Goal: Task Accomplishment & Management: Manage account settings

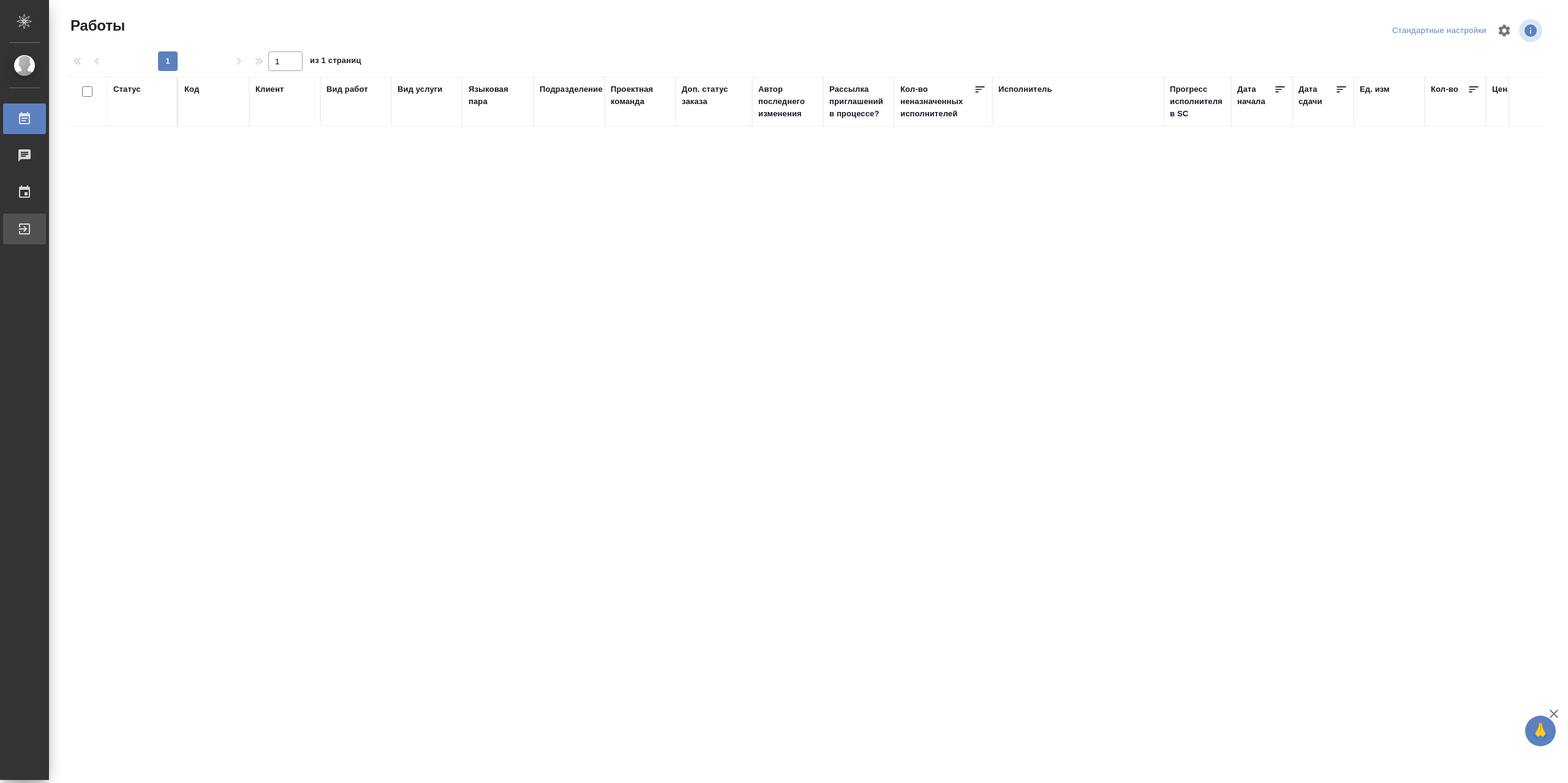
click at [25, 237] on div "Выйти" at bounding box center [9, 229] width 31 height 18
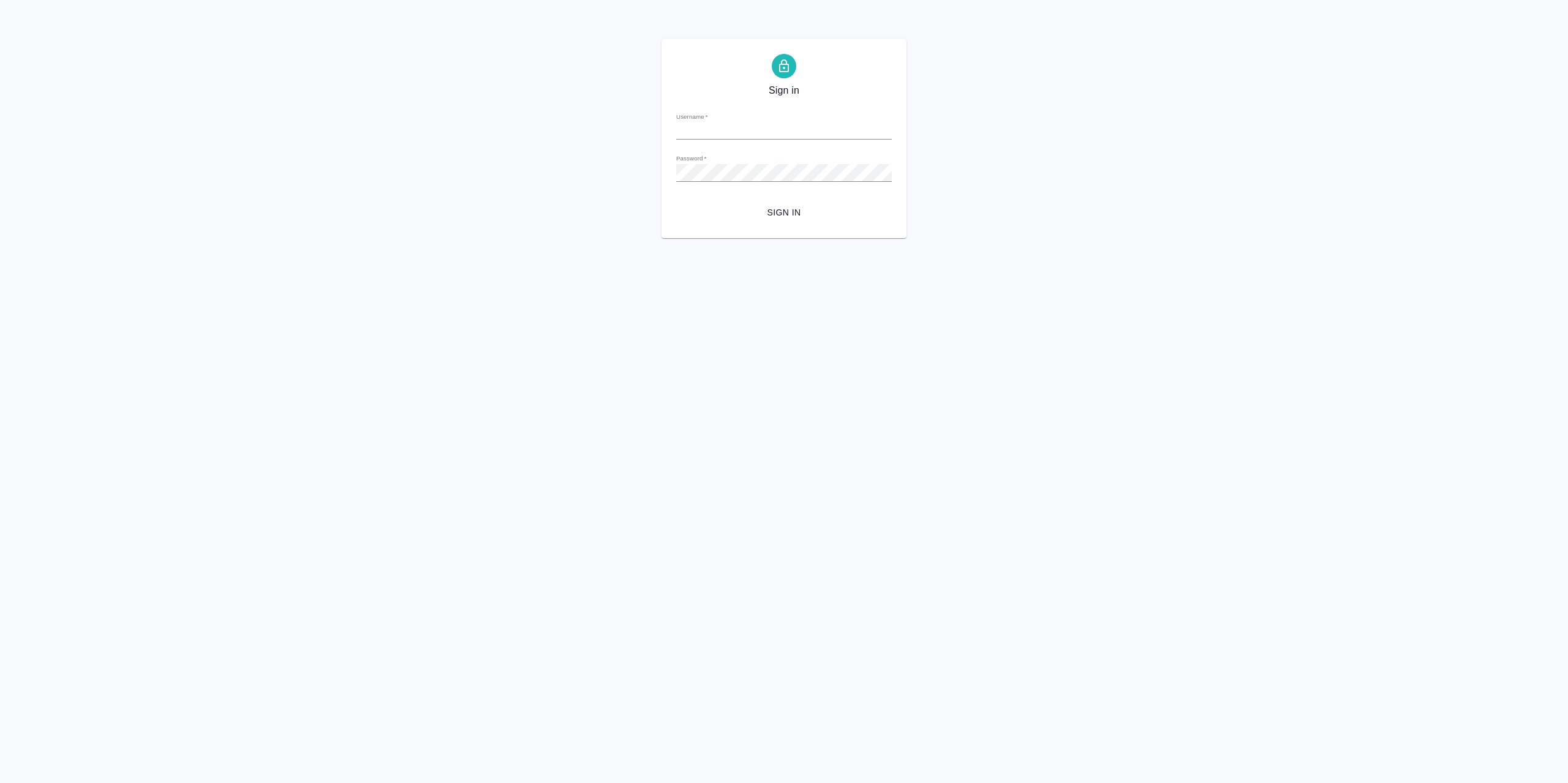
type input "r.sarkhatov@awatera.com"
click at [795, 218] on span "Sign in" at bounding box center [784, 213] width 196 height 15
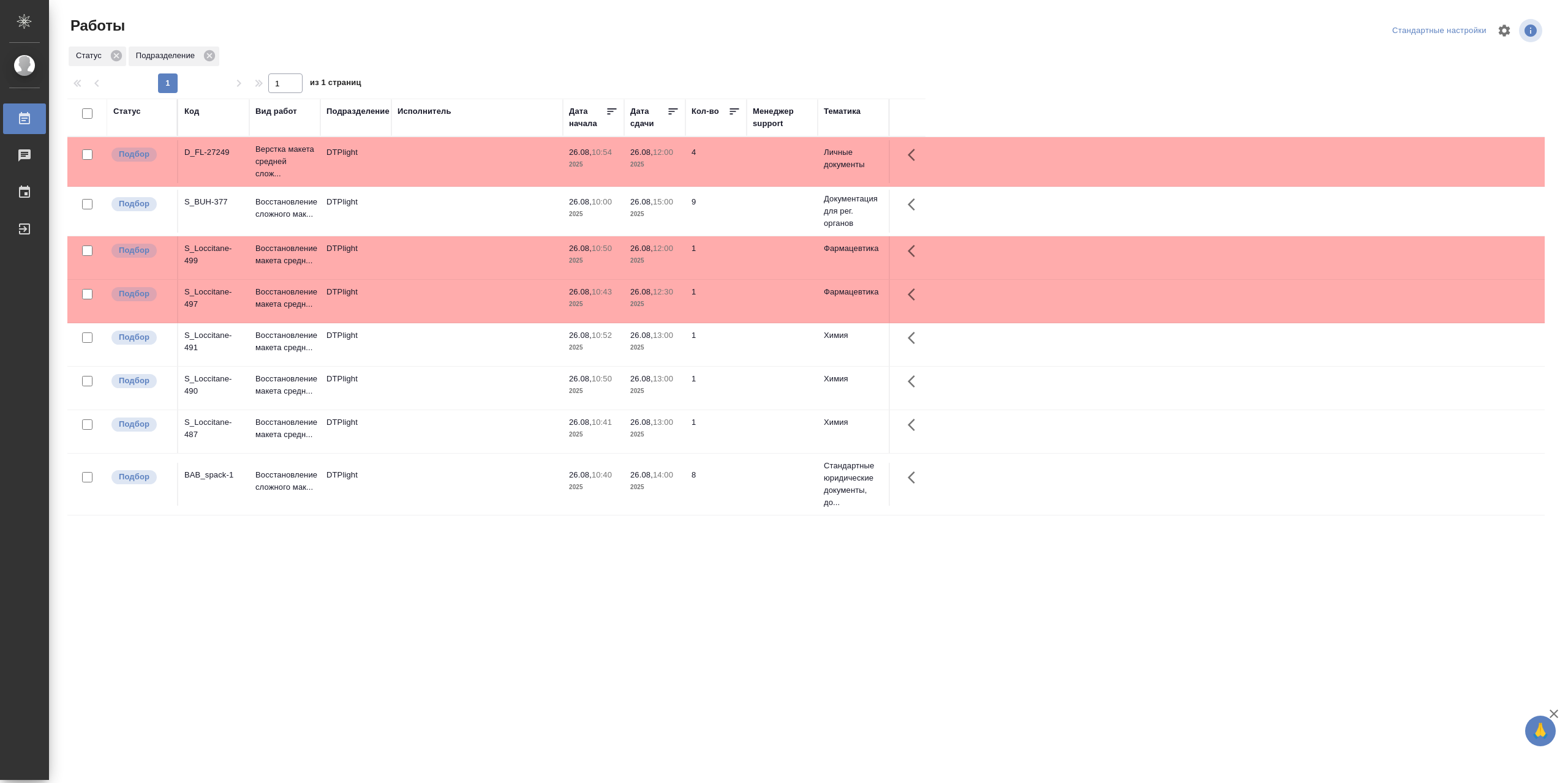
click at [429, 334] on td at bounding box center [478, 344] width 172 height 43
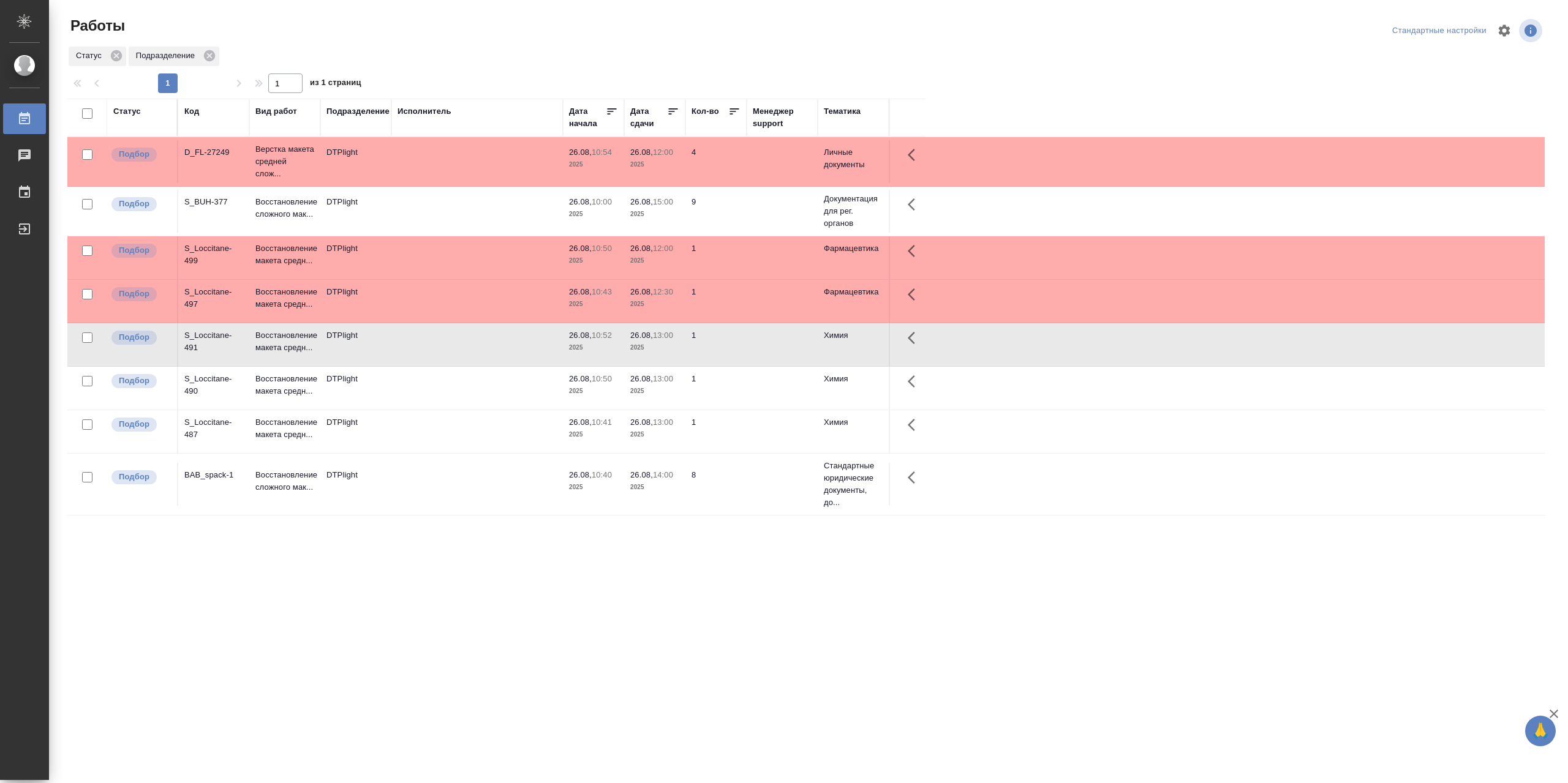
click at [429, 334] on td at bounding box center [478, 344] width 172 height 43
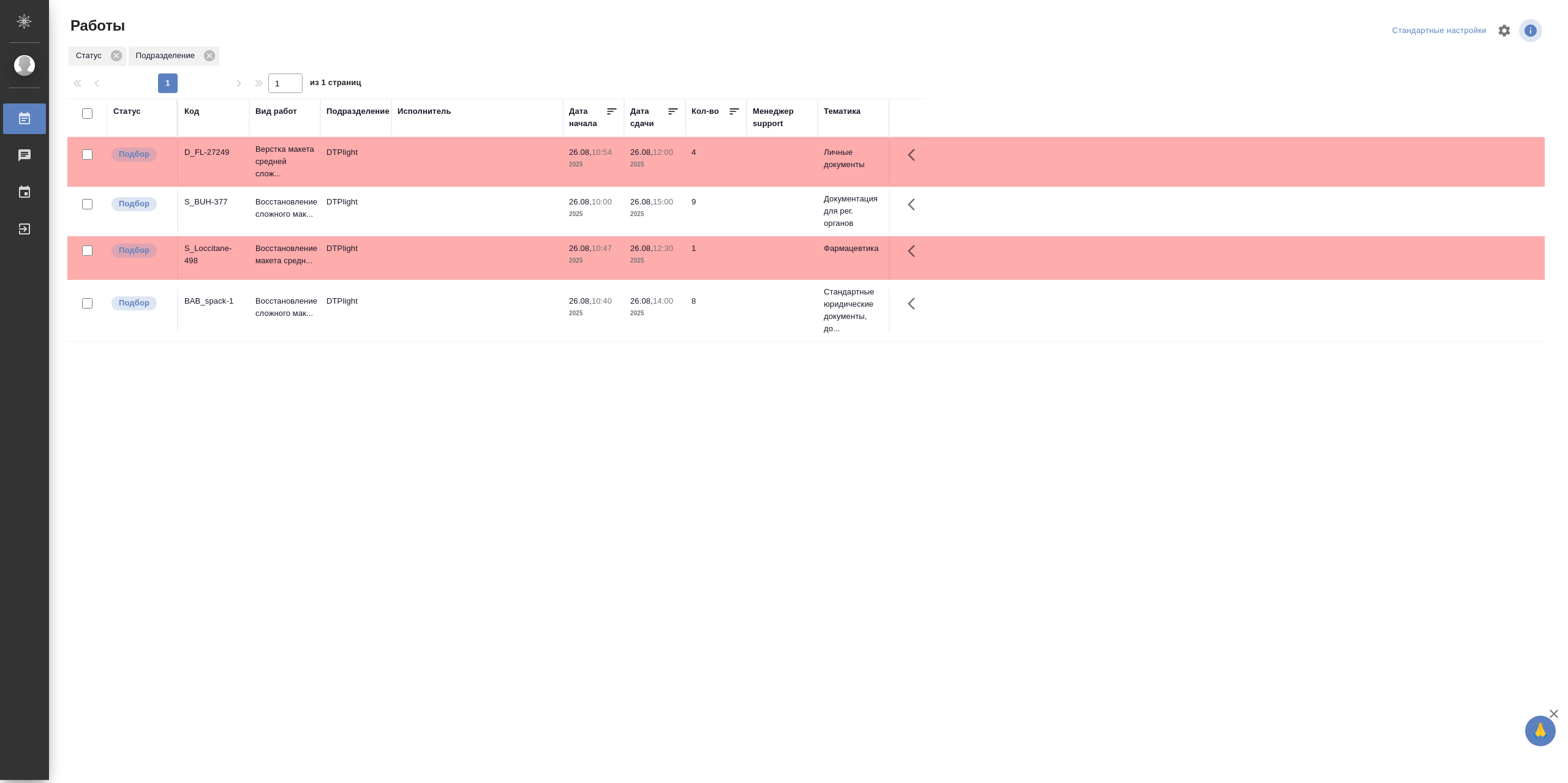
click at [443, 262] on td at bounding box center [478, 257] width 172 height 43
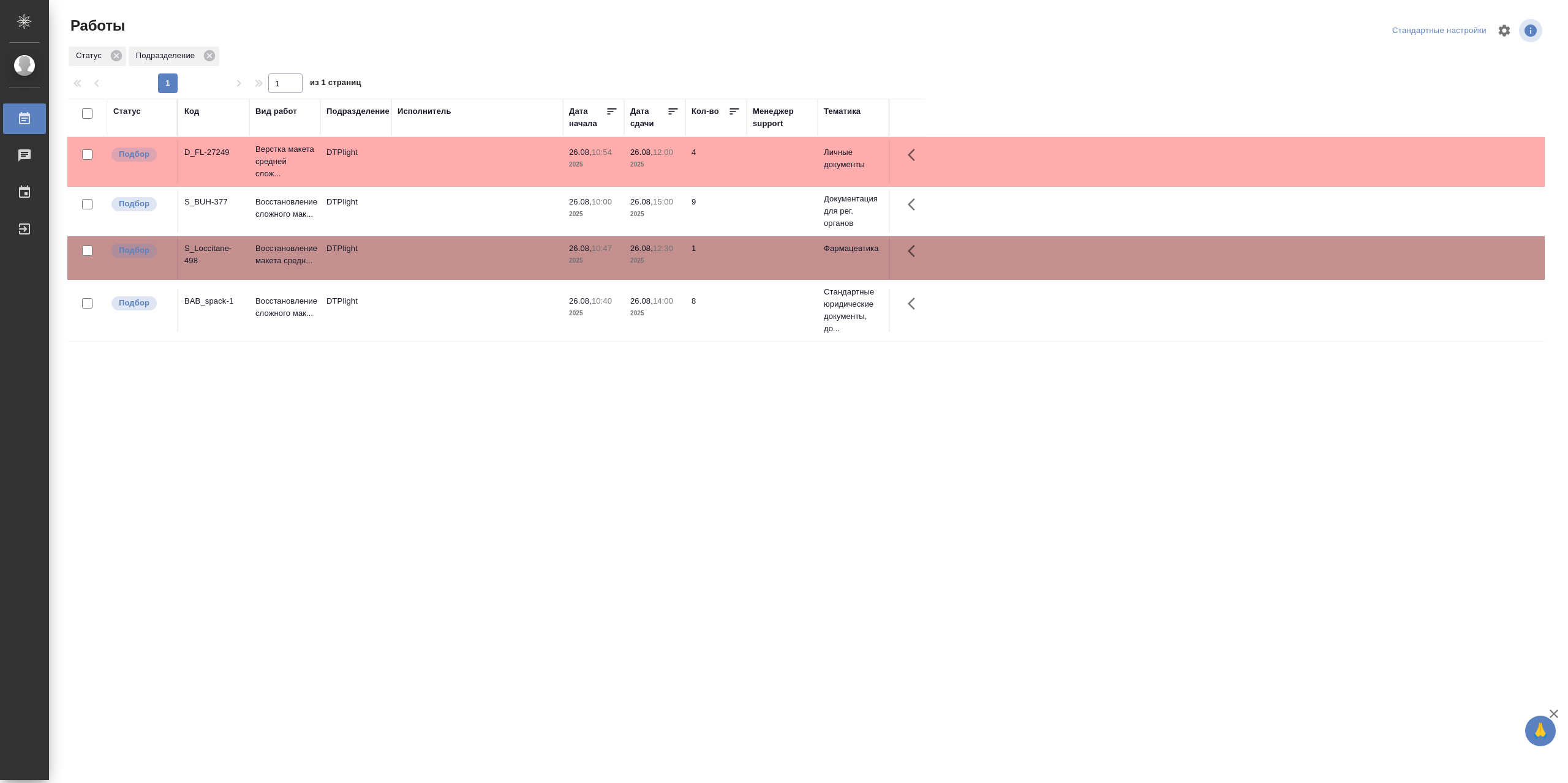
click at [443, 262] on td at bounding box center [478, 257] width 172 height 43
click at [418, 160] on td at bounding box center [478, 161] width 172 height 43
click at [418, 160] on td at bounding box center [478, 161] width 172 height 43
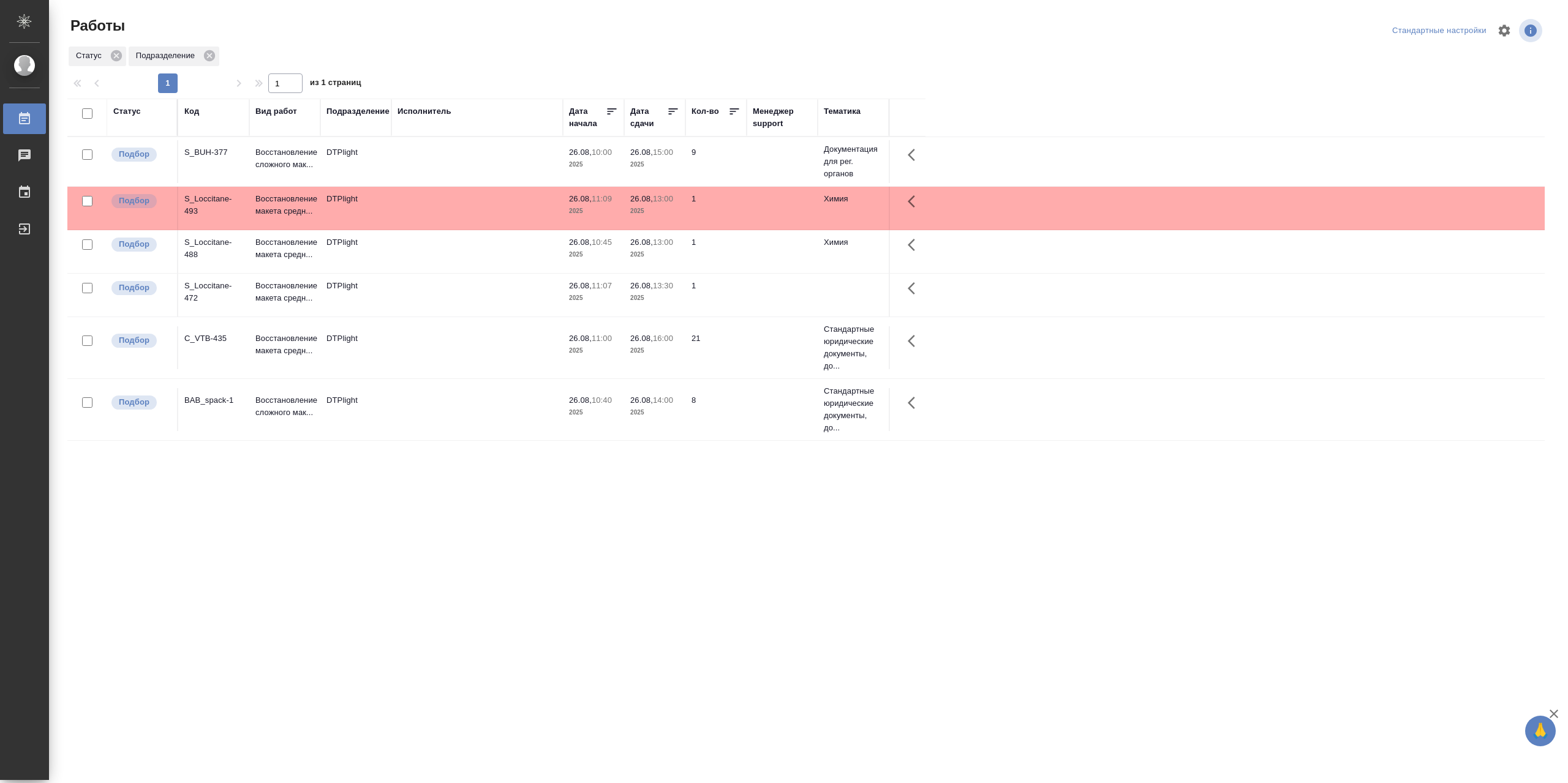
click at [450, 341] on td at bounding box center [478, 347] width 172 height 43
click at [451, 305] on td at bounding box center [478, 295] width 172 height 43
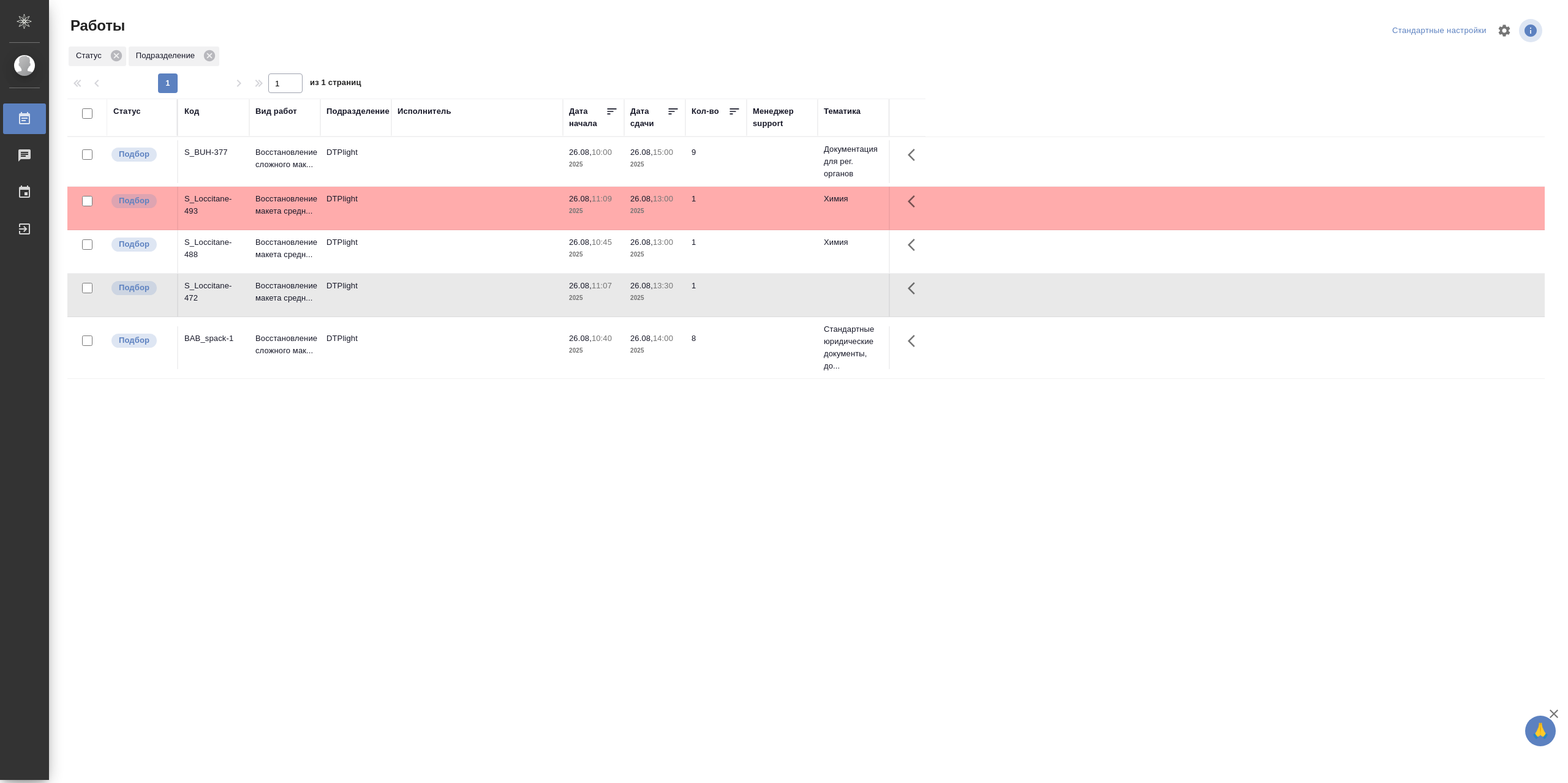
click at [451, 305] on td at bounding box center [478, 295] width 172 height 43
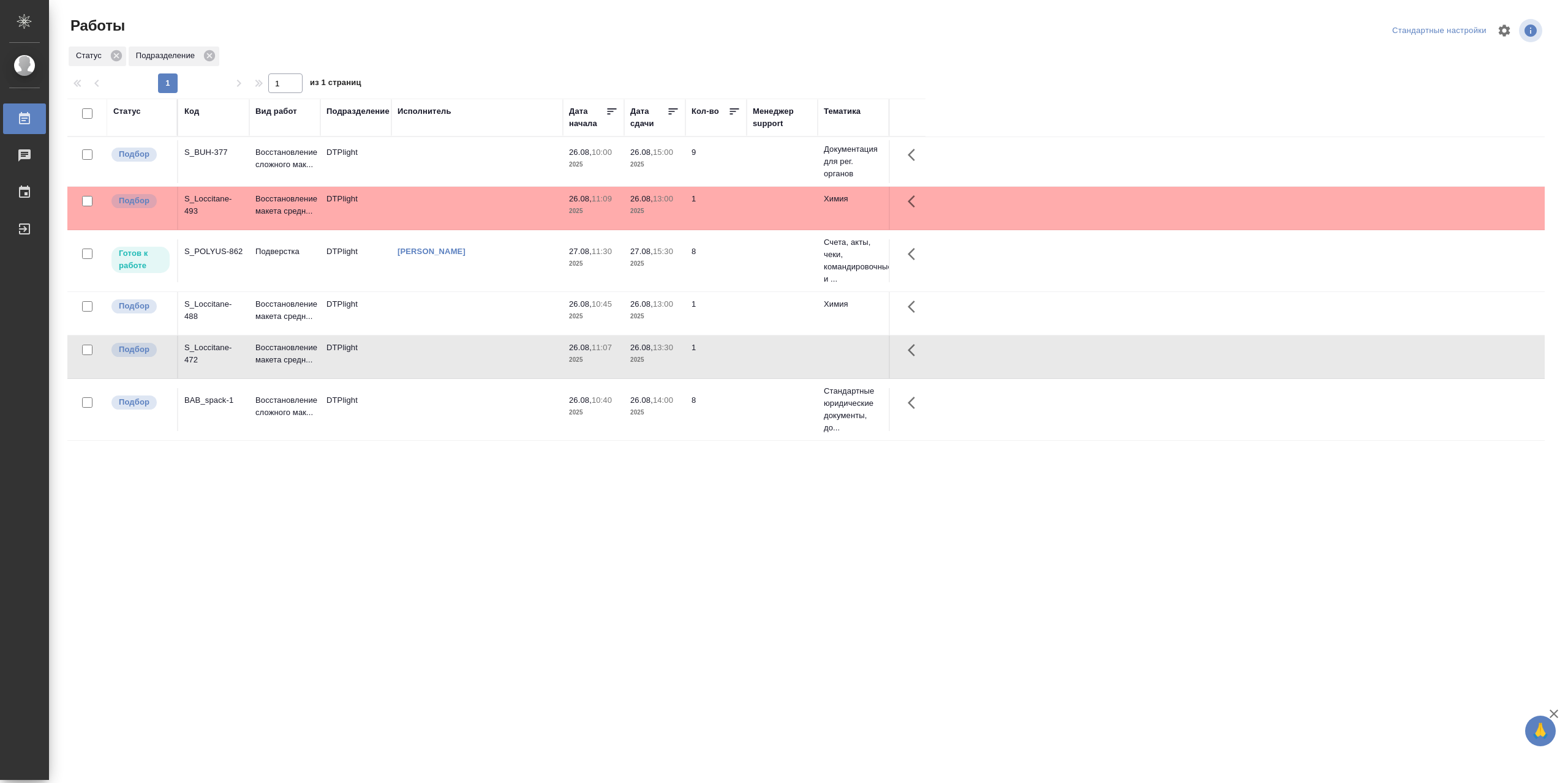
click at [482, 272] on td "[PERSON_NAME]" at bounding box center [478, 261] width 172 height 43
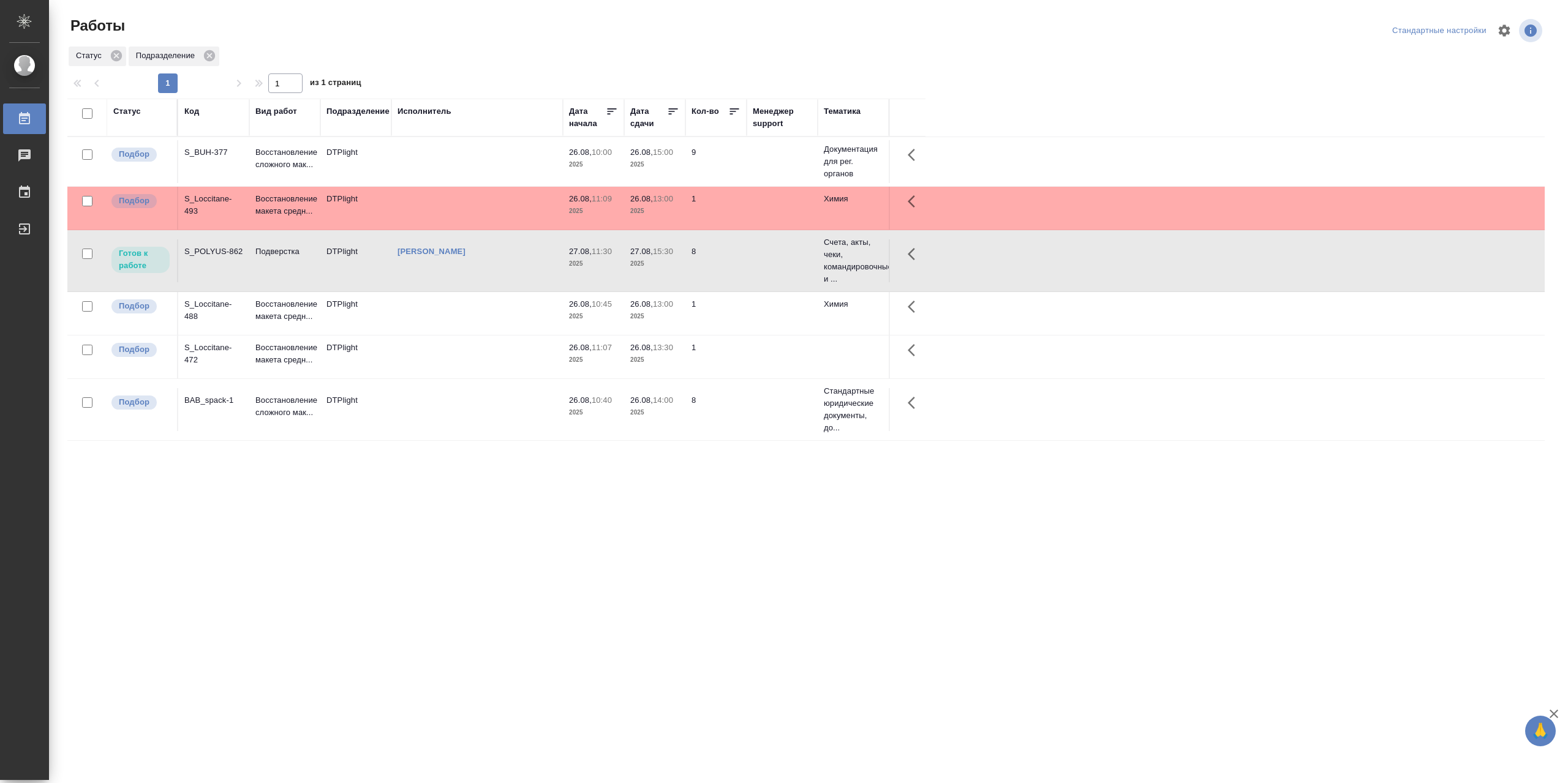
click at [482, 272] on td "[PERSON_NAME]" at bounding box center [478, 261] width 172 height 43
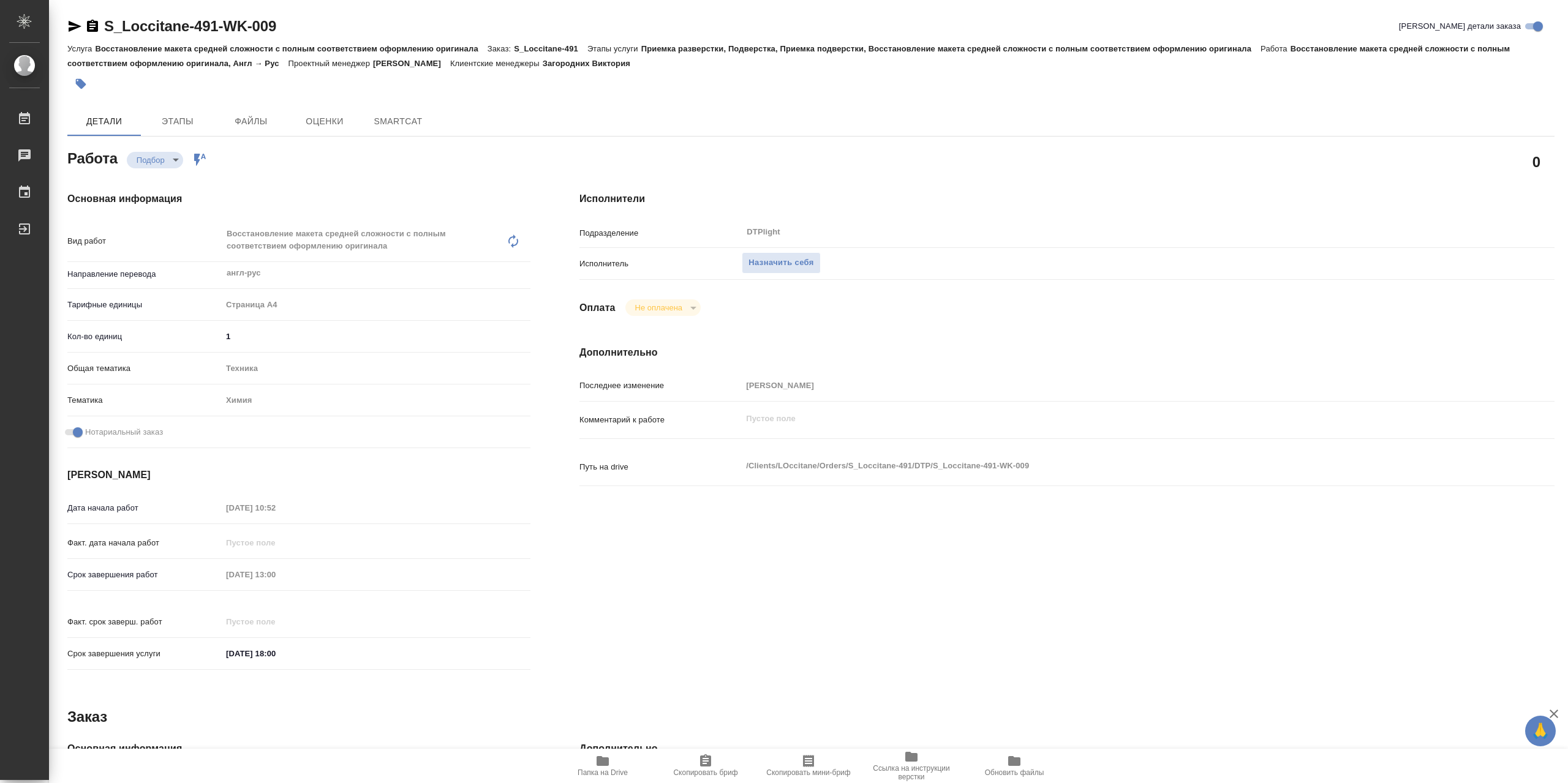
type textarea "x"
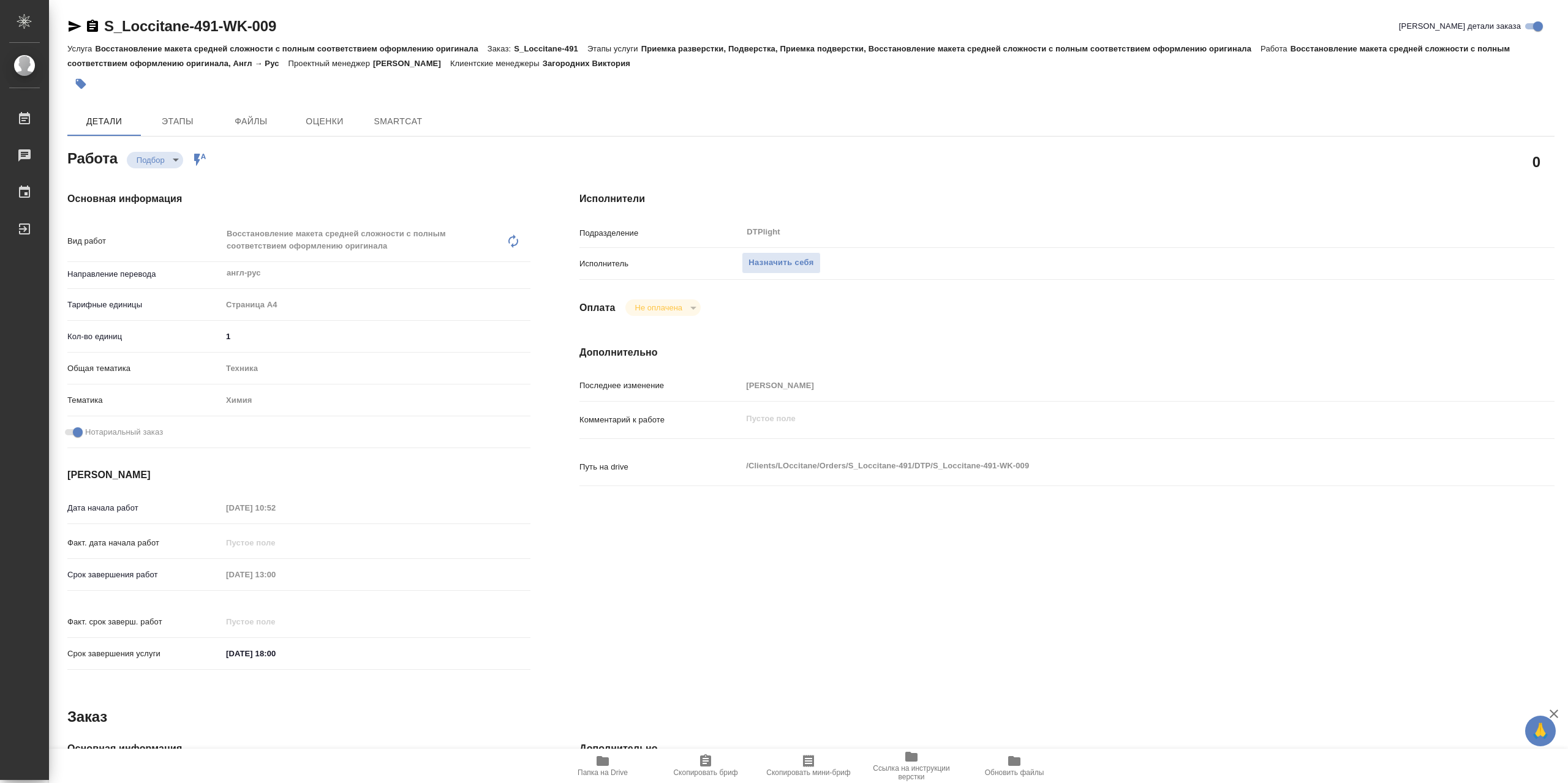
type textarea "x"
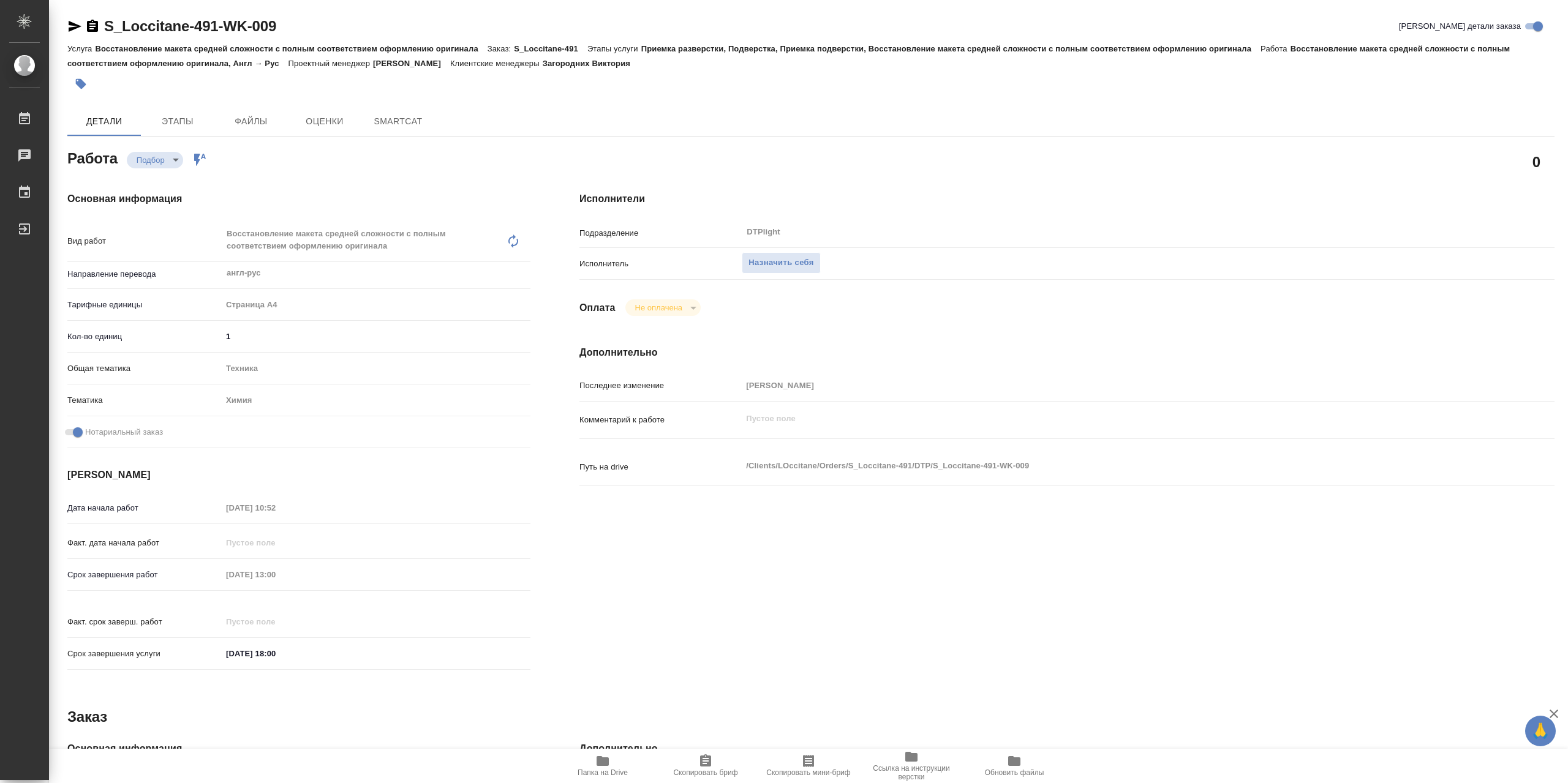
type textarea "x"
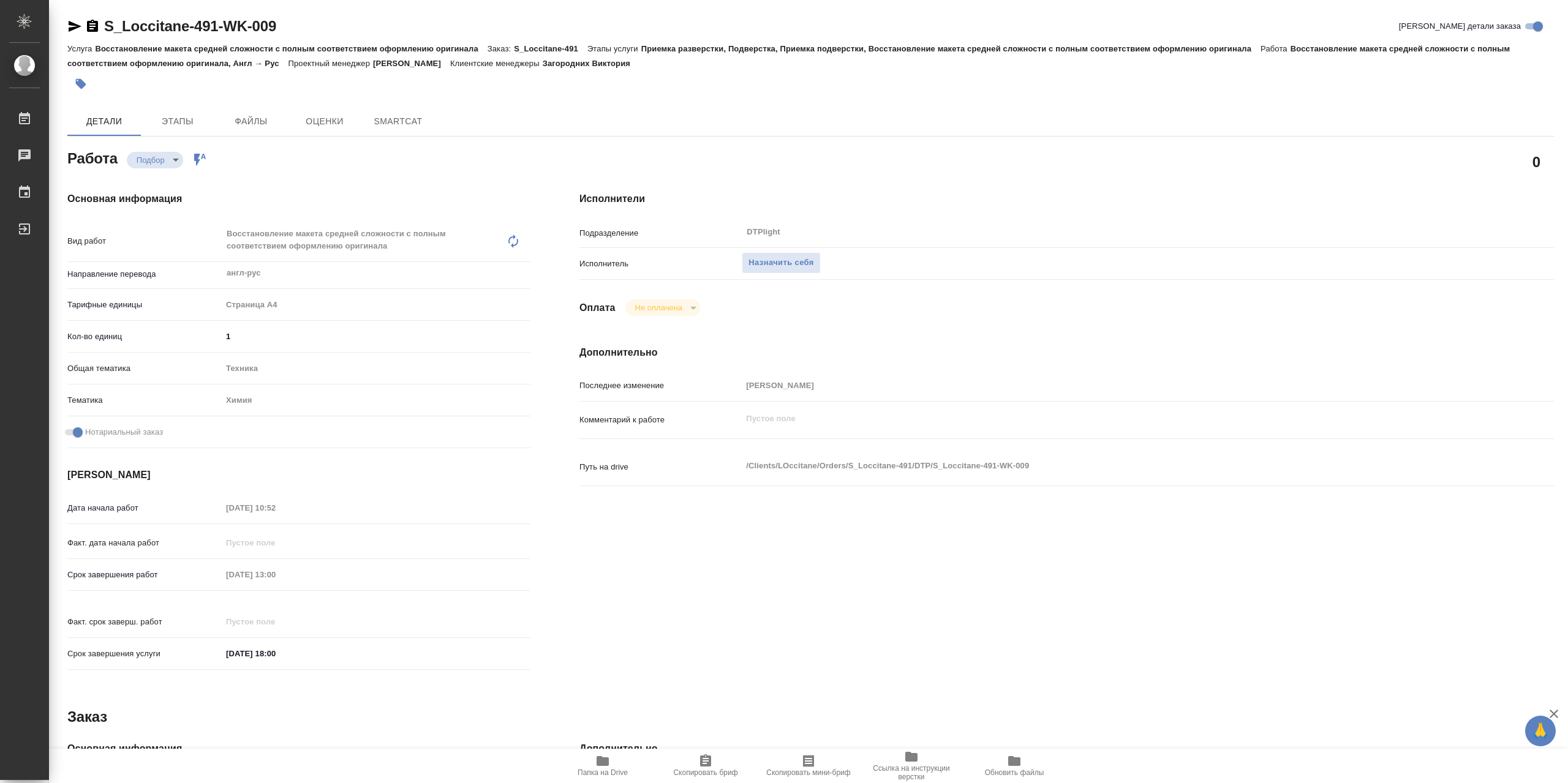
type textarea "x"
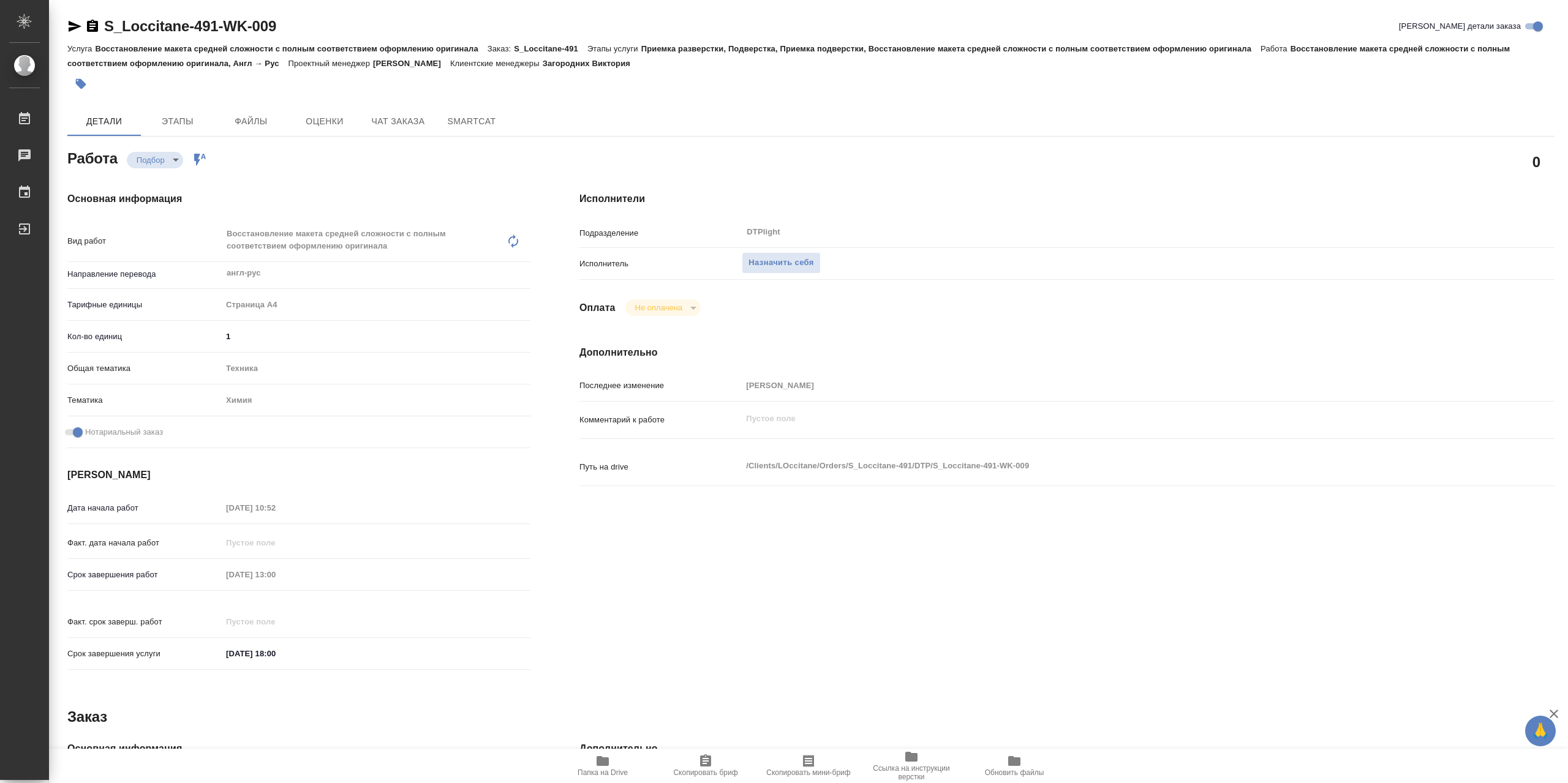
click at [605, 766] on icon "button" at bounding box center [602, 761] width 12 height 10
type textarea "x"
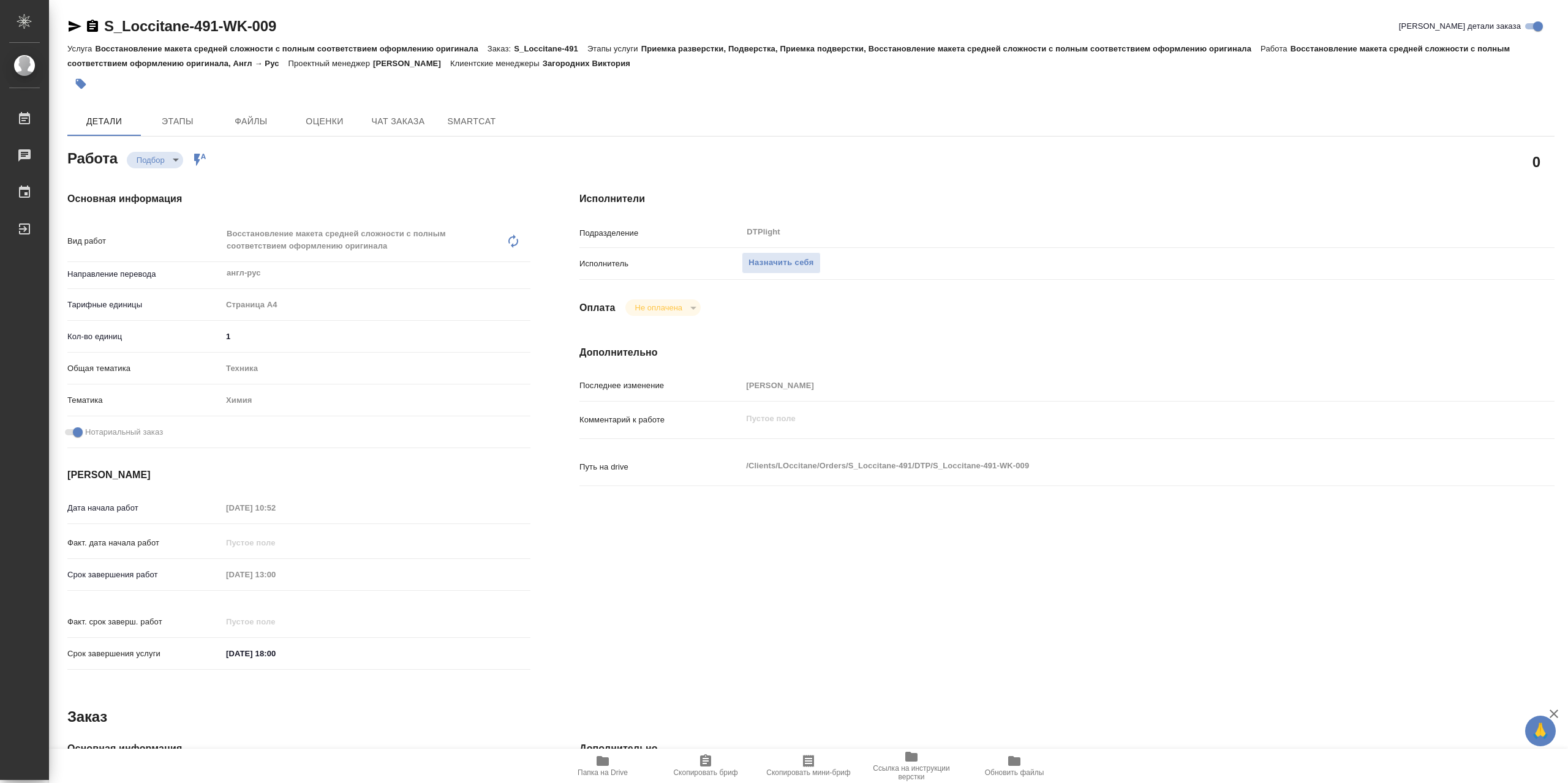
type textarea "x"
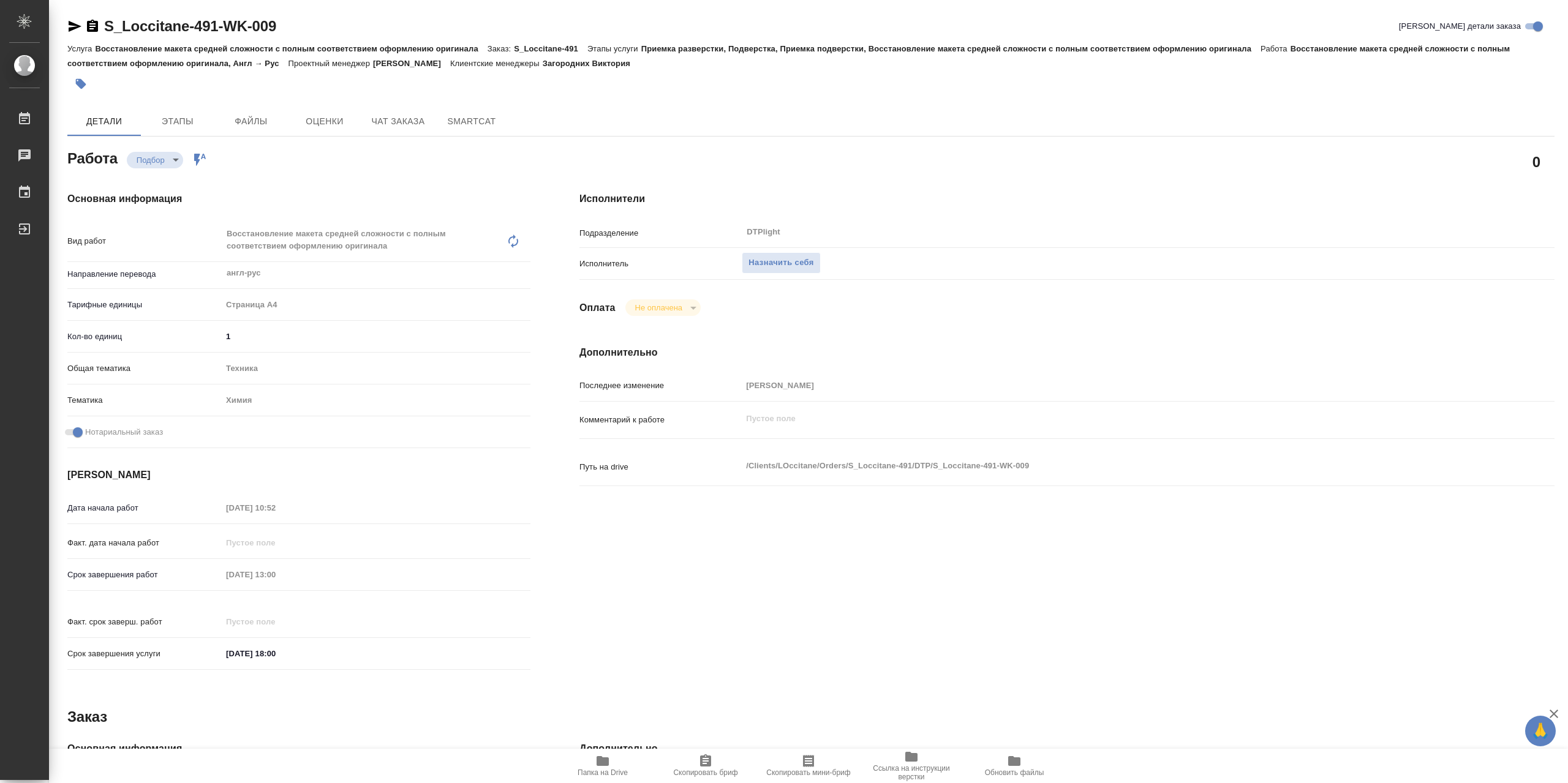
type textarea "x"
click at [800, 255] on button "Назначить себя" at bounding box center [781, 263] width 78 height 22
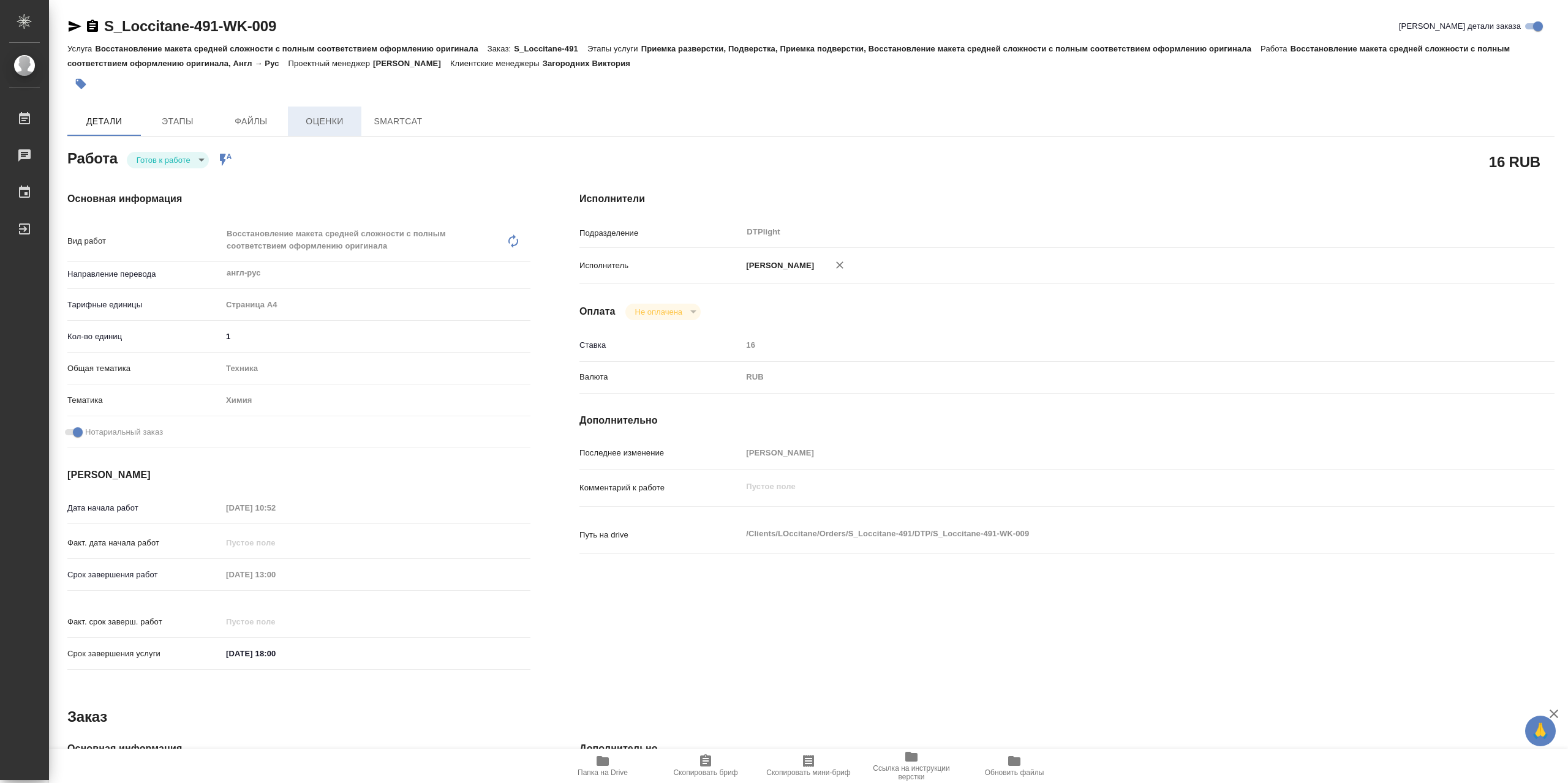
type textarea "x"
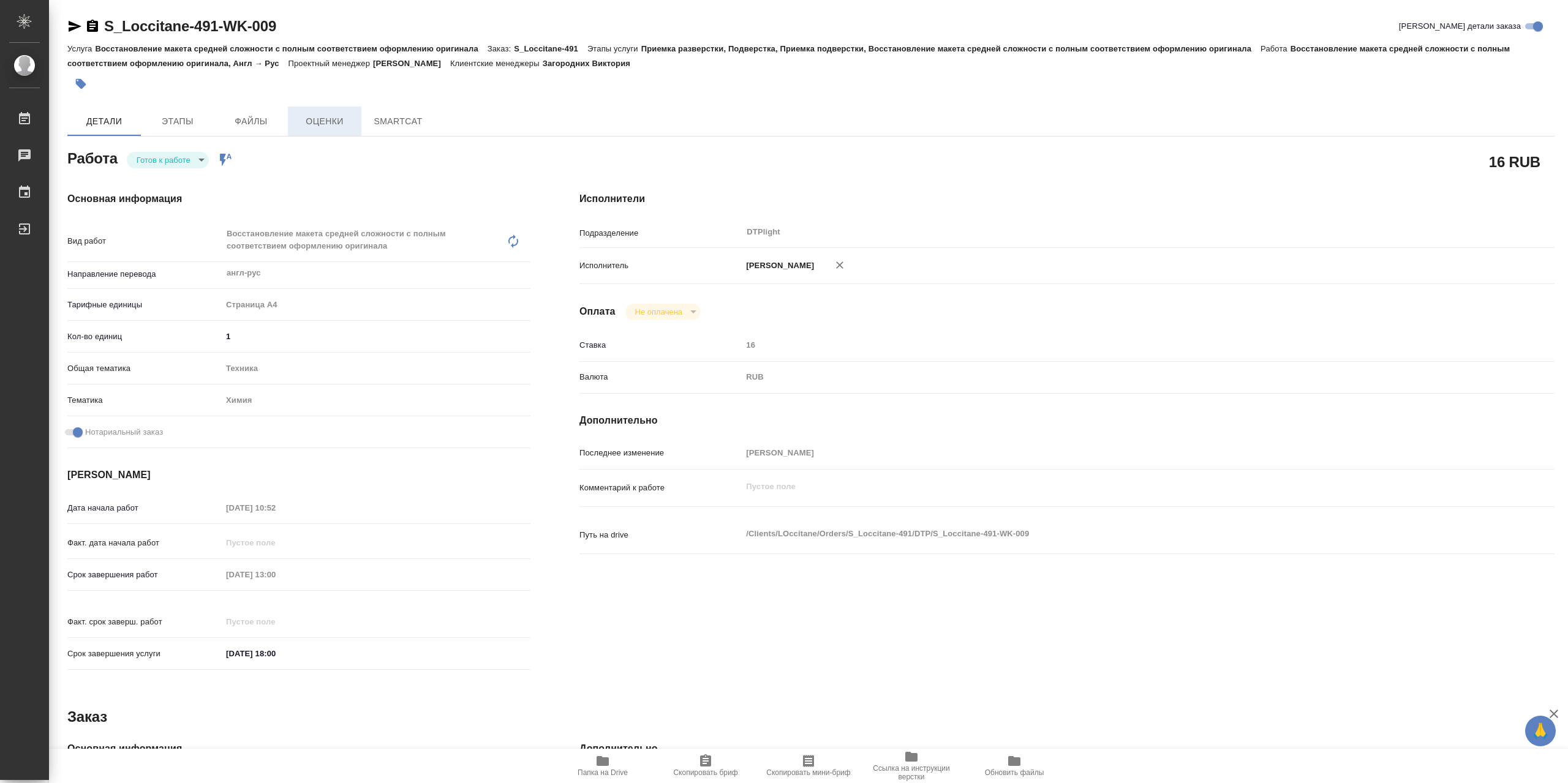
type textarea "x"
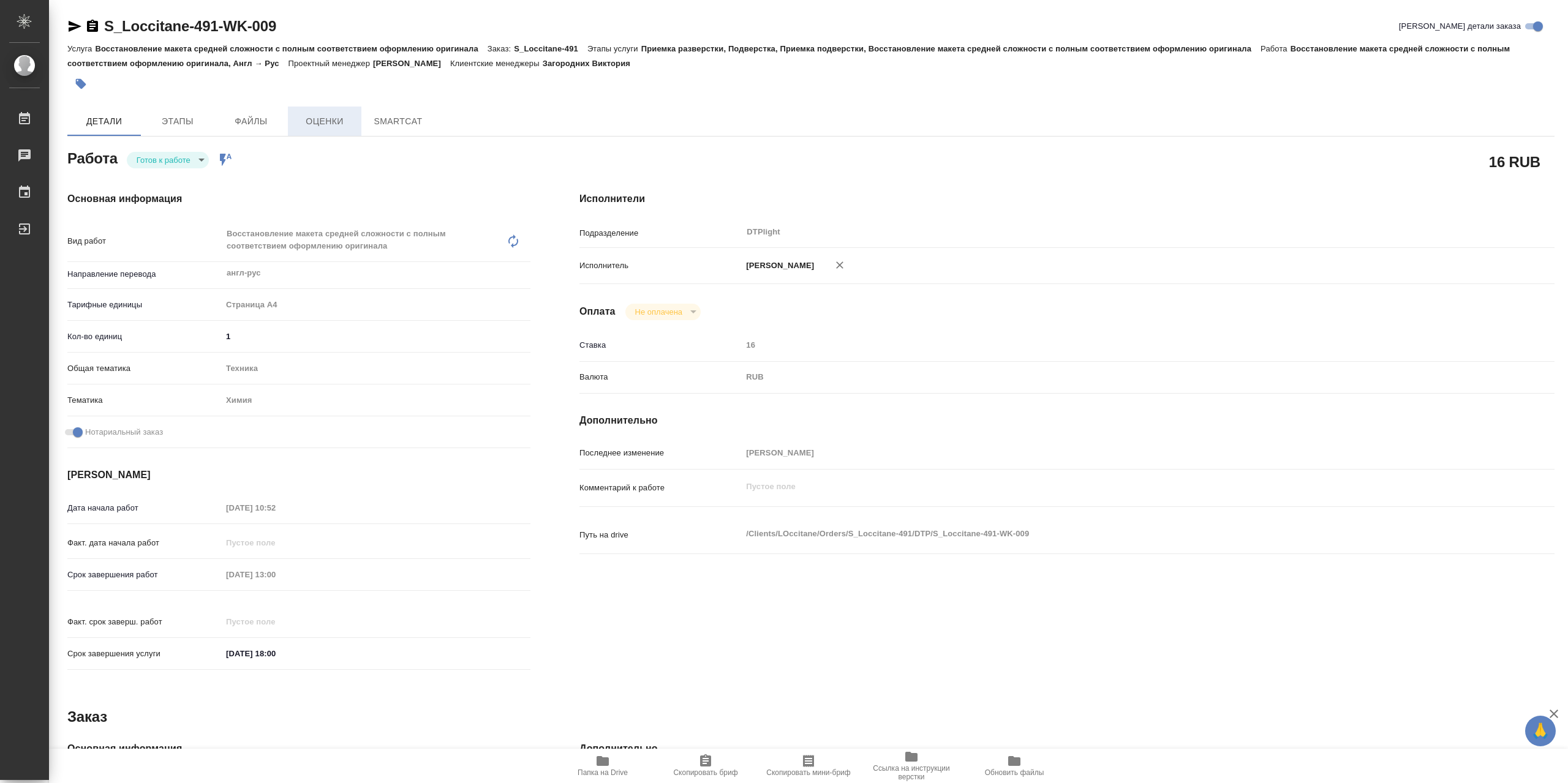
type textarea "x"
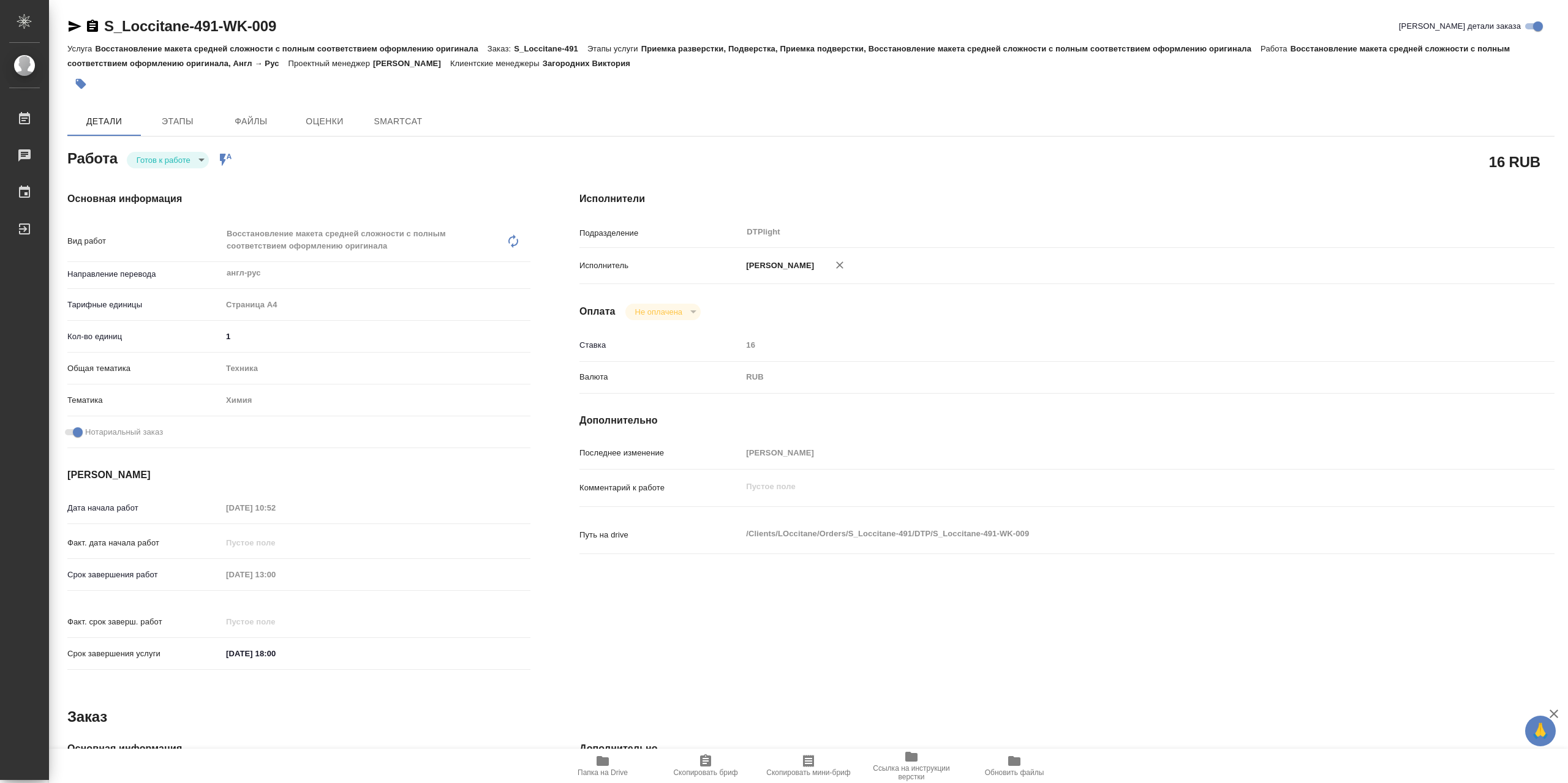
type textarea "x"
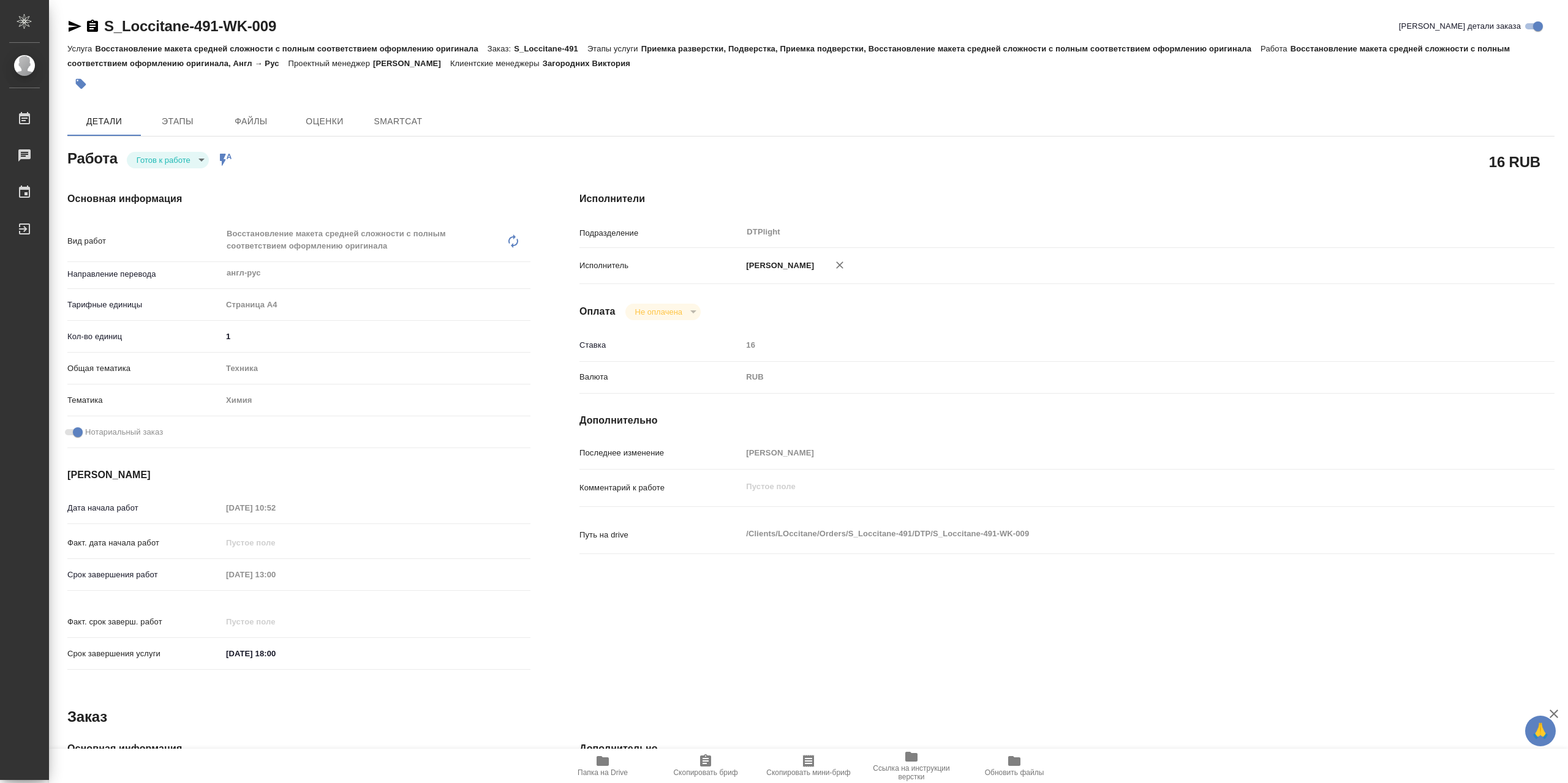
type textarea "x"
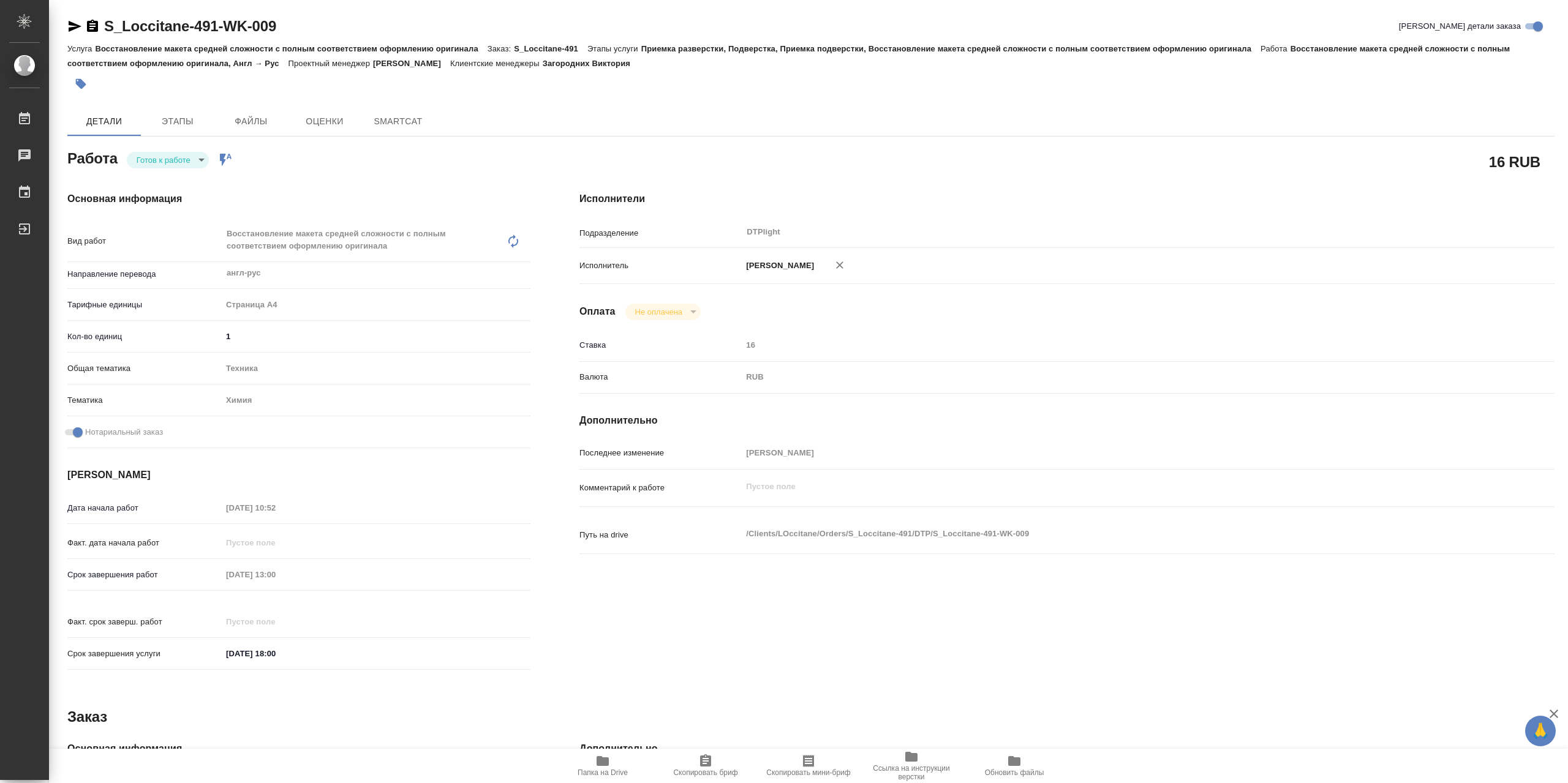
type textarea "x"
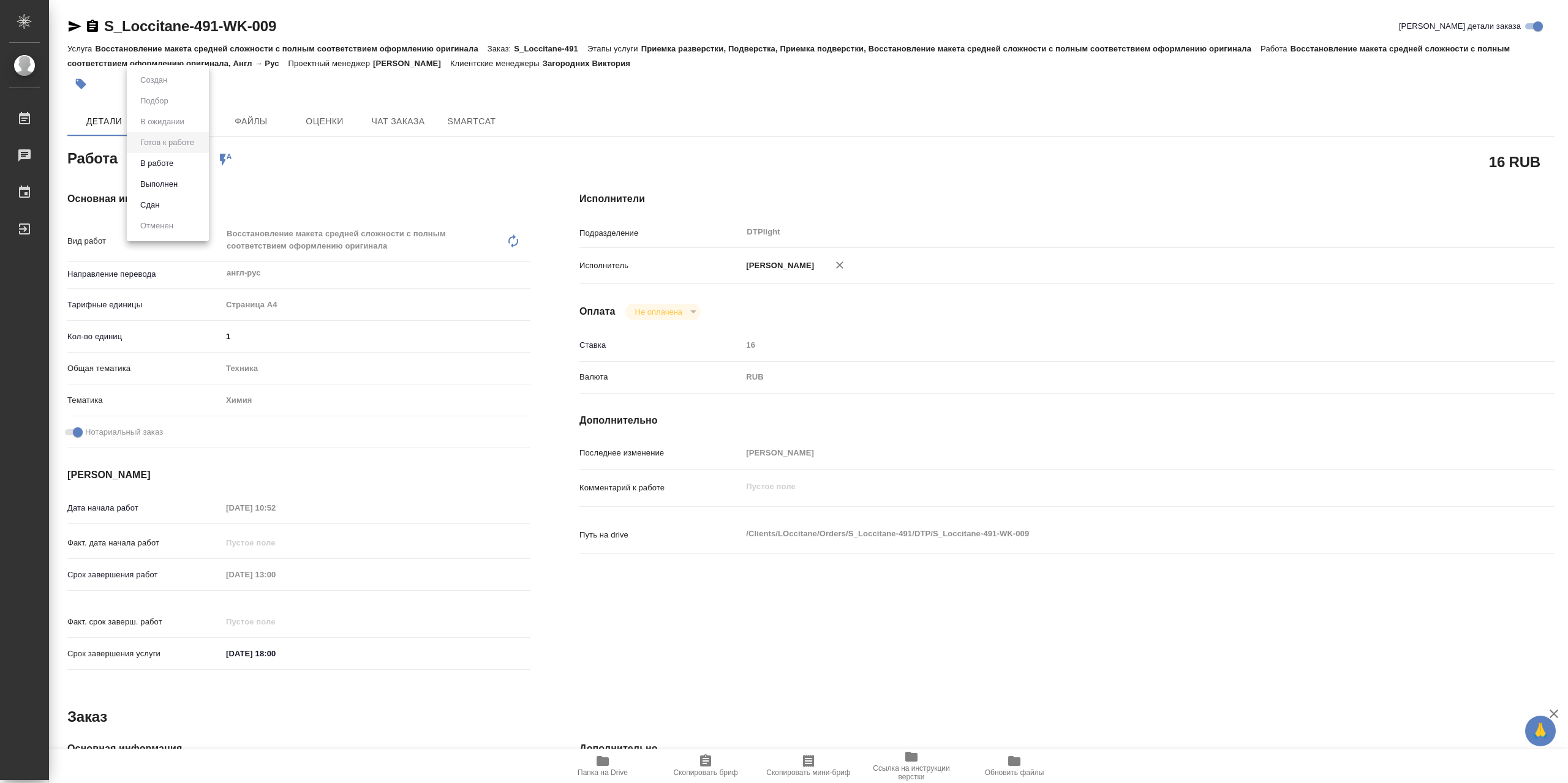
click at [188, 163] on body "🙏 .cls-1 fill:#fff; AWATERA Сархатов Руслан Работы Чаты График Выйти S_Loccitan…" at bounding box center [784, 392] width 1568 height 783
click at [190, 167] on li "В работе" at bounding box center [167, 163] width 82 height 21
type textarea "x"
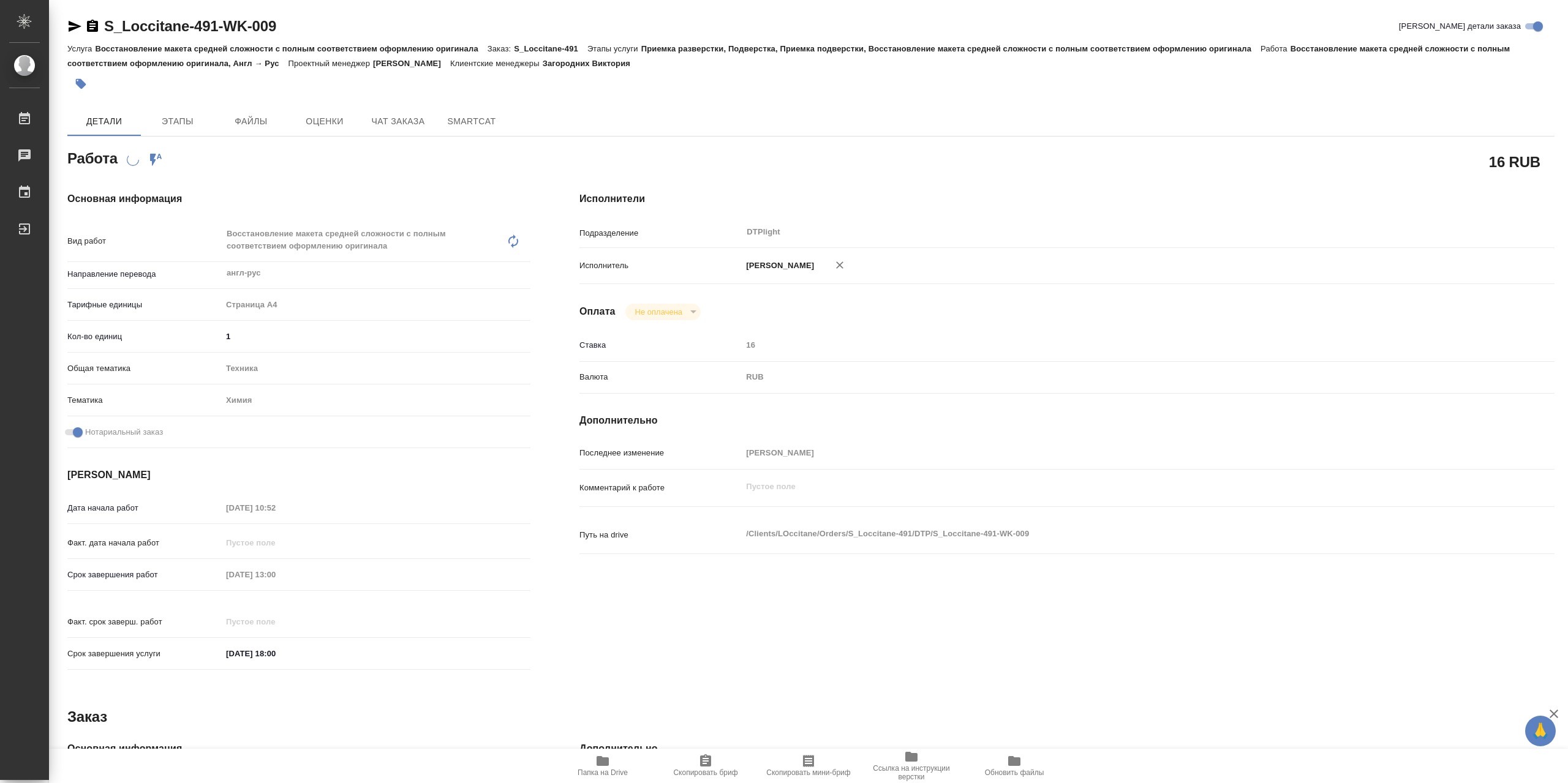
type textarea "x"
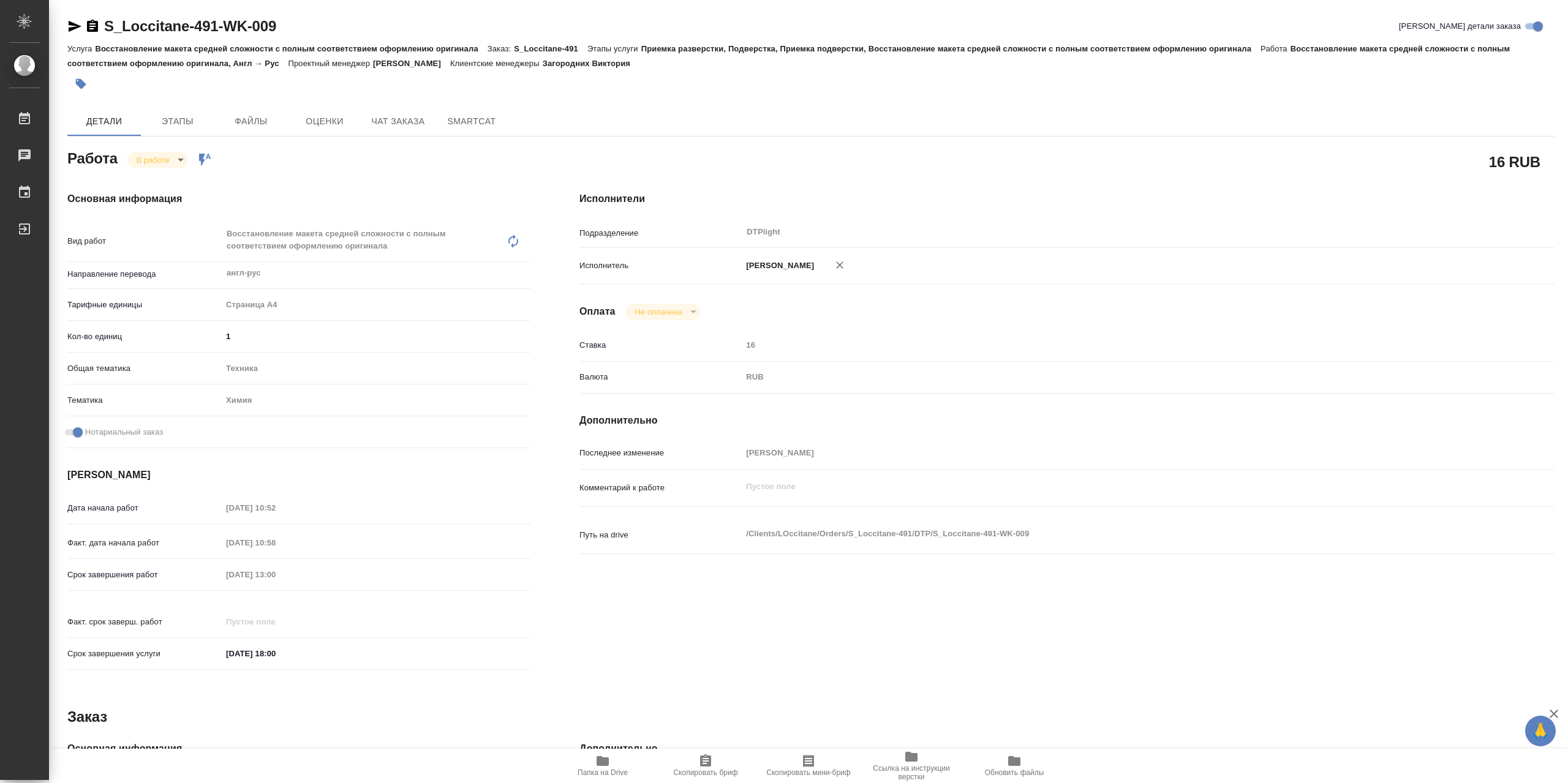
type textarea "x"
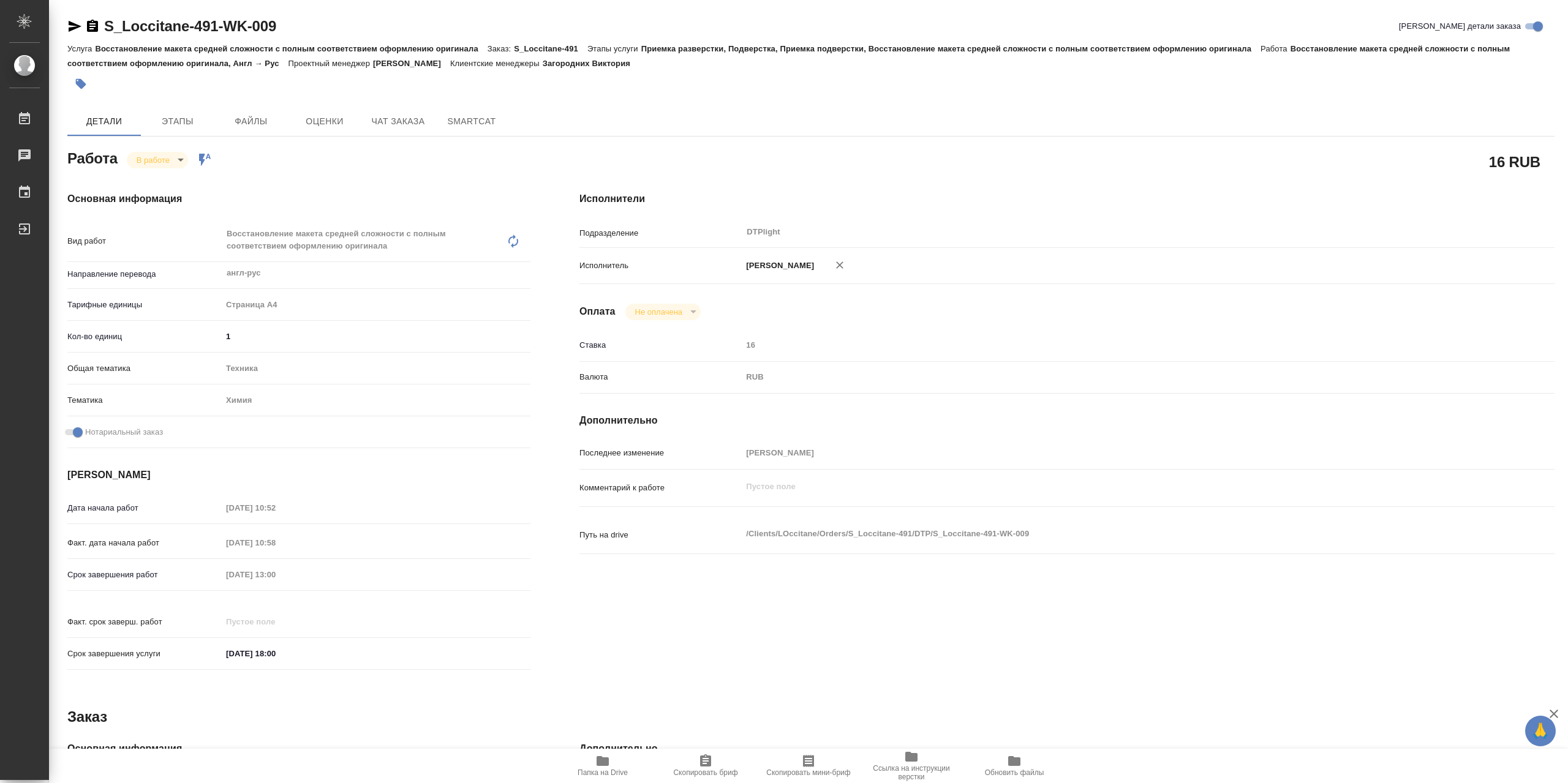
type textarea "x"
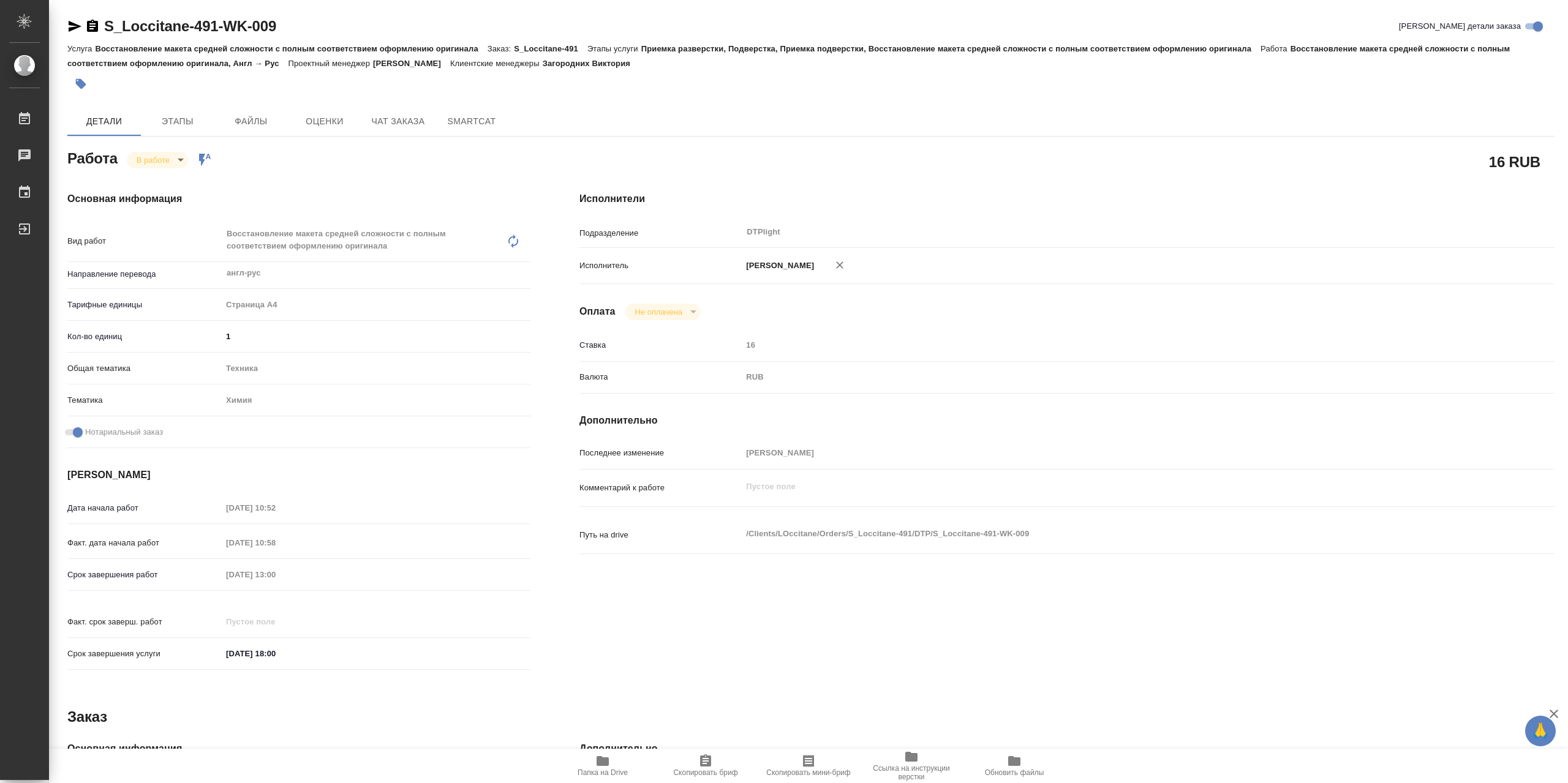
type textarea "x"
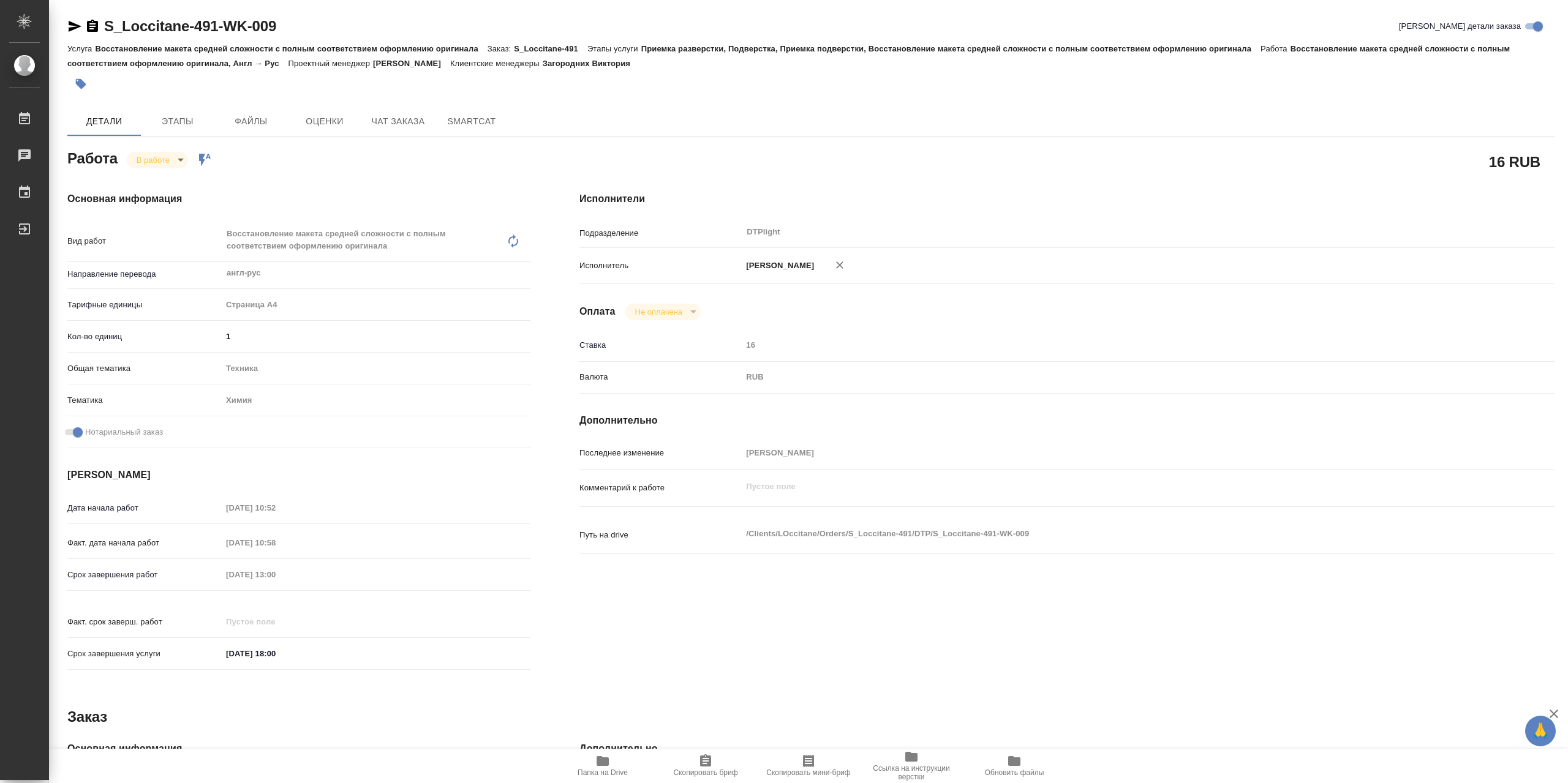
type textarea "x"
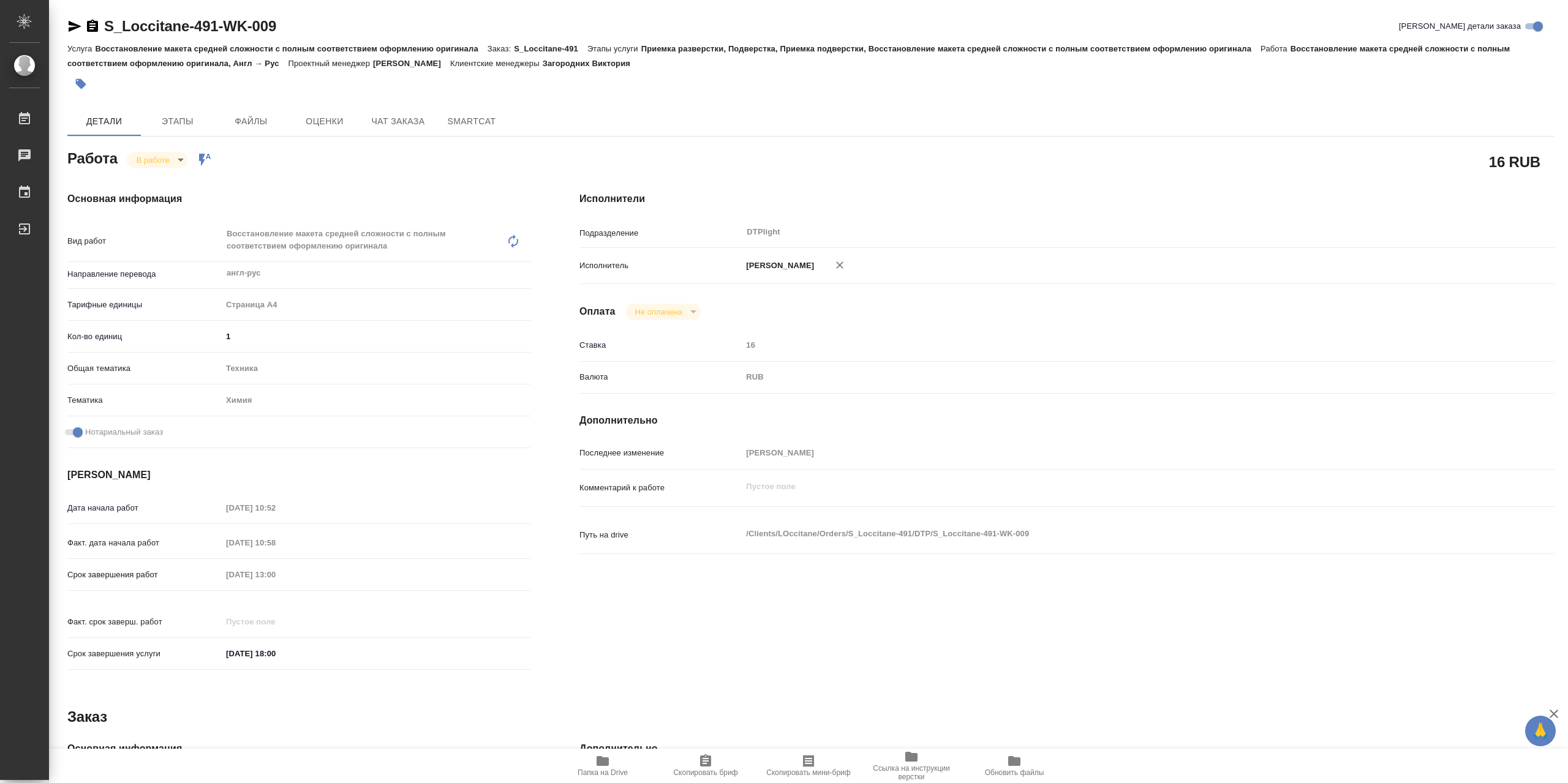
type textarea "x"
click at [168, 158] on body "🙏 .cls-1 fill:#fff; AWATERA Сархатов Руслан Работы 0 Чаты График Выйти S_Loccit…" at bounding box center [784, 392] width 1568 height 783
click at [173, 182] on button "Выполнен" at bounding box center [159, 184] width 45 height 13
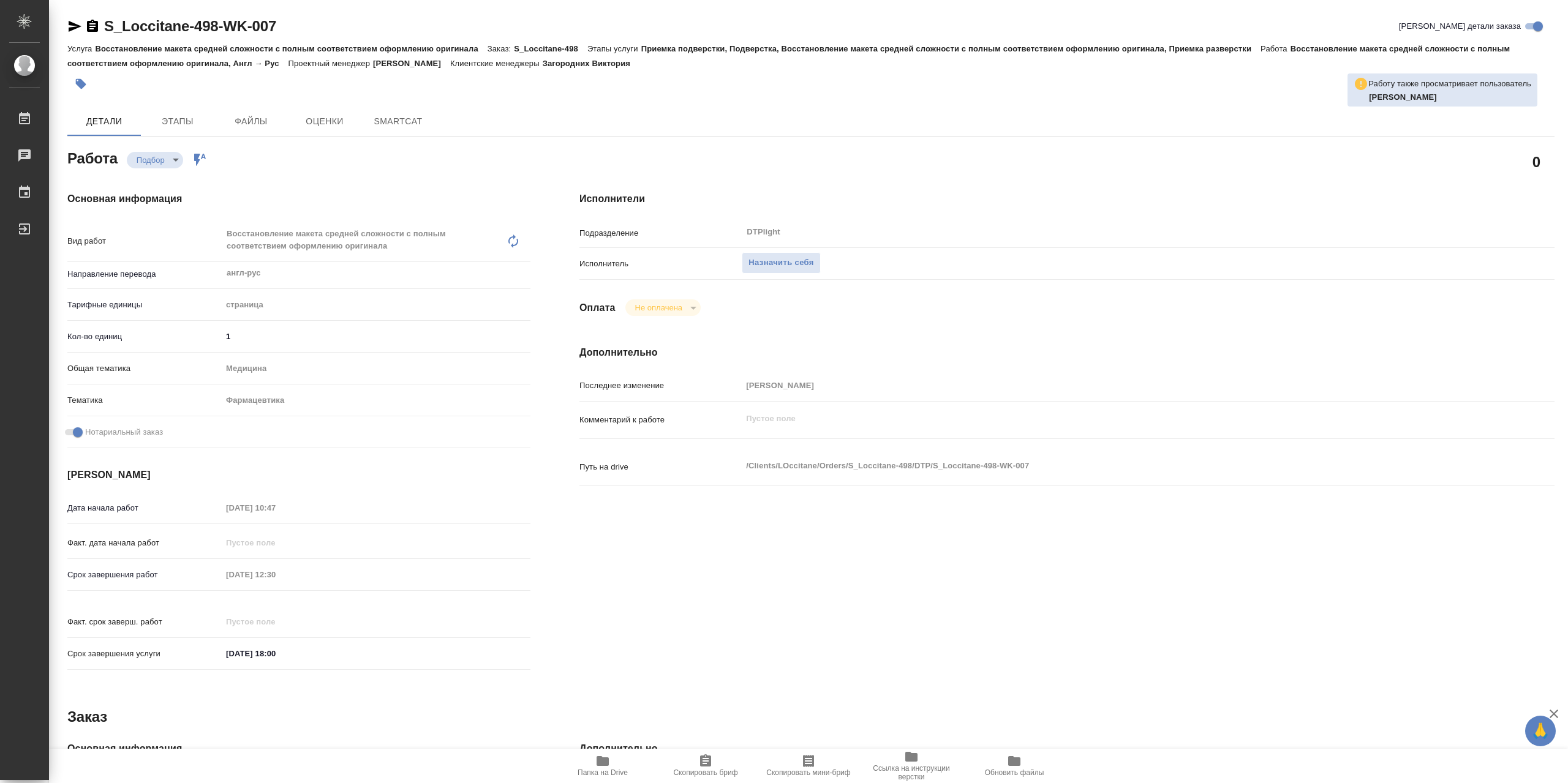
type textarea "x"
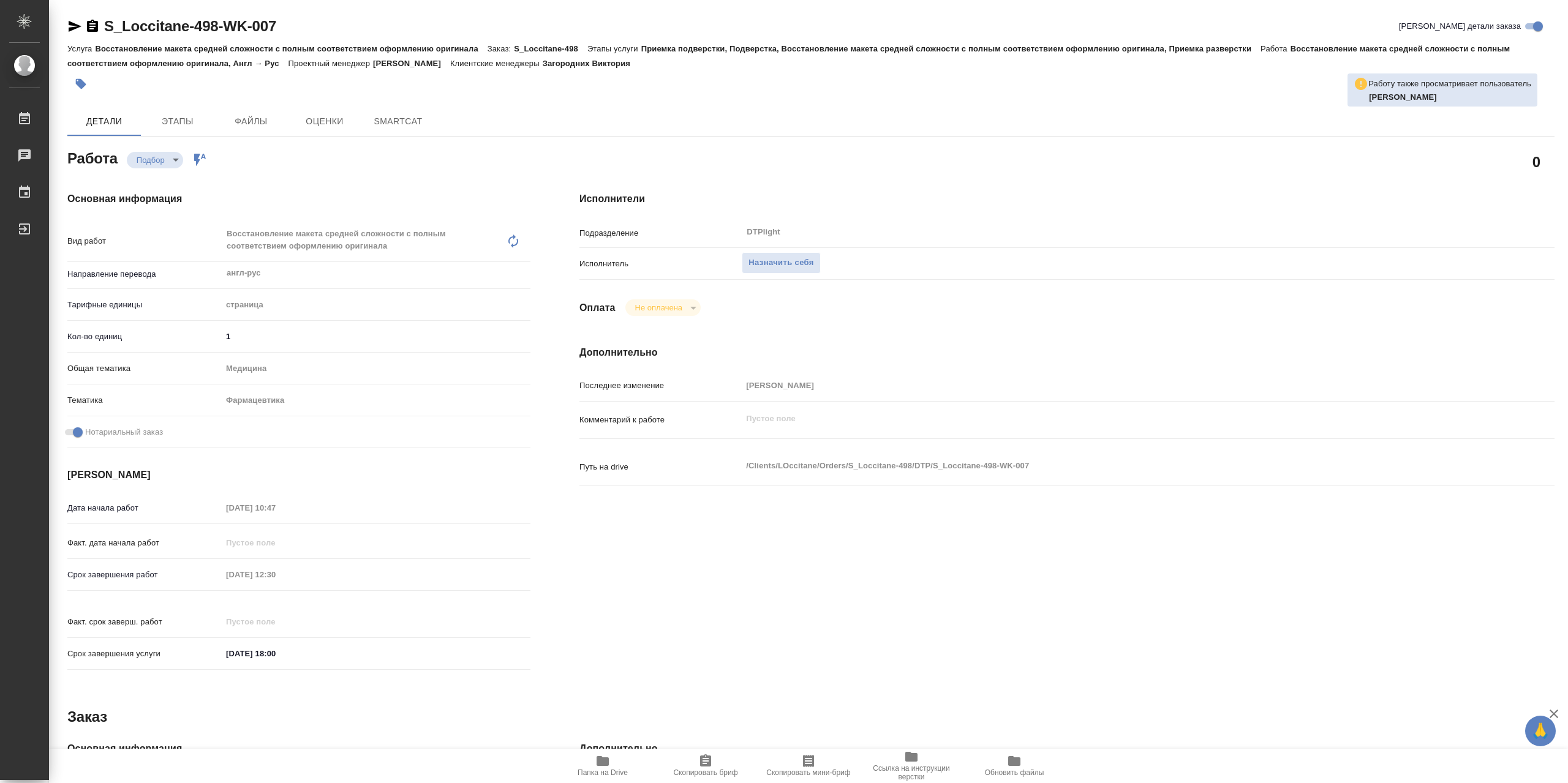
type textarea "x"
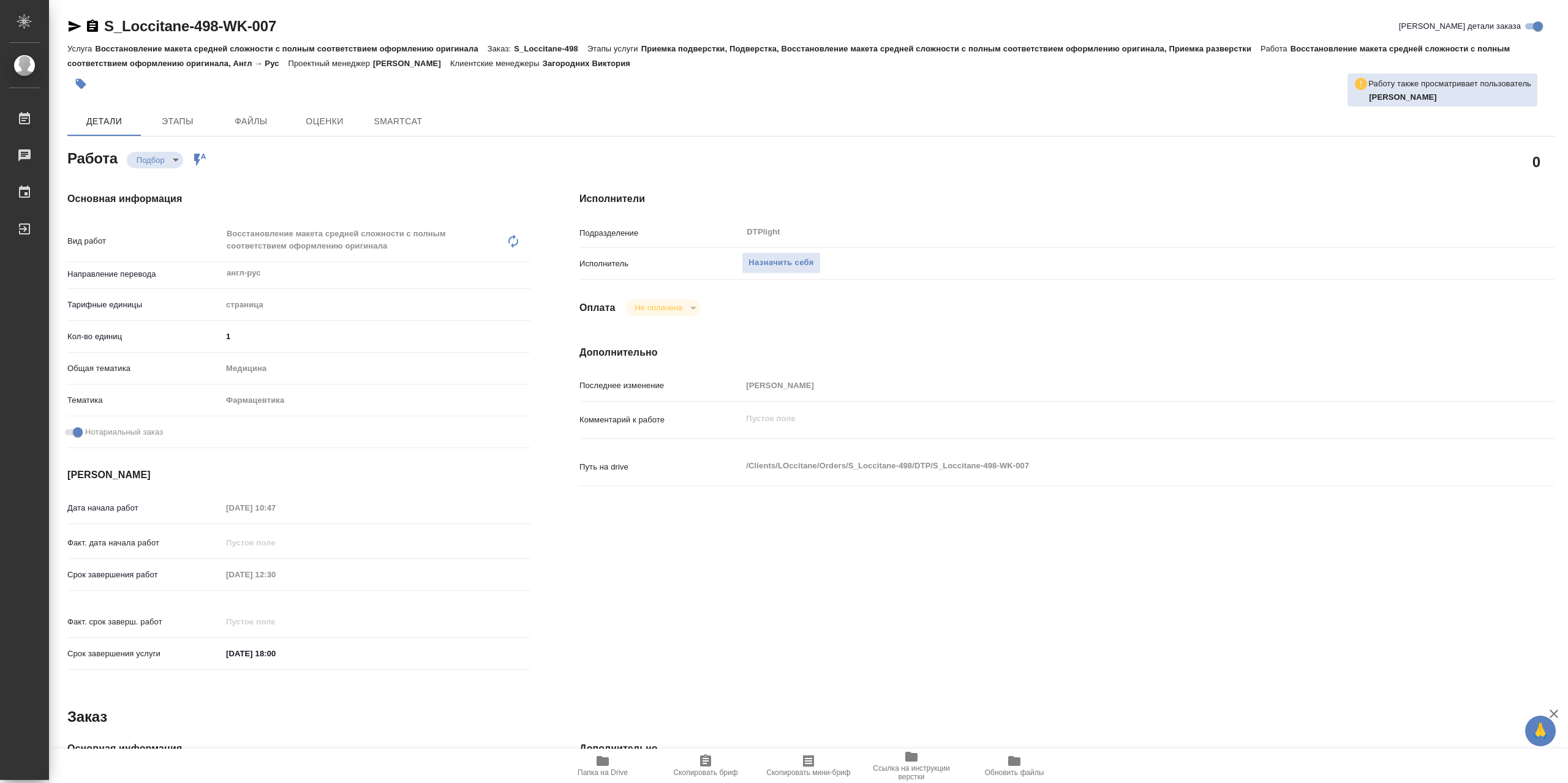
type textarea "x"
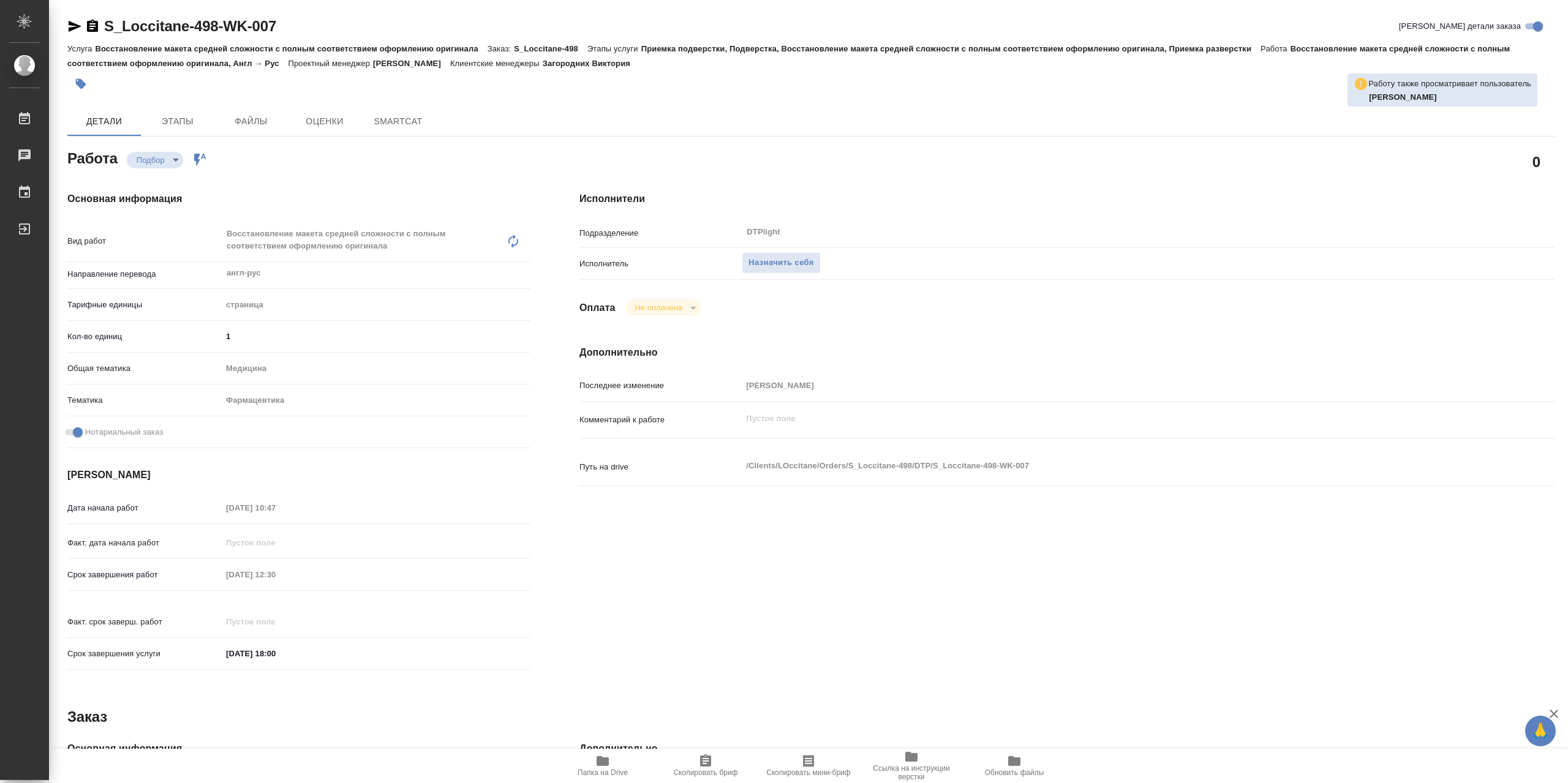
type textarea "x"
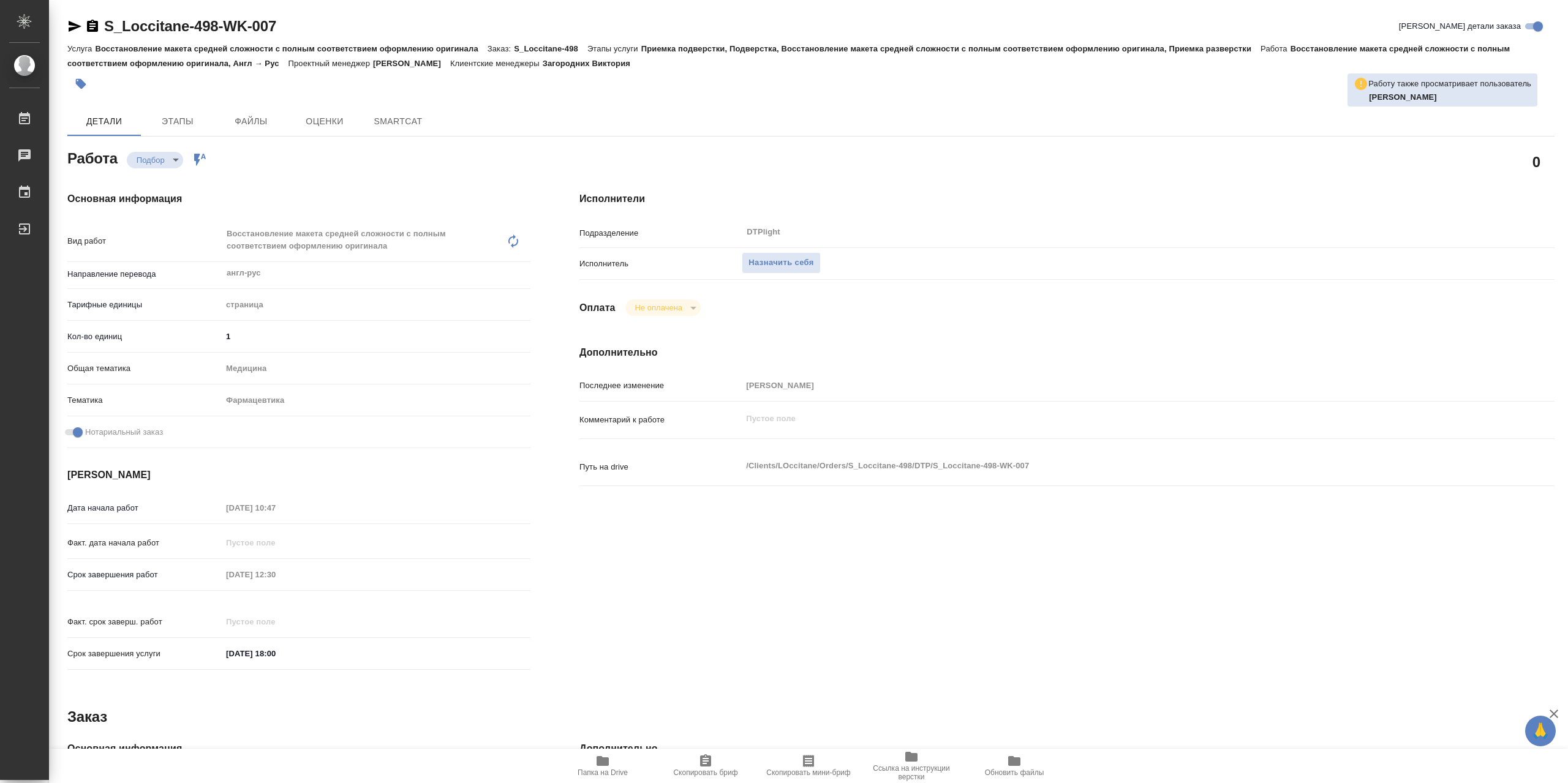
type textarea "x"
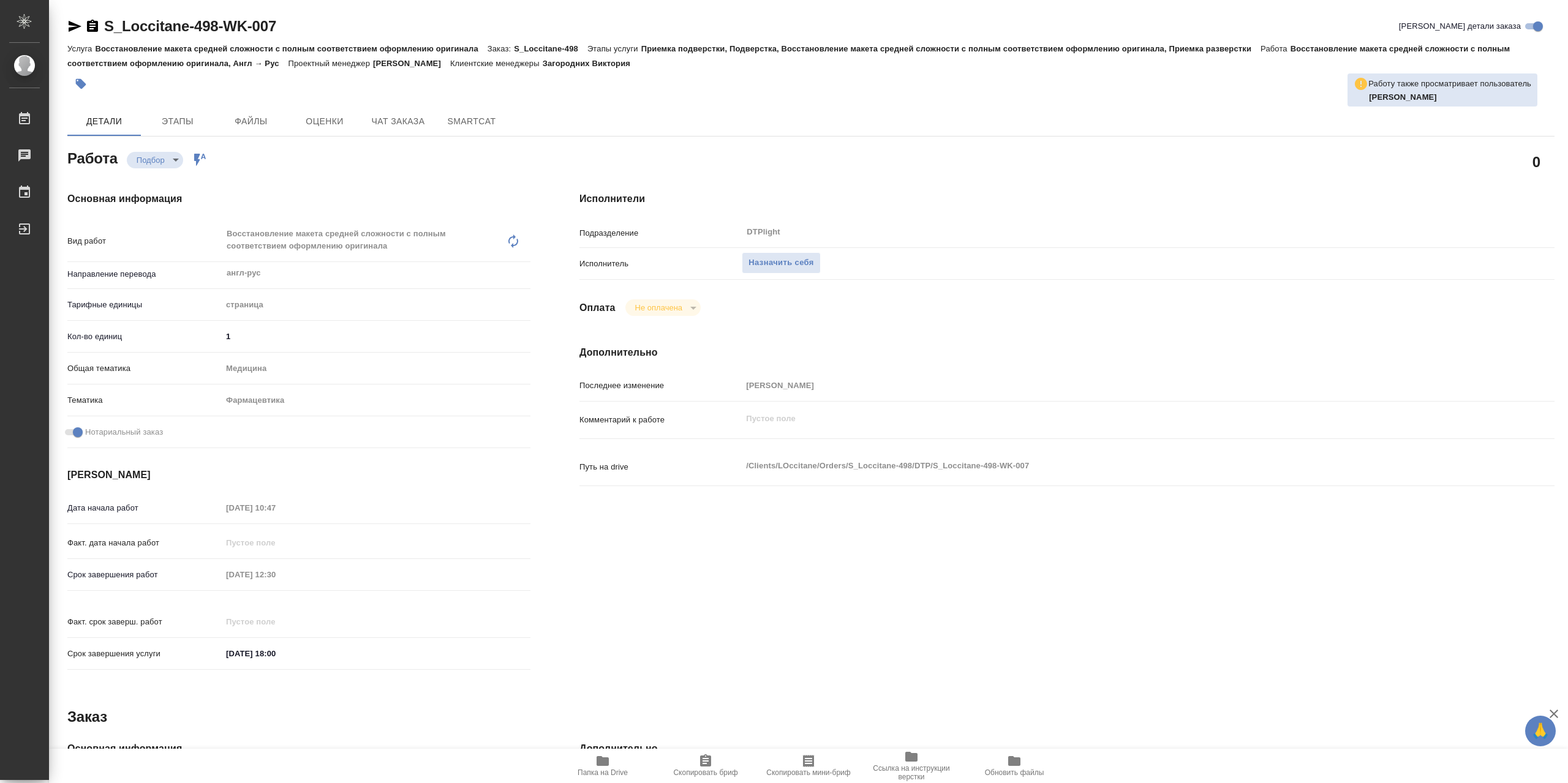
click at [591, 758] on span "Папка на Drive" at bounding box center [603, 765] width 88 height 24
type textarea "x"
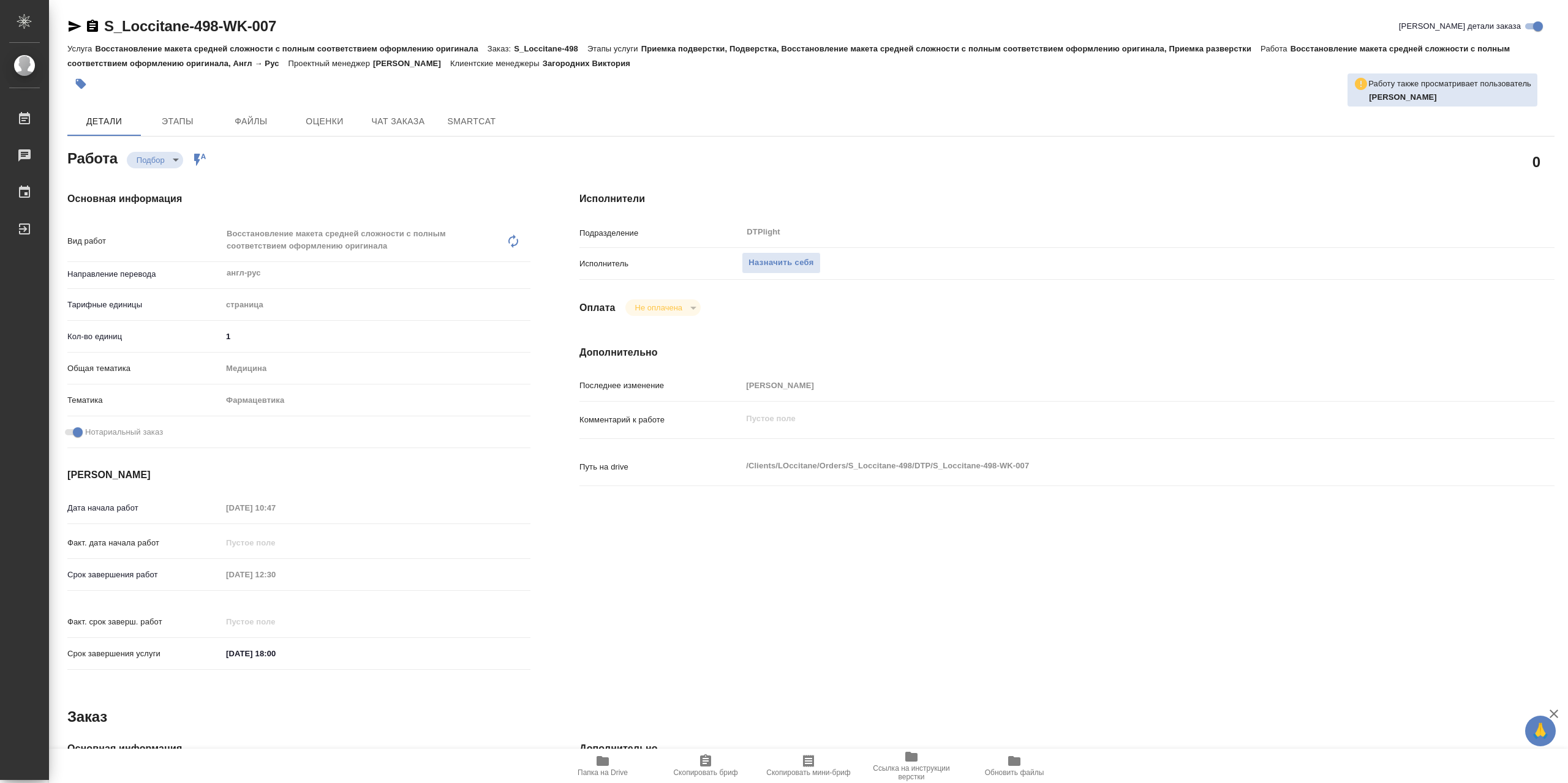
type textarea "x"
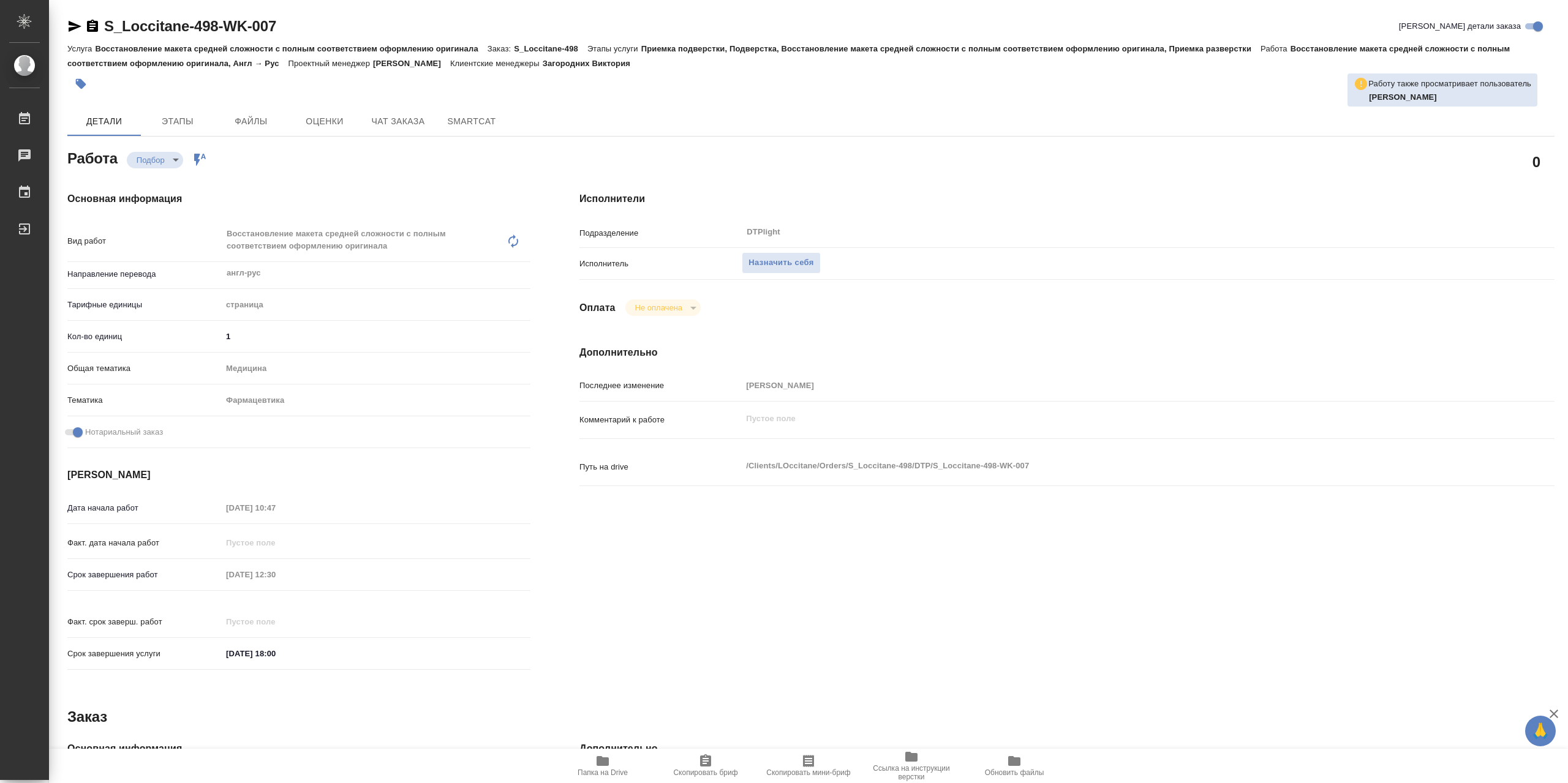
type textarea "x"
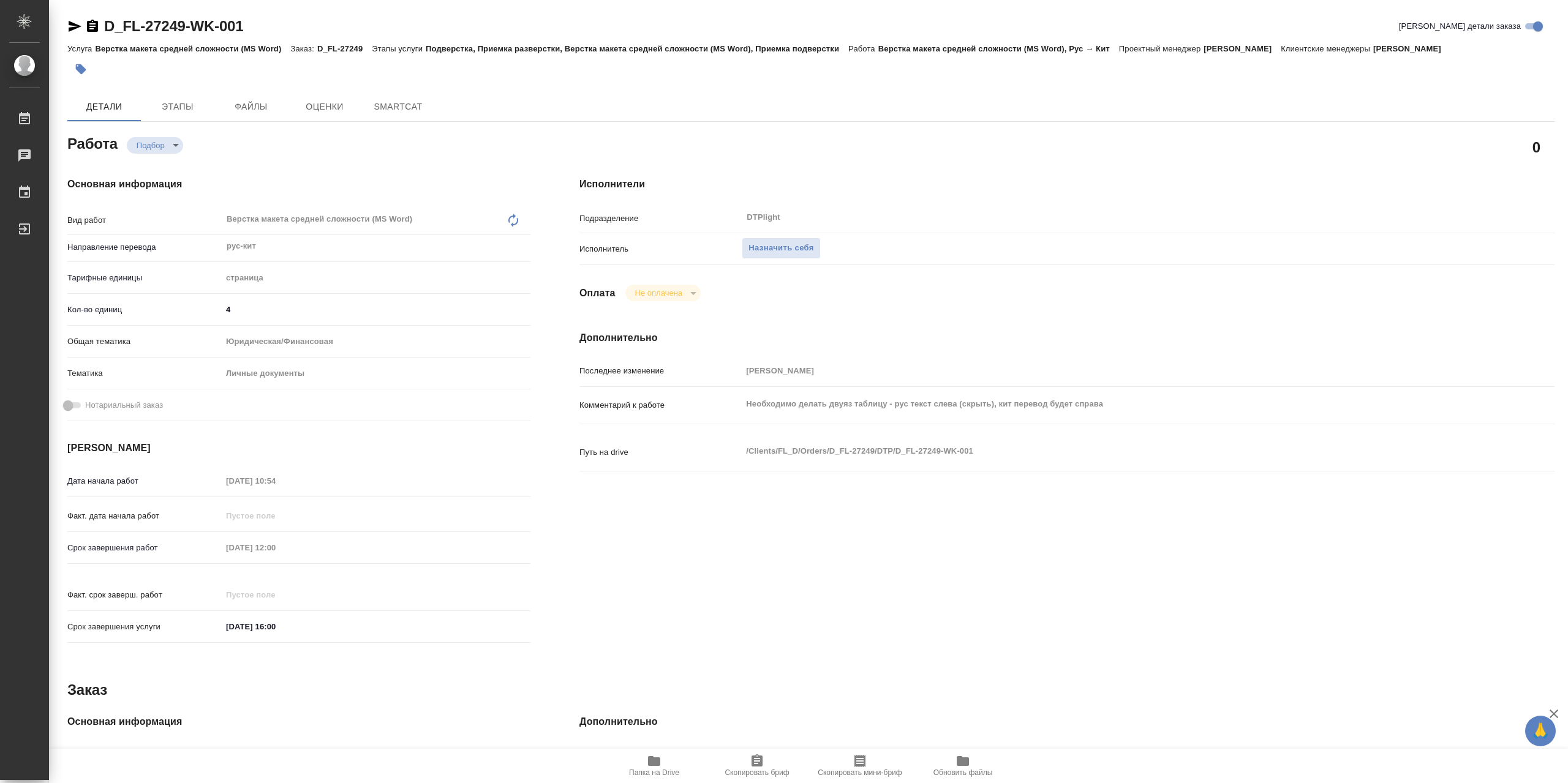
type textarea "x"
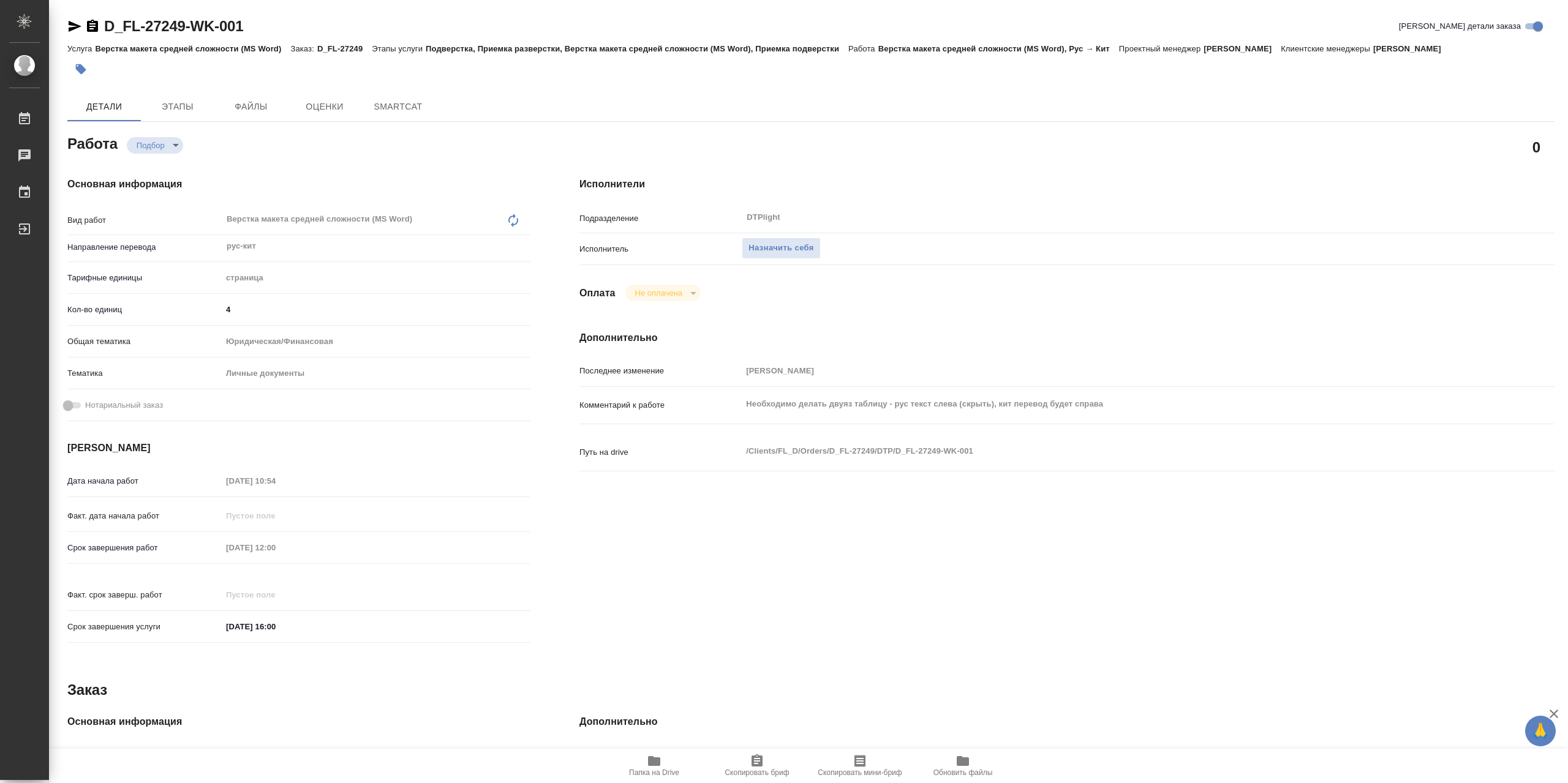
type textarea "x"
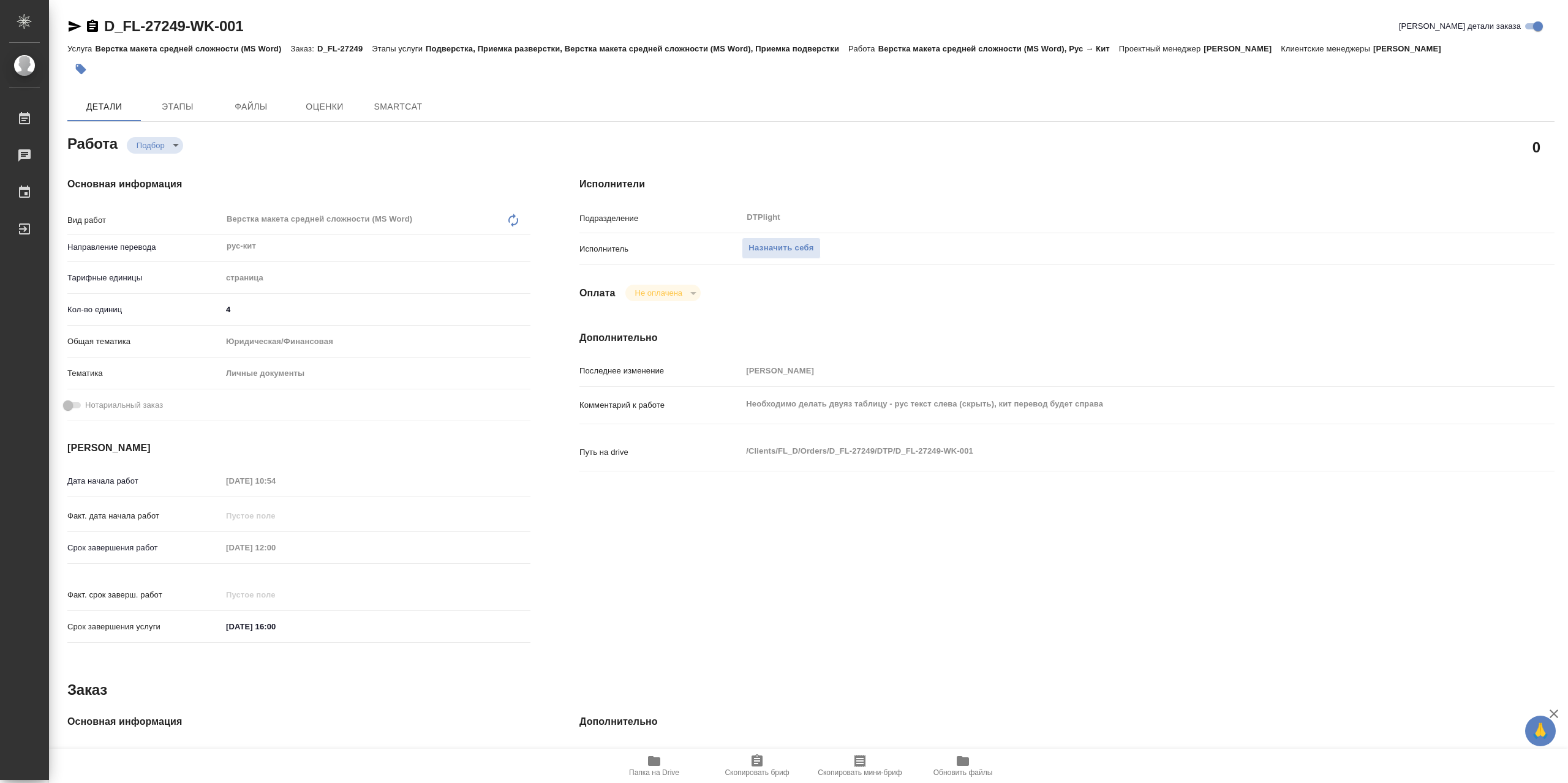
type textarea "x"
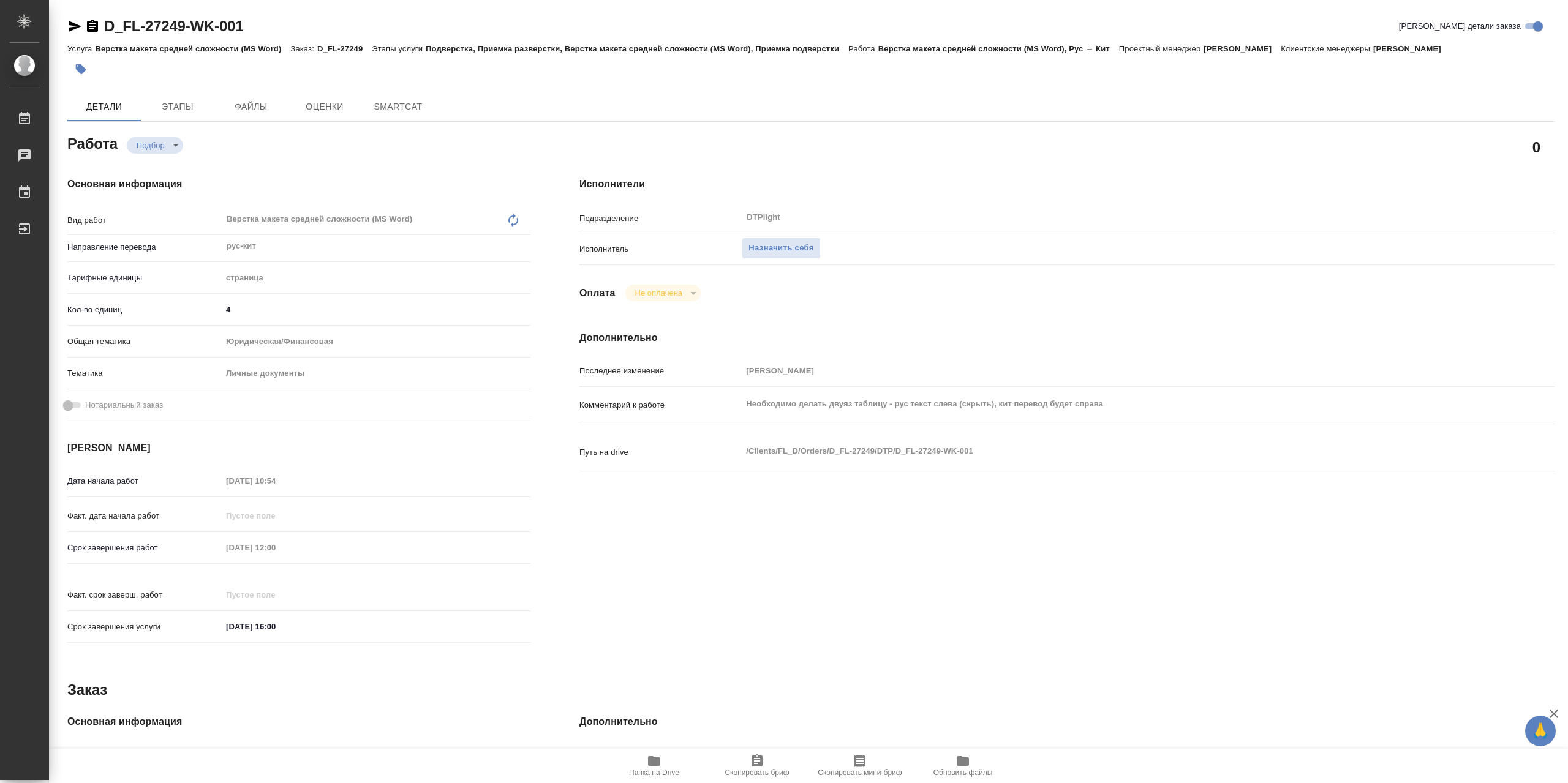
type textarea "x"
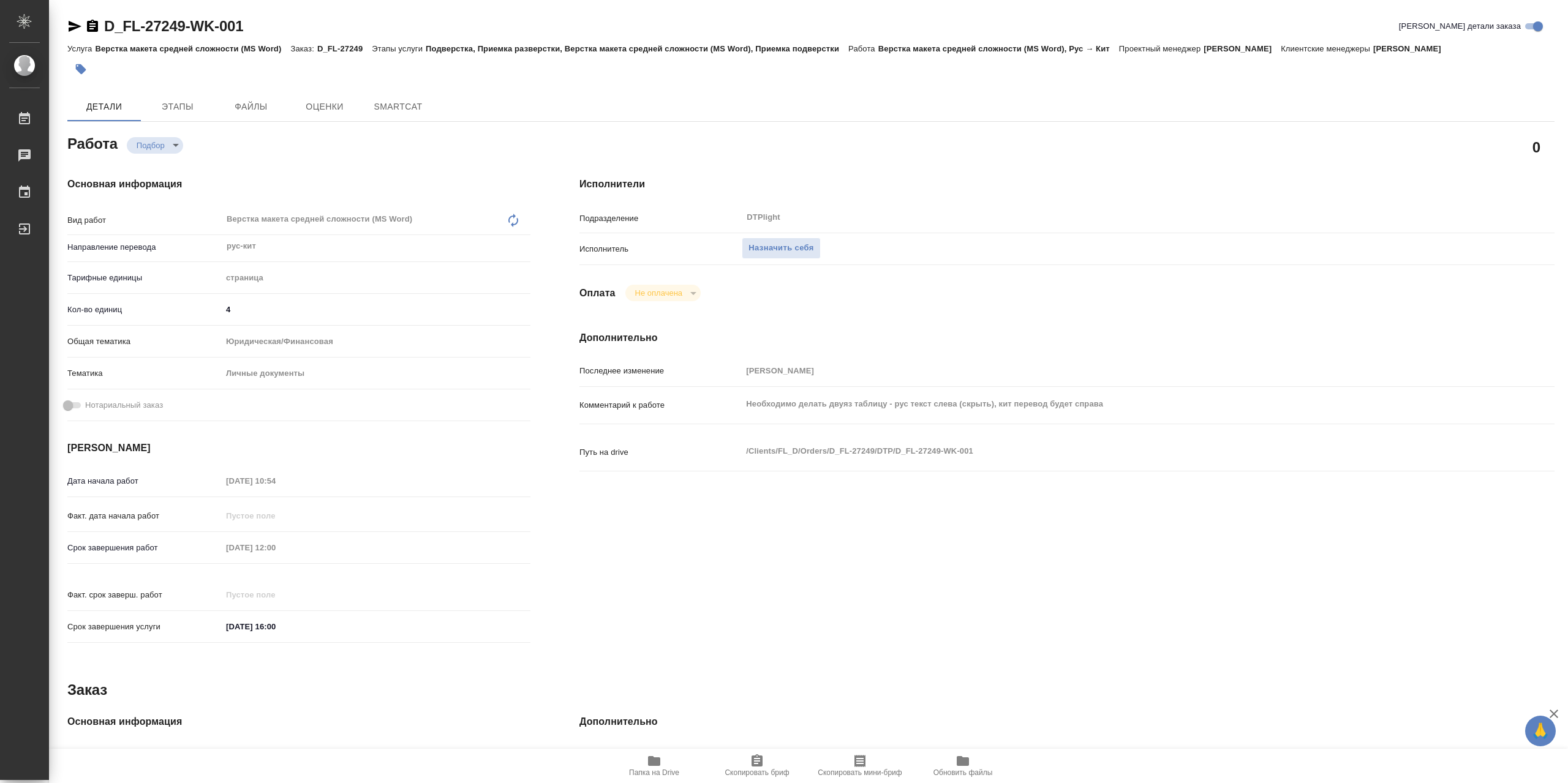
type textarea "x"
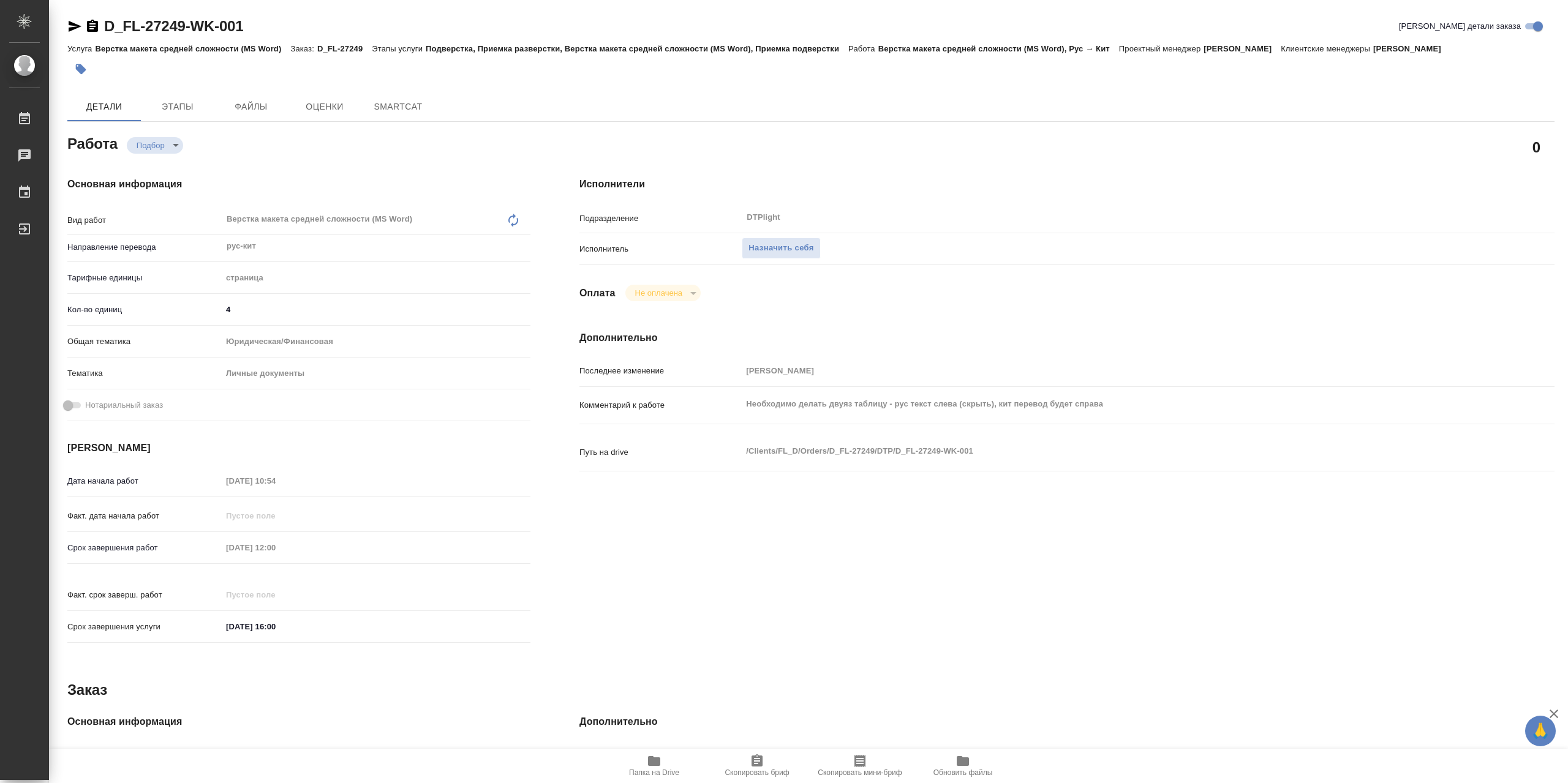
type textarea "x"
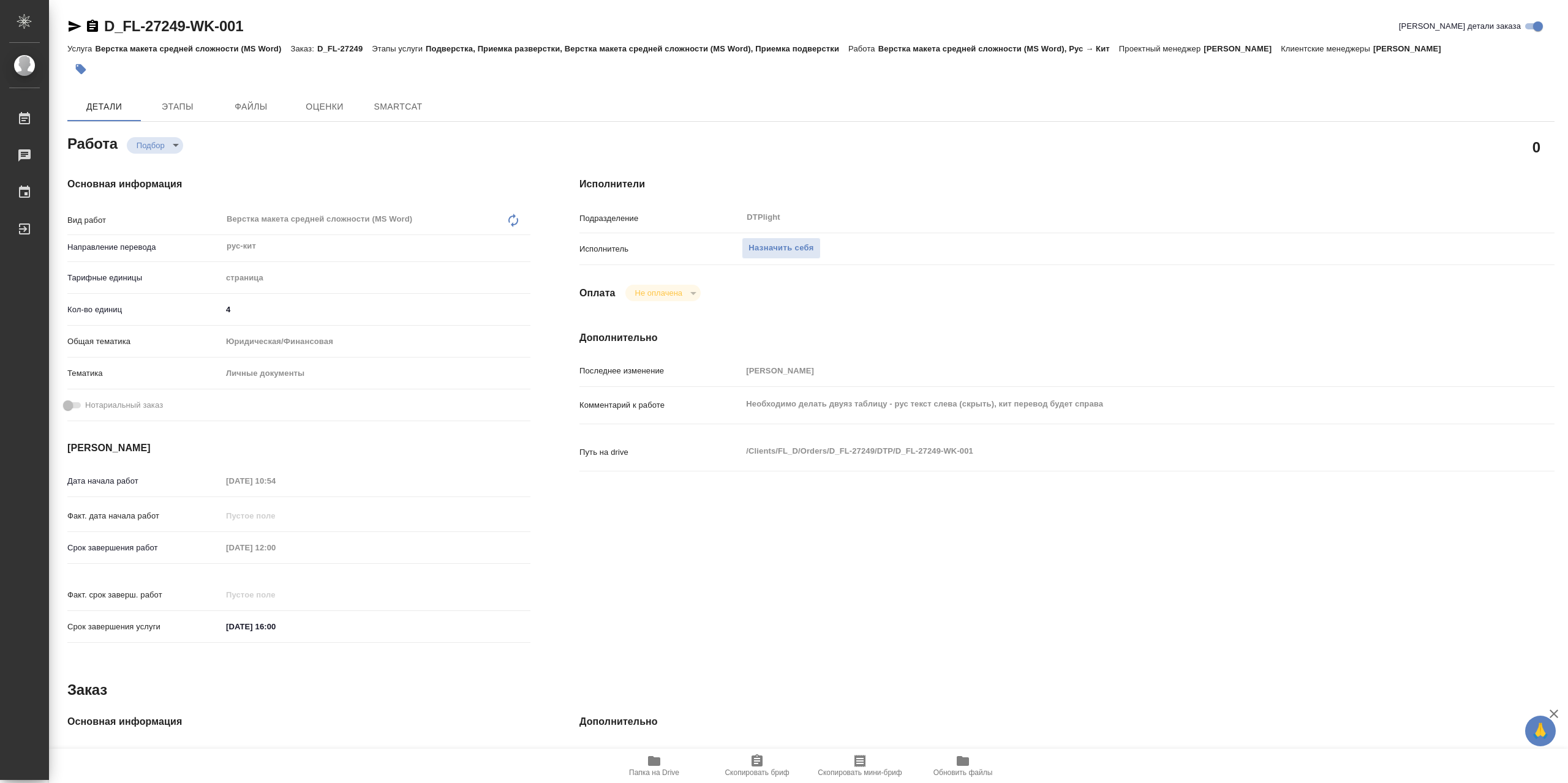
type textarea "x"
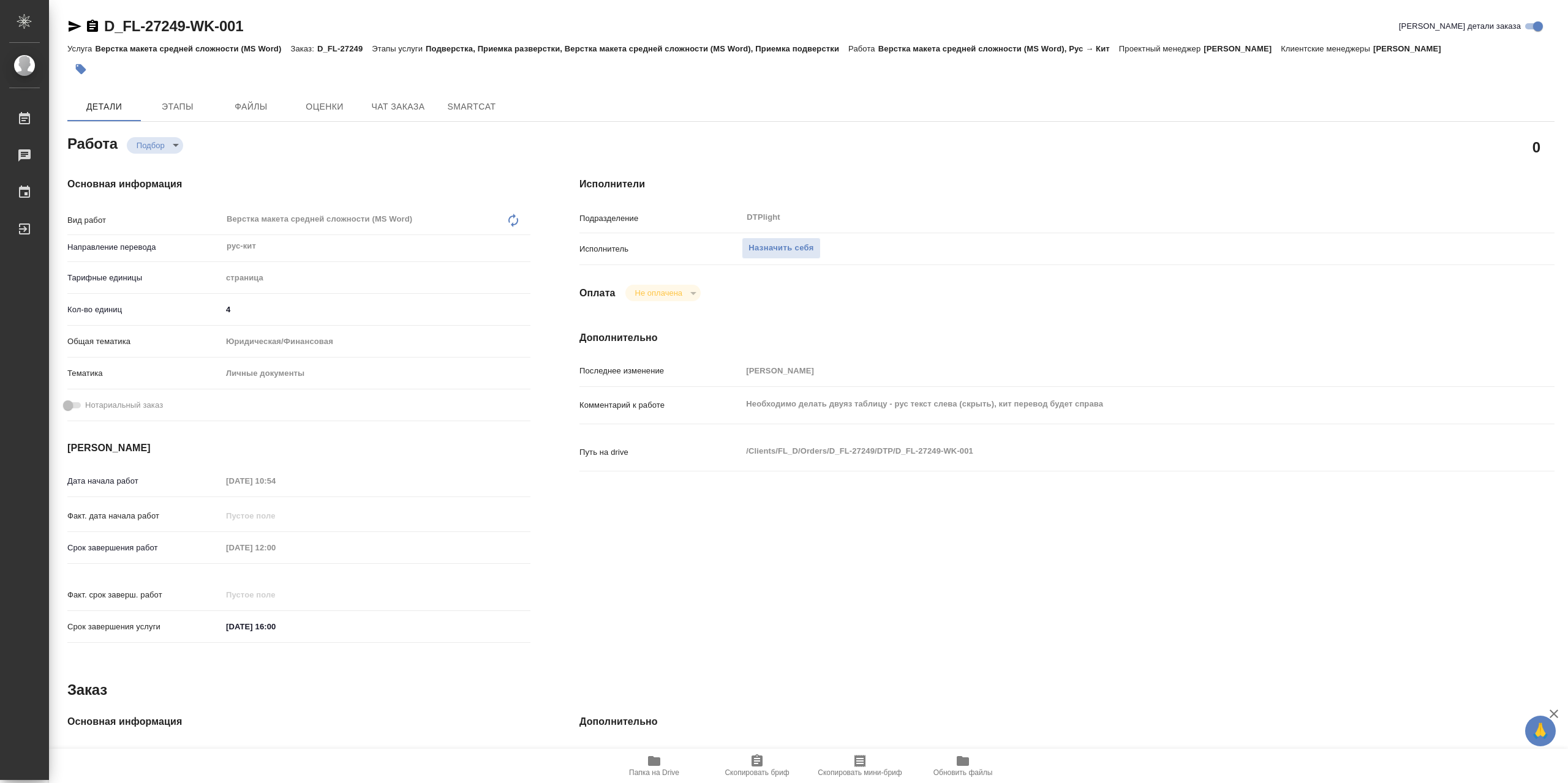
type textarea "x"
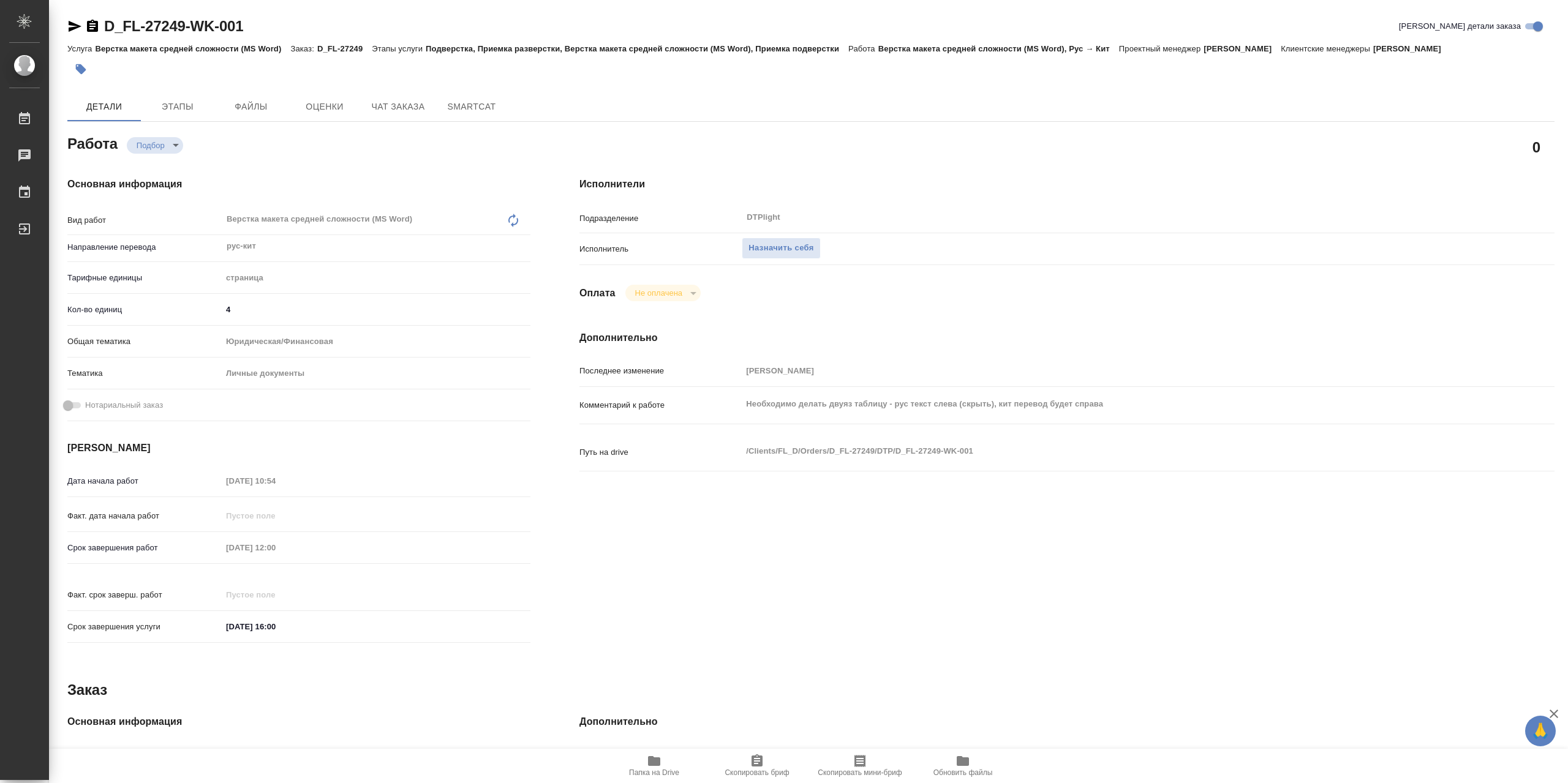
type textarea "x"
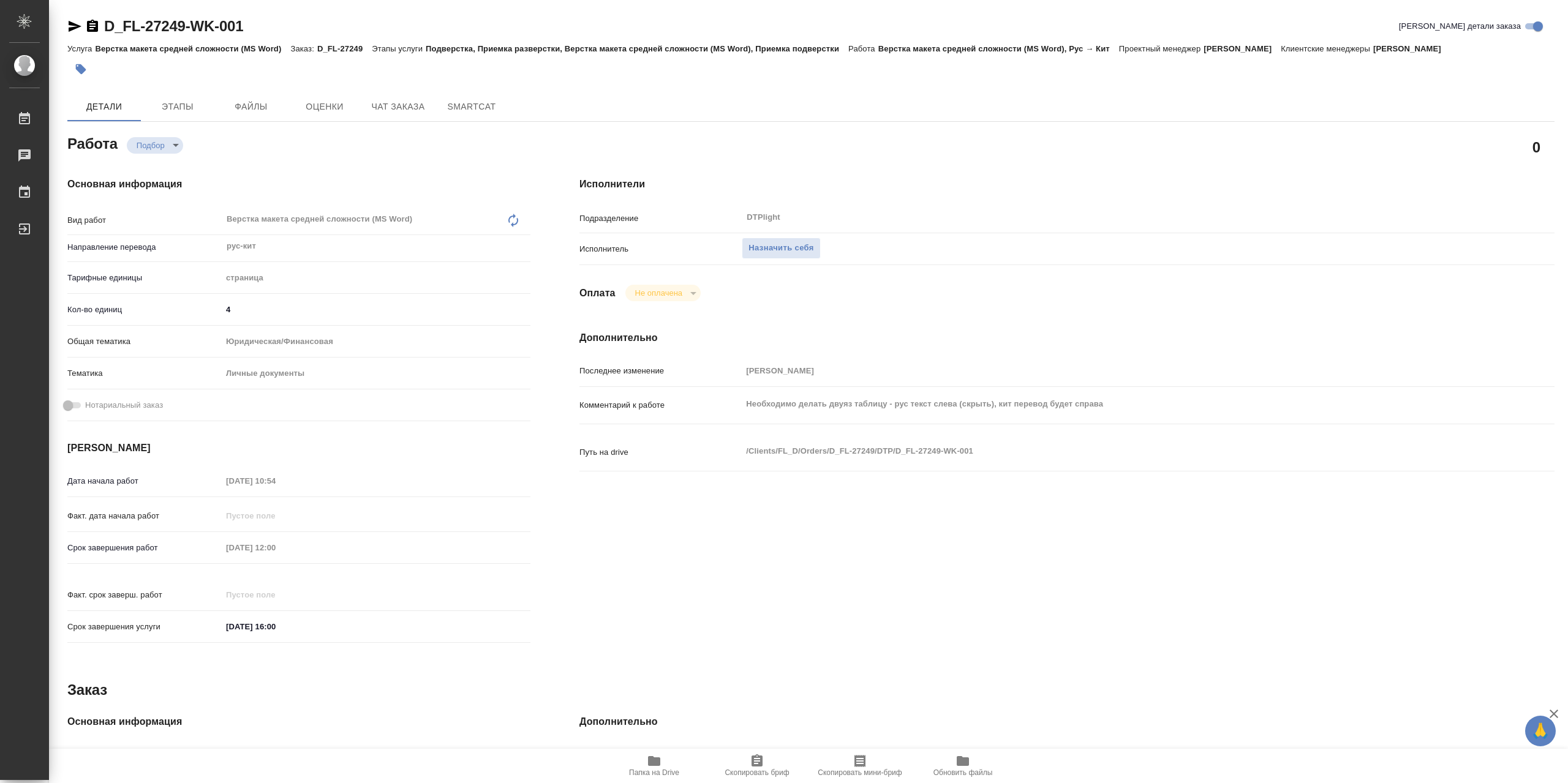
click at [654, 759] on icon "button" at bounding box center [654, 761] width 12 height 10
click at [648, 435] on div "Последнее изменение Бабкина Анастасия Комментарий к работе Необходимо делать дв…" at bounding box center [1067, 423] width 975 height 126
click at [801, 255] on span "Назначить себя" at bounding box center [781, 249] width 65 height 14
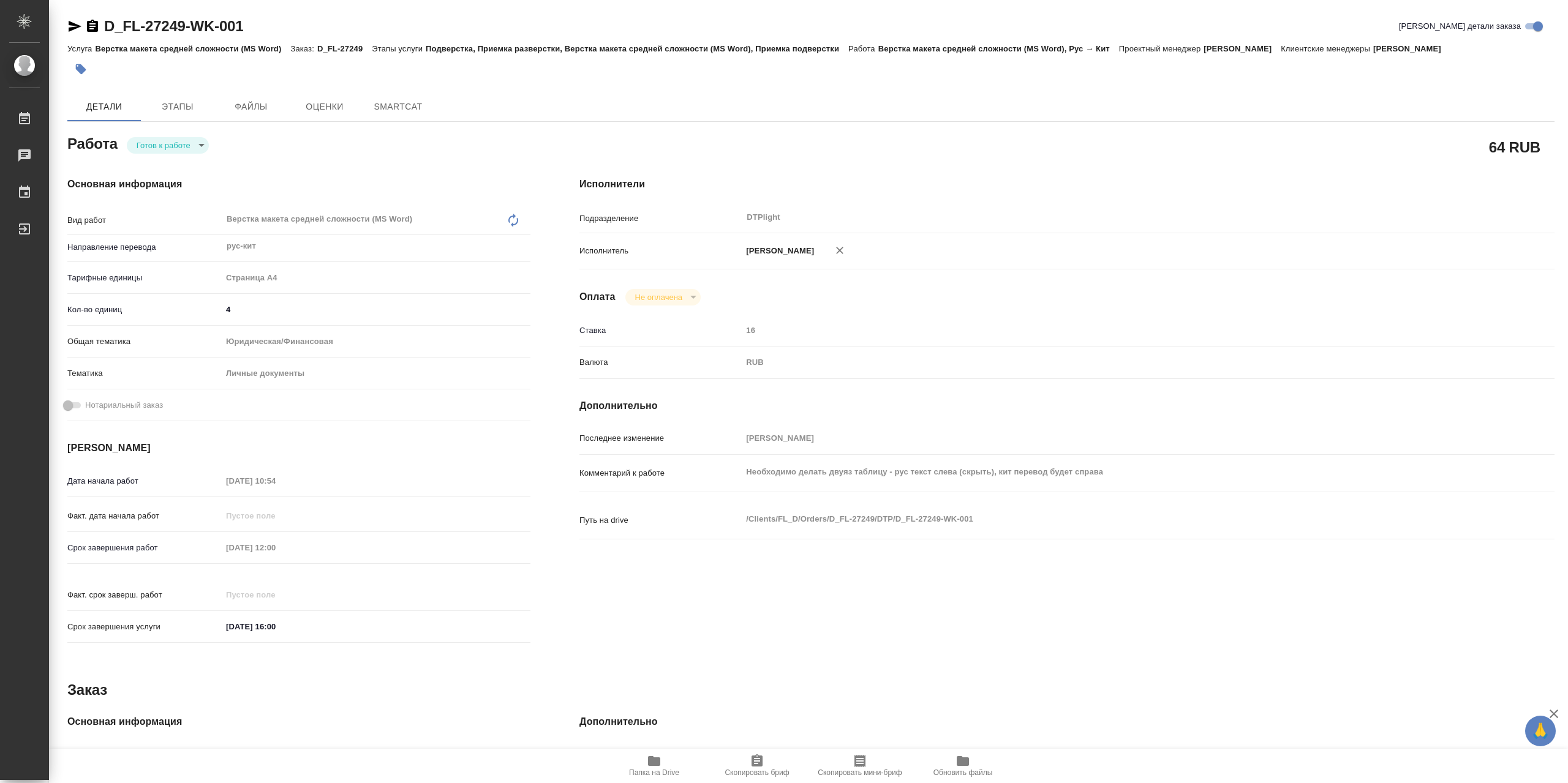
type textarea "x"
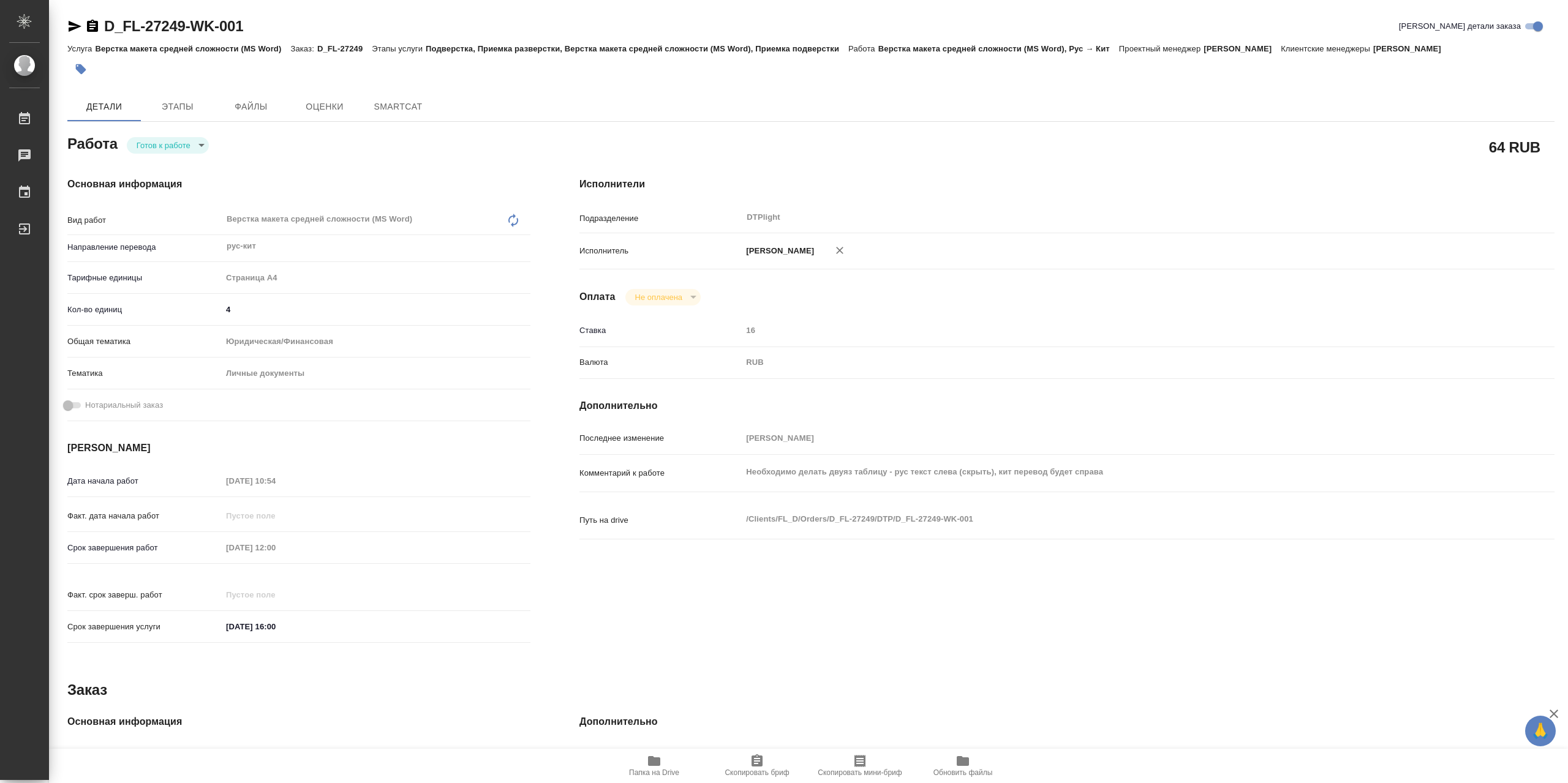
type textarea "x"
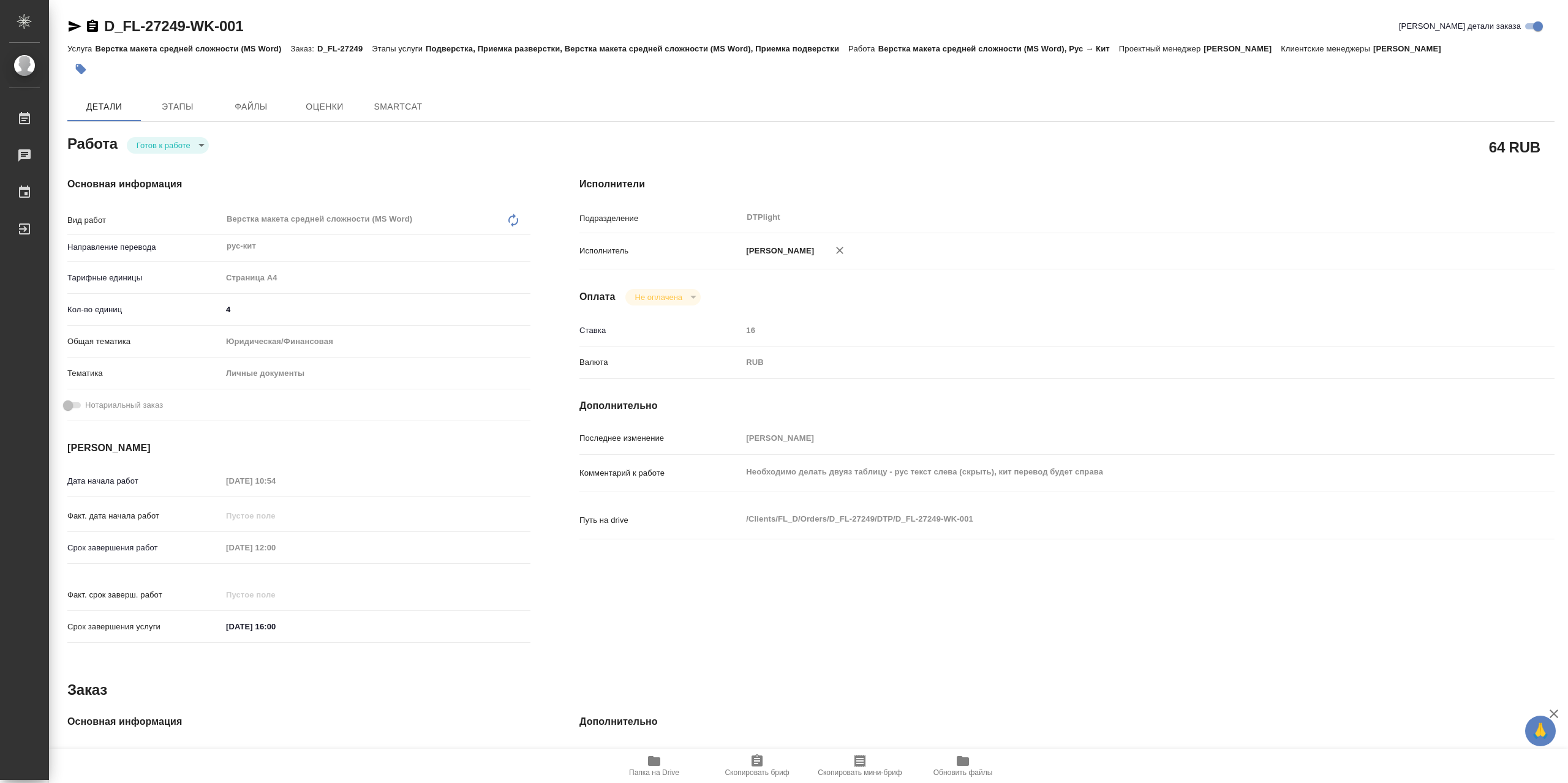
type textarea "x"
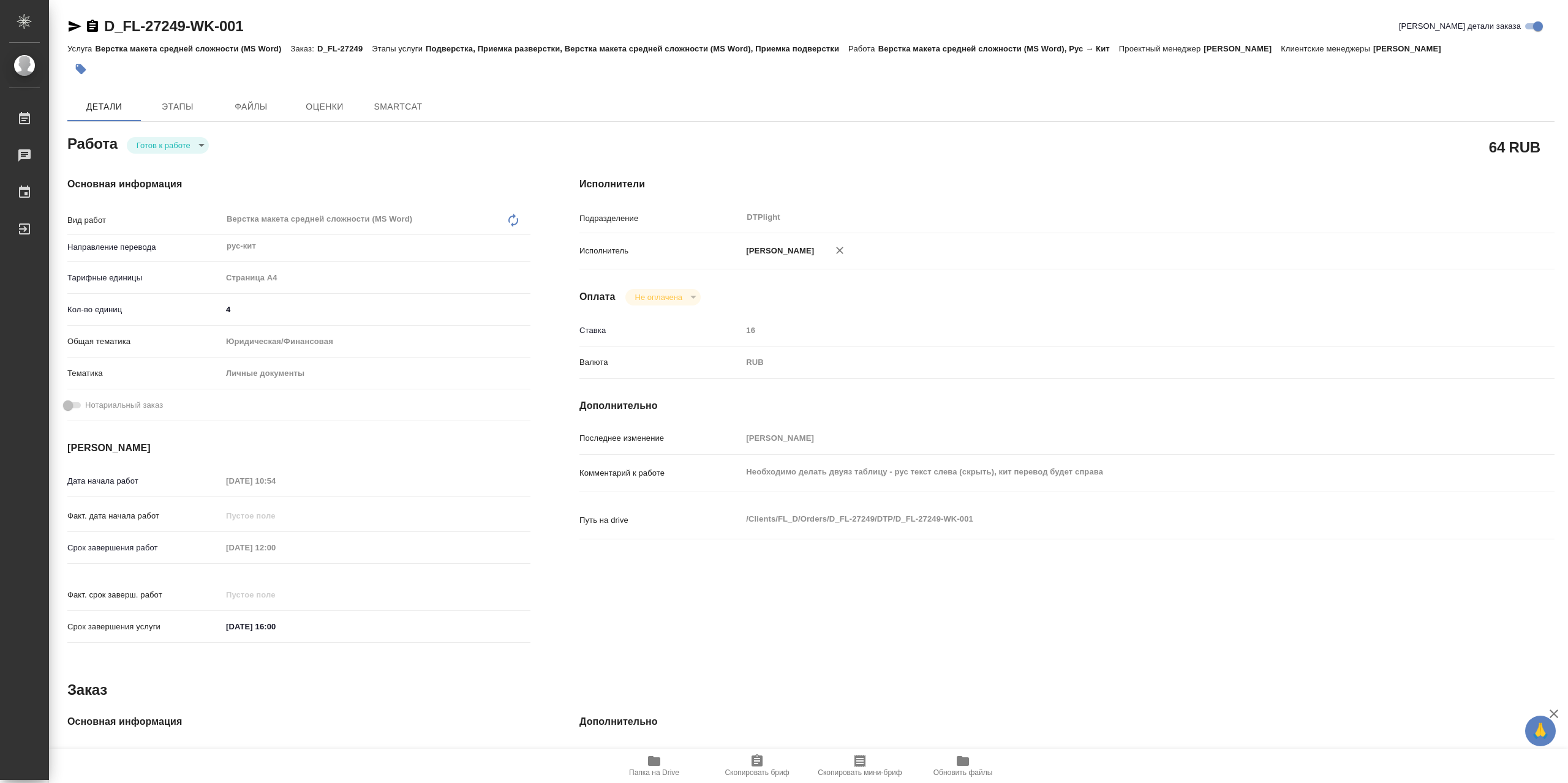
type textarea "x"
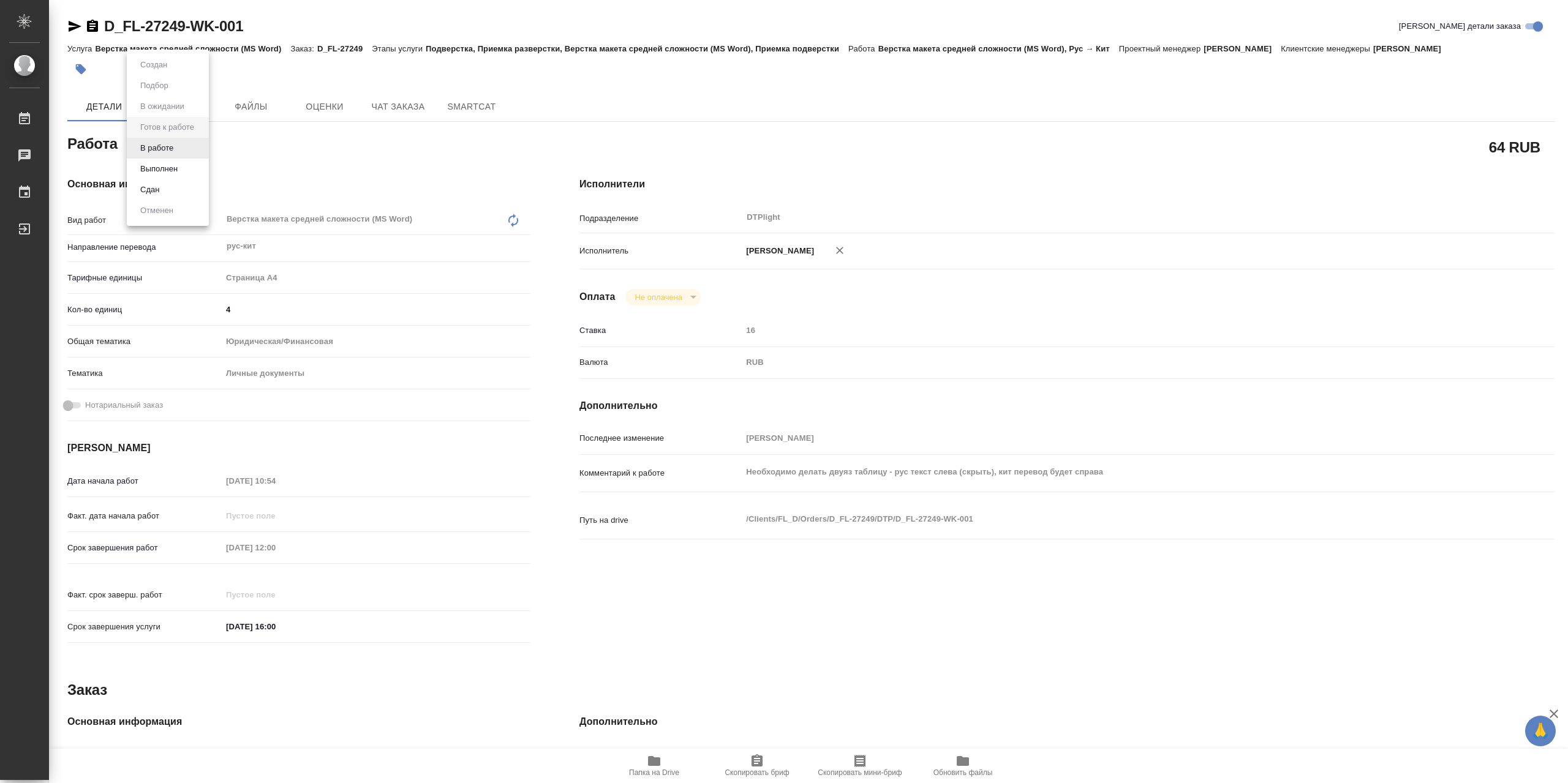
click at [187, 152] on body "🙏 .cls-1 fill:#fff; AWATERA Сархатов Руслан Работы Чаты График Выйти D_FL-27249…" at bounding box center [784, 392] width 1568 height 783
type textarea "x"
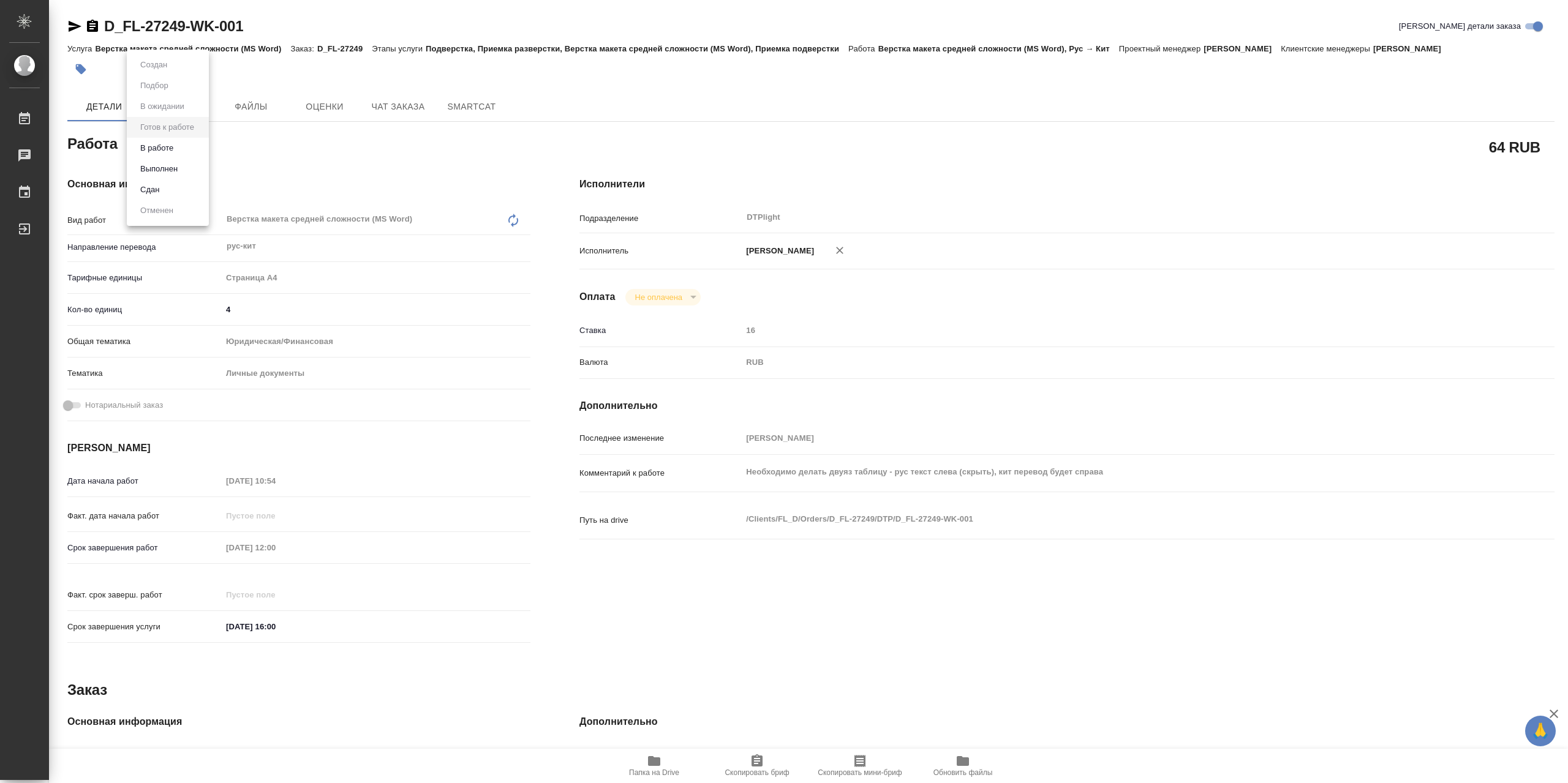
type textarea "x"
click at [188, 153] on li "В работе" at bounding box center [167, 148] width 82 height 21
type textarea "x"
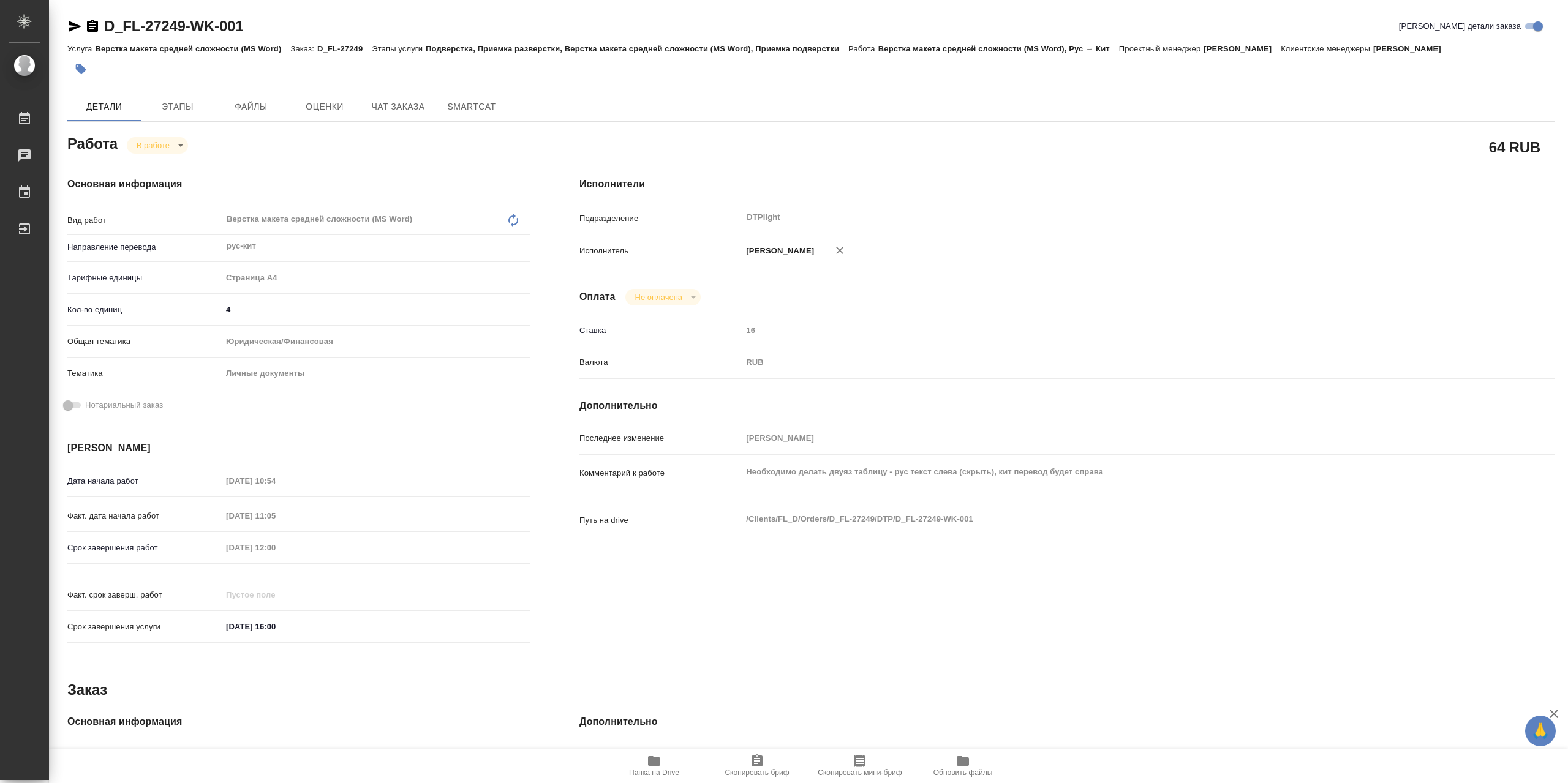
type textarea "x"
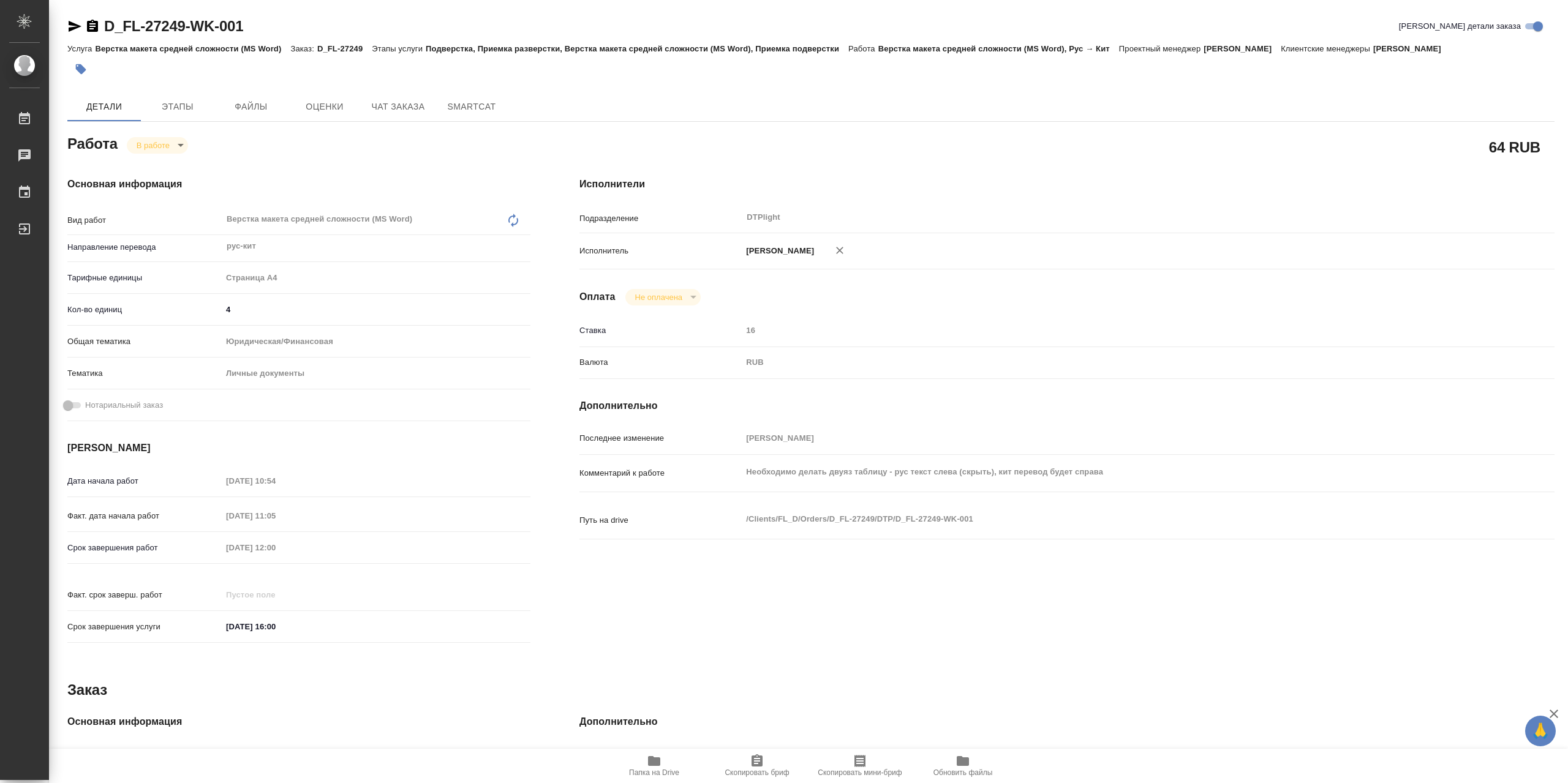
type textarea "x"
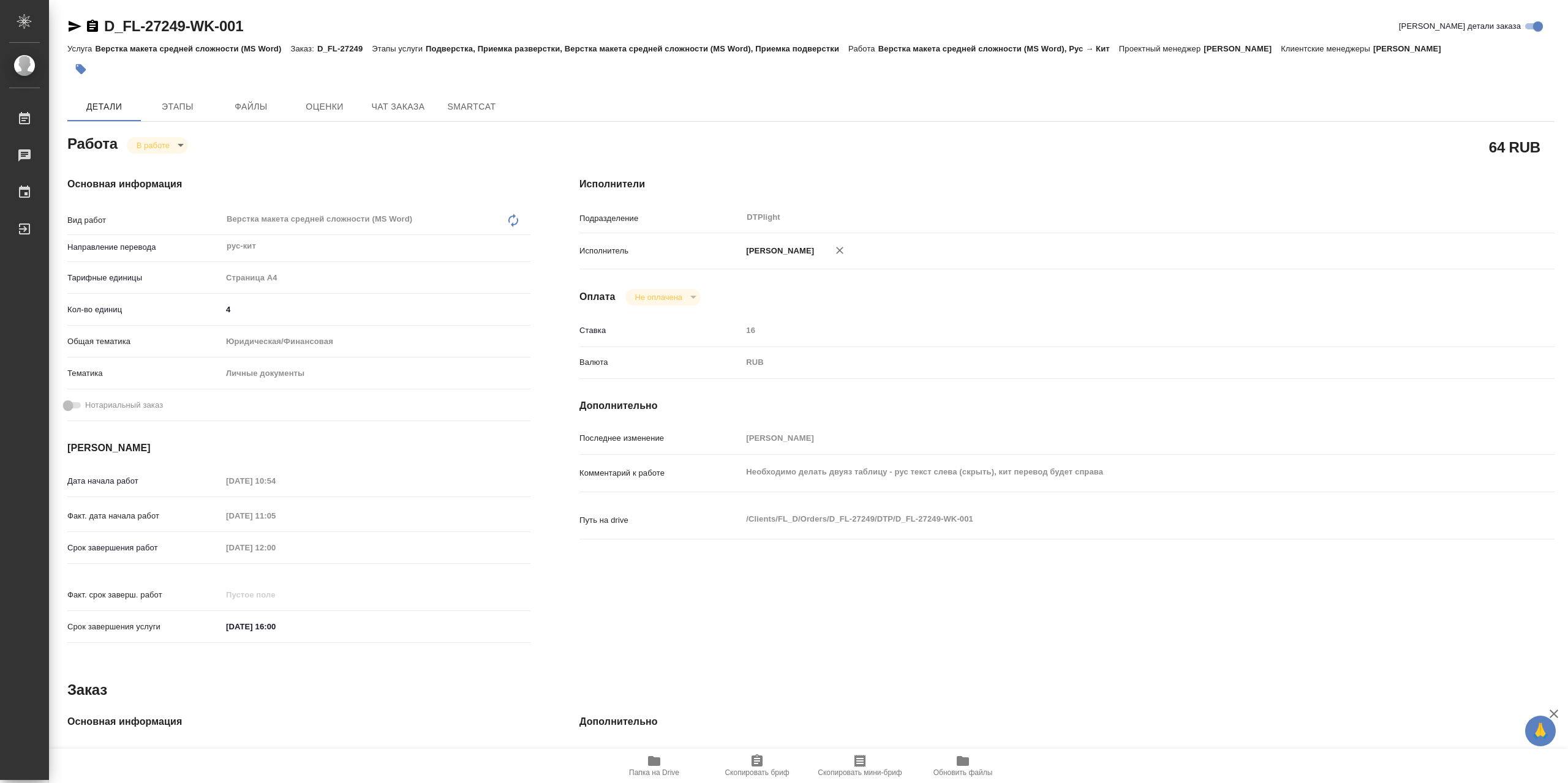
type textarea "x"
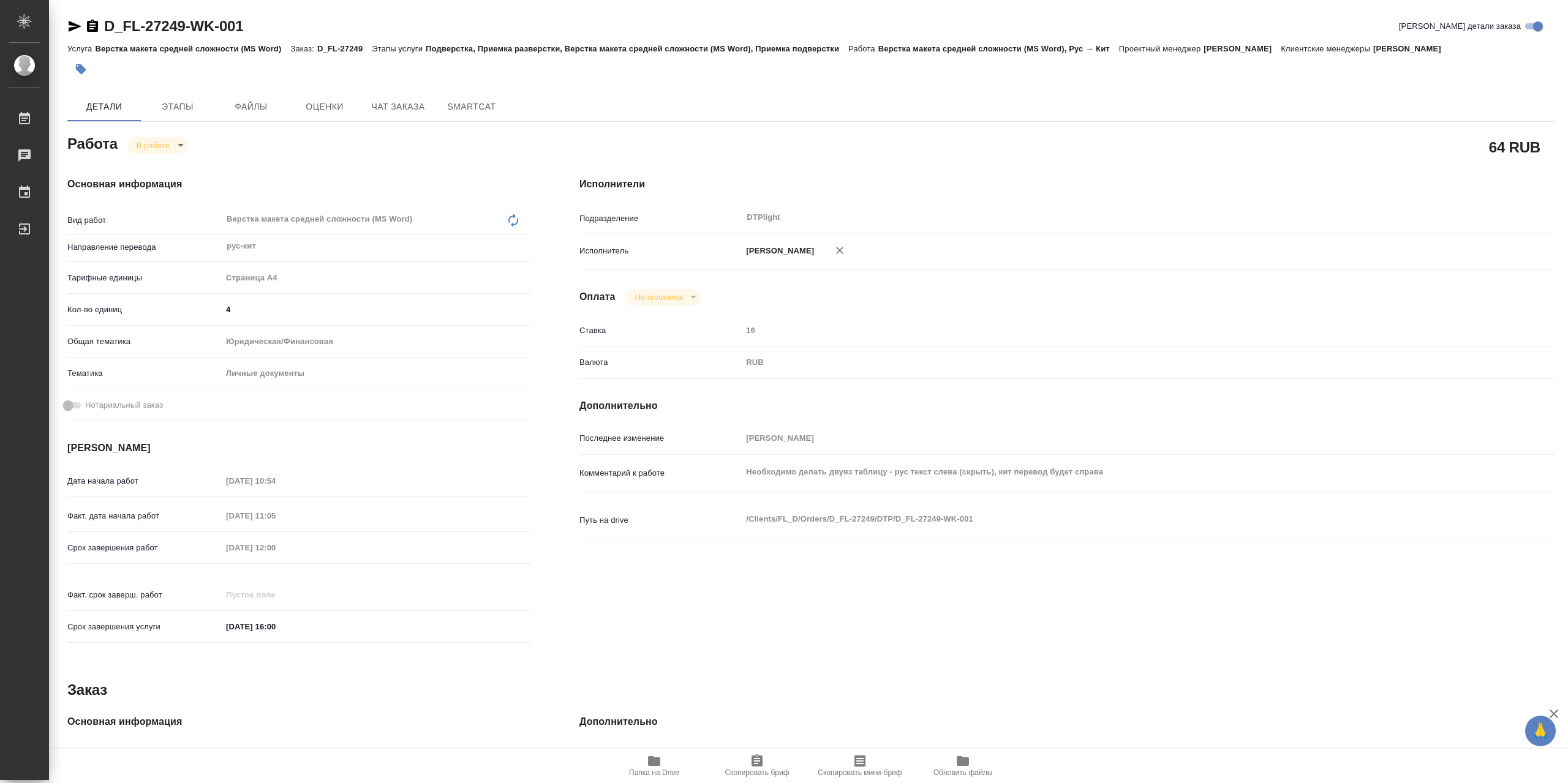
type textarea "x"
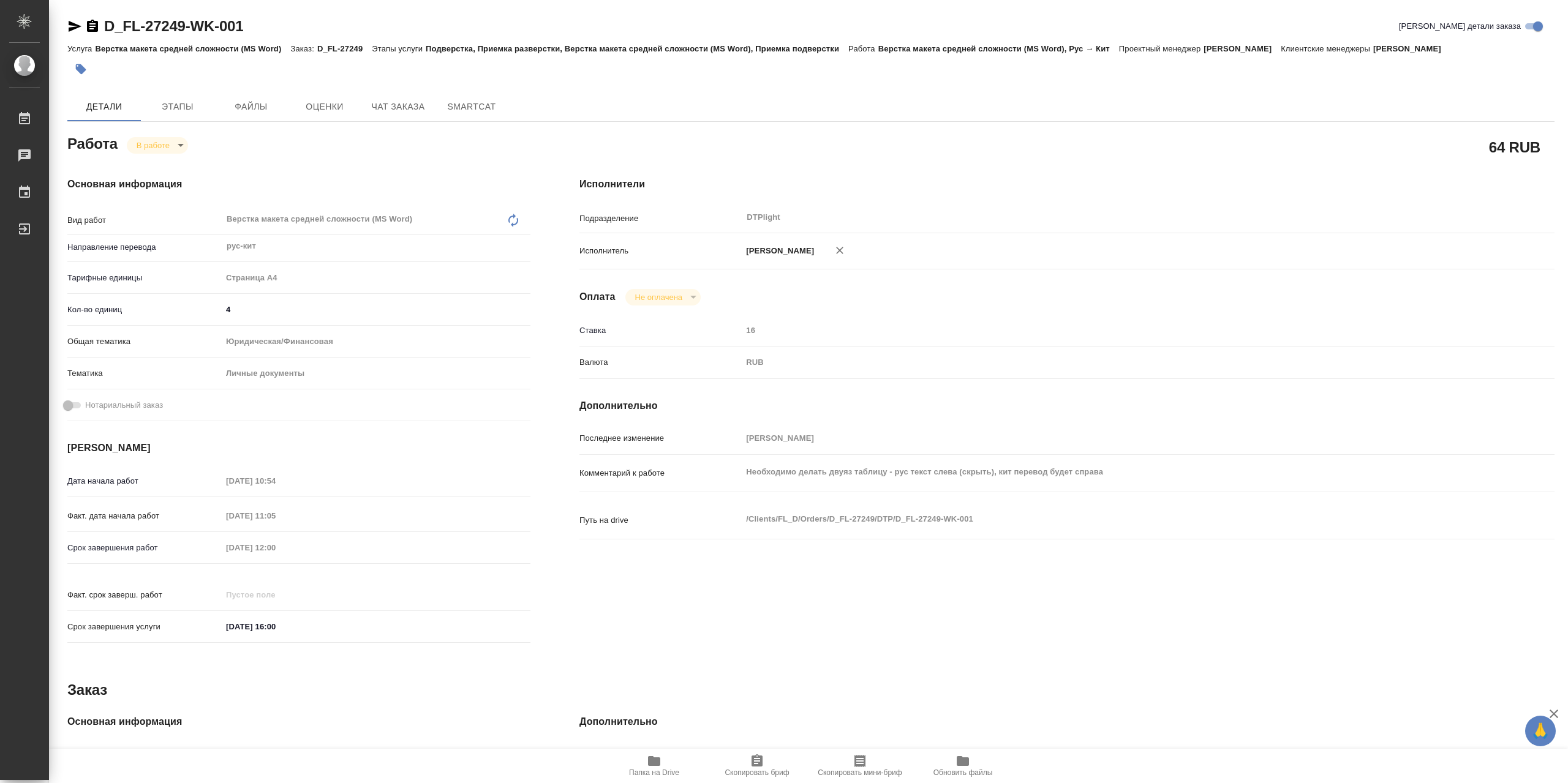
type textarea "x"
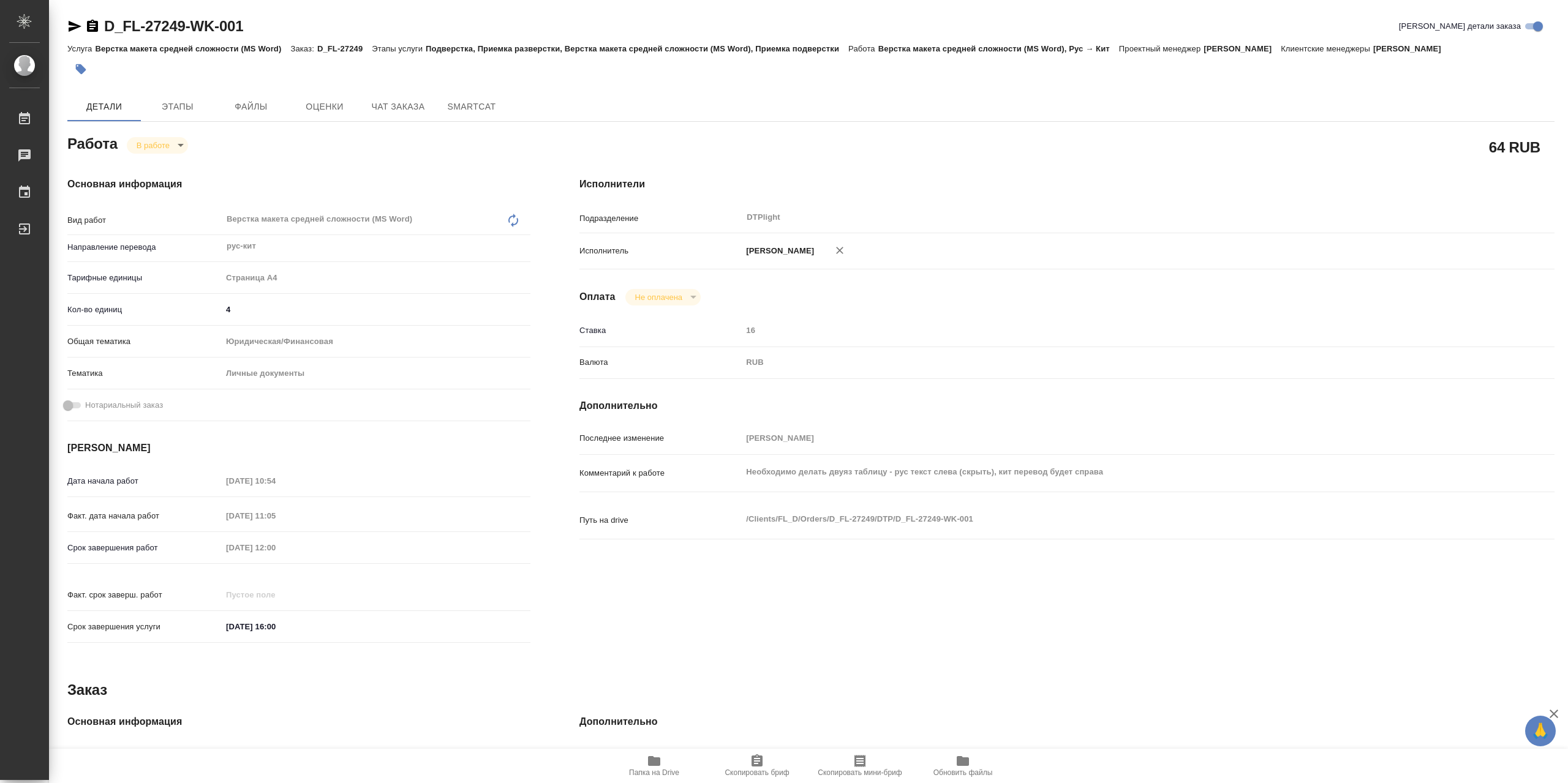
type textarea "x"
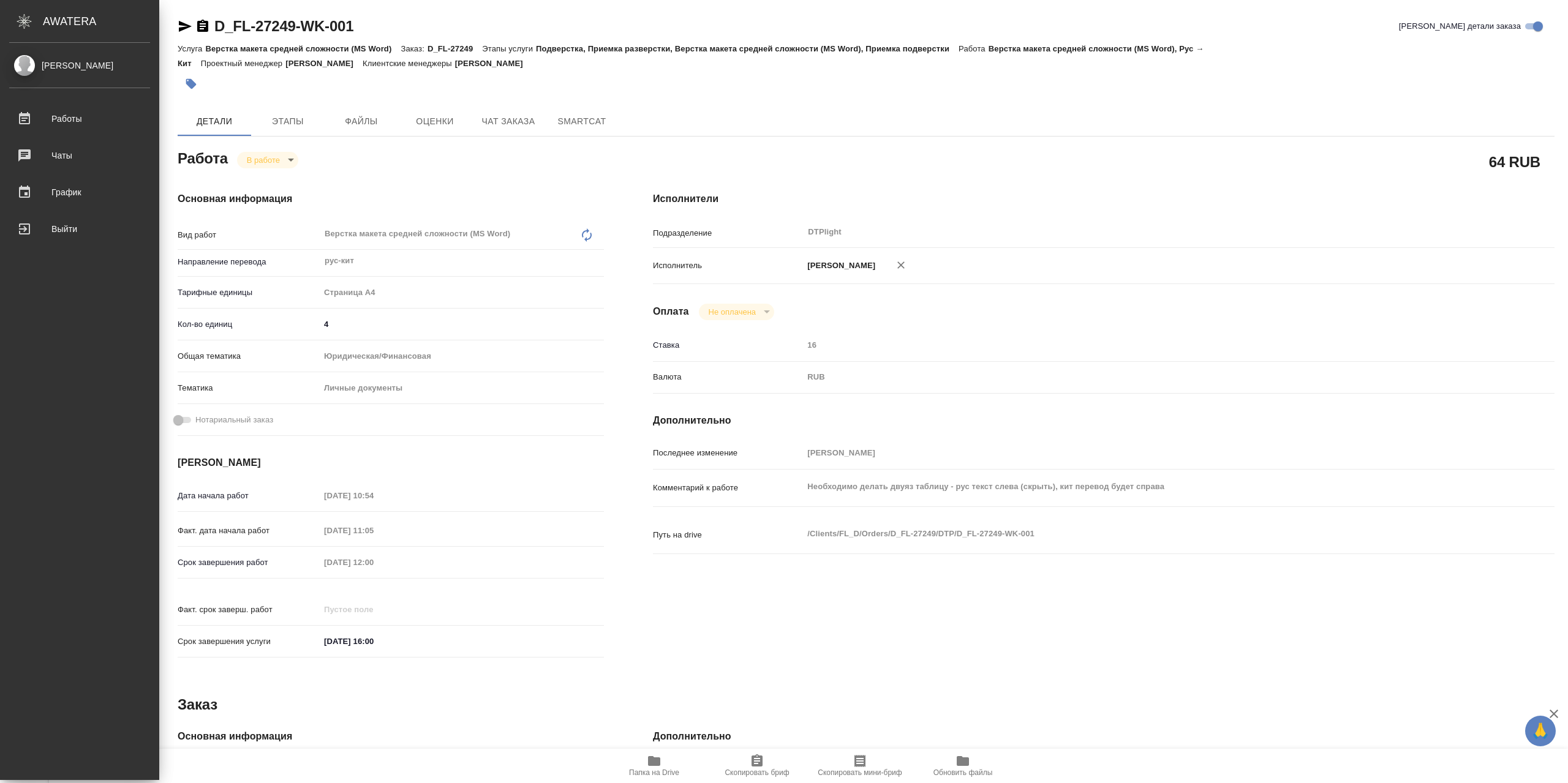
type textarea "x"
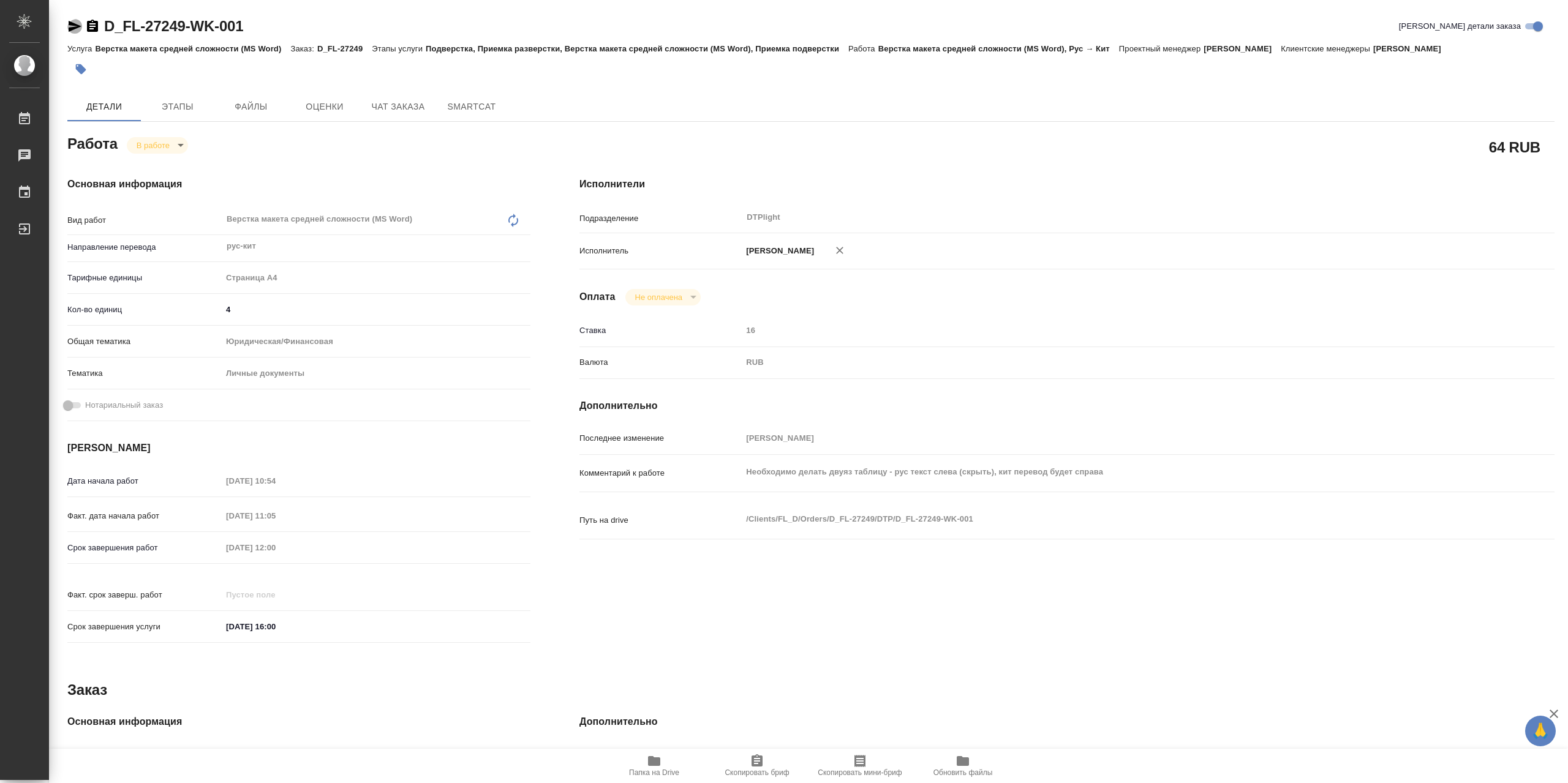
click at [69, 26] on icon "button" at bounding box center [74, 26] width 15 height 15
click at [647, 768] on icon "button" at bounding box center [654, 761] width 15 height 15
click at [169, 144] on body "🙏 .cls-1 fill:#fff; AWATERA Сархатов Руслан Работы 0 Чаты График Выйти D_FL-272…" at bounding box center [784, 392] width 1568 height 783
click at [172, 165] on button "Выполнен" at bounding box center [159, 168] width 45 height 13
type textarea "x"
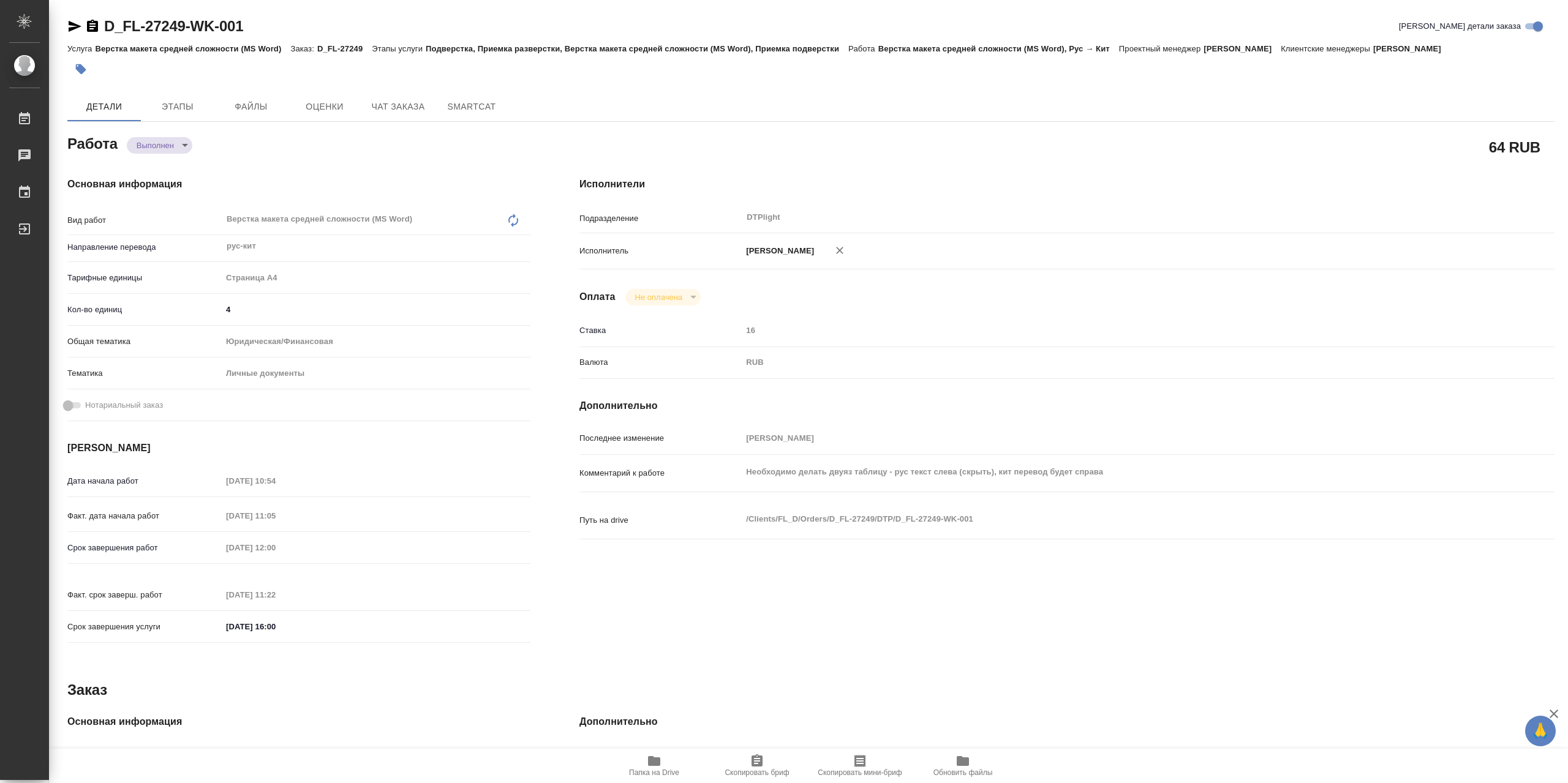
type textarea "x"
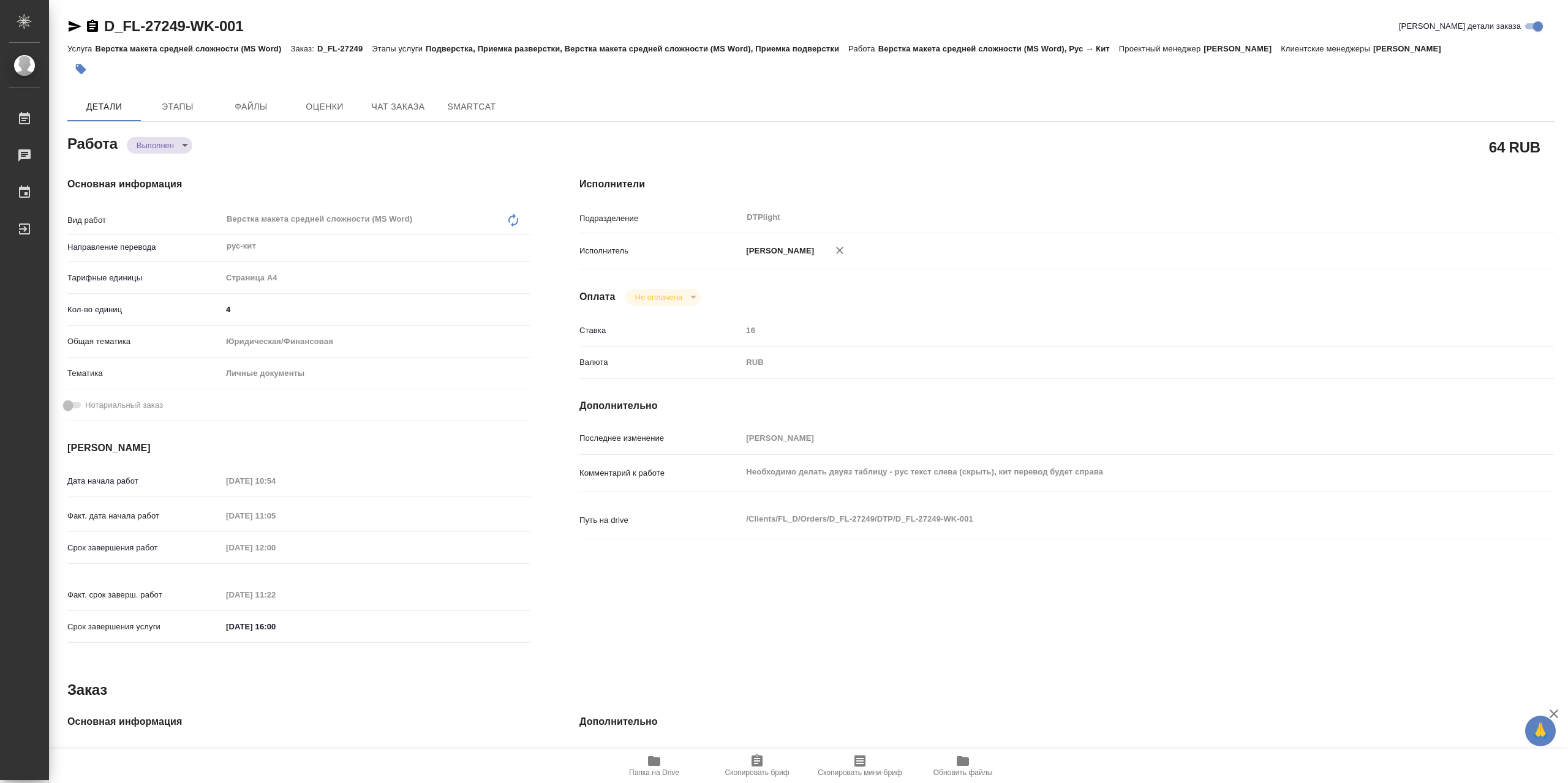
type textarea "x"
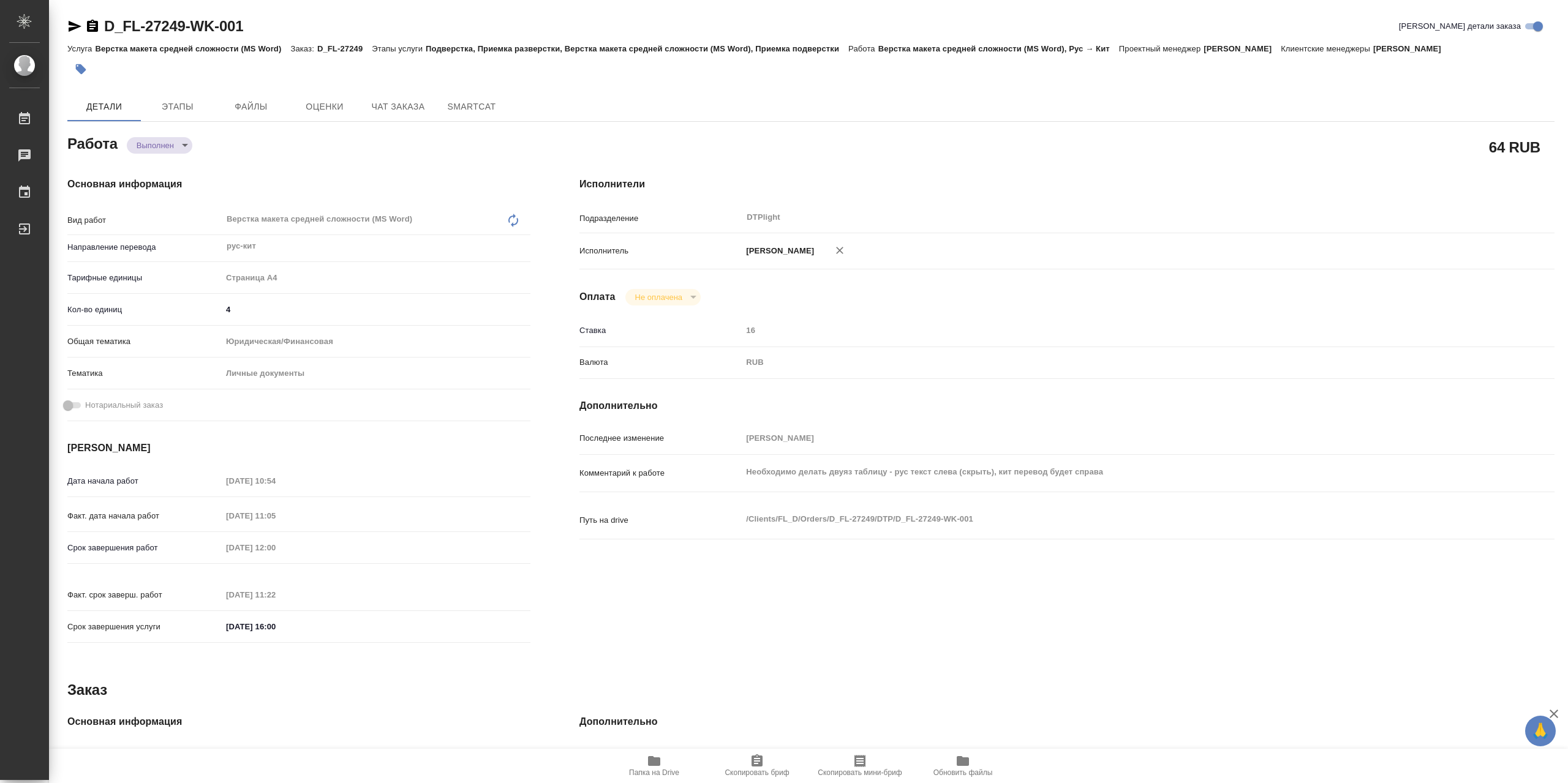
type textarea "x"
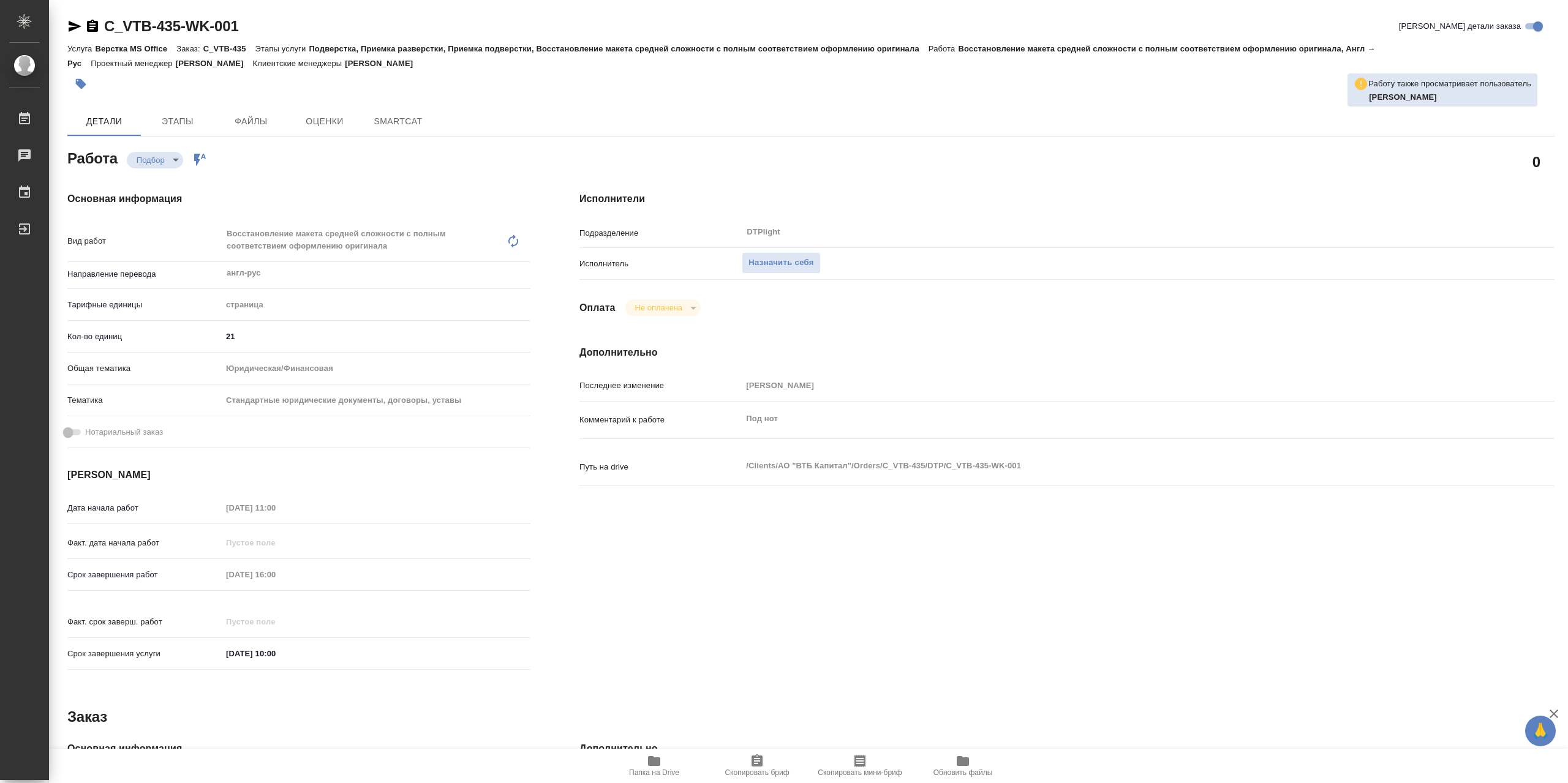
type textarea "x"
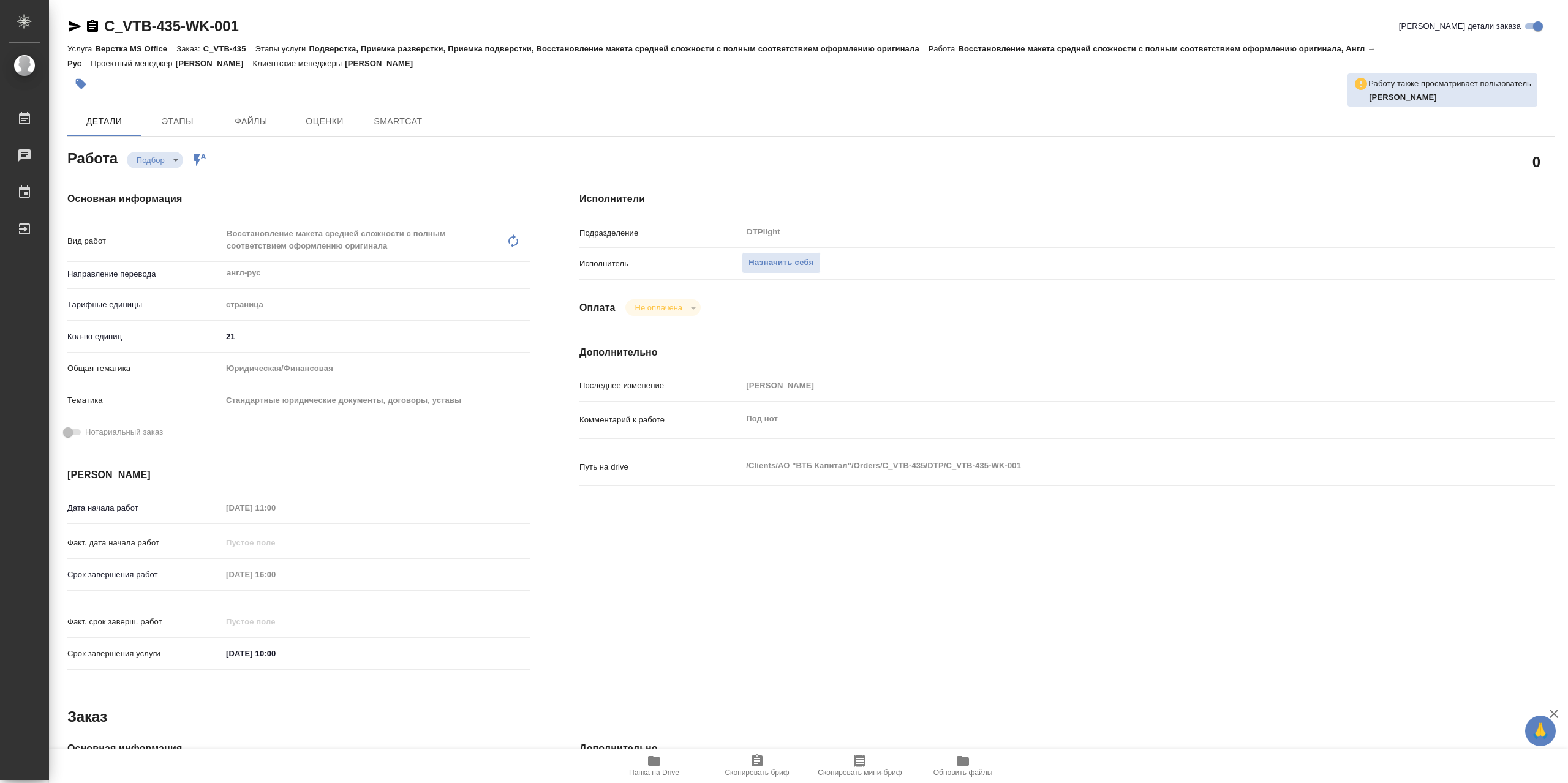
type textarea "x"
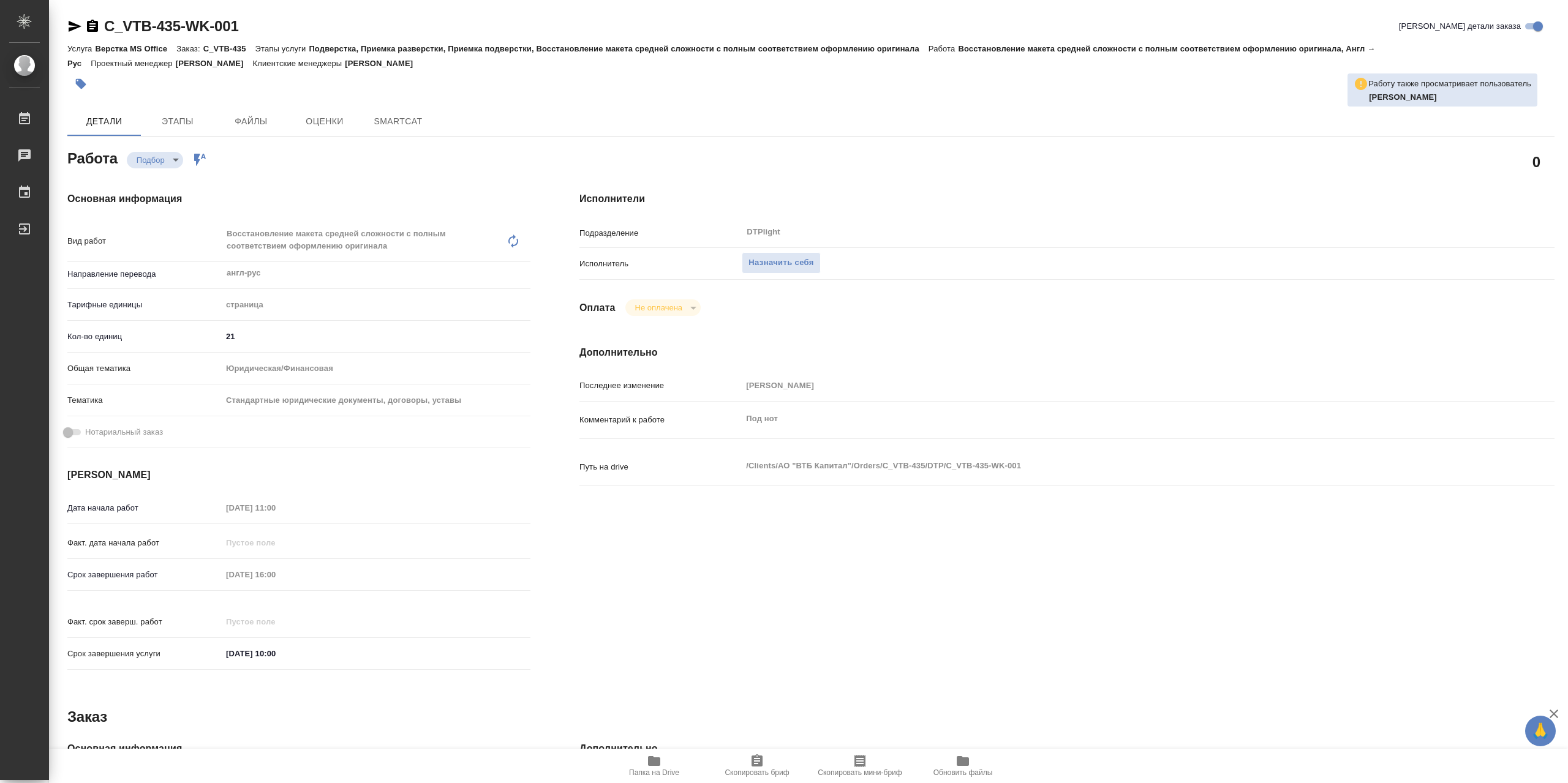
type textarea "x"
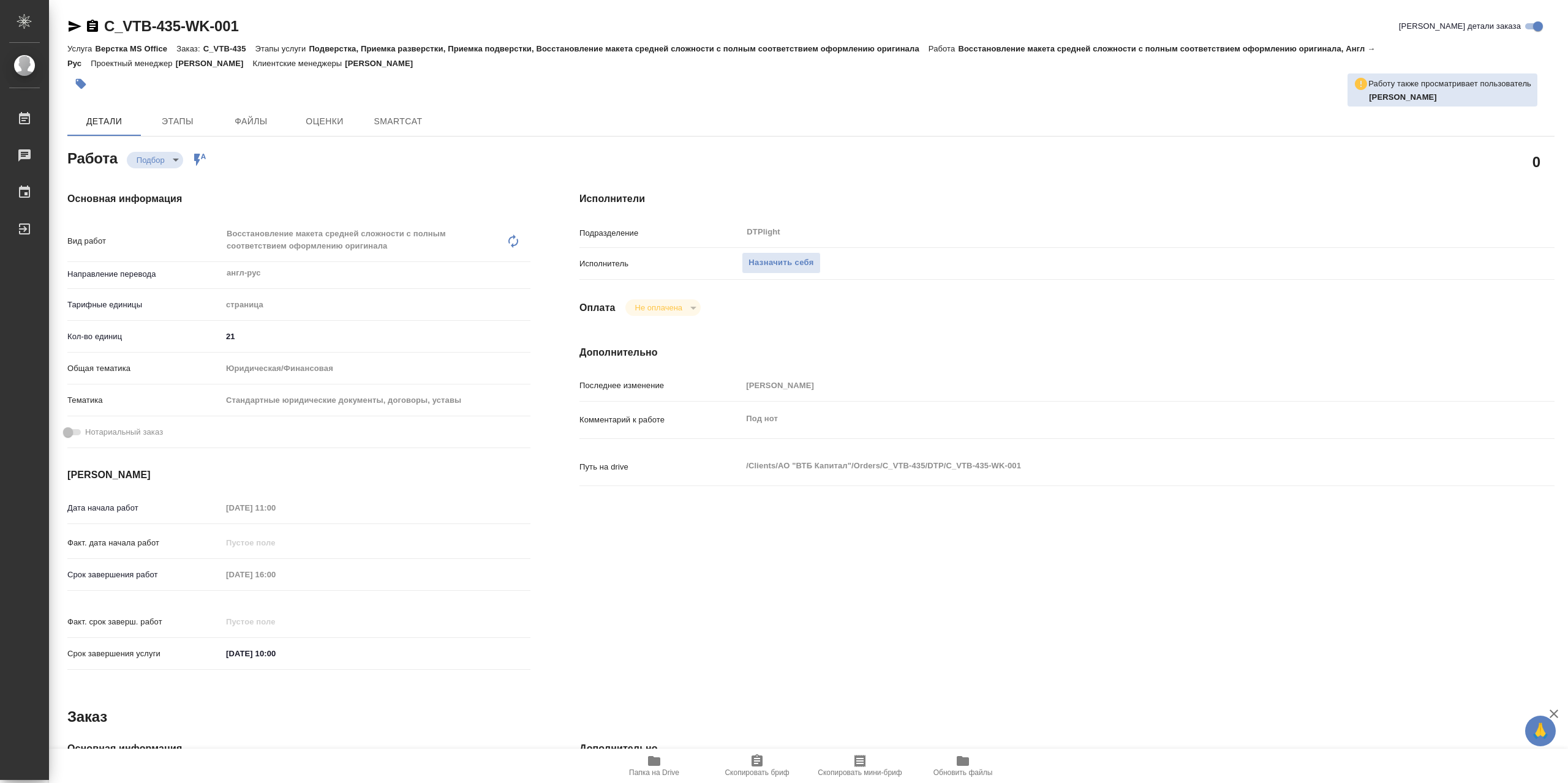
type textarea "x"
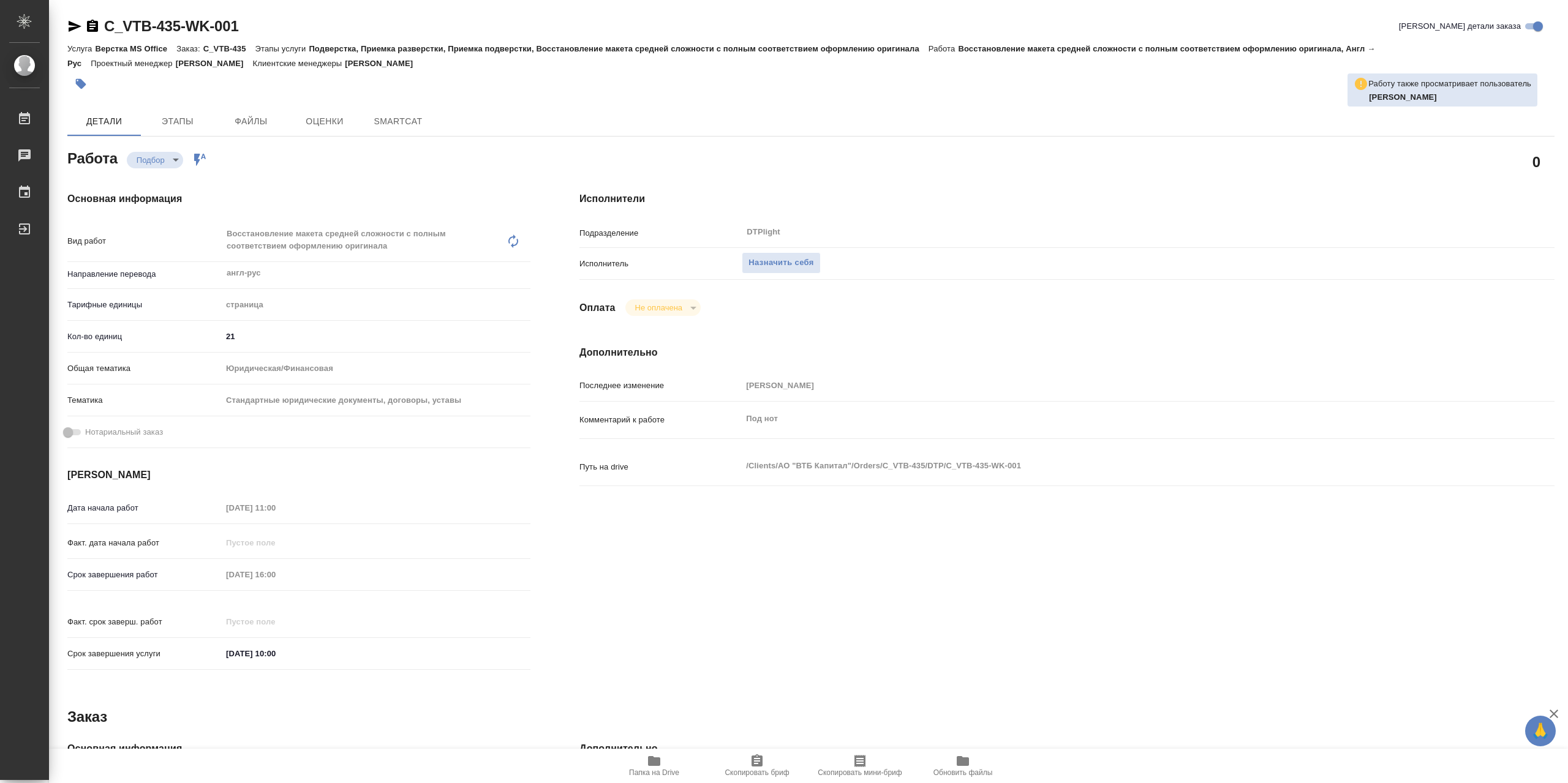
type textarea "x"
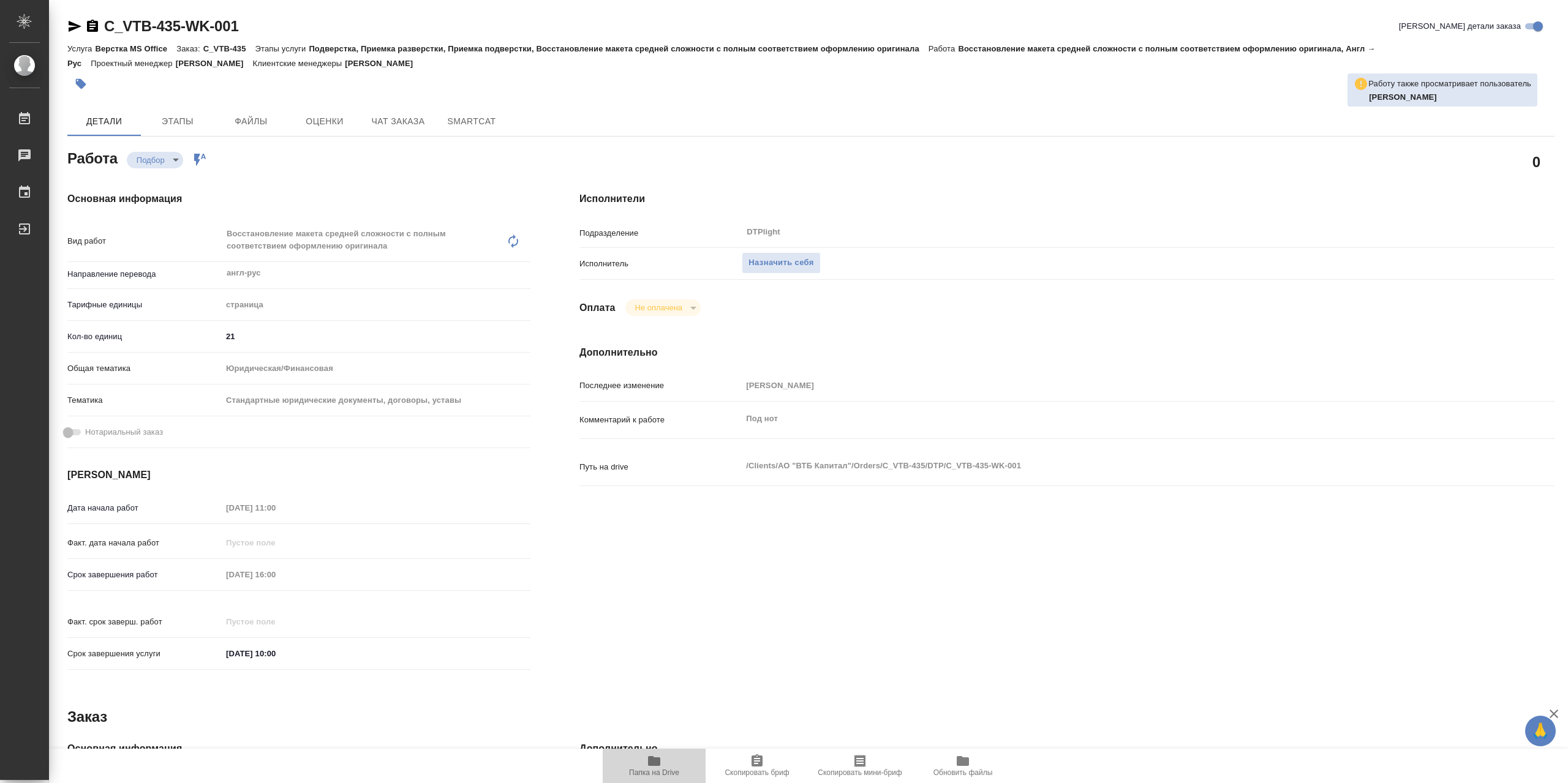
click at [658, 767] on icon "button" at bounding box center [654, 761] width 15 height 15
type textarea "x"
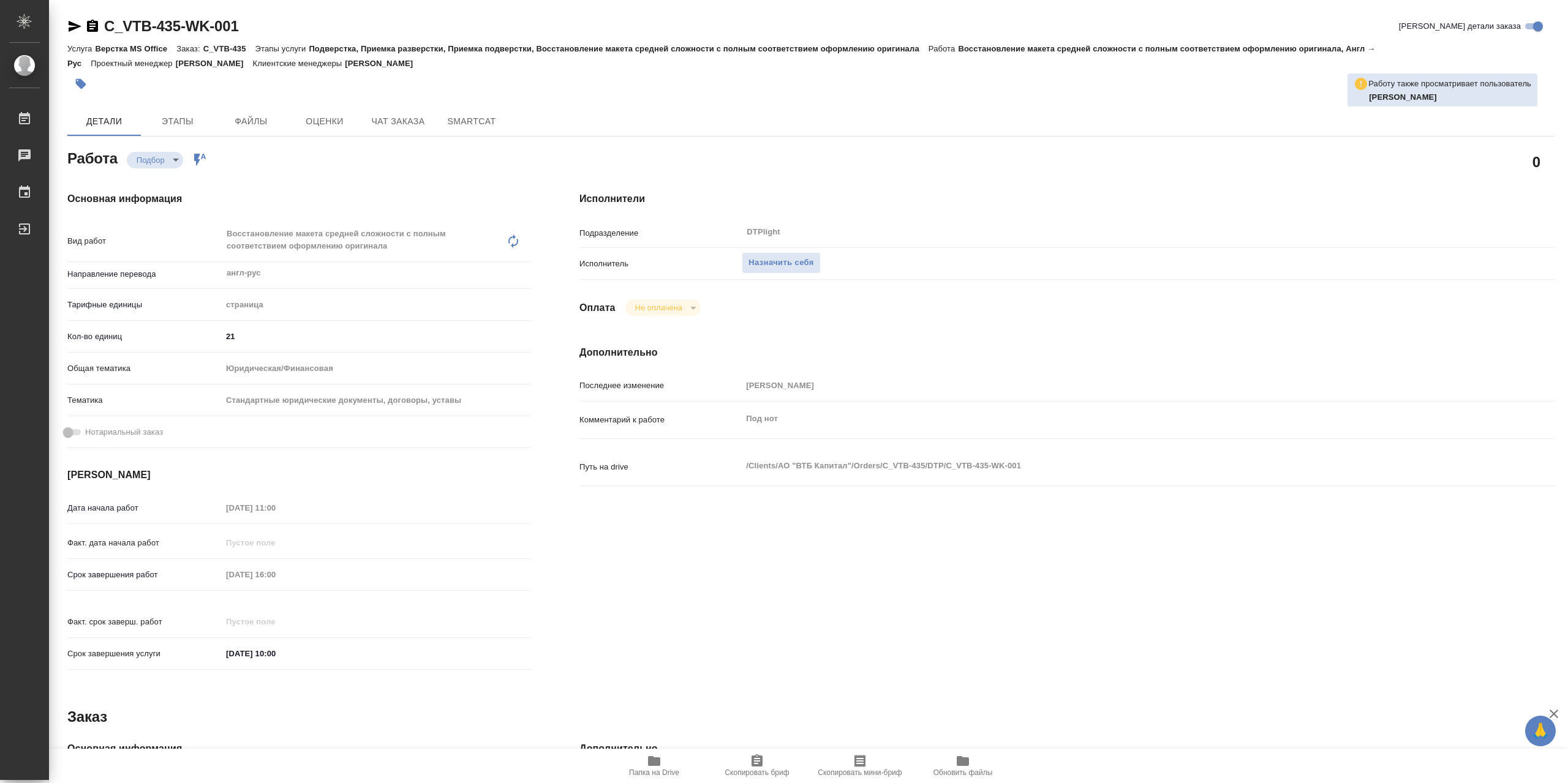
type textarea "x"
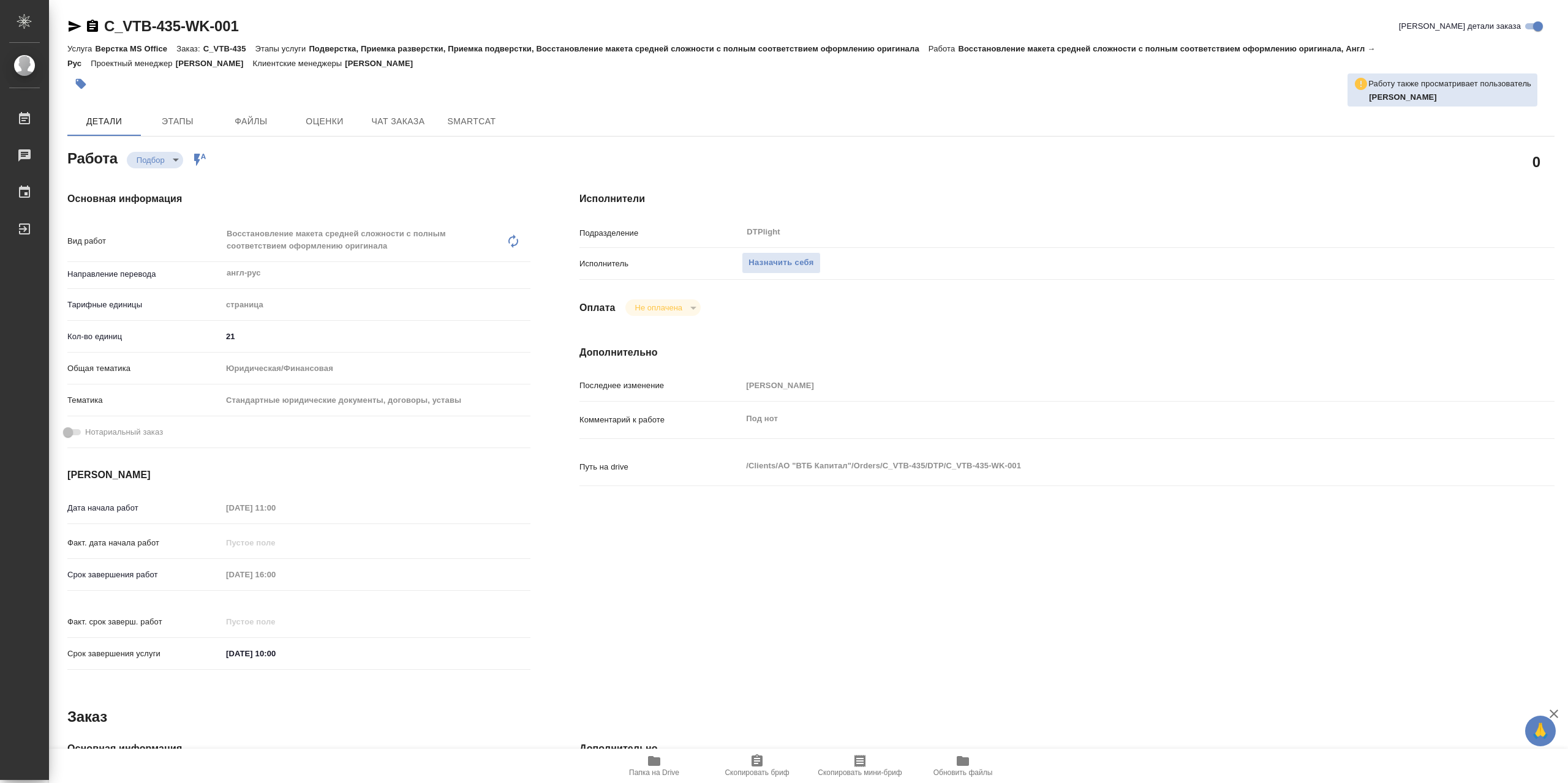
type textarea "x"
click at [776, 270] on span "Назначить себя" at bounding box center [781, 263] width 65 height 14
type textarea "x"
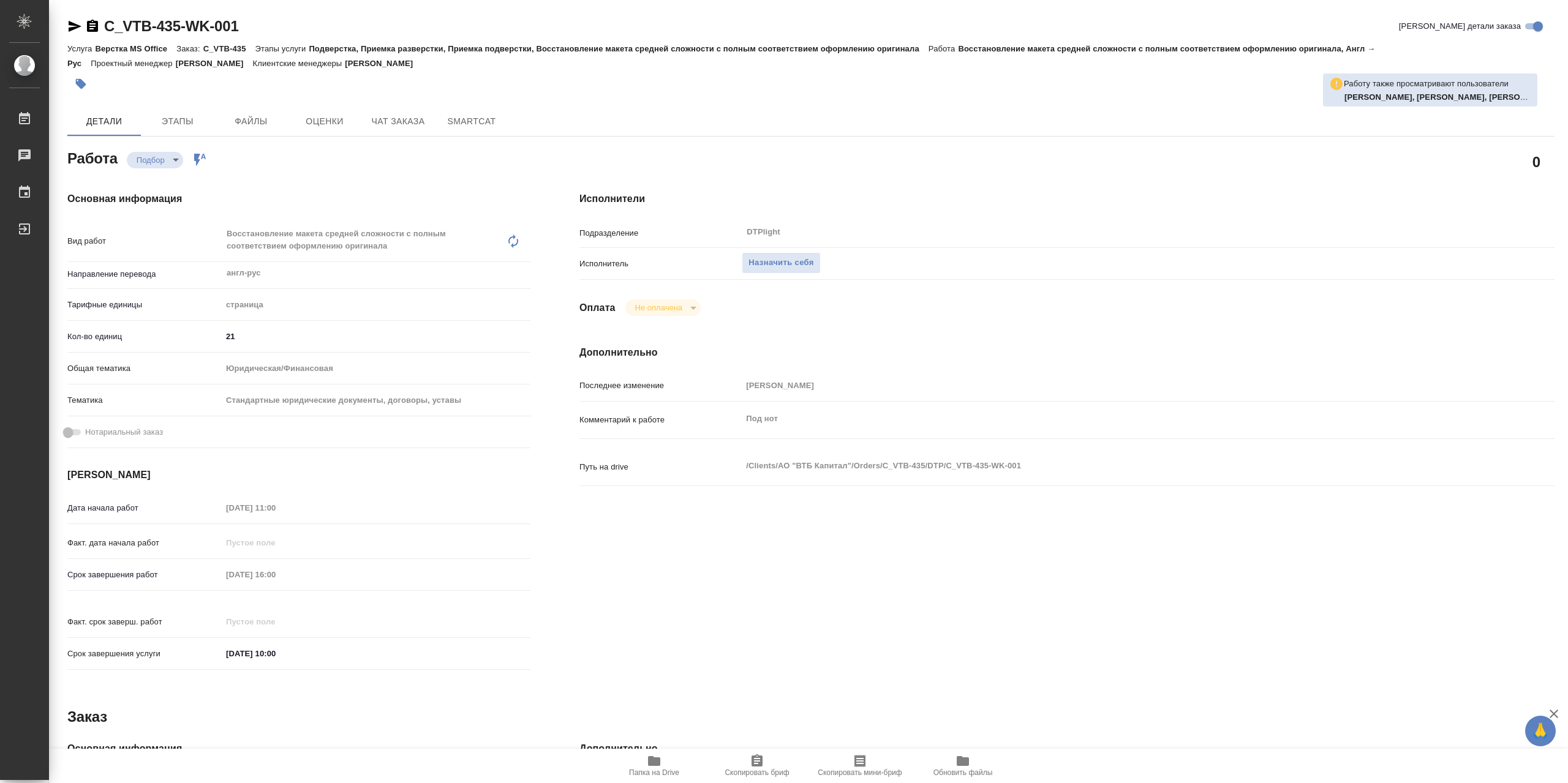
type textarea "x"
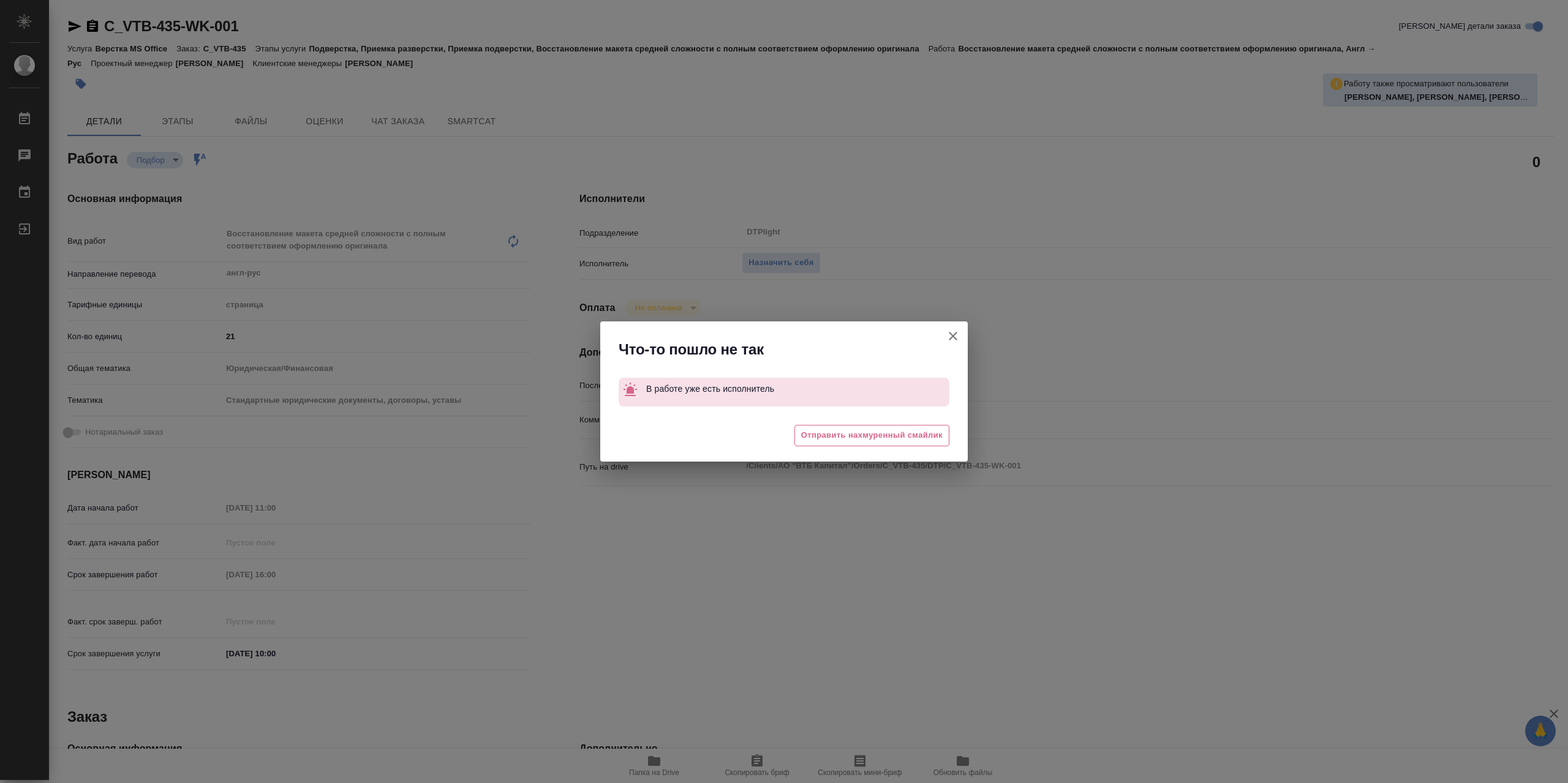
click at [960, 339] on button "[PERSON_NAME] детали заказа" at bounding box center [953, 336] width 29 height 29
type textarea "x"
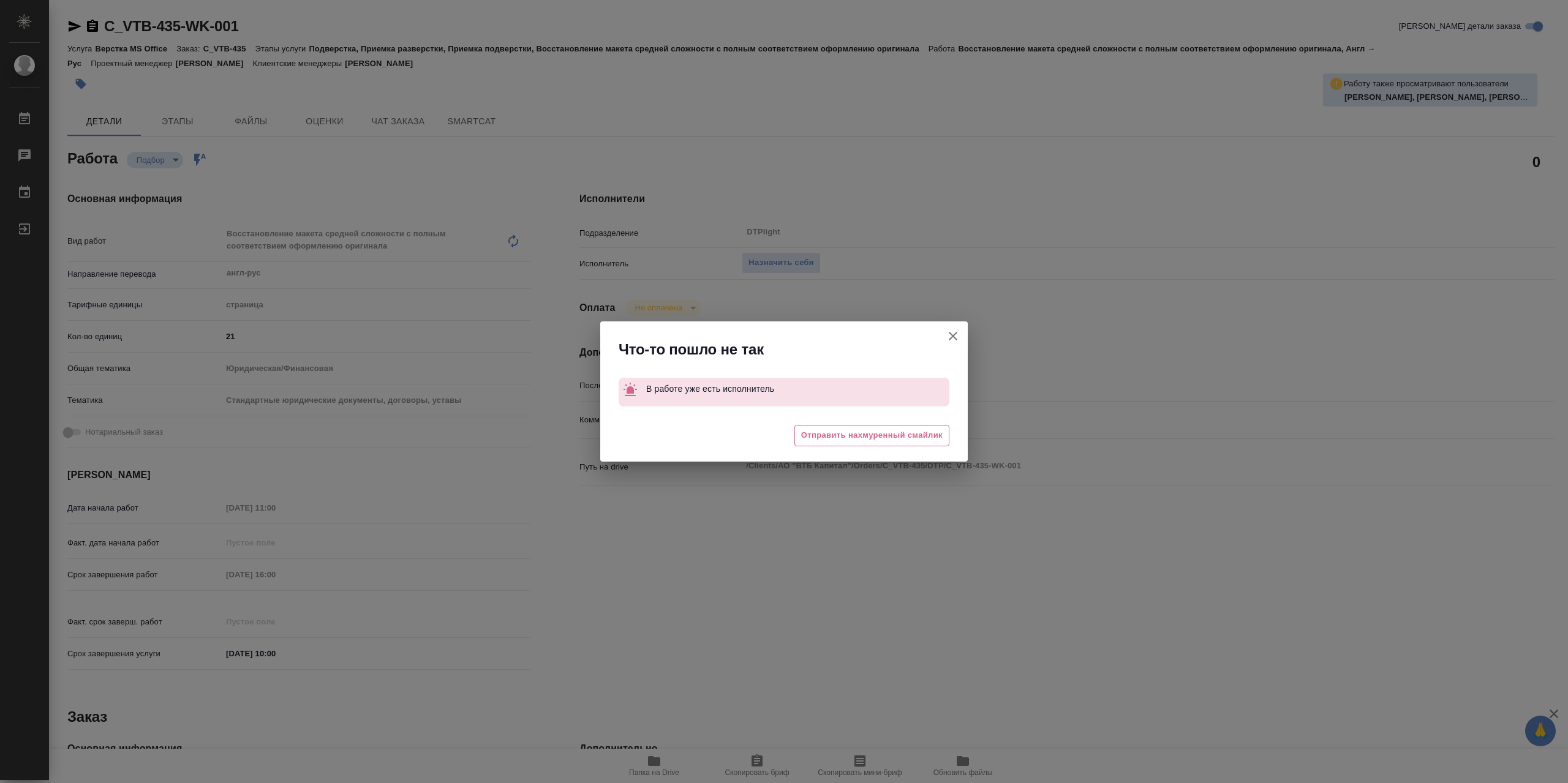
type textarea "x"
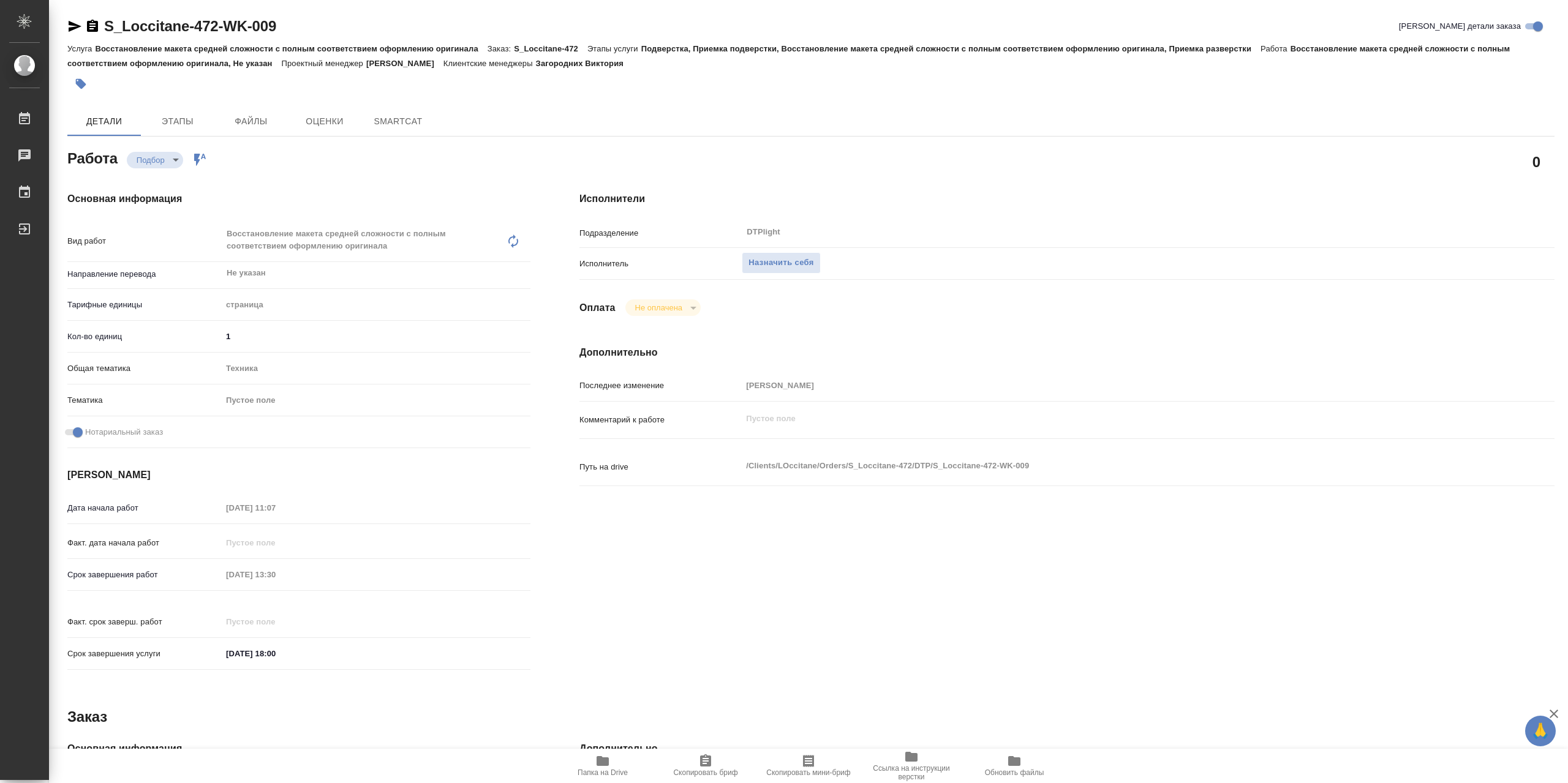
type textarea "x"
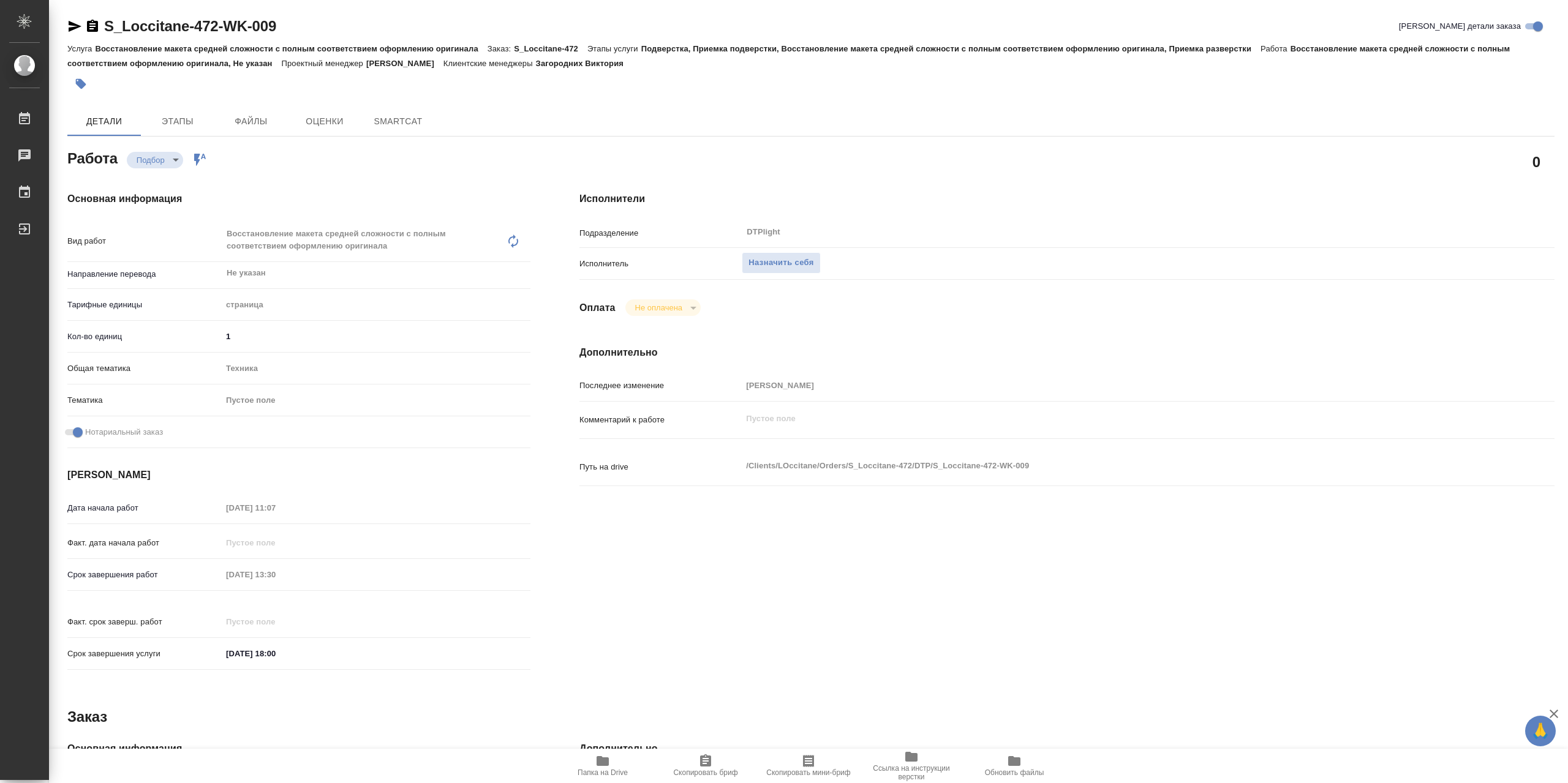
type textarea "x"
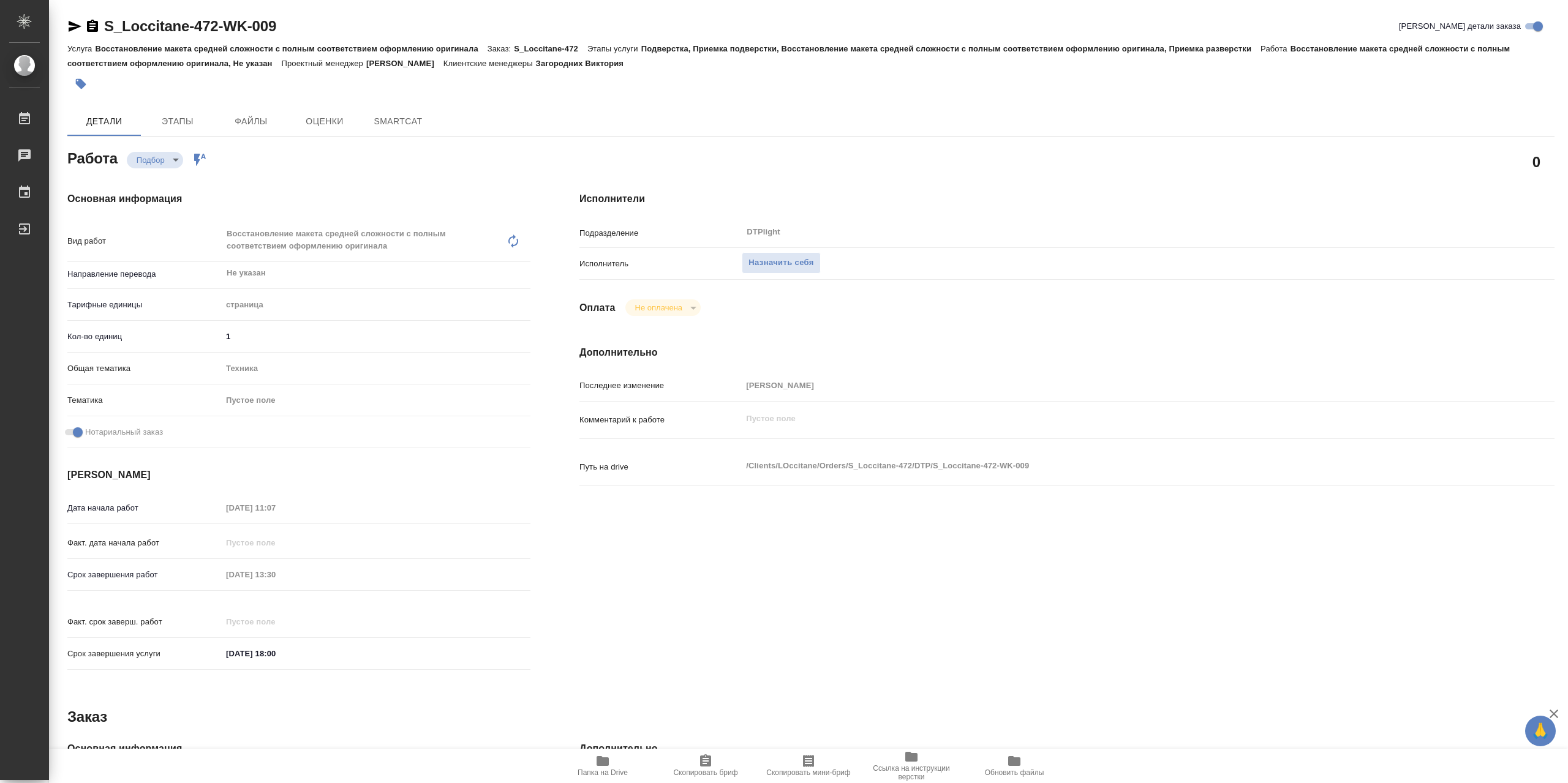
type textarea "x"
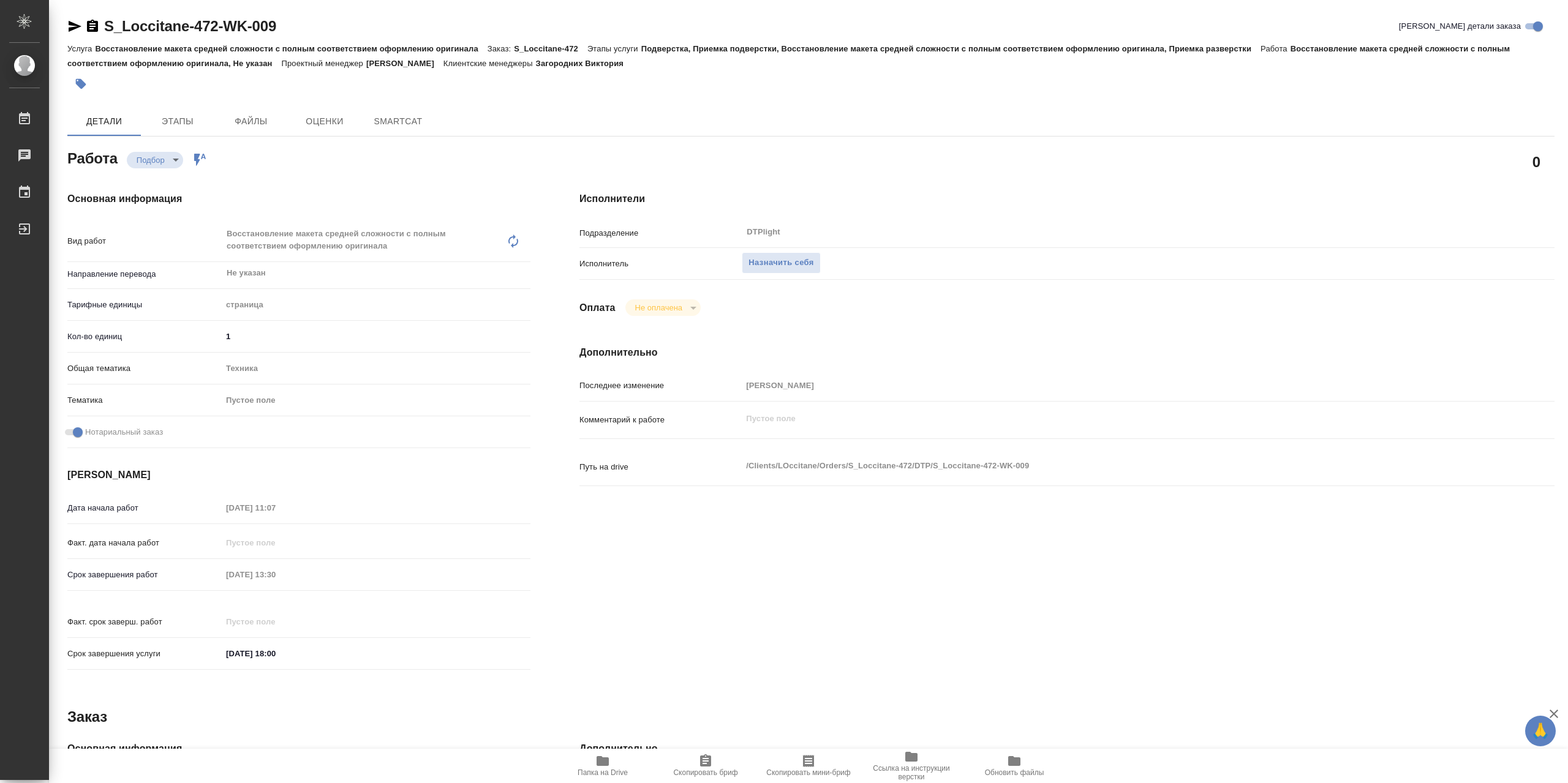
type textarea "x"
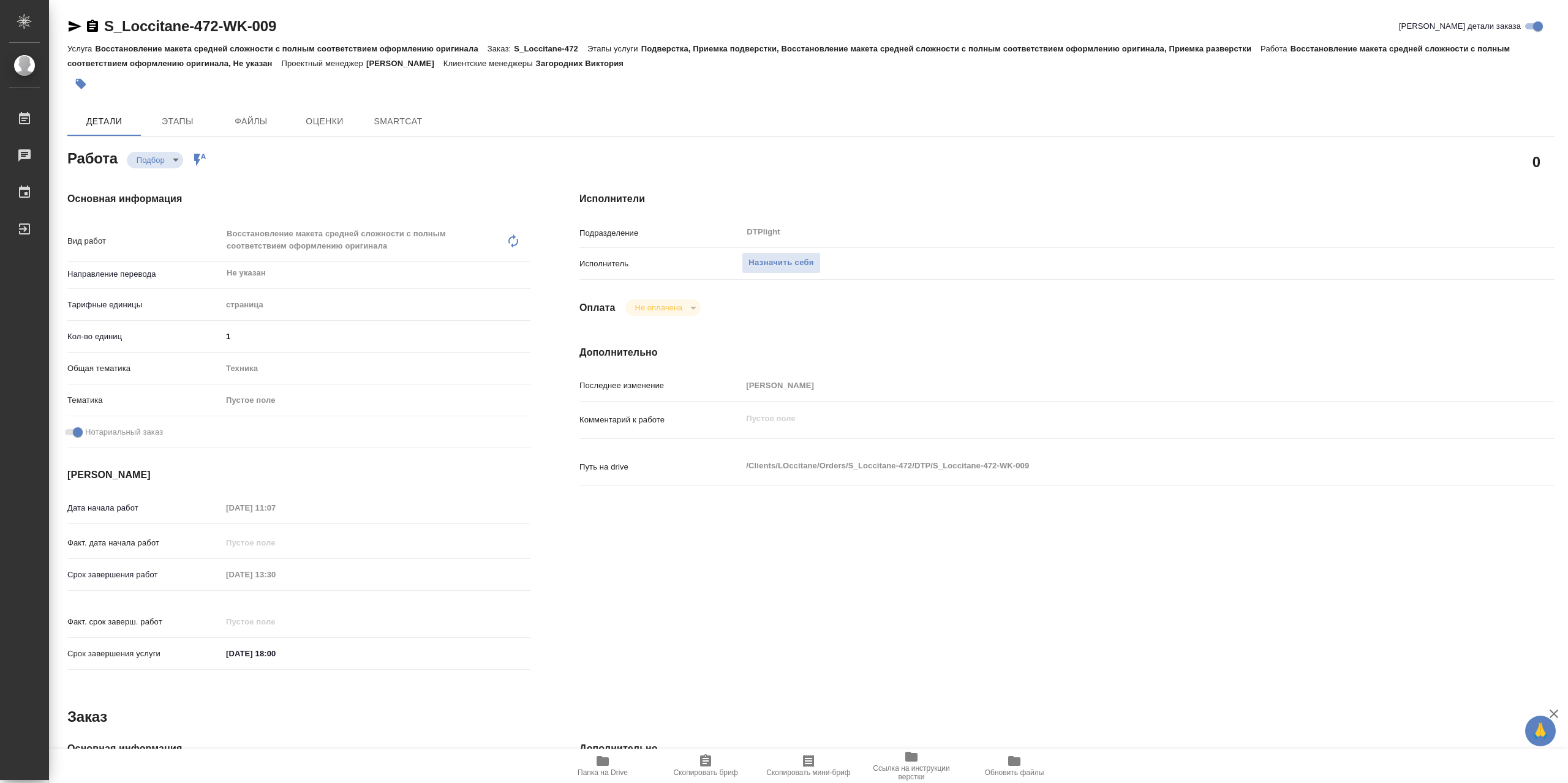
type textarea "x"
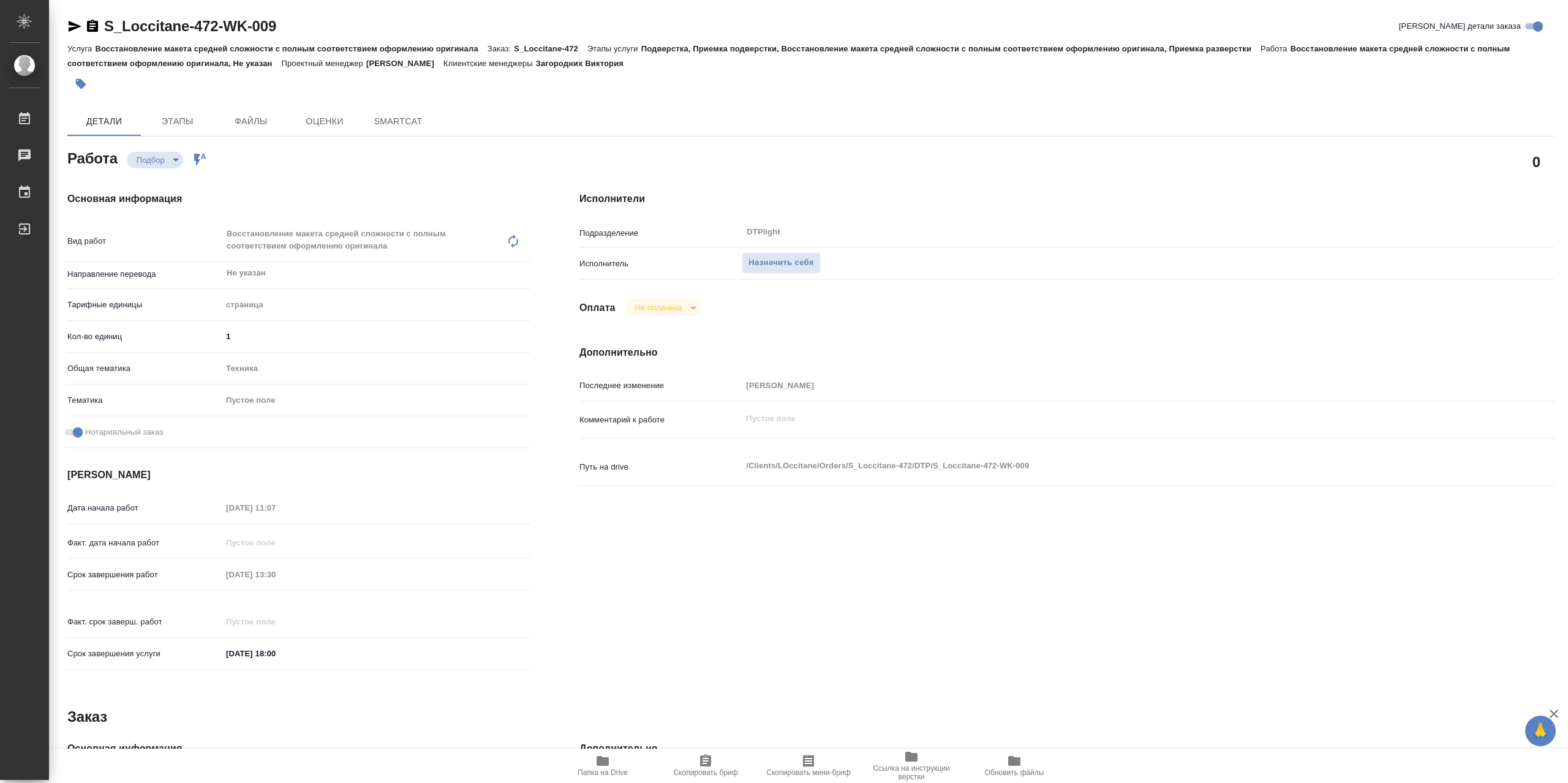
type textarea "x"
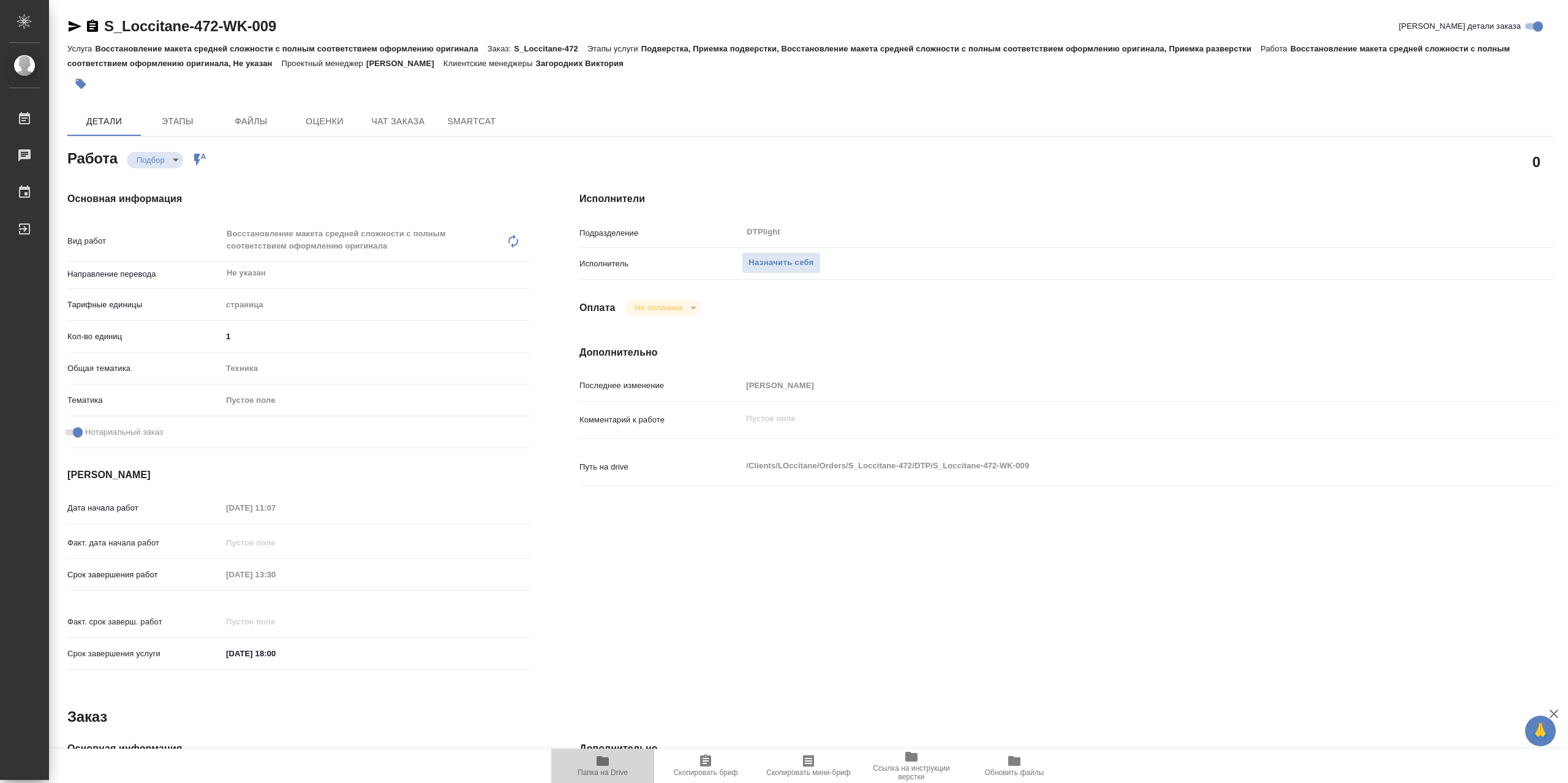
click at [615, 756] on span "Папка на Drive" at bounding box center [603, 765] width 88 height 24
type textarea "x"
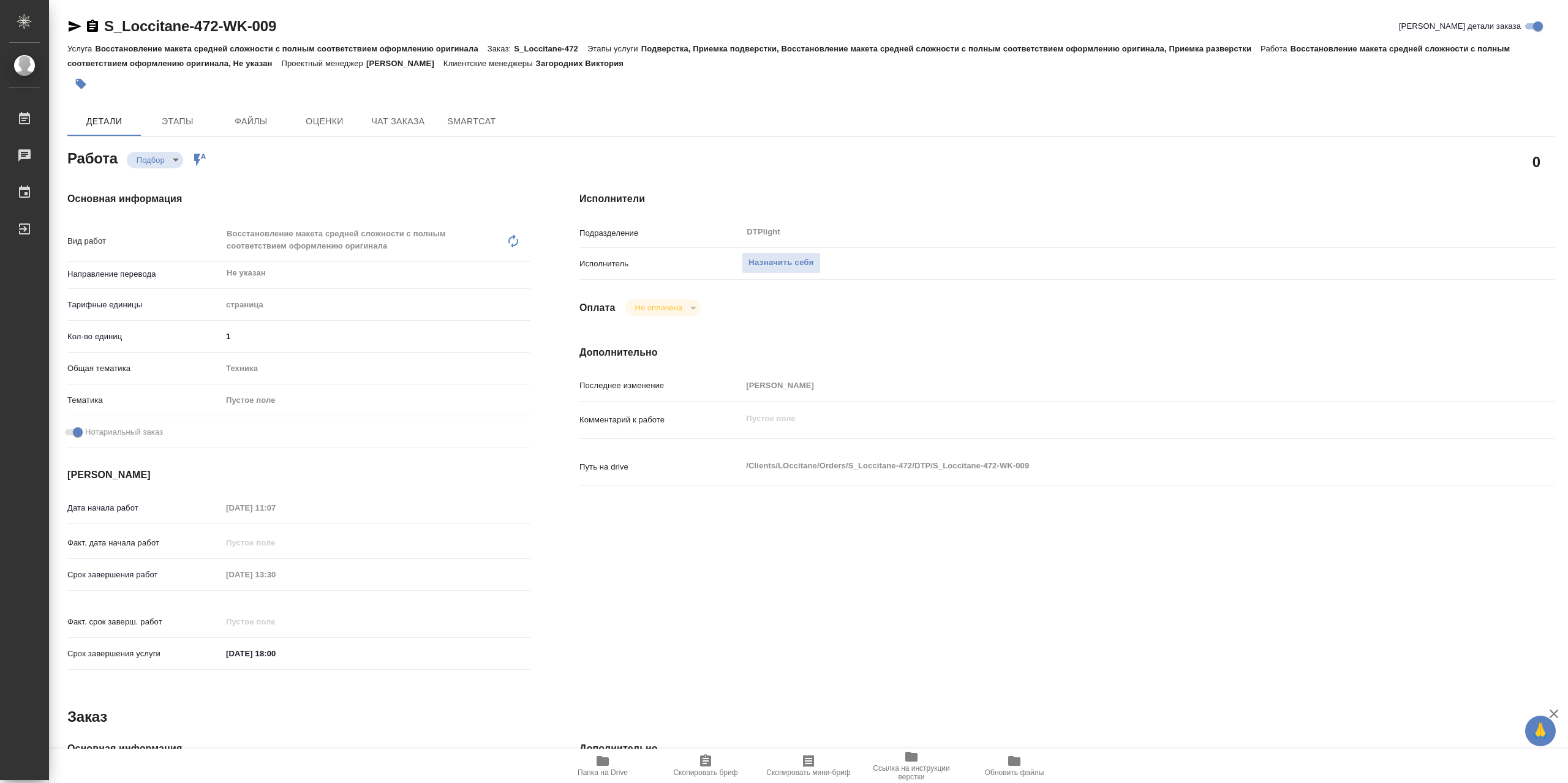
type textarea "x"
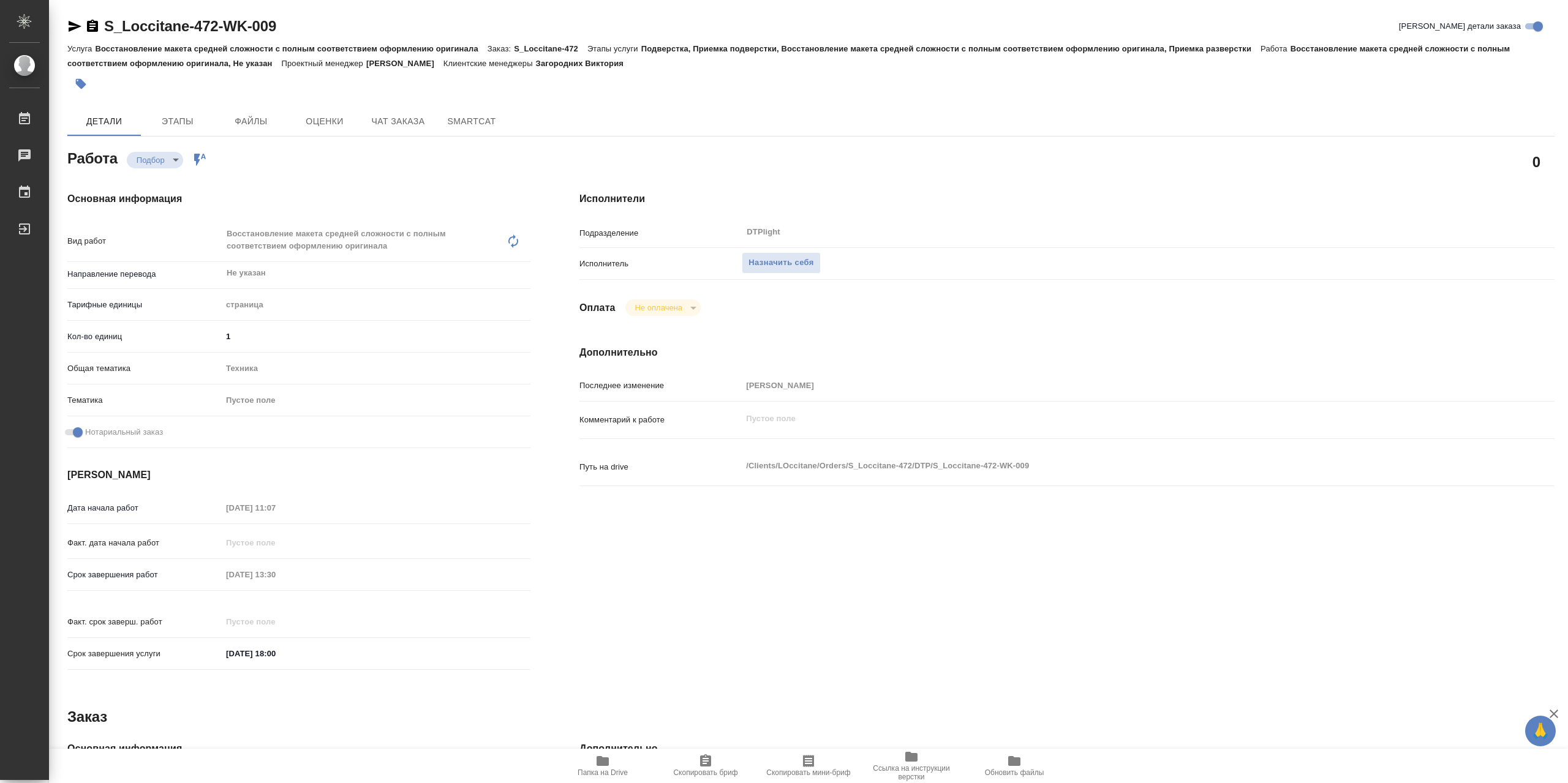
type textarea "x"
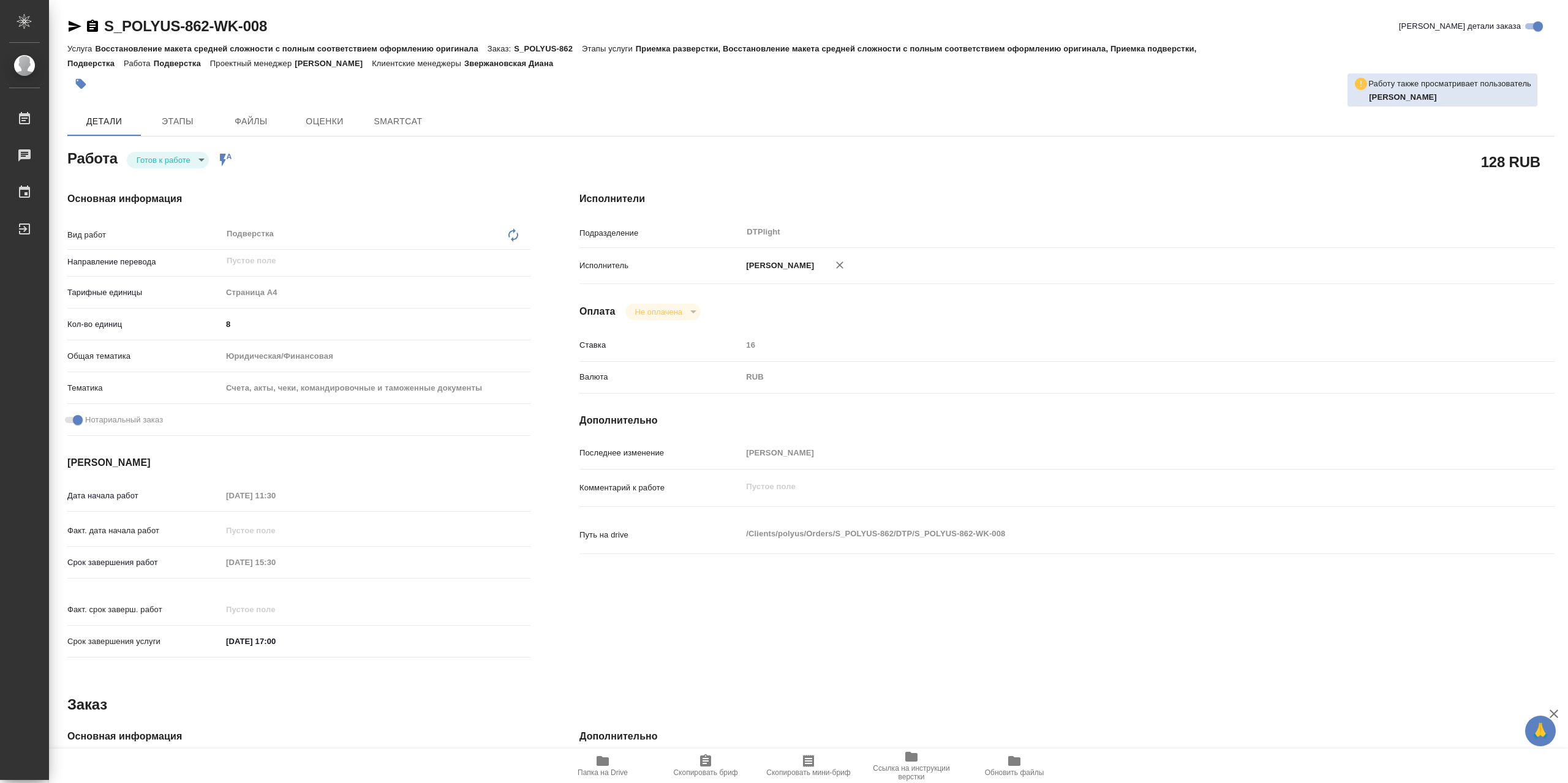
type textarea "x"
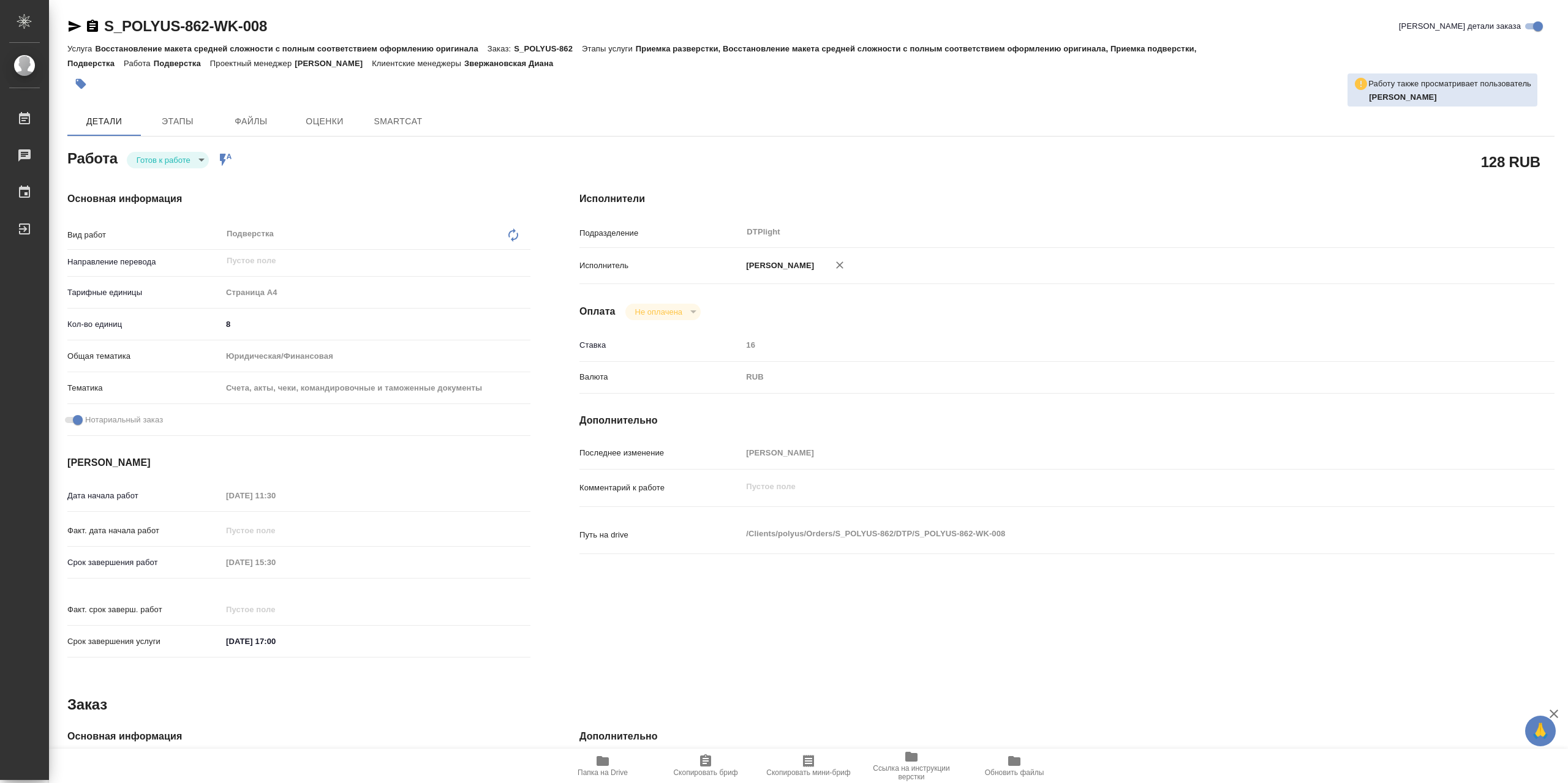
type textarea "x"
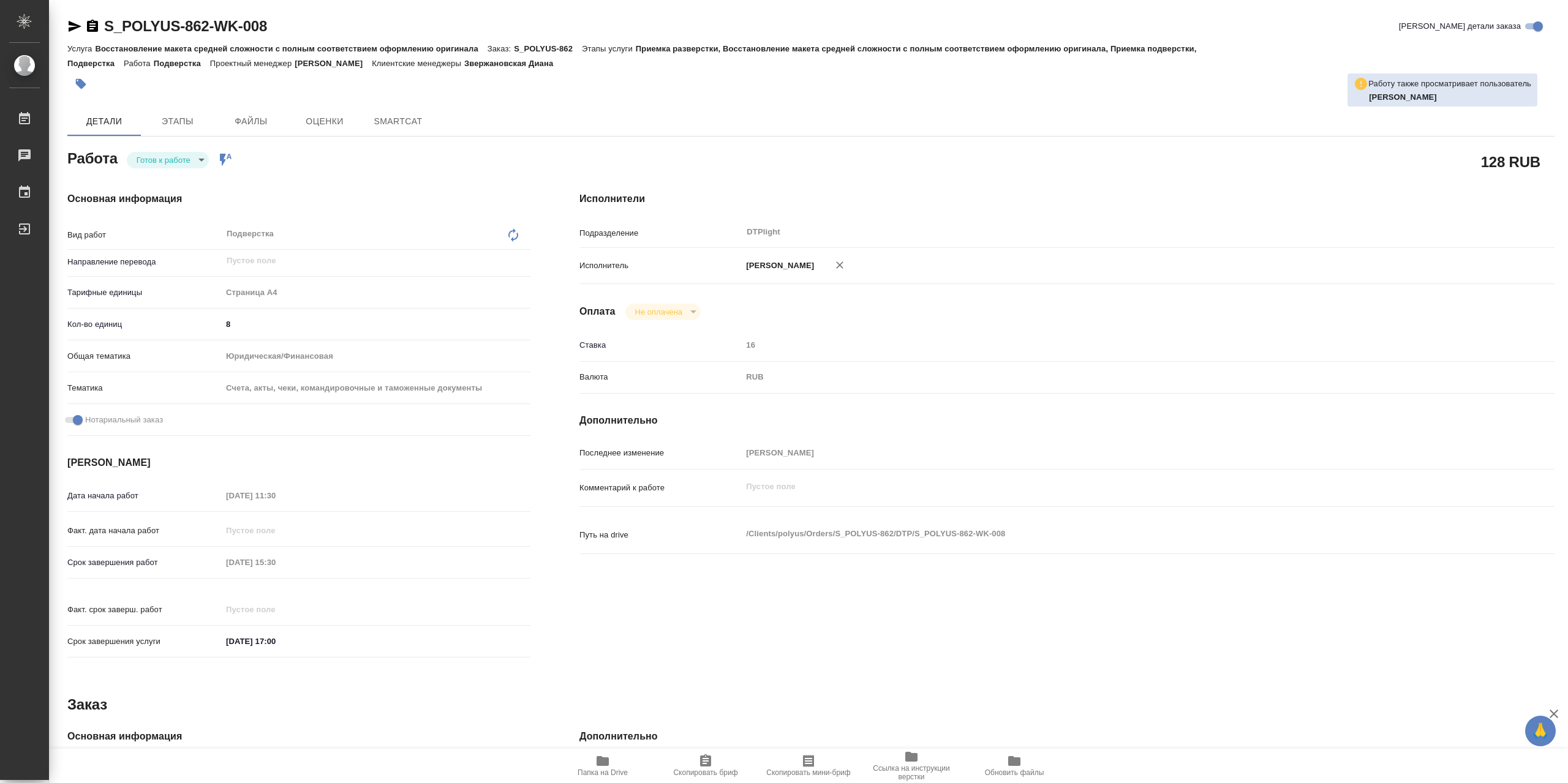
type textarea "x"
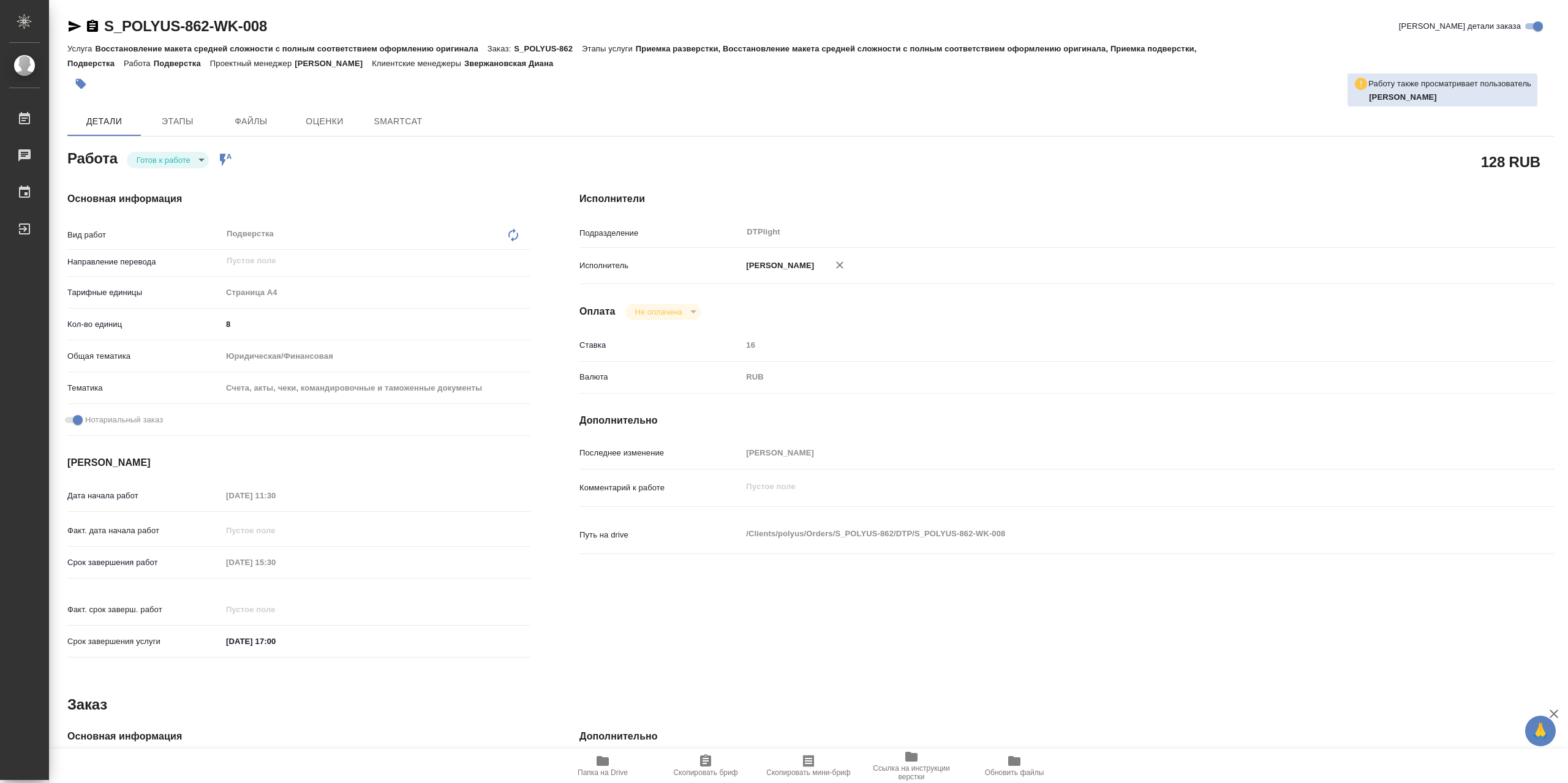
type textarea "x"
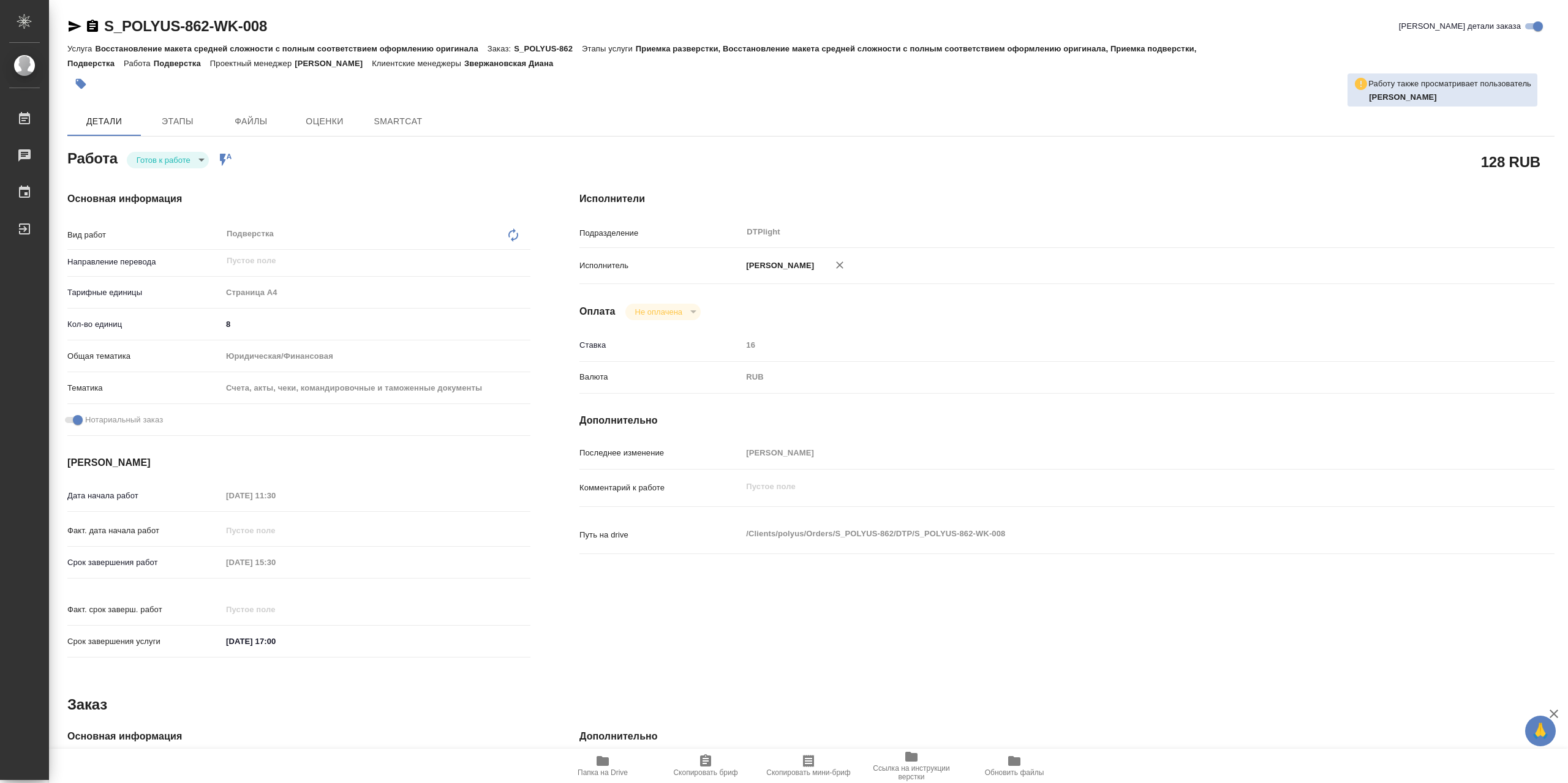
type textarea "x"
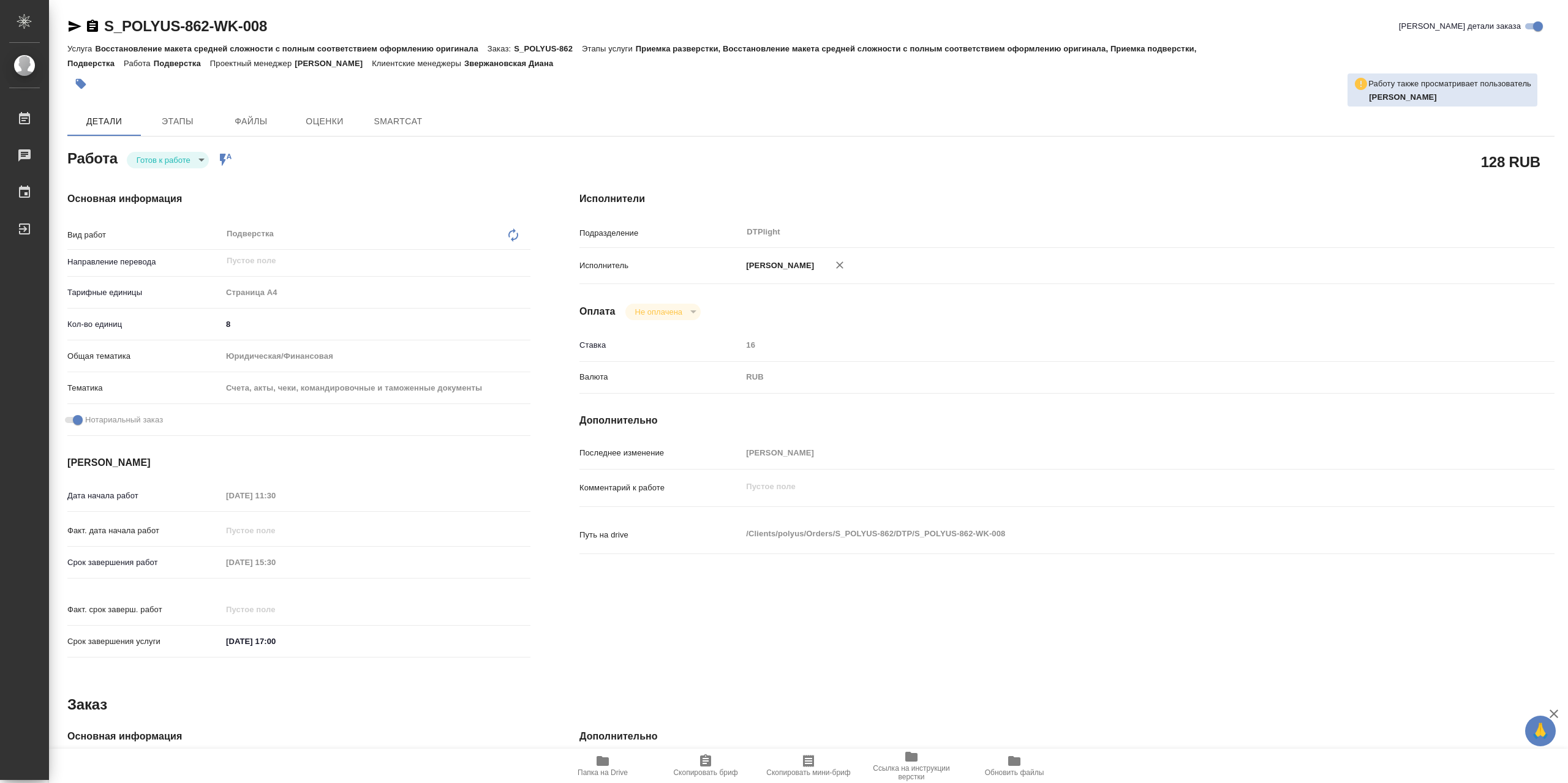
type textarea "x"
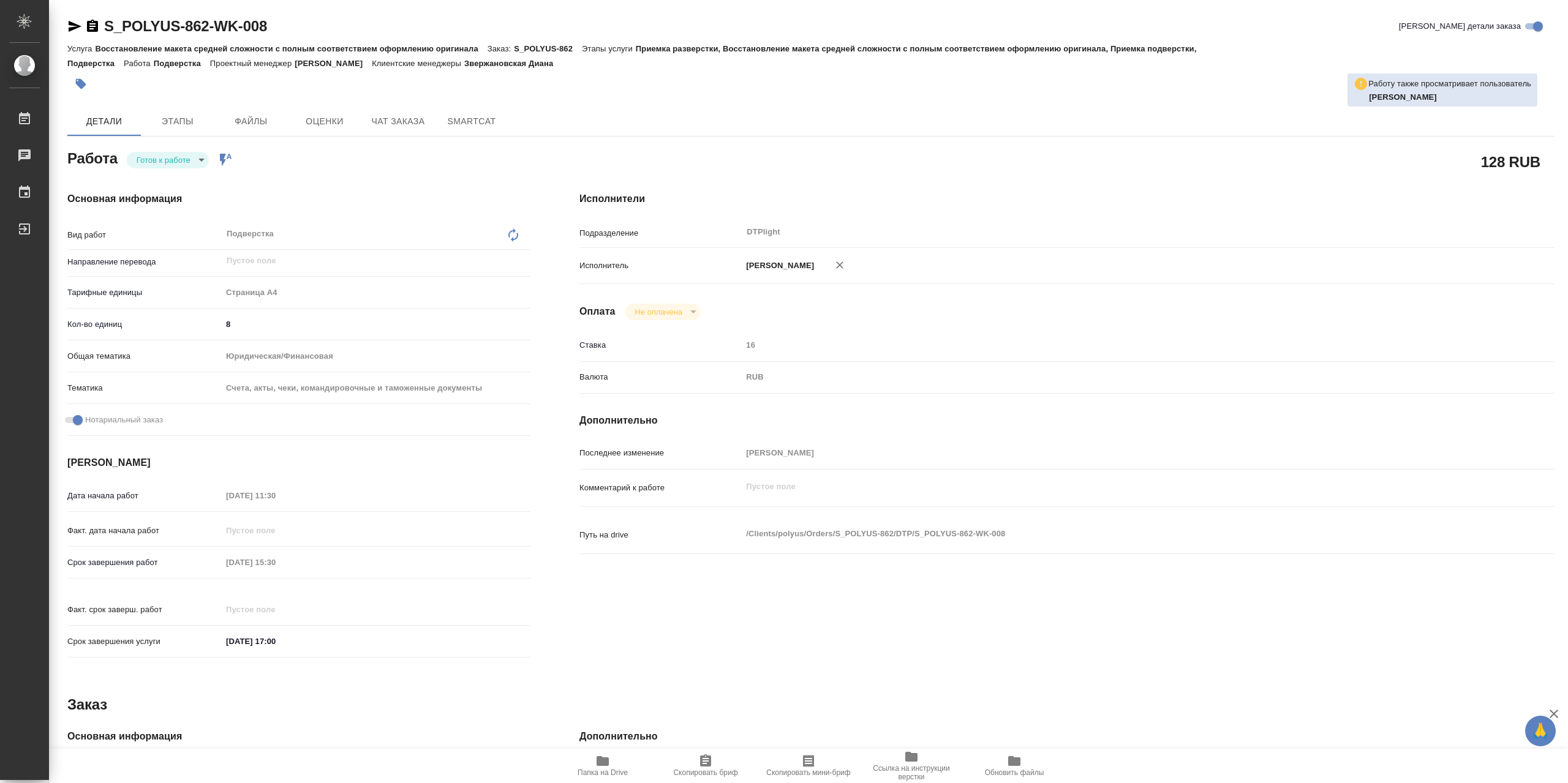
type textarea "x"
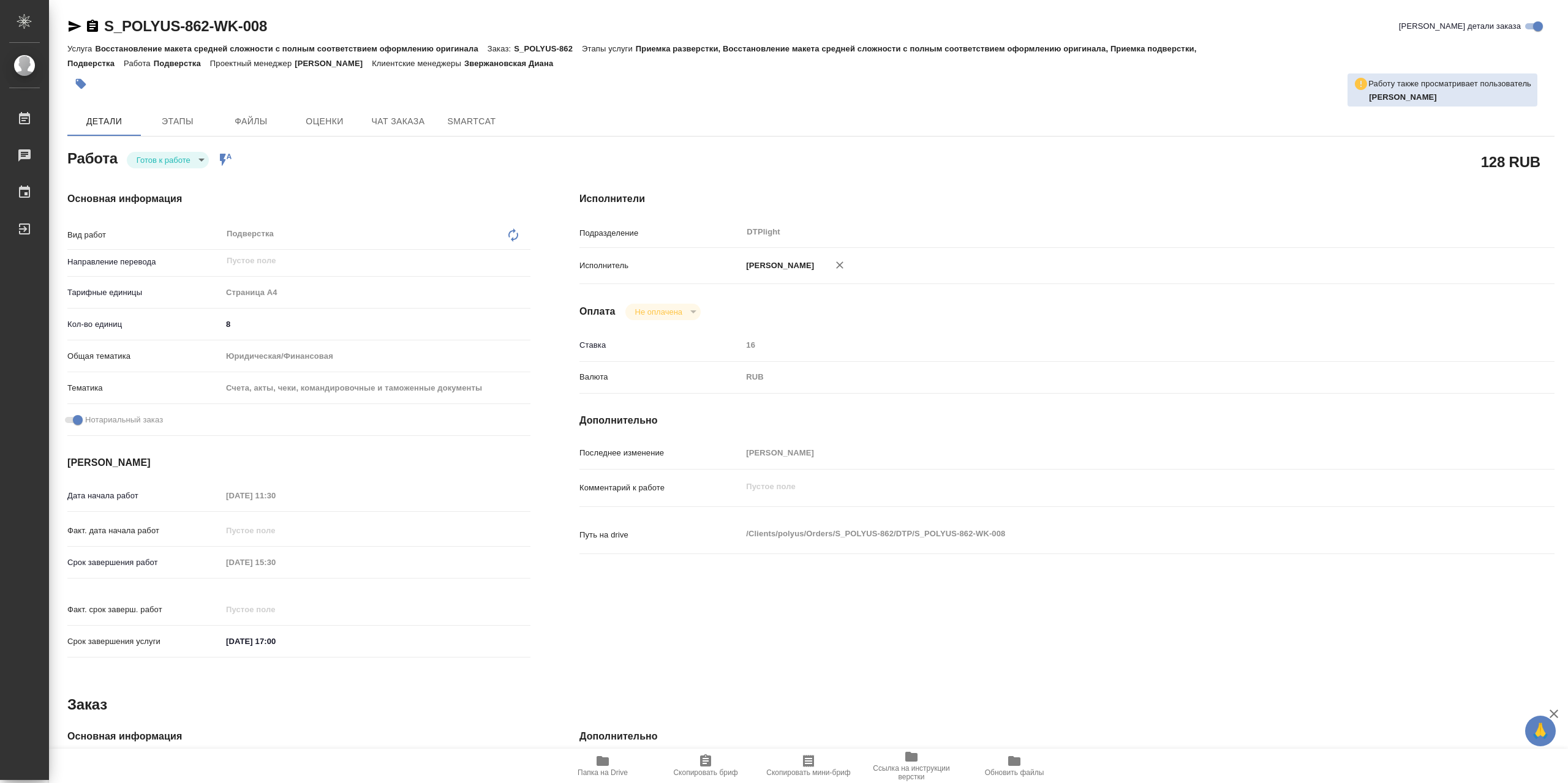
type textarea "x"
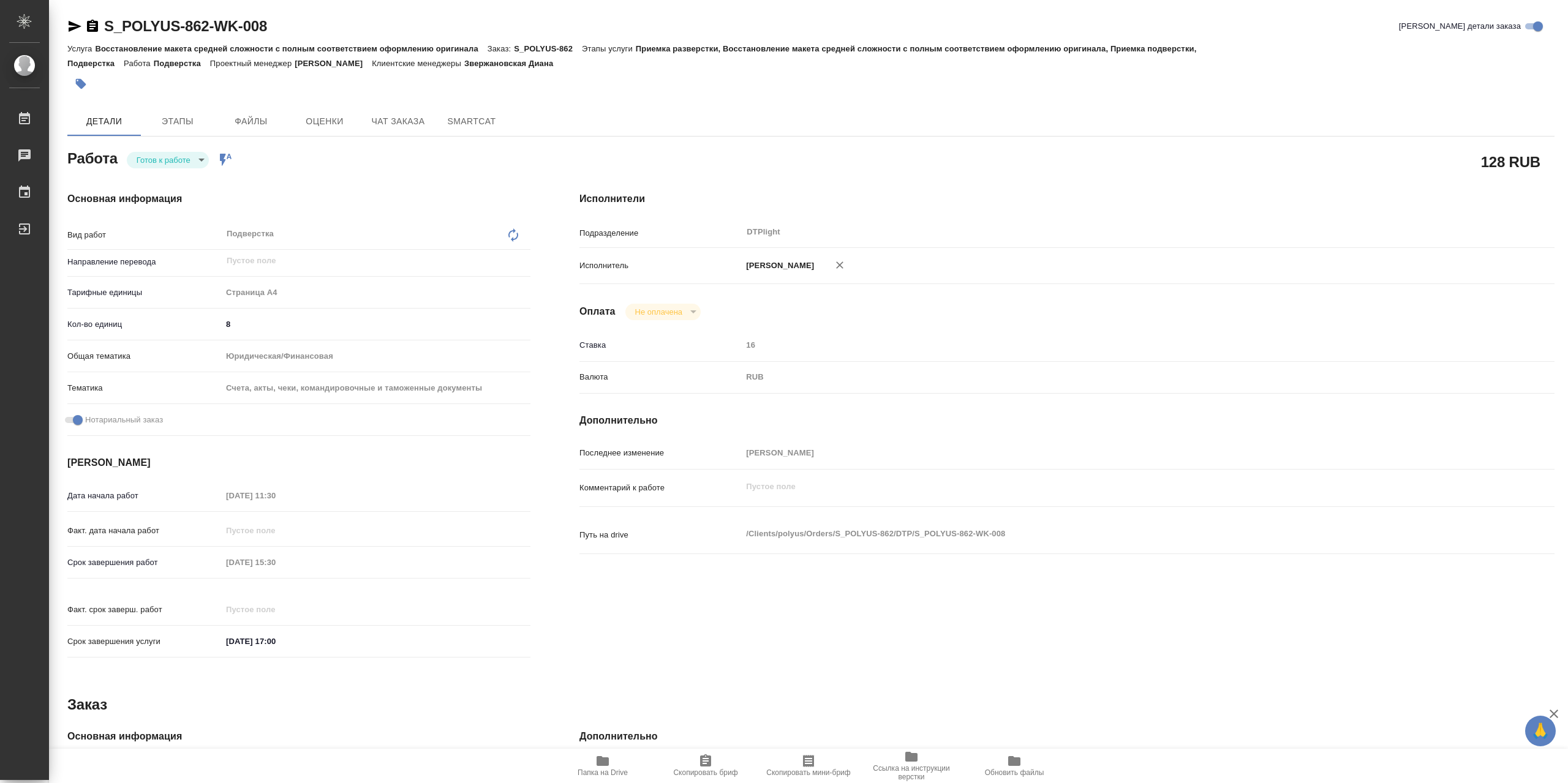
click at [162, 167] on body "🙏 .cls-1 fill:#fff; AWATERA Сархатов Руслан Работы 0 Чаты График Выйти S_POLYUS…" at bounding box center [784, 392] width 1568 height 783
click at [164, 172] on li "В работе" at bounding box center [167, 163] width 82 height 21
type textarea "x"
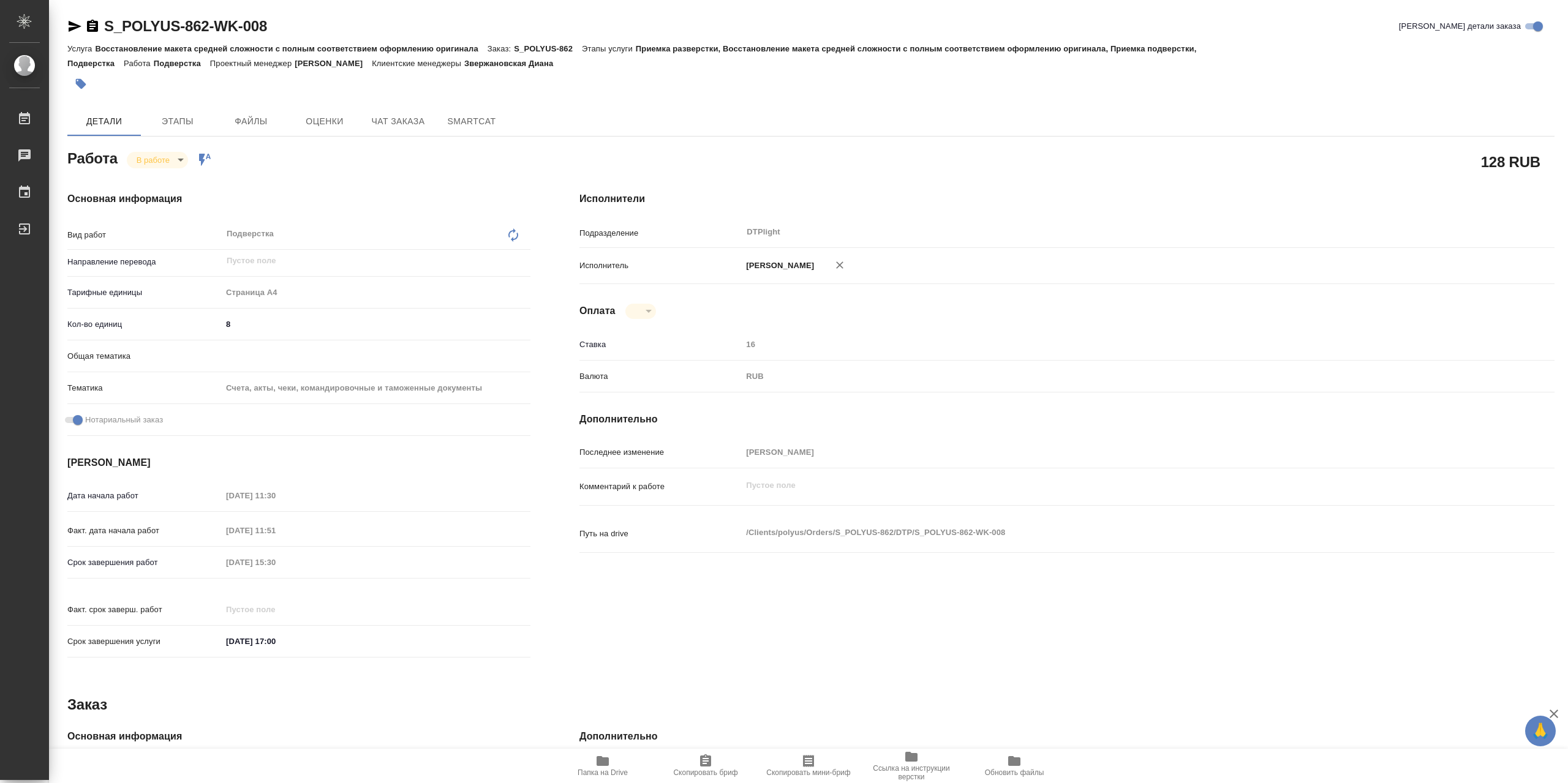
type textarea "x"
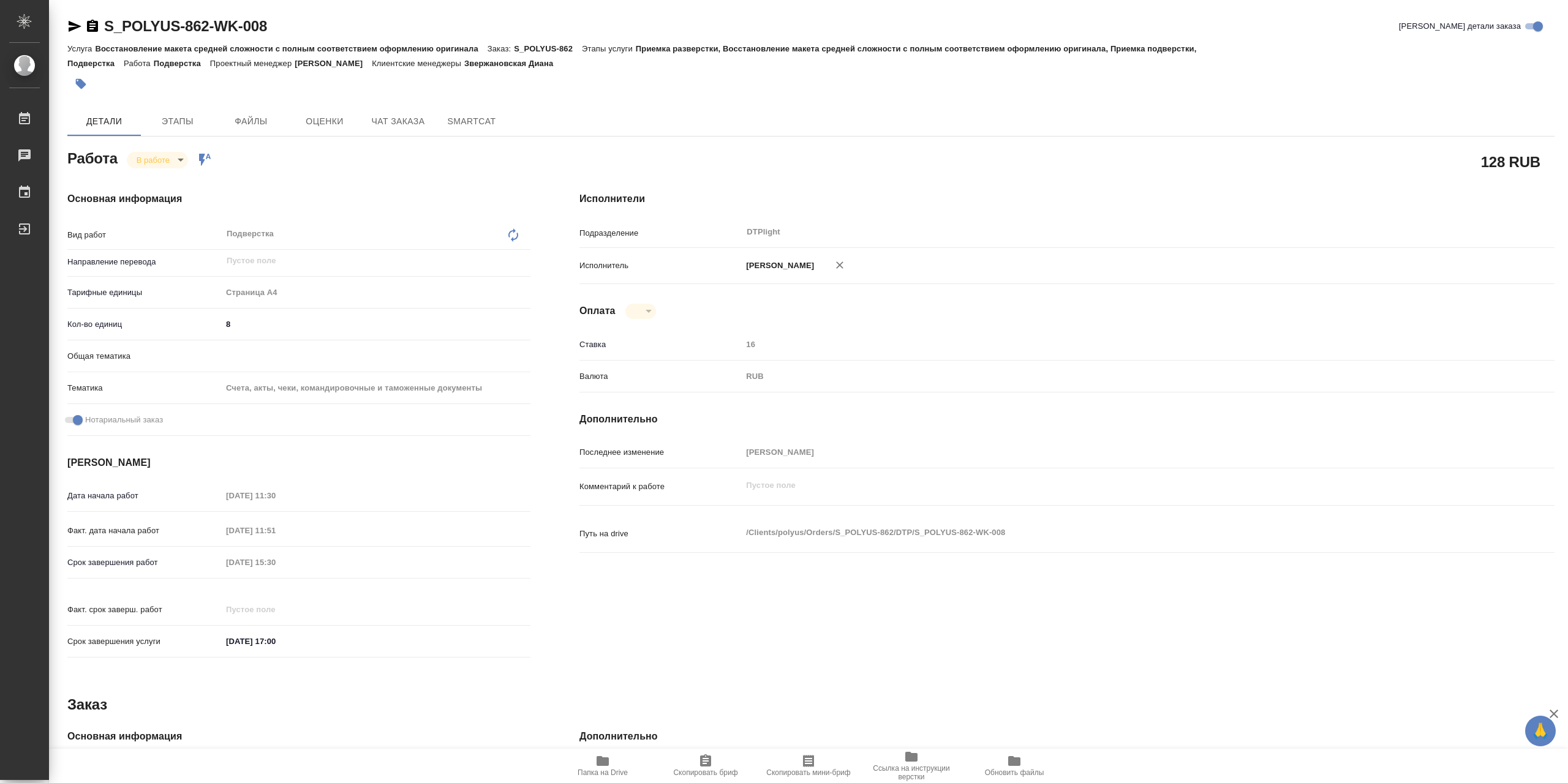
type textarea "x"
click at [608, 764] on icon "button" at bounding box center [602, 761] width 12 height 10
type textarea "x"
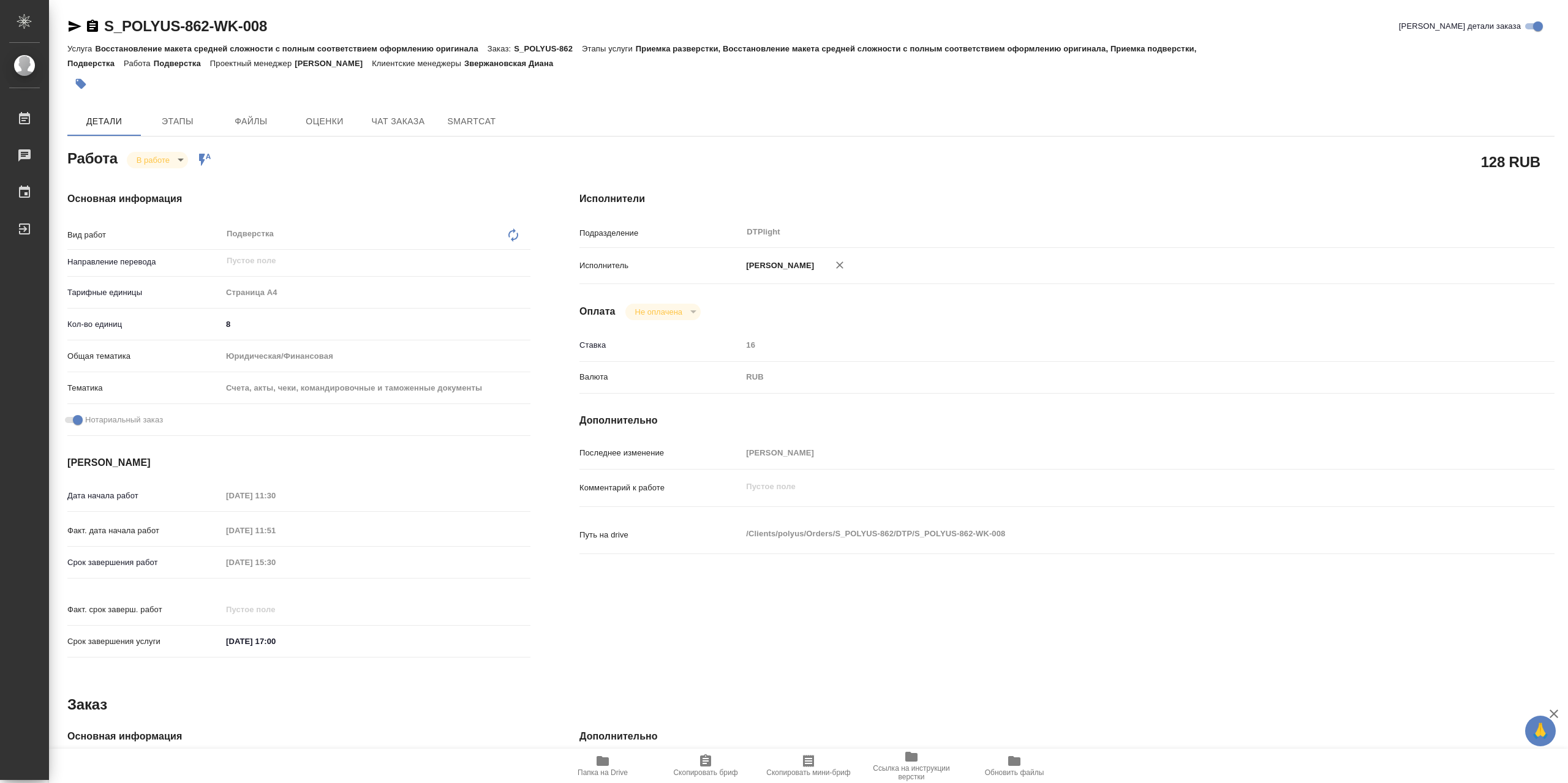
type textarea "x"
click at [614, 756] on span "Папка на Drive" at bounding box center [603, 765] width 88 height 24
click at [149, 167] on body "🙏 .cls-1 fill:#fff; AWATERA Сархатов Руслан Работы 0 Чаты График Выйти S_POLYUS…" at bounding box center [784, 392] width 1568 height 783
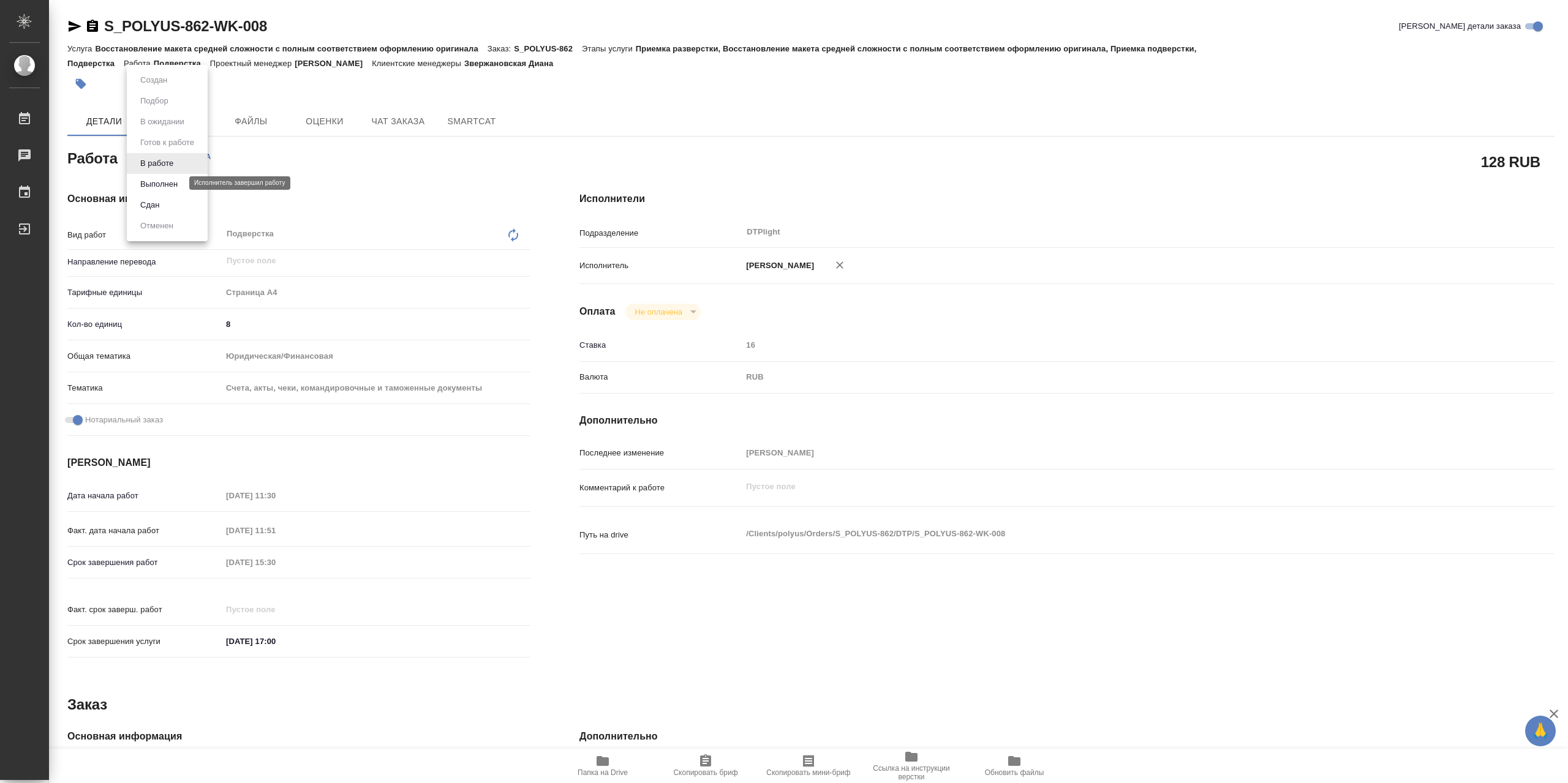
drag, startPoint x: 169, startPoint y: 180, endPoint x: 264, endPoint y: 154, distance: 98.5
click at [171, 180] on button "Выполнен" at bounding box center [159, 184] width 45 height 13
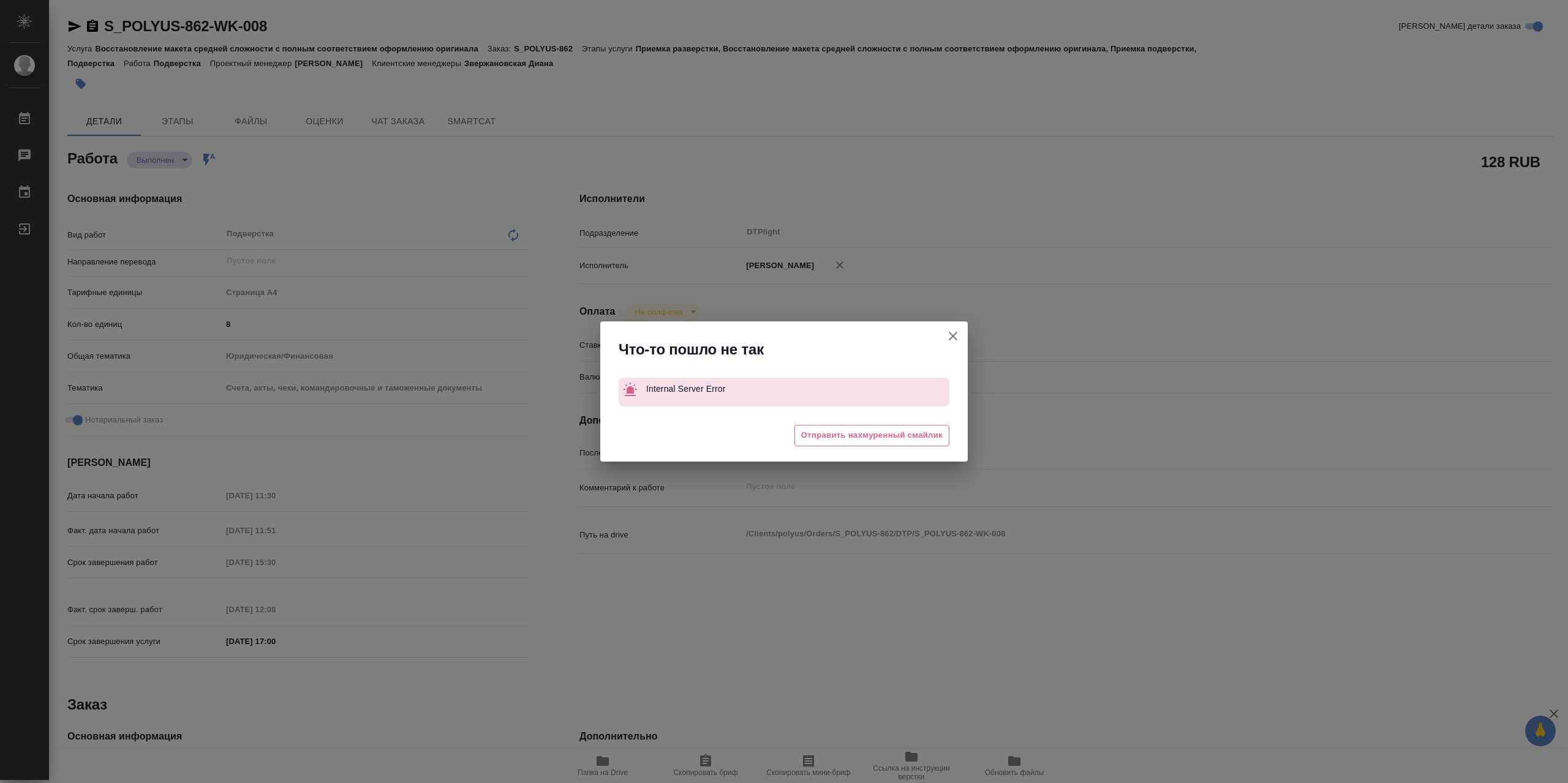
type textarea "x"
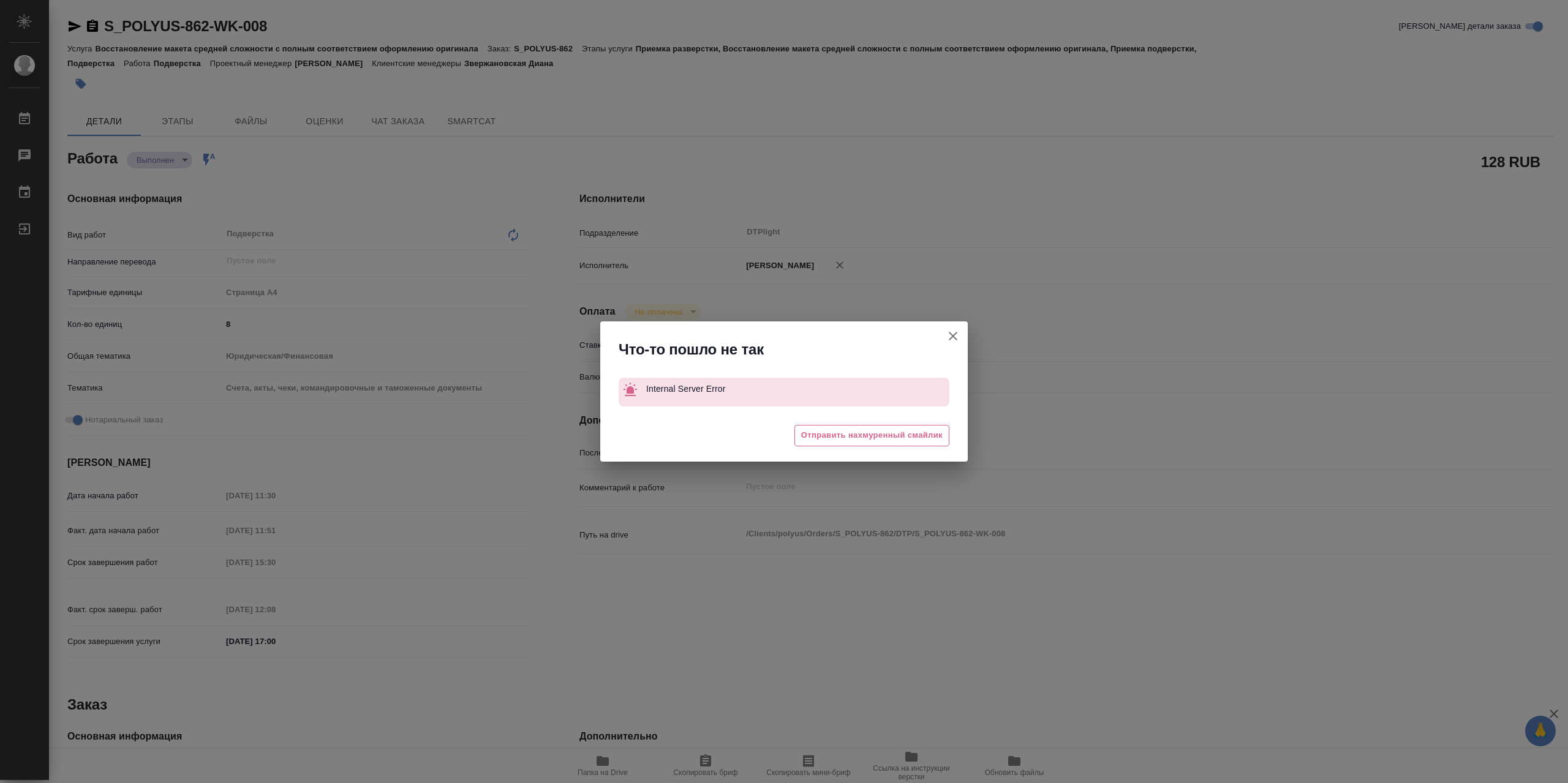
type textarea "x"
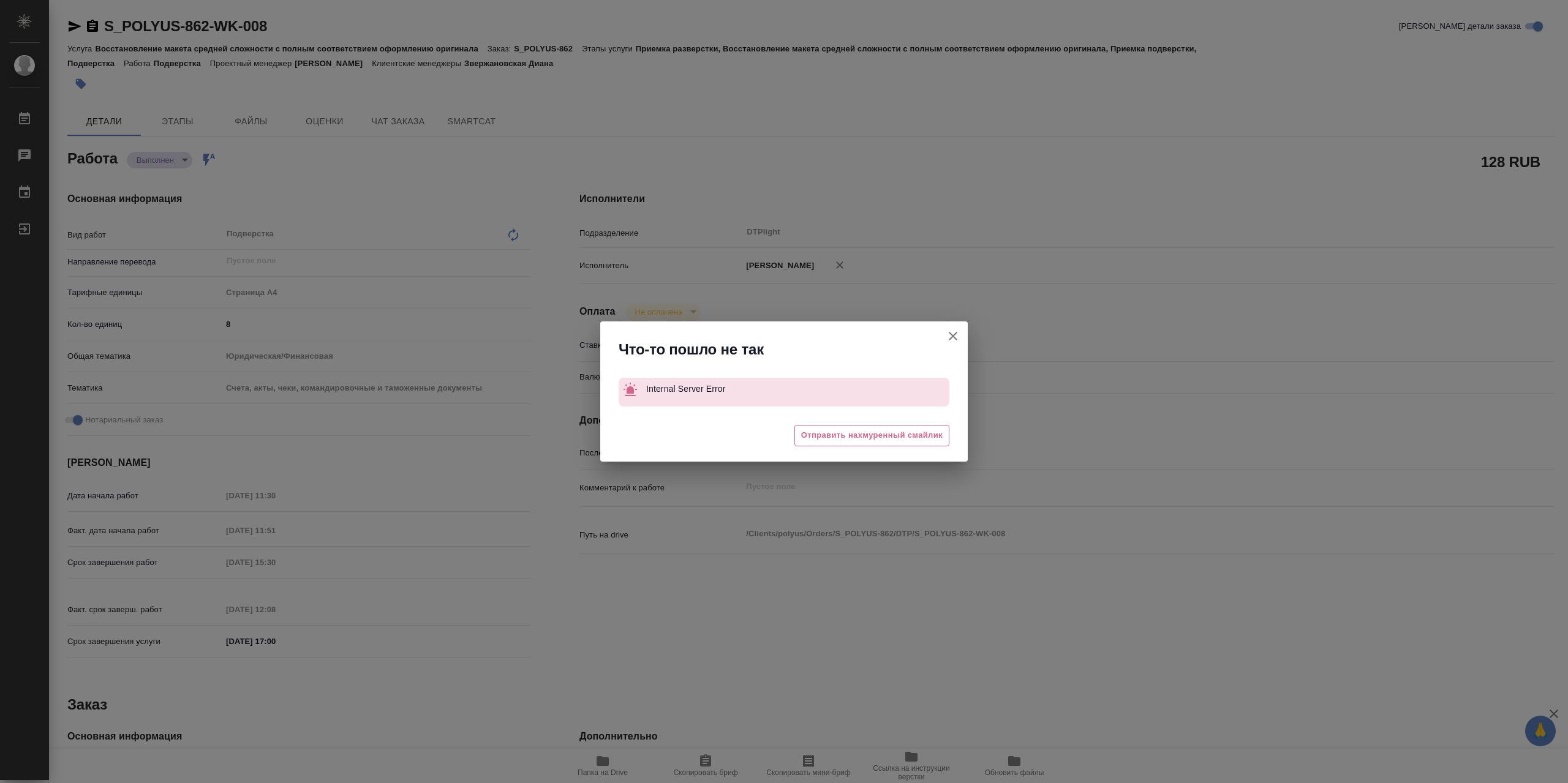
type textarea "x"
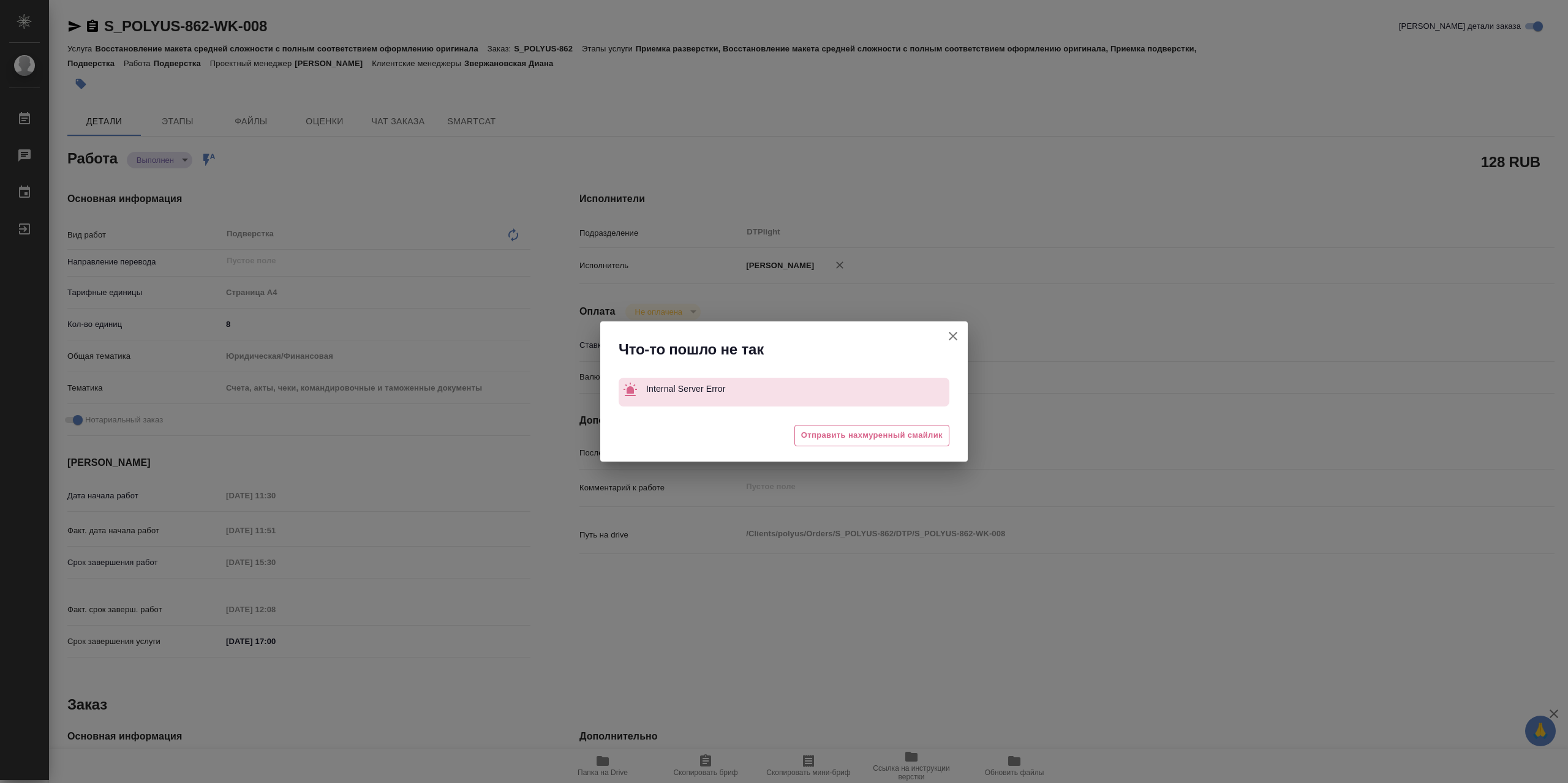
click at [941, 339] on button "[PERSON_NAME] детали заказа" at bounding box center [953, 336] width 29 height 29
type textarea "x"
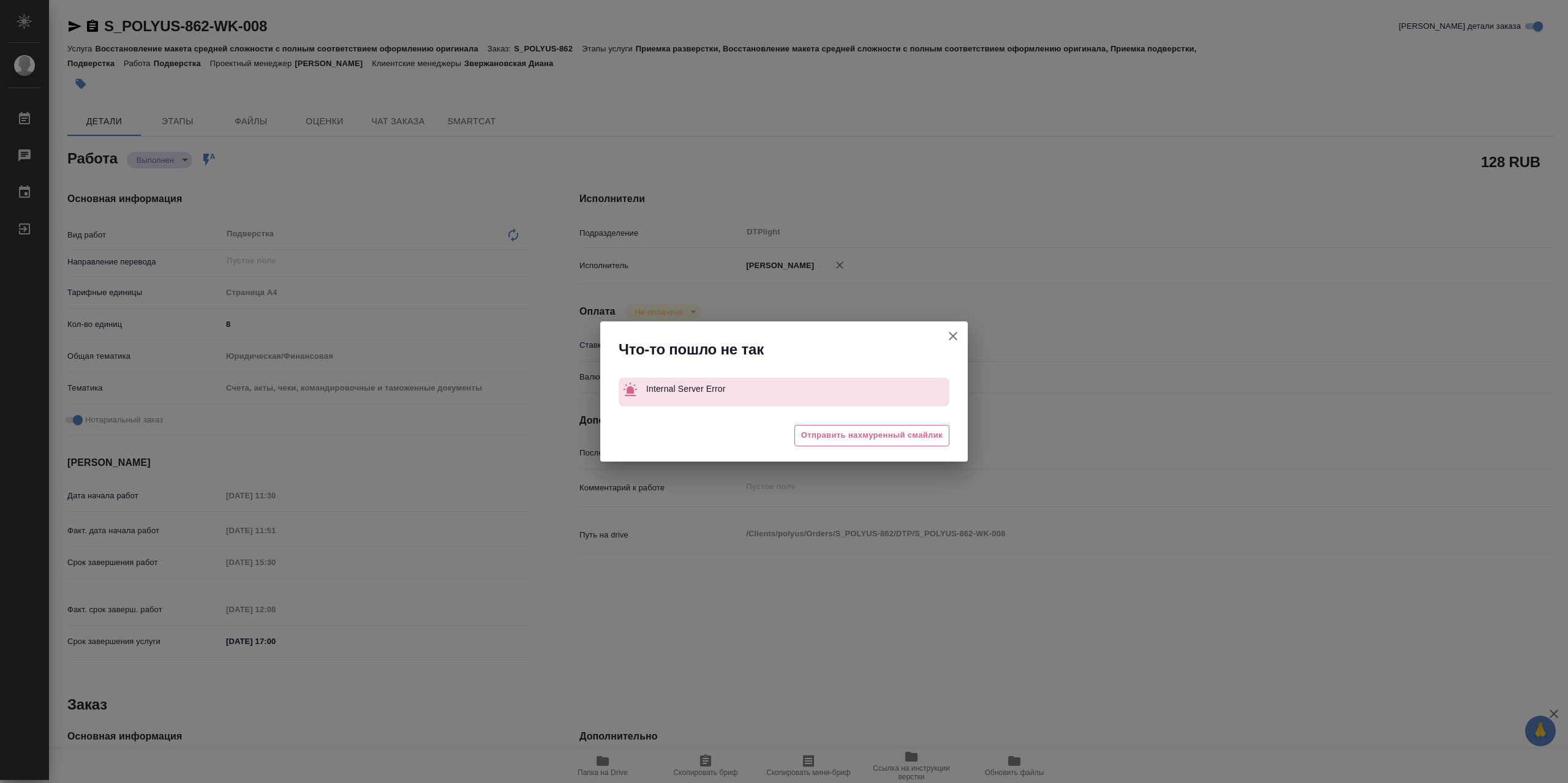
type textarea "x"
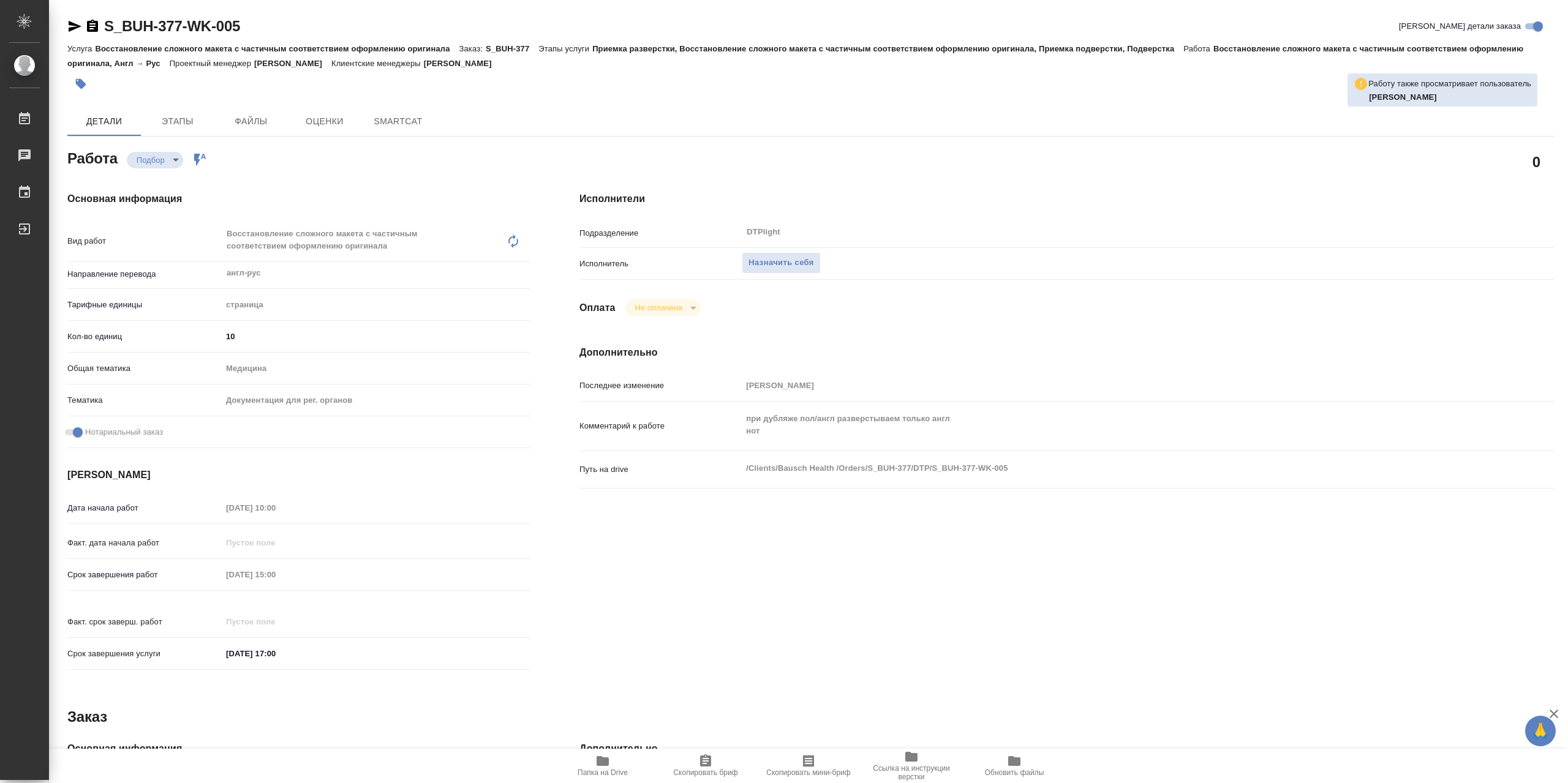
type textarea "x"
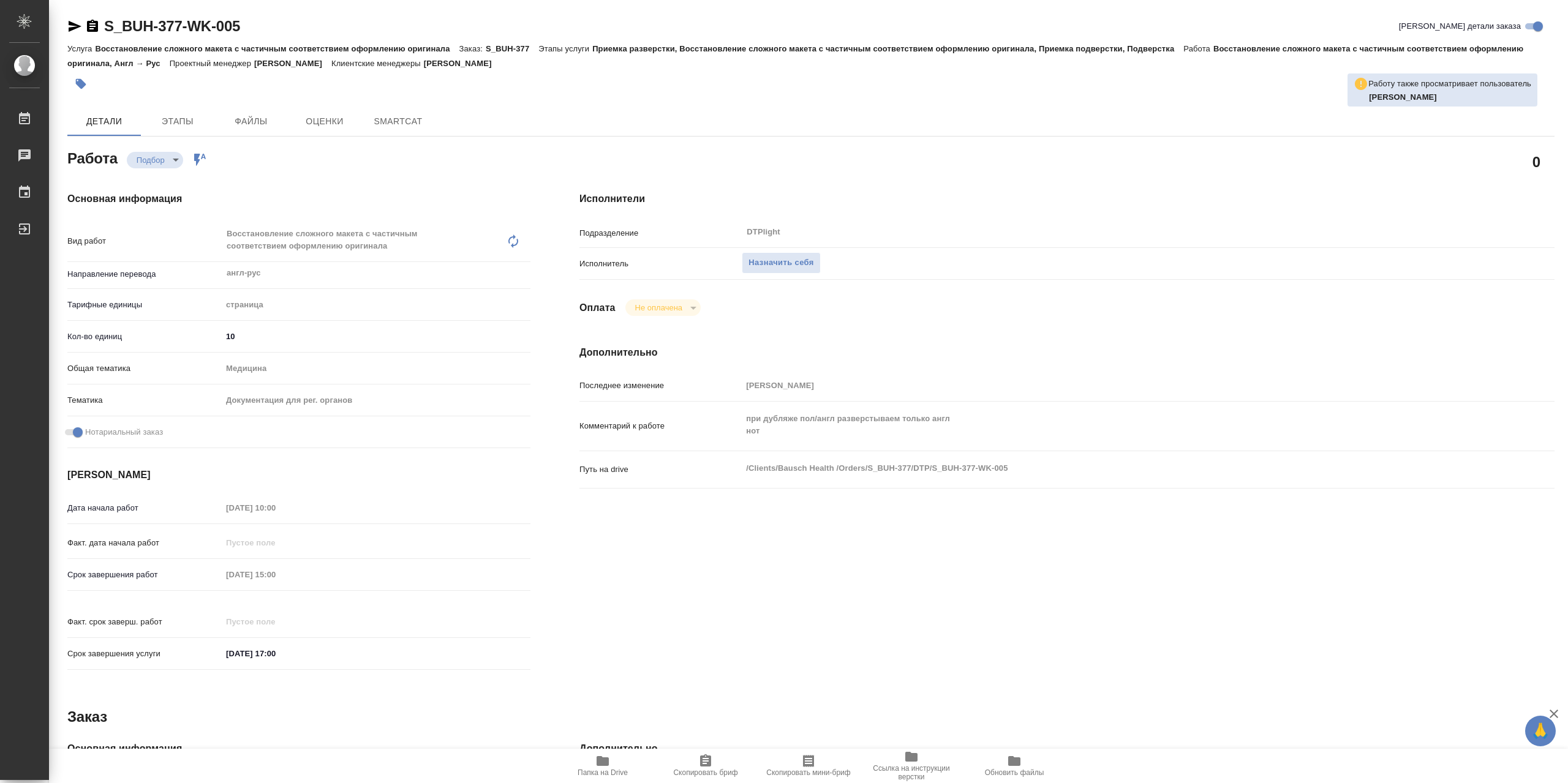
type textarea "x"
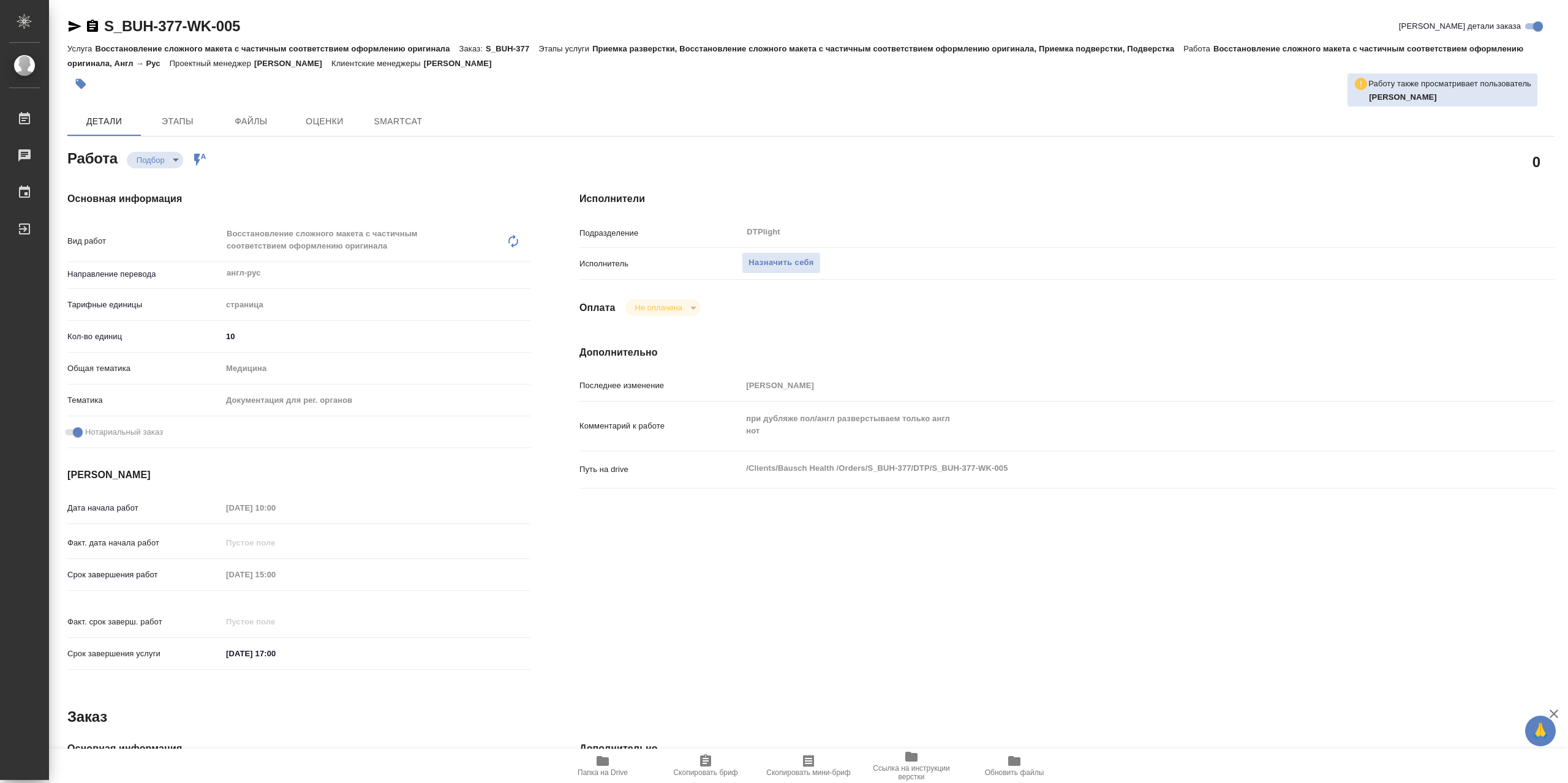
type textarea "x"
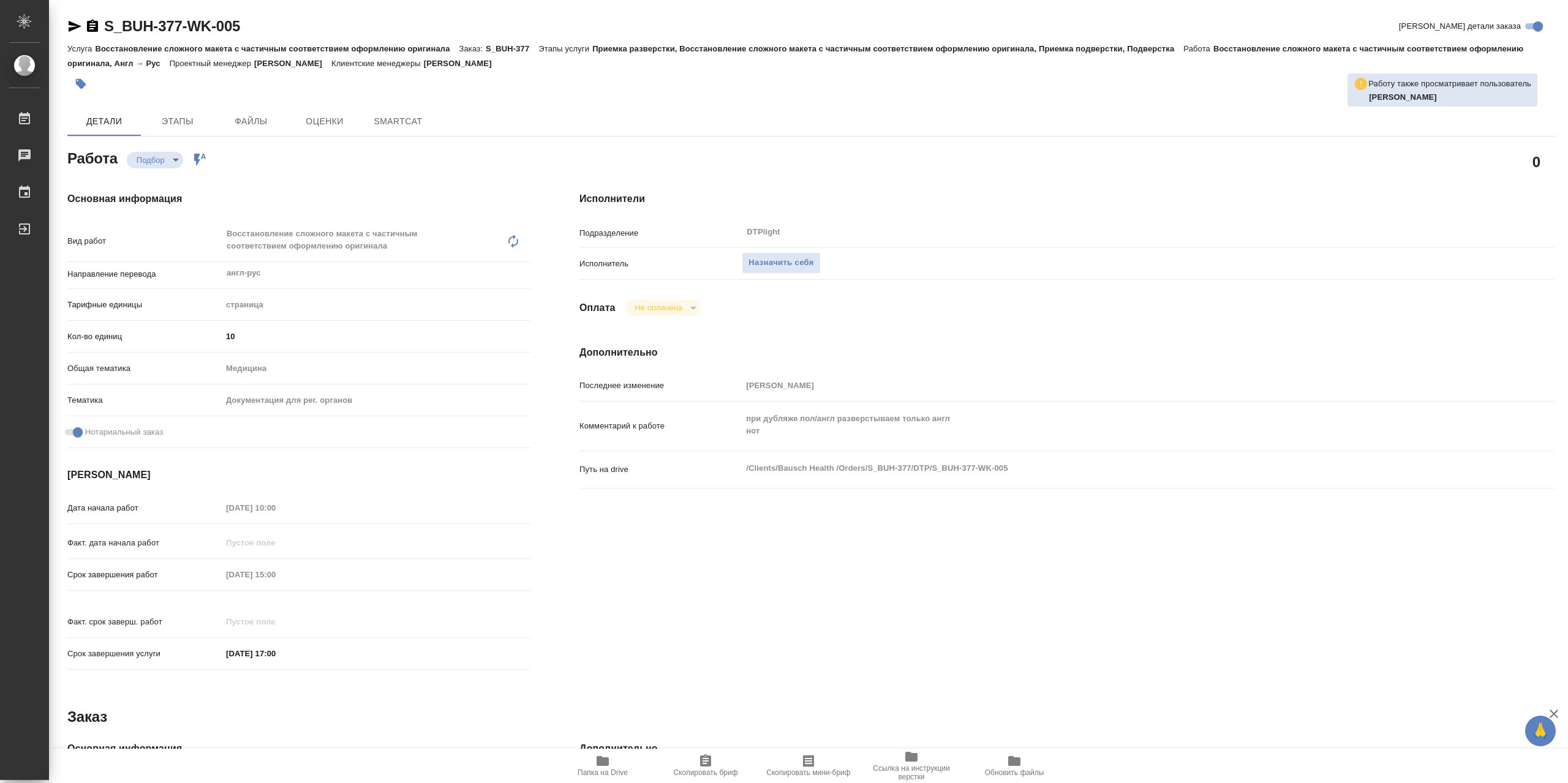
type textarea "x"
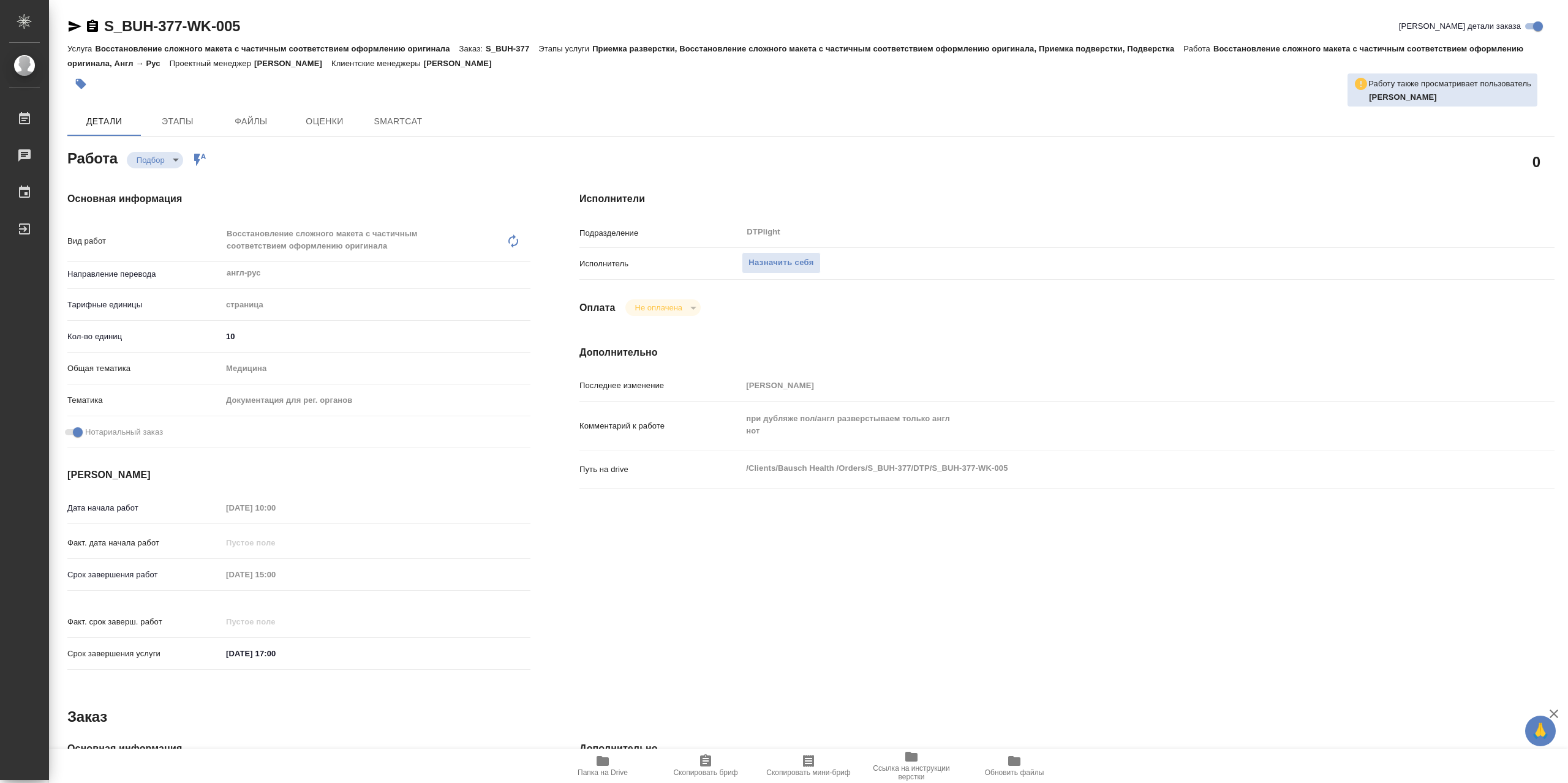
type textarea "x"
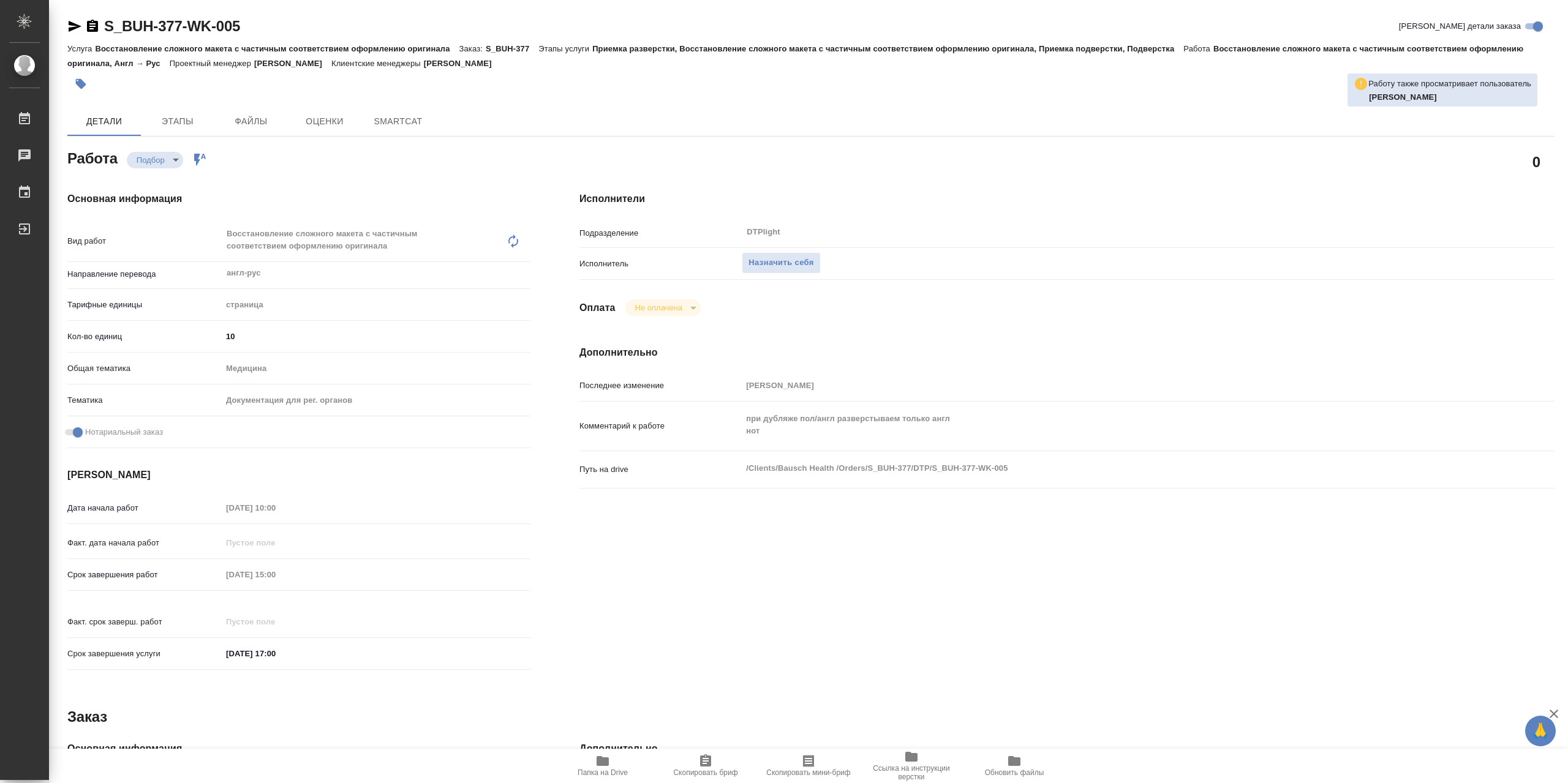
type textarea "x"
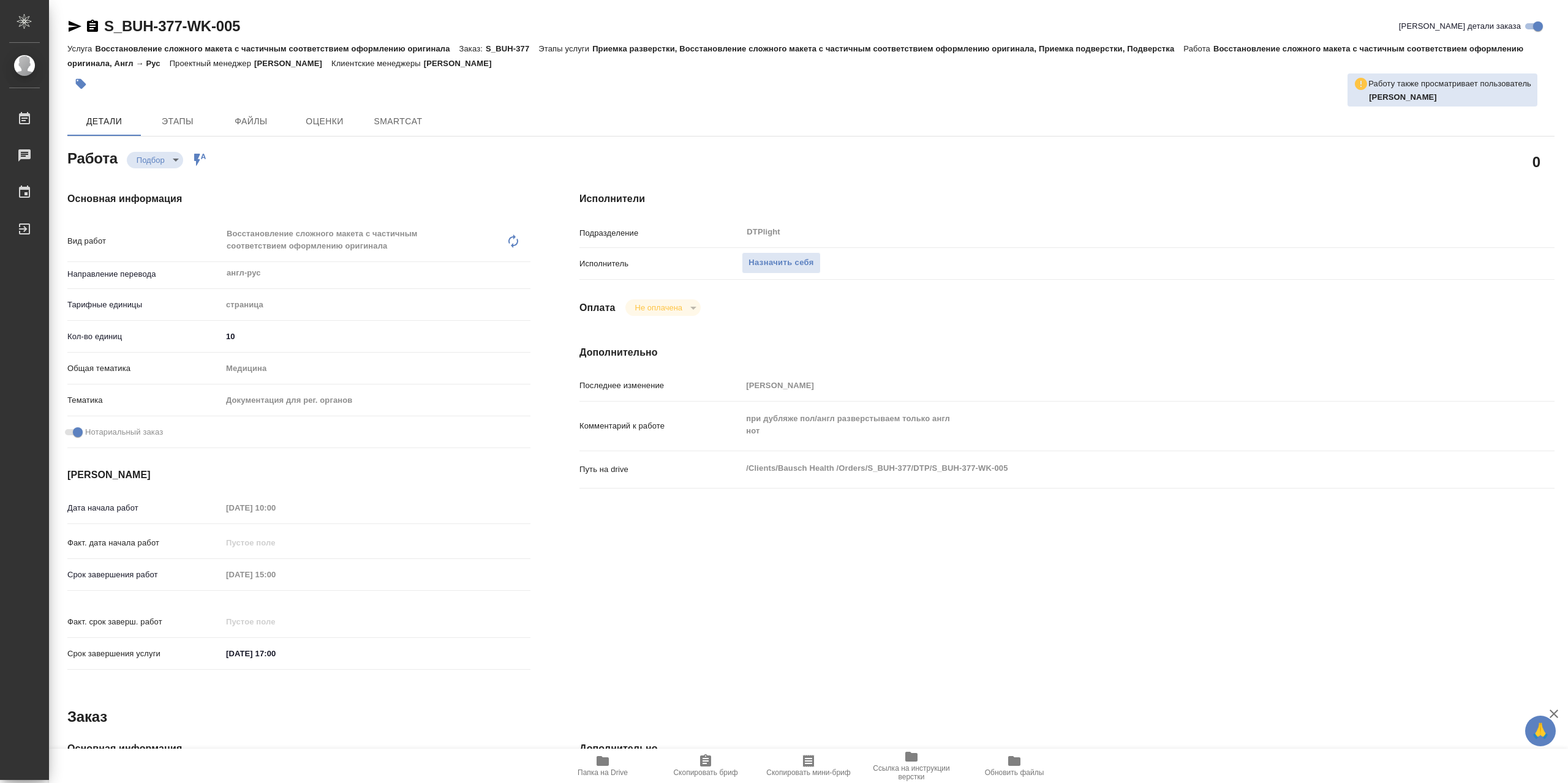
type textarea "x"
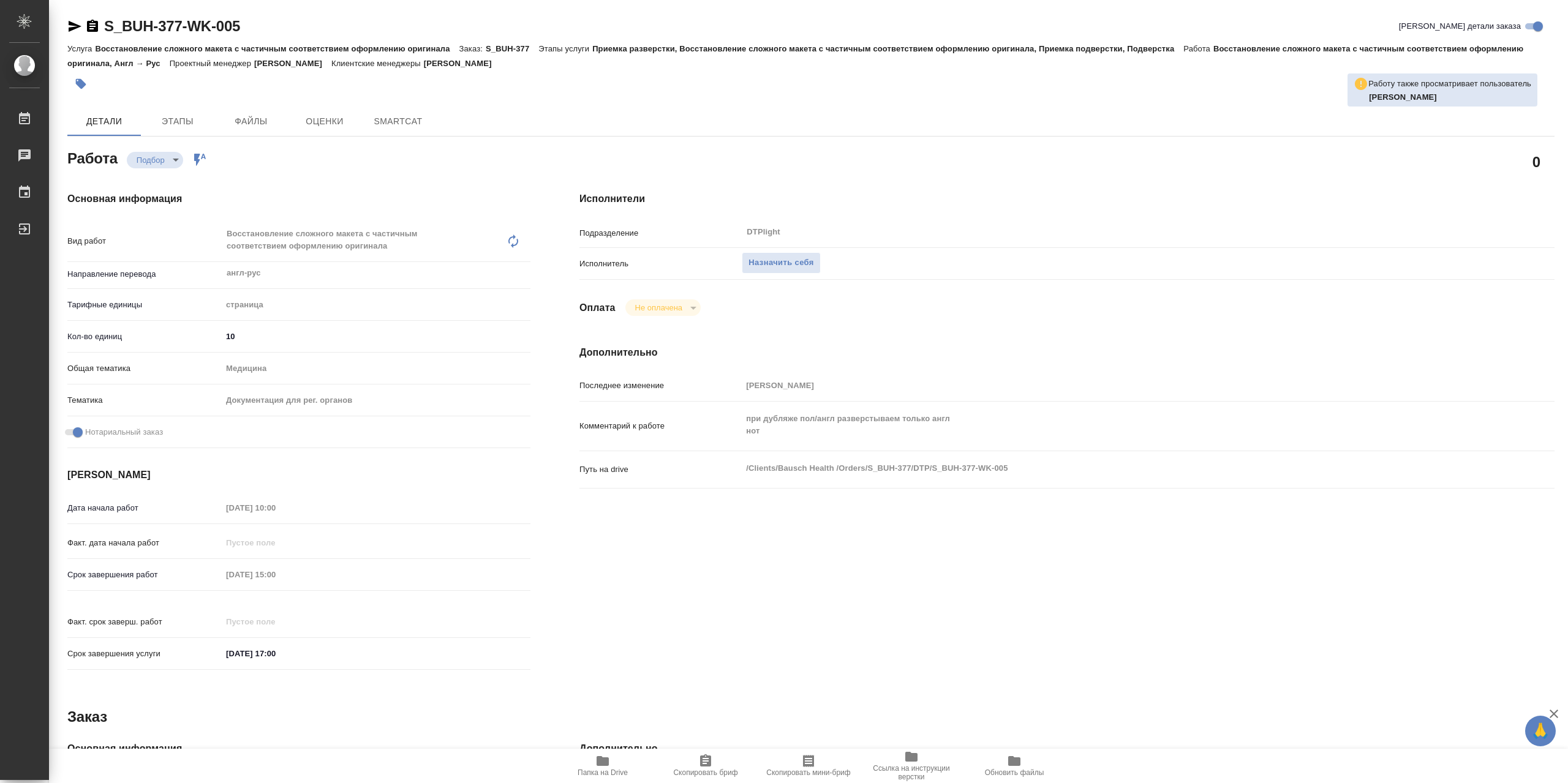
type textarea "x"
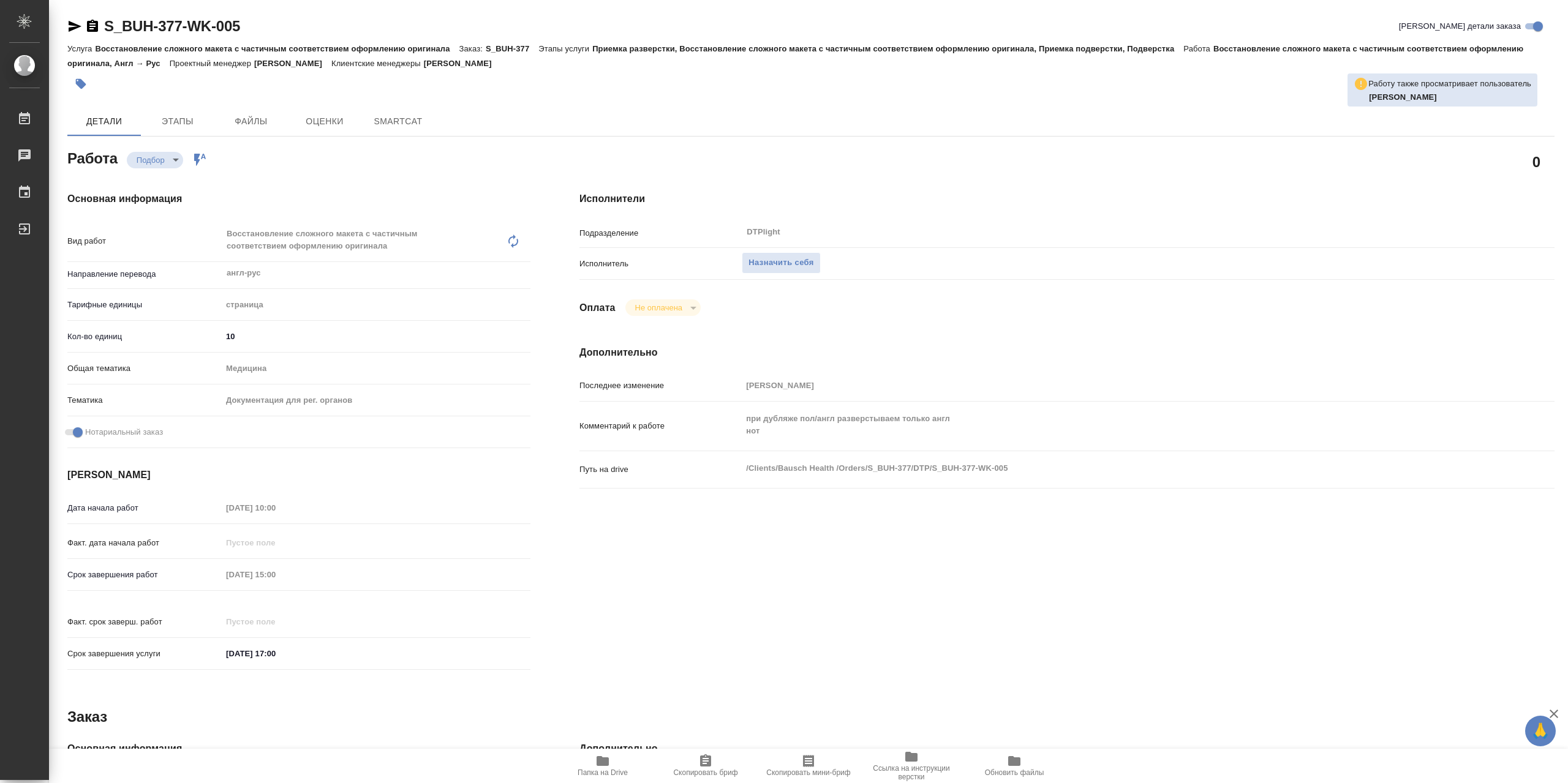
type textarea "x"
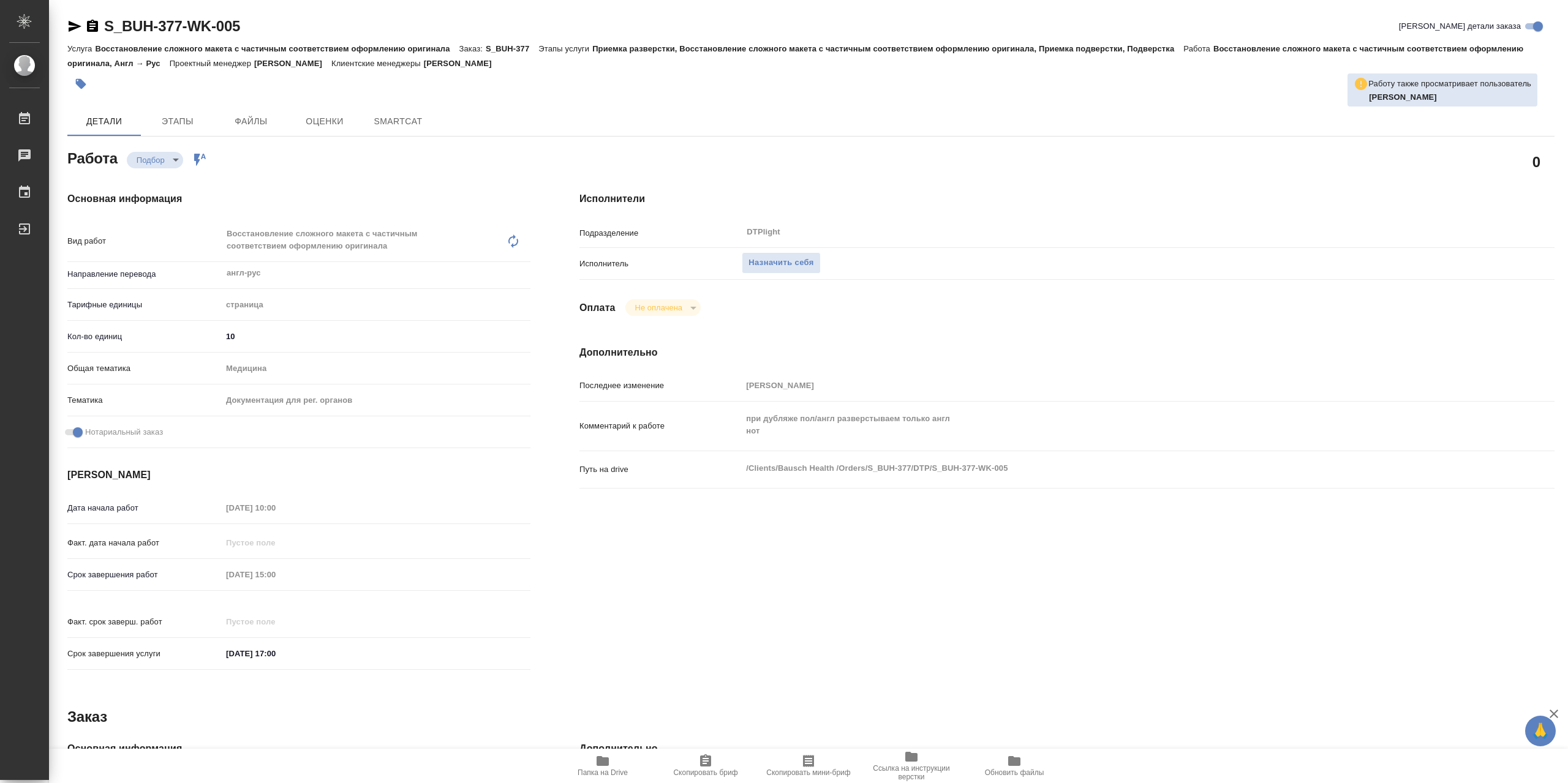
type textarea "x"
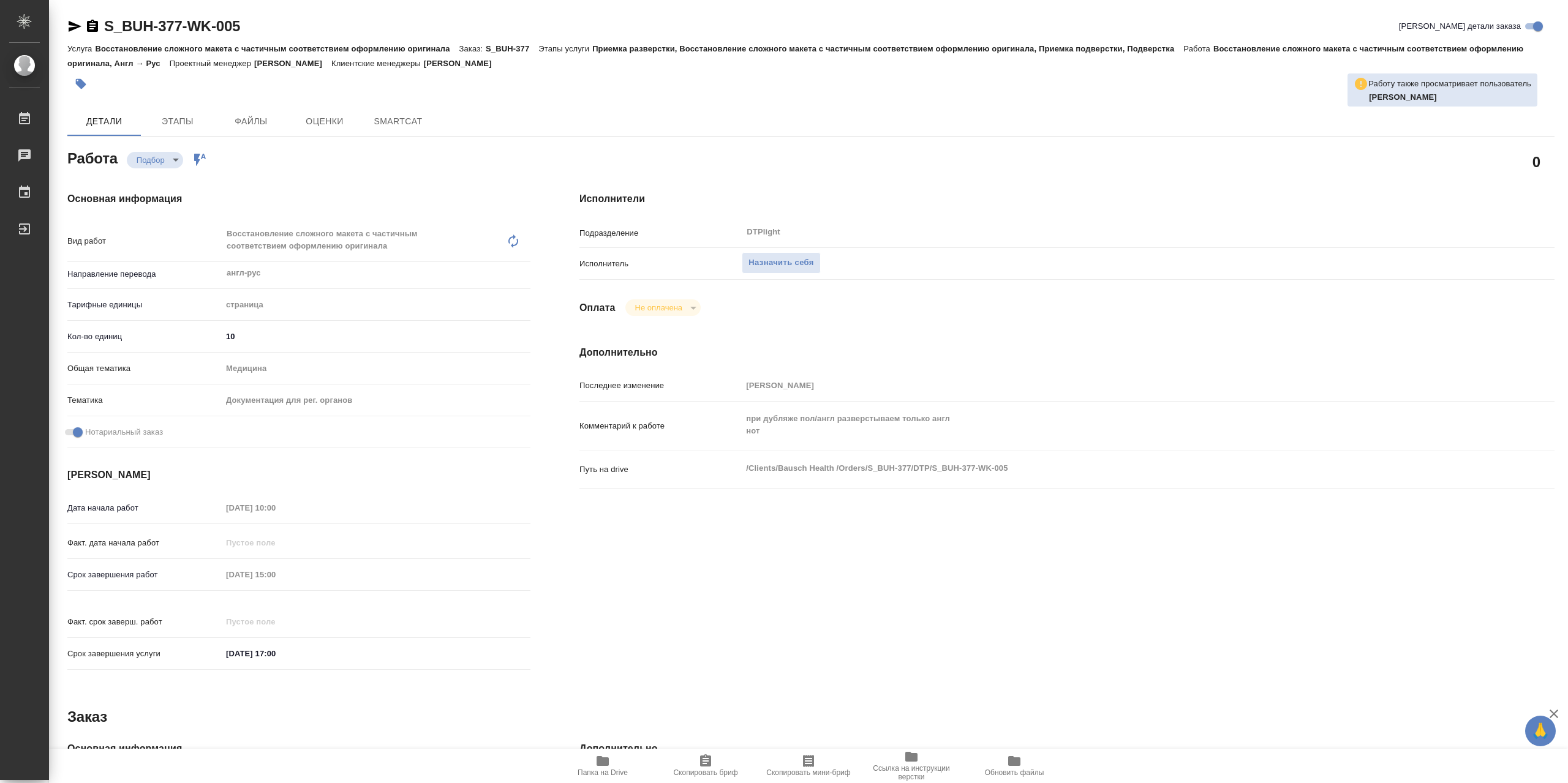
type textarea "x"
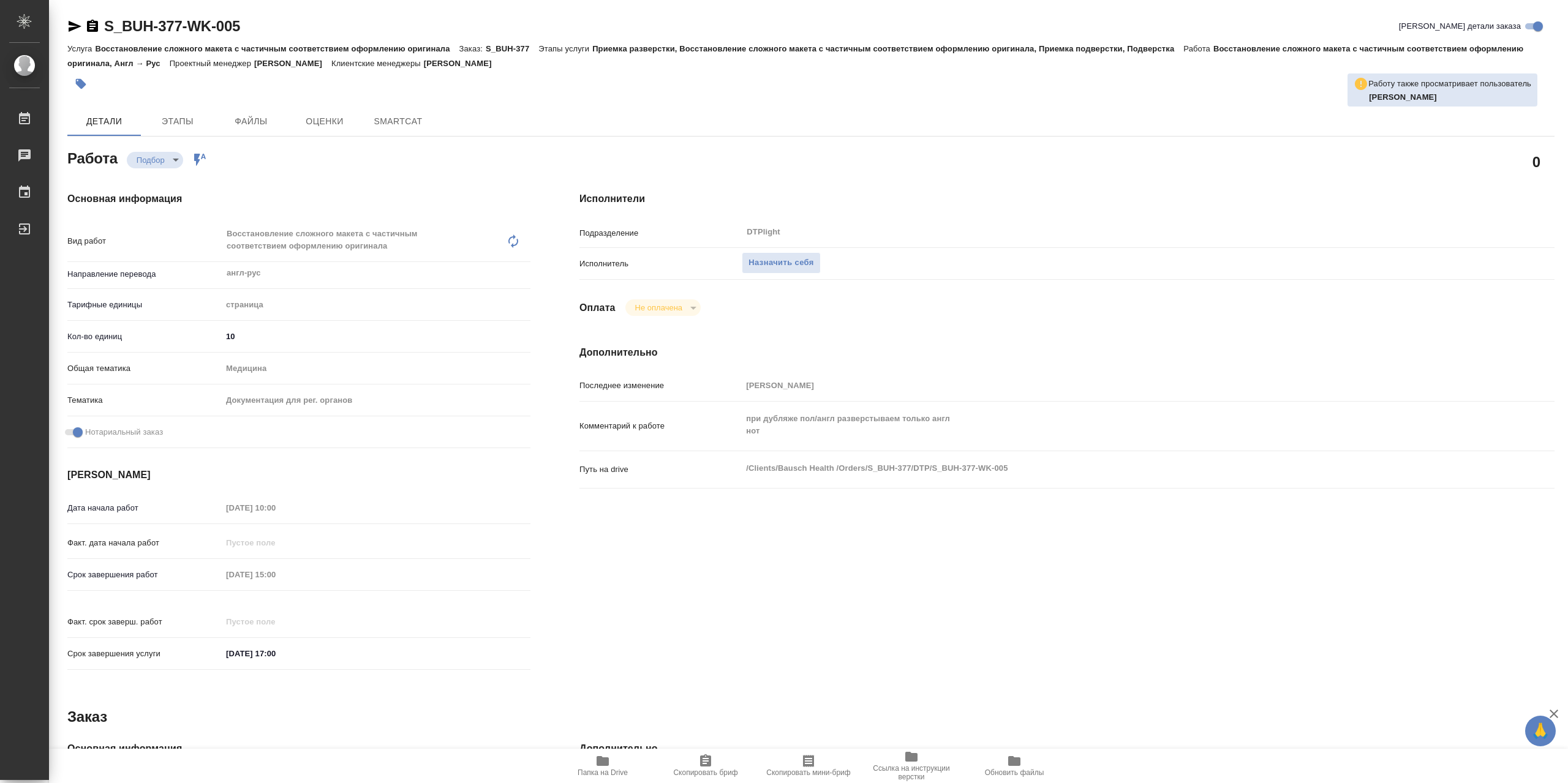
type textarea "x"
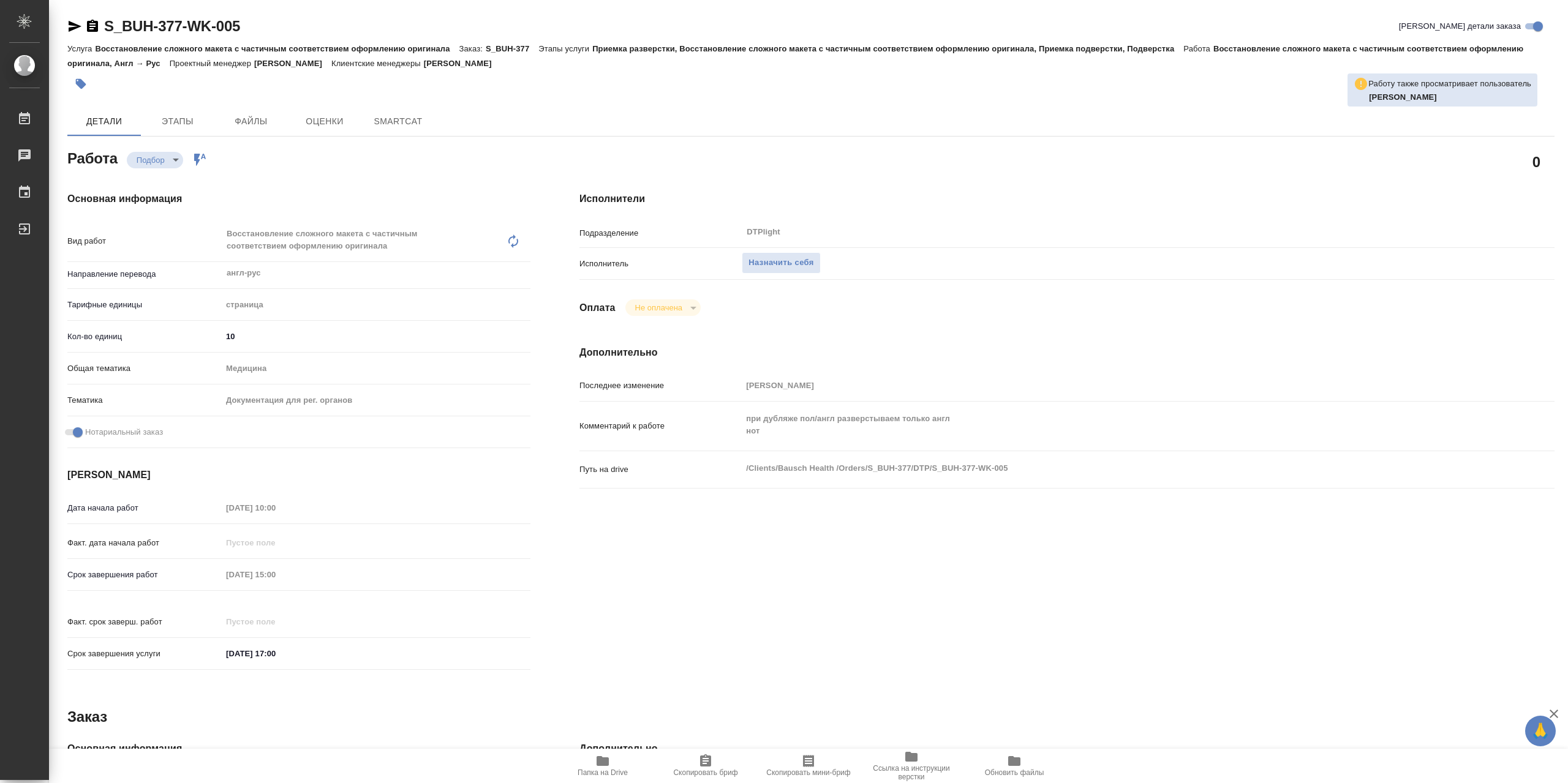
type textarea "x"
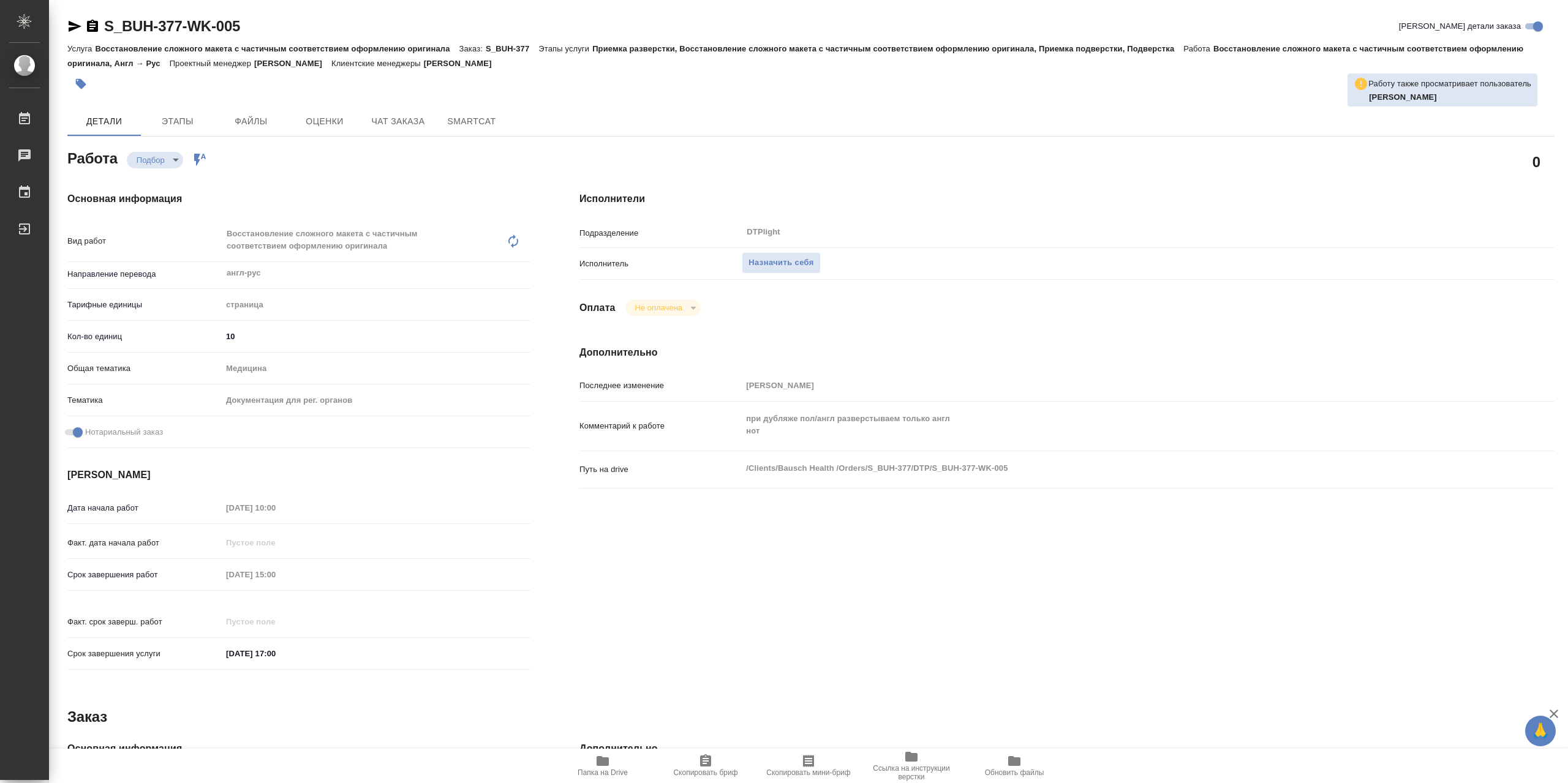
type textarea "x"
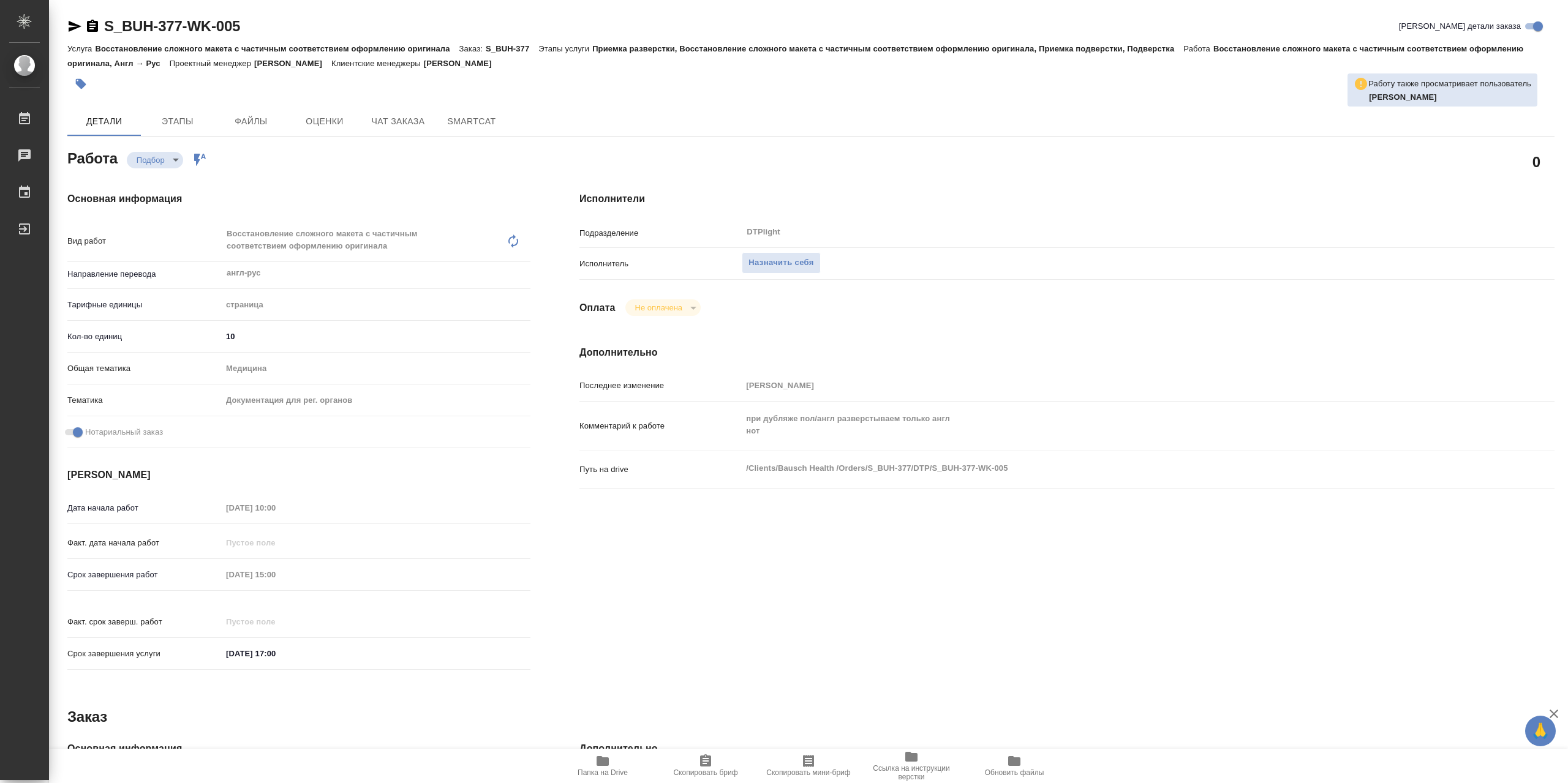
type textarea "x"
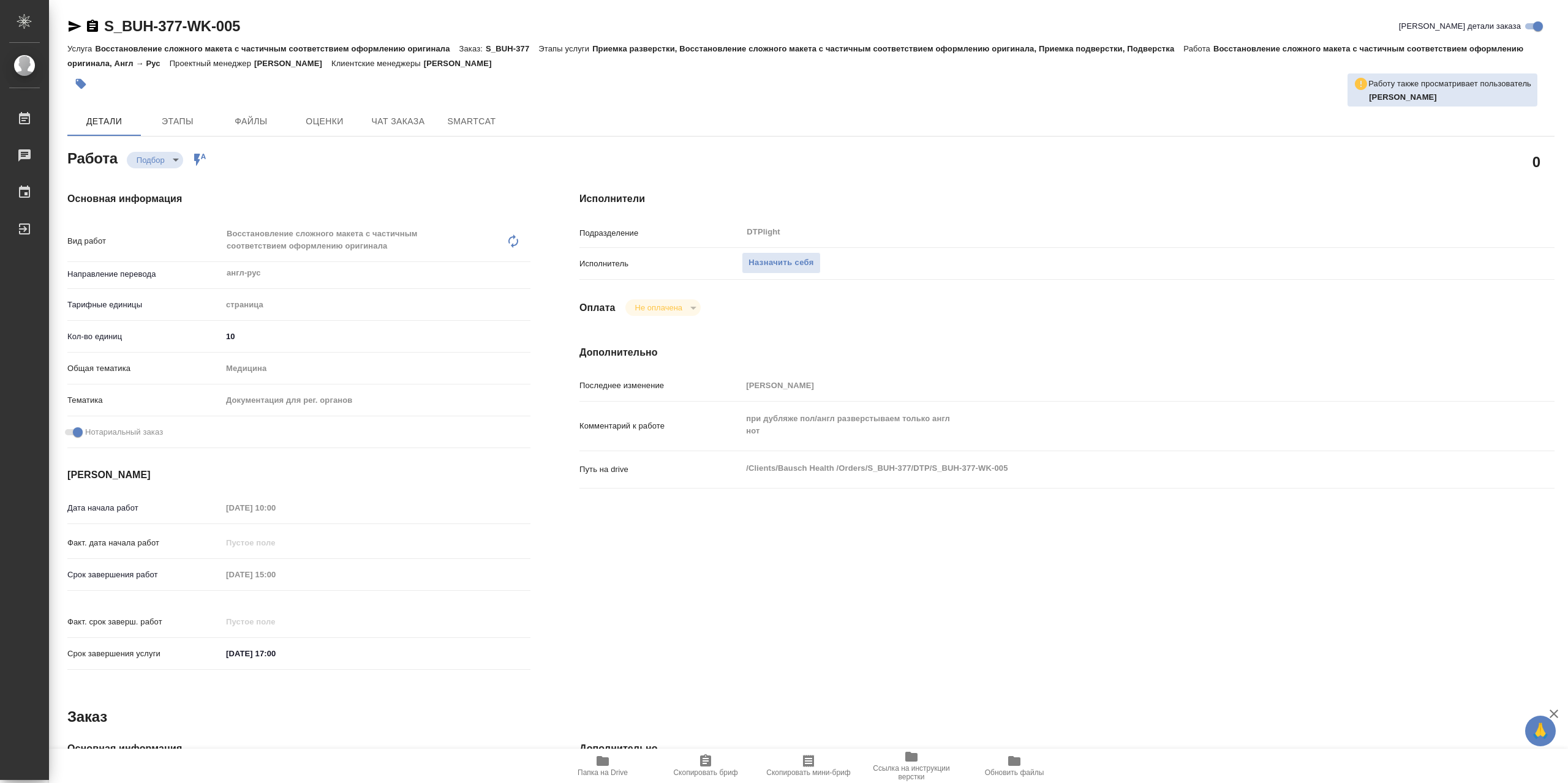
click at [614, 756] on span "Папка на Drive" at bounding box center [603, 765] width 88 height 24
click at [793, 264] on span "Назначить себя" at bounding box center [781, 263] width 65 height 14
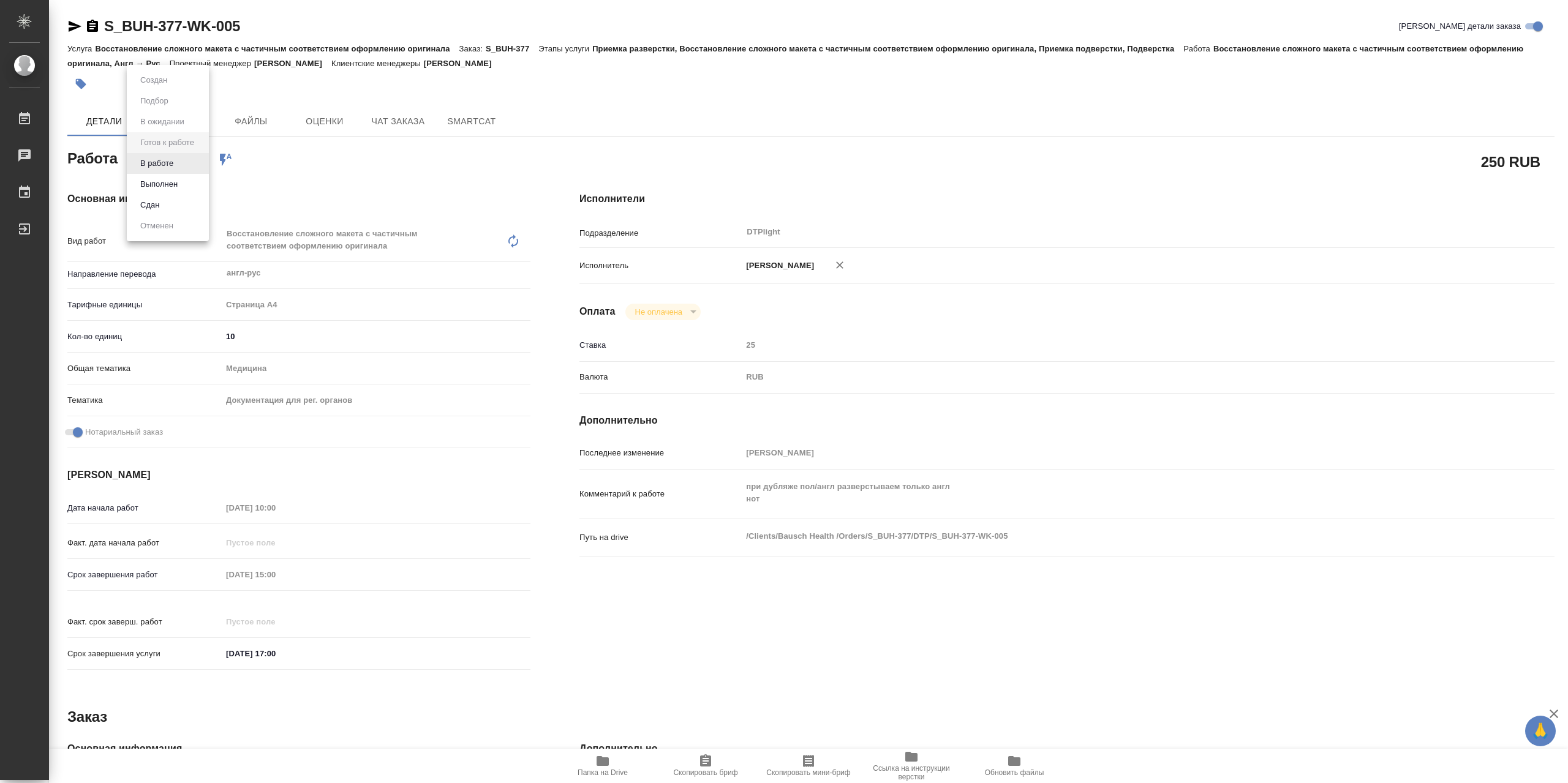
click at [168, 161] on body "🙏 .cls-1 fill:#fff; AWATERA Сархатов [PERSON_NAME] Работы 0 Чаты График Выйти S…" at bounding box center [784, 392] width 1568 height 783
click at [175, 160] on button "В работе" at bounding box center [157, 163] width 41 height 13
type textarea "x"
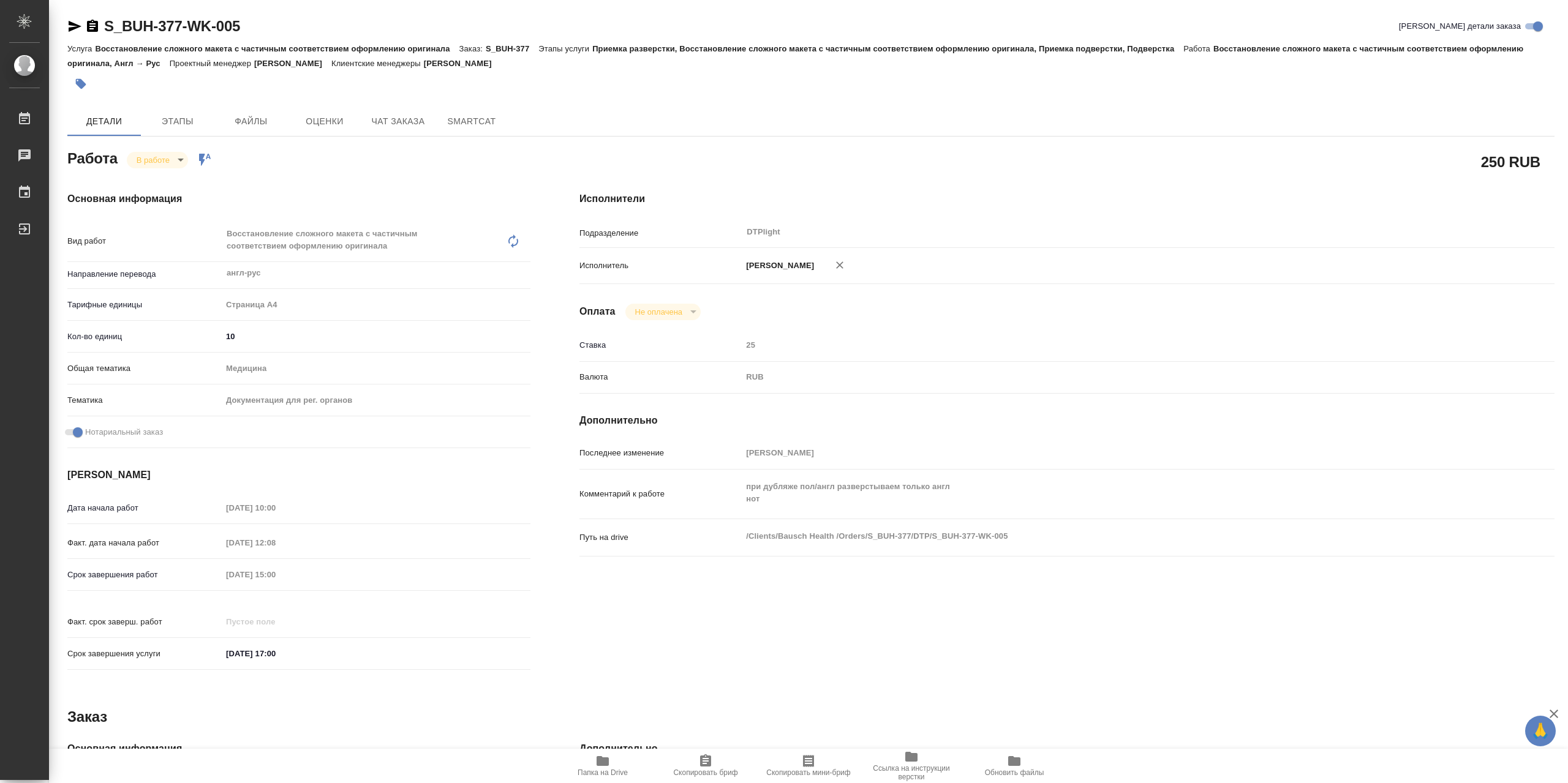
type textarea "x"
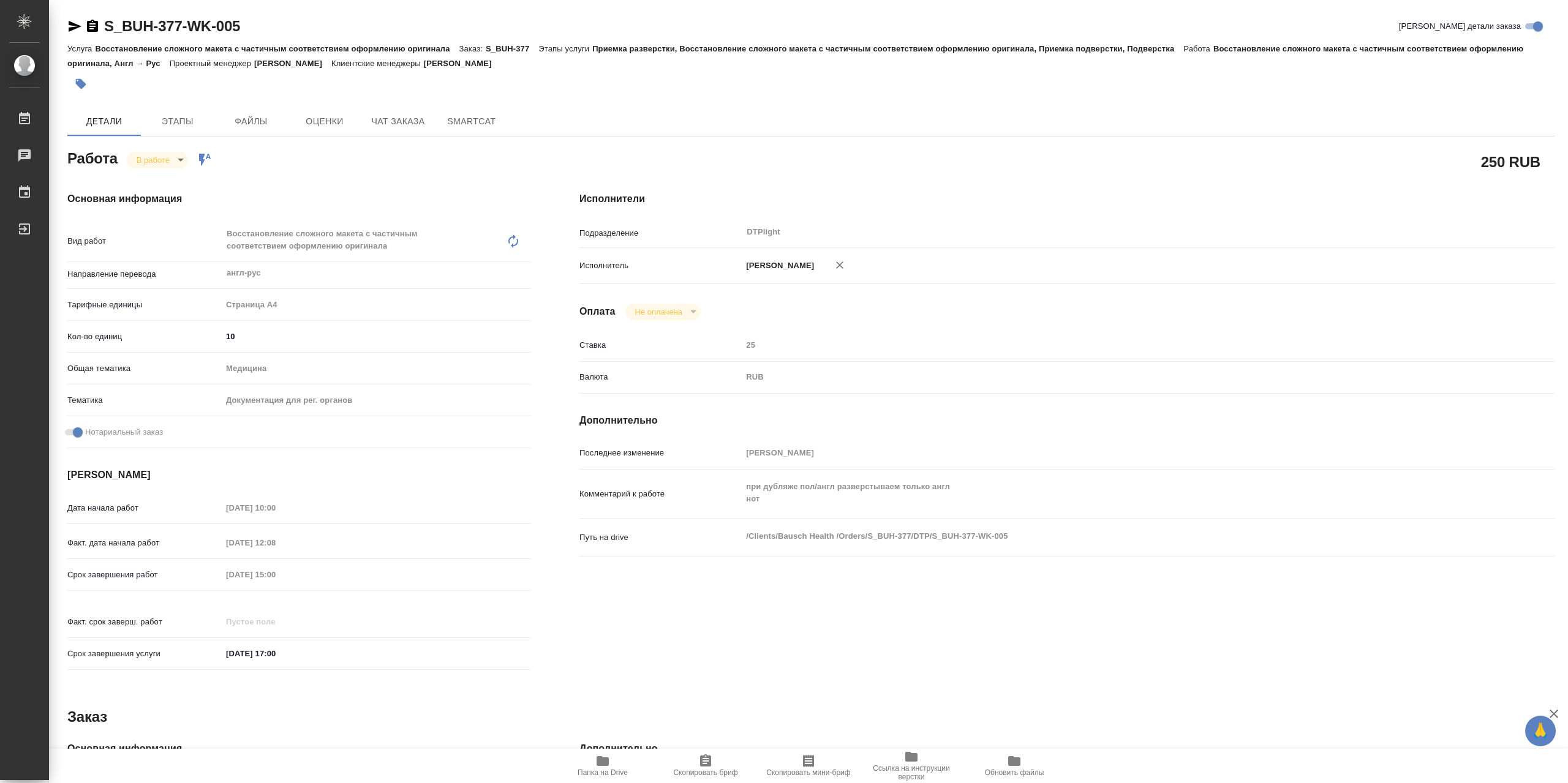
type textarea "x"
